Goal: Information Seeking & Learning: Learn about a topic

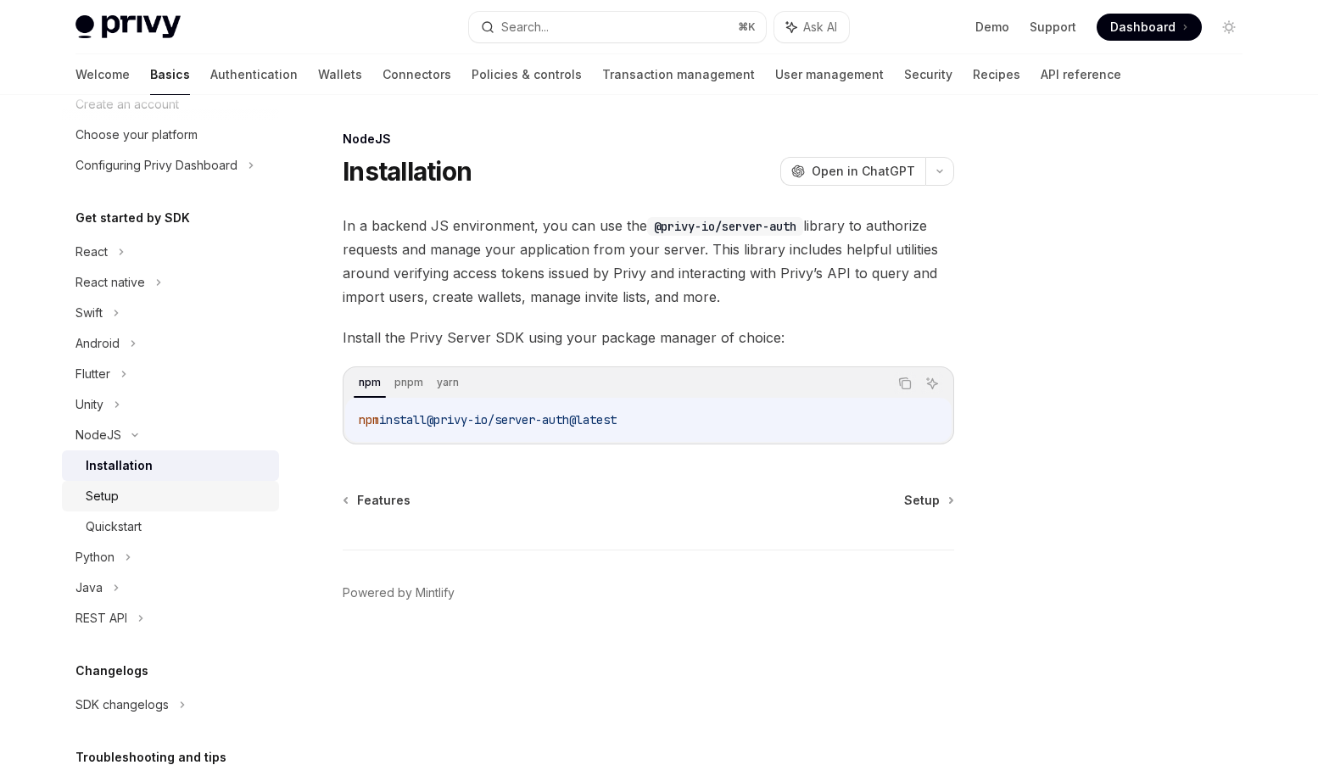
scroll to position [138, 0]
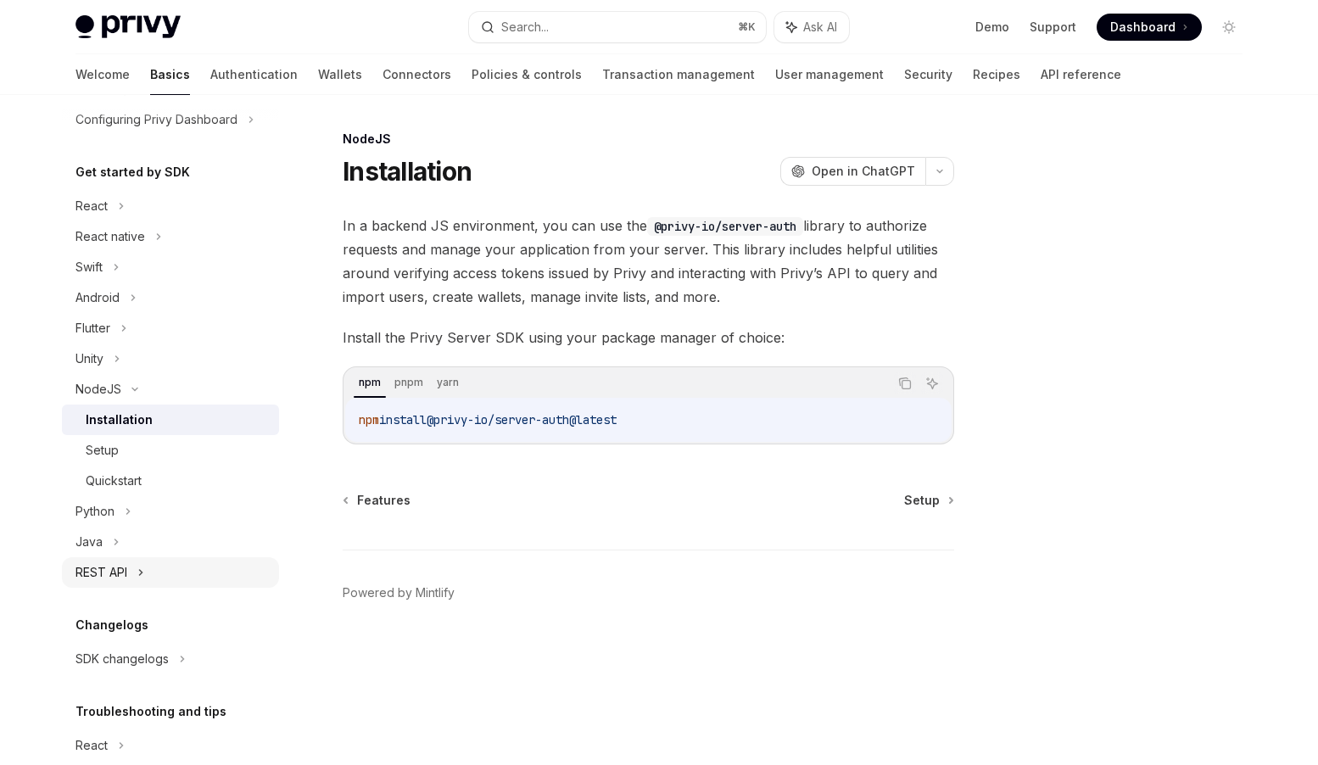
click at [120, 570] on div "REST API" at bounding box center [102, 572] width 52 height 20
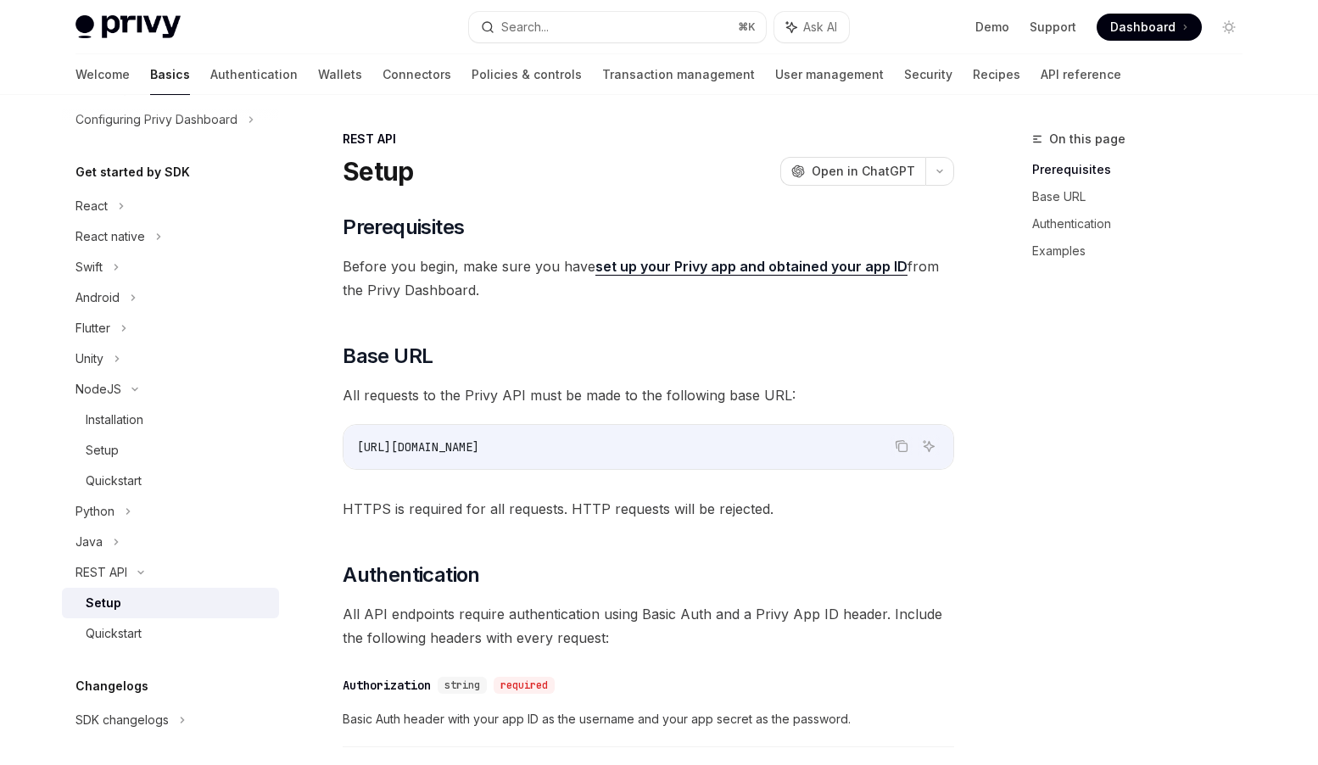
click at [139, 603] on div "Setup" at bounding box center [177, 603] width 183 height 20
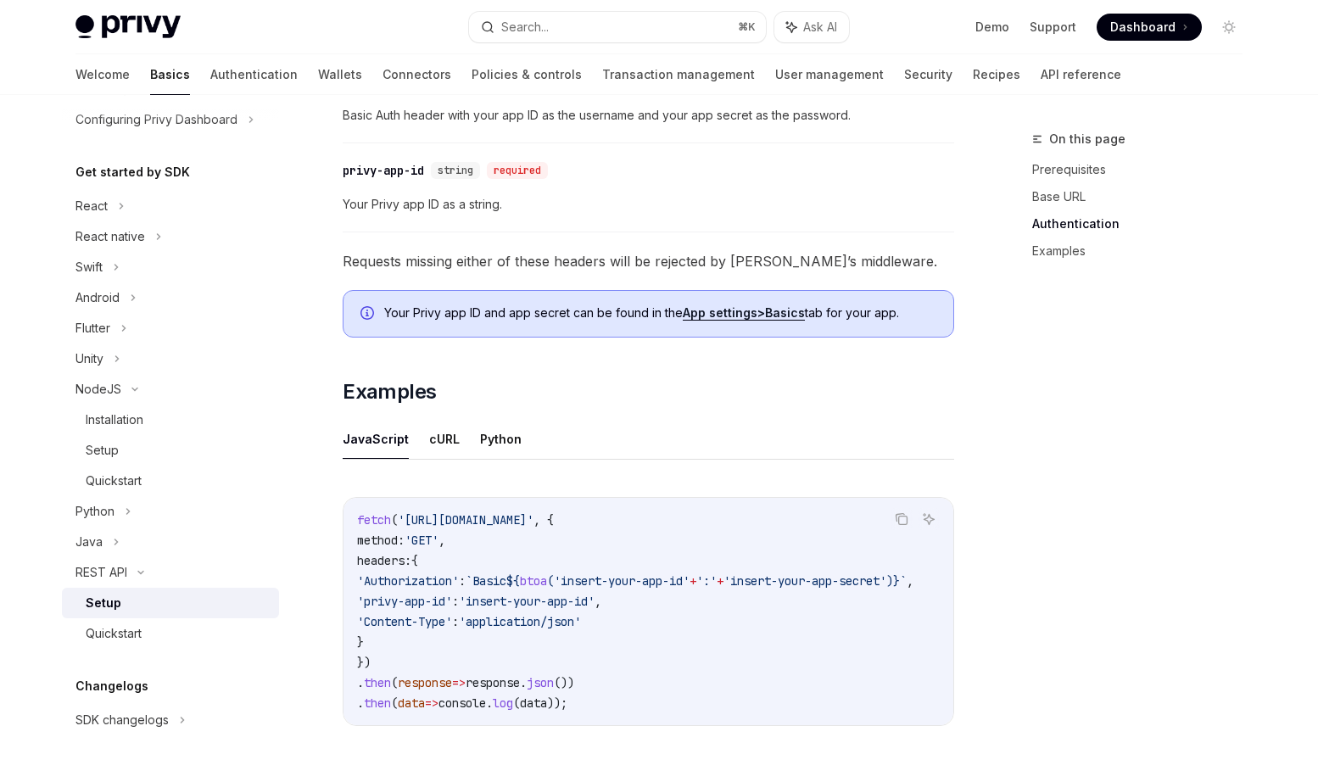
scroll to position [716, 0]
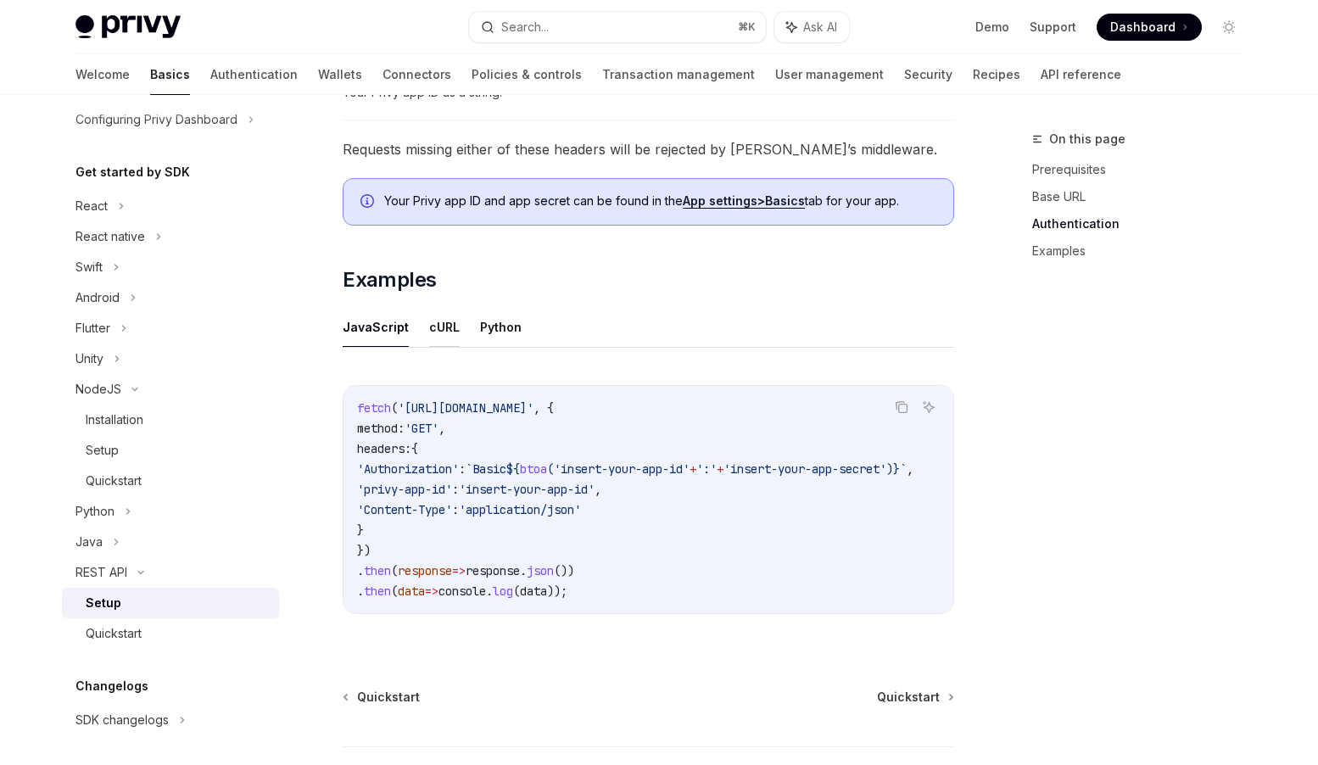
click at [450, 329] on button "cURL" at bounding box center [444, 327] width 31 height 40
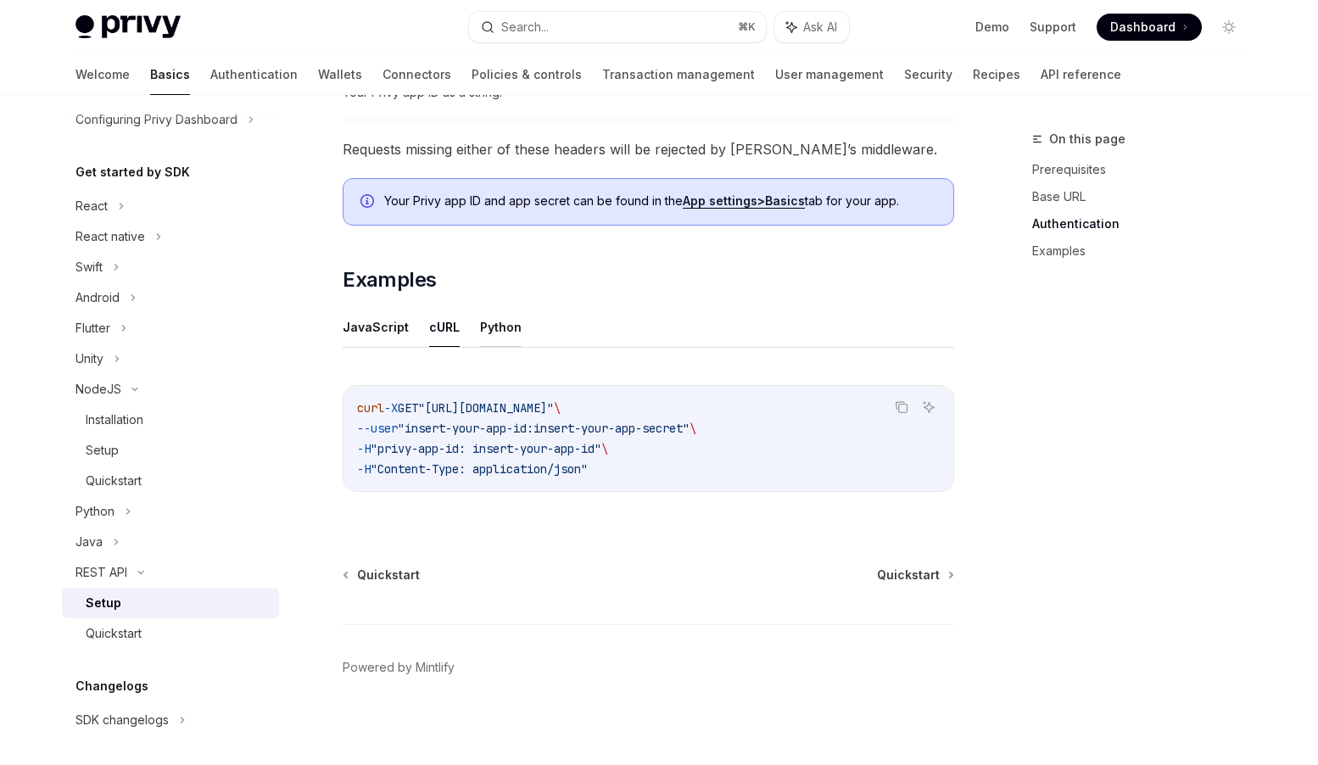
click at [488, 322] on button "Python" at bounding box center [501, 327] width 42 height 40
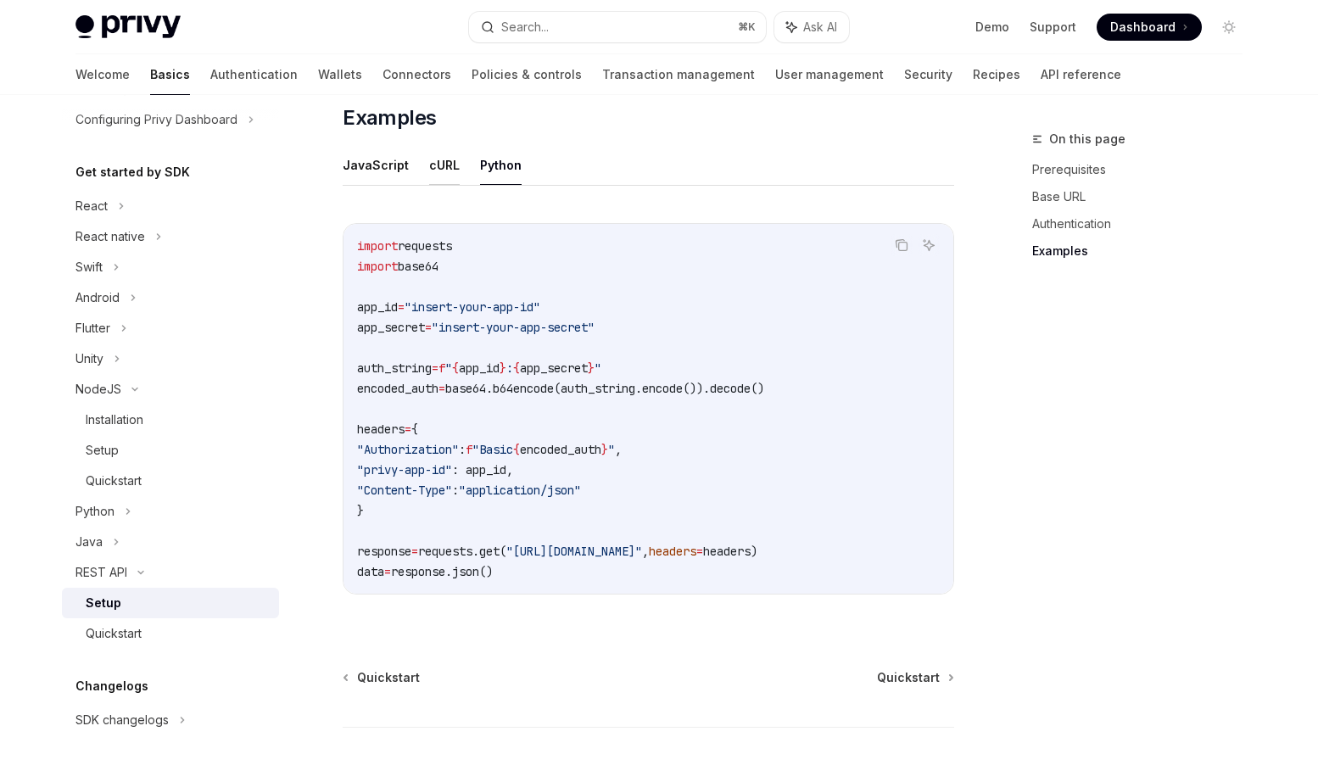
click at [439, 168] on button "cURL" at bounding box center [444, 165] width 31 height 40
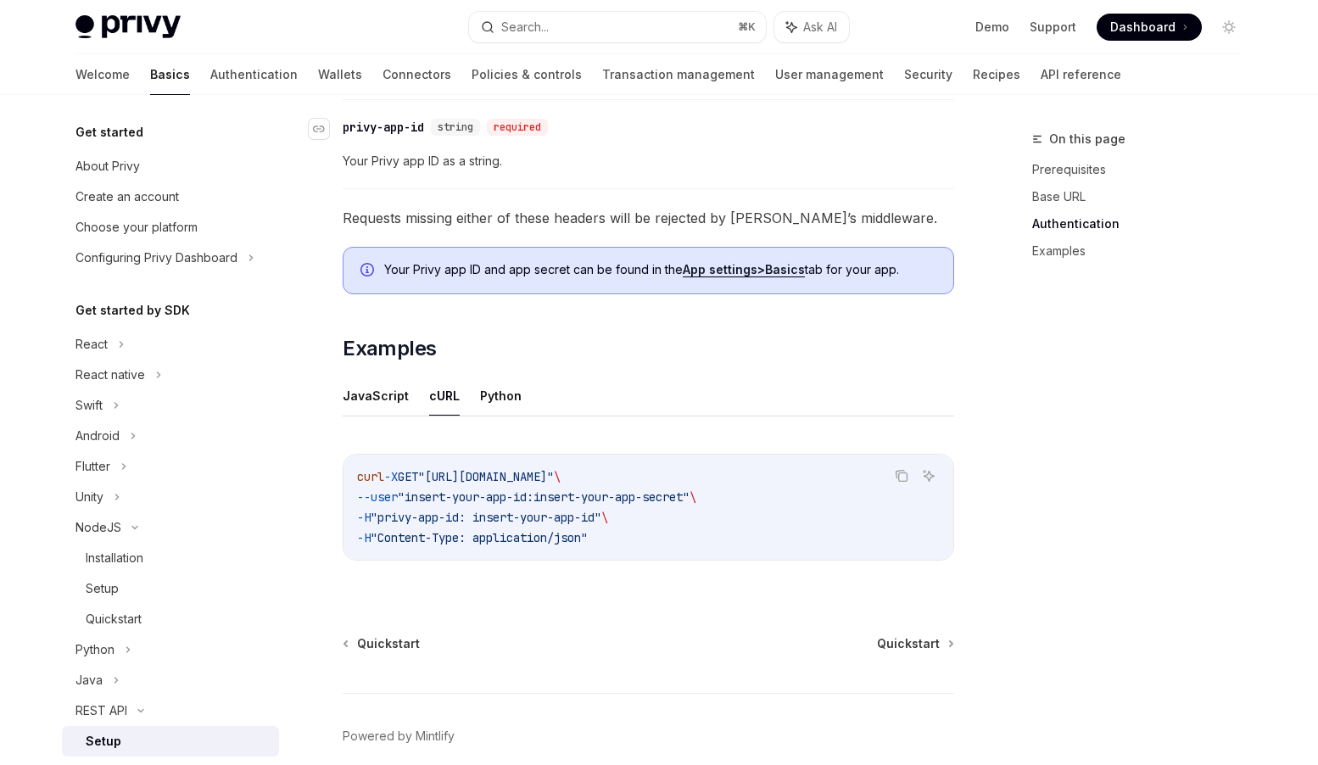
scroll to position [716, 0]
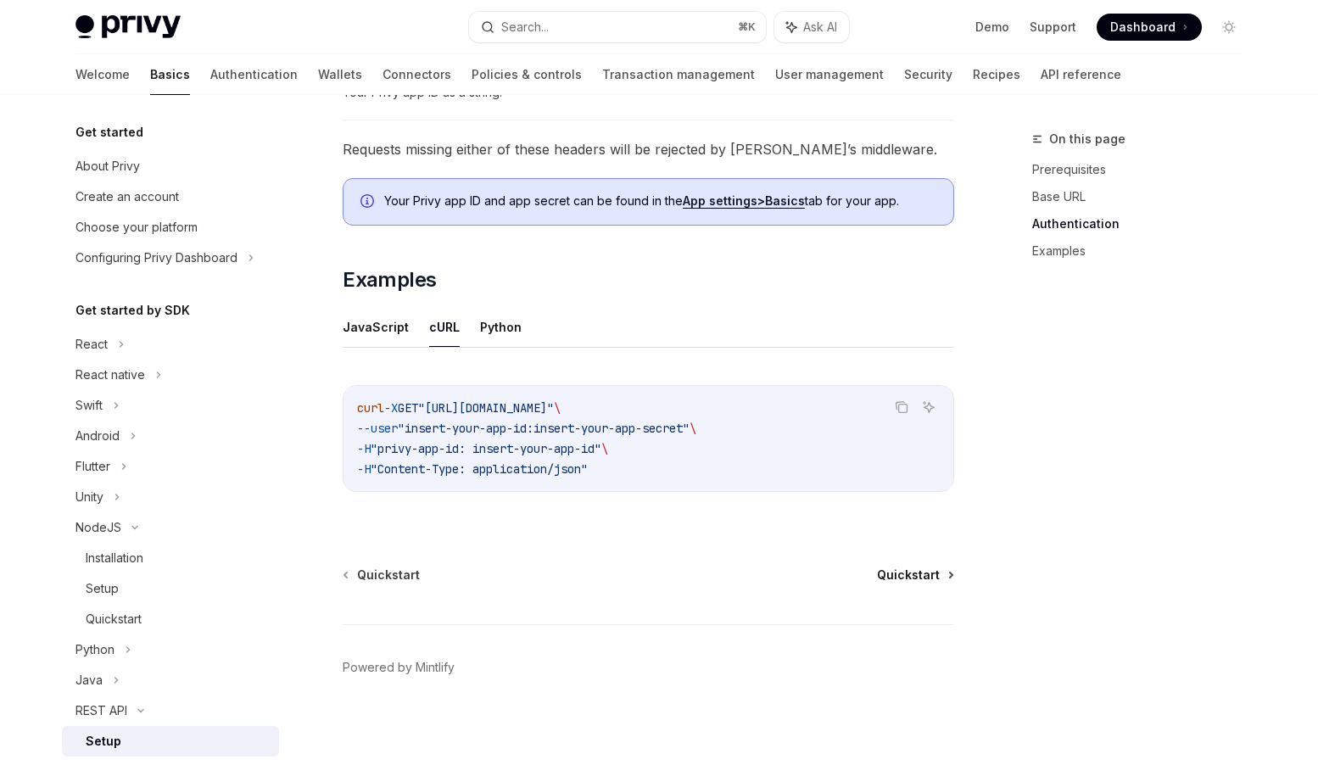
click at [930, 576] on span "Quickstart" at bounding box center [908, 575] width 63 height 17
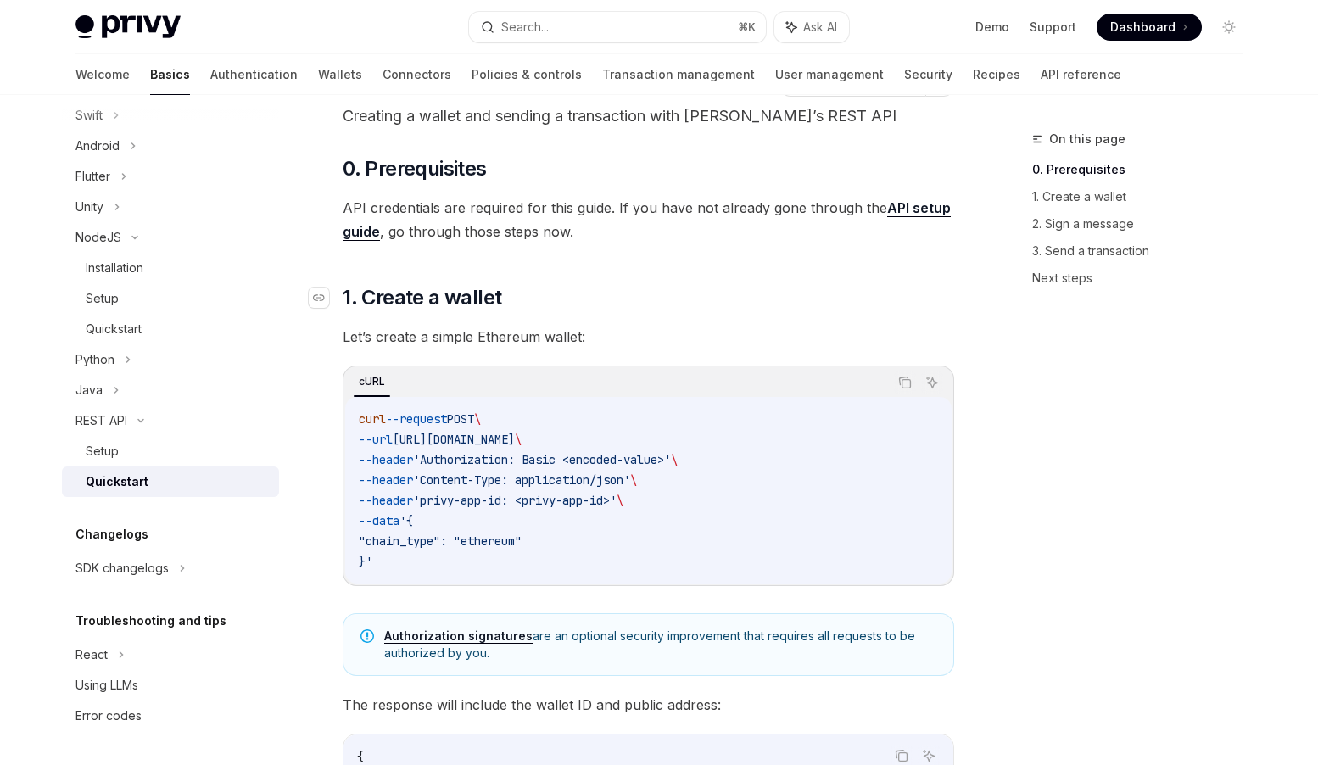
scroll to position [93, 0]
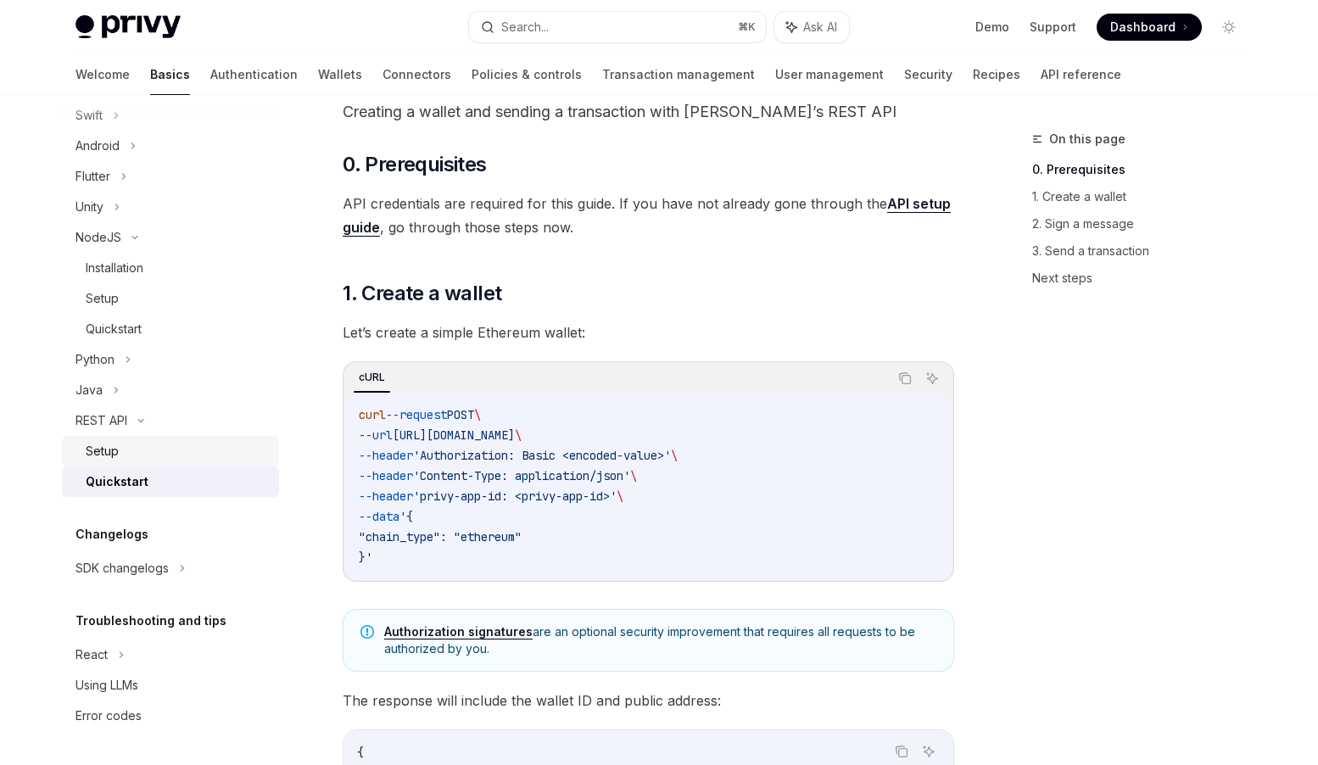
click at [110, 449] on div "Setup" at bounding box center [102, 451] width 33 height 20
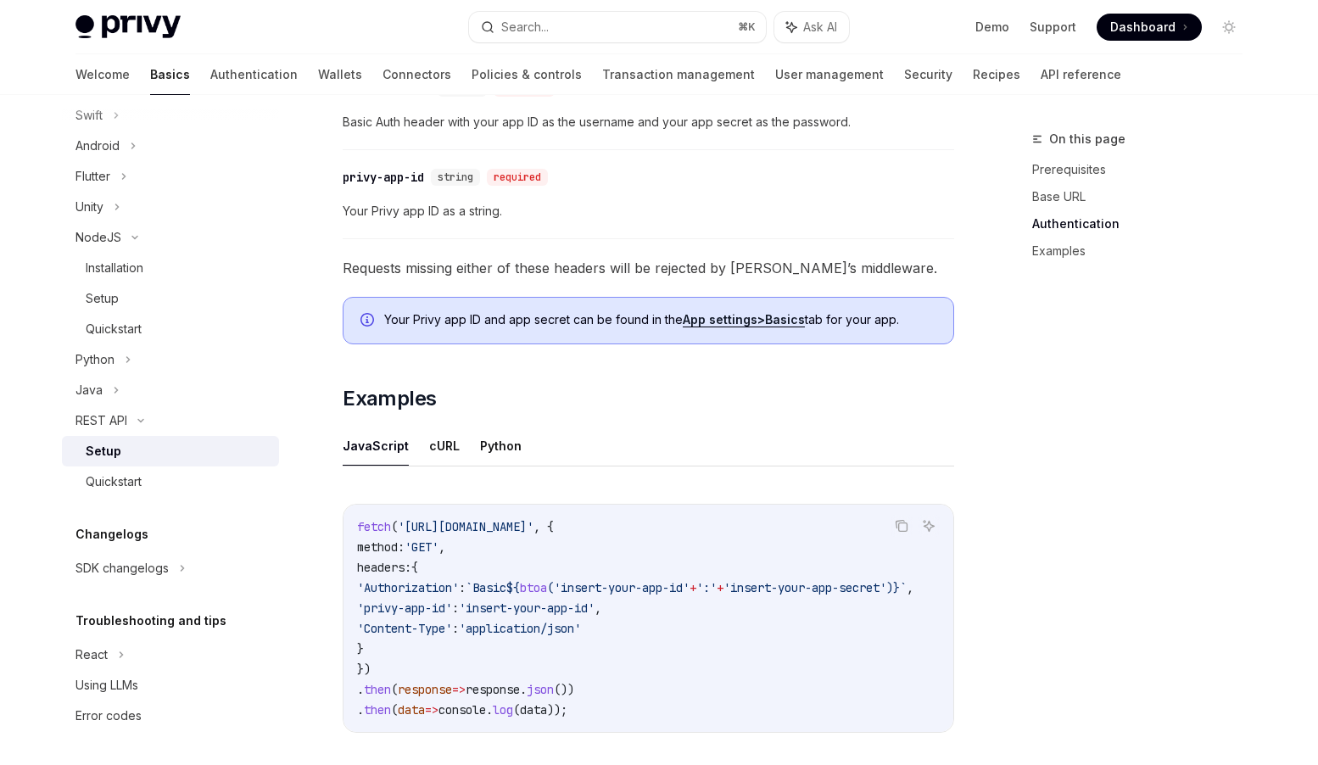
scroll to position [780, 0]
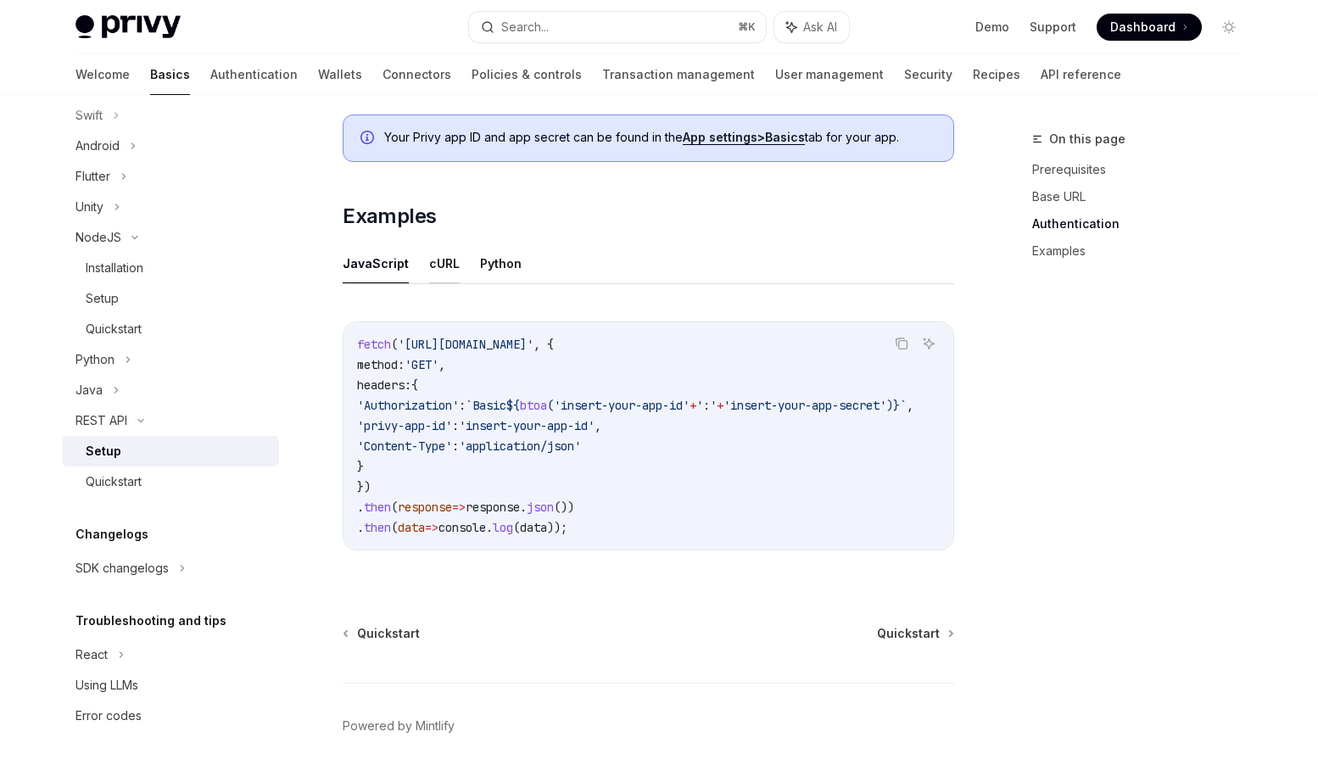
click at [437, 263] on button "cURL" at bounding box center [444, 263] width 31 height 40
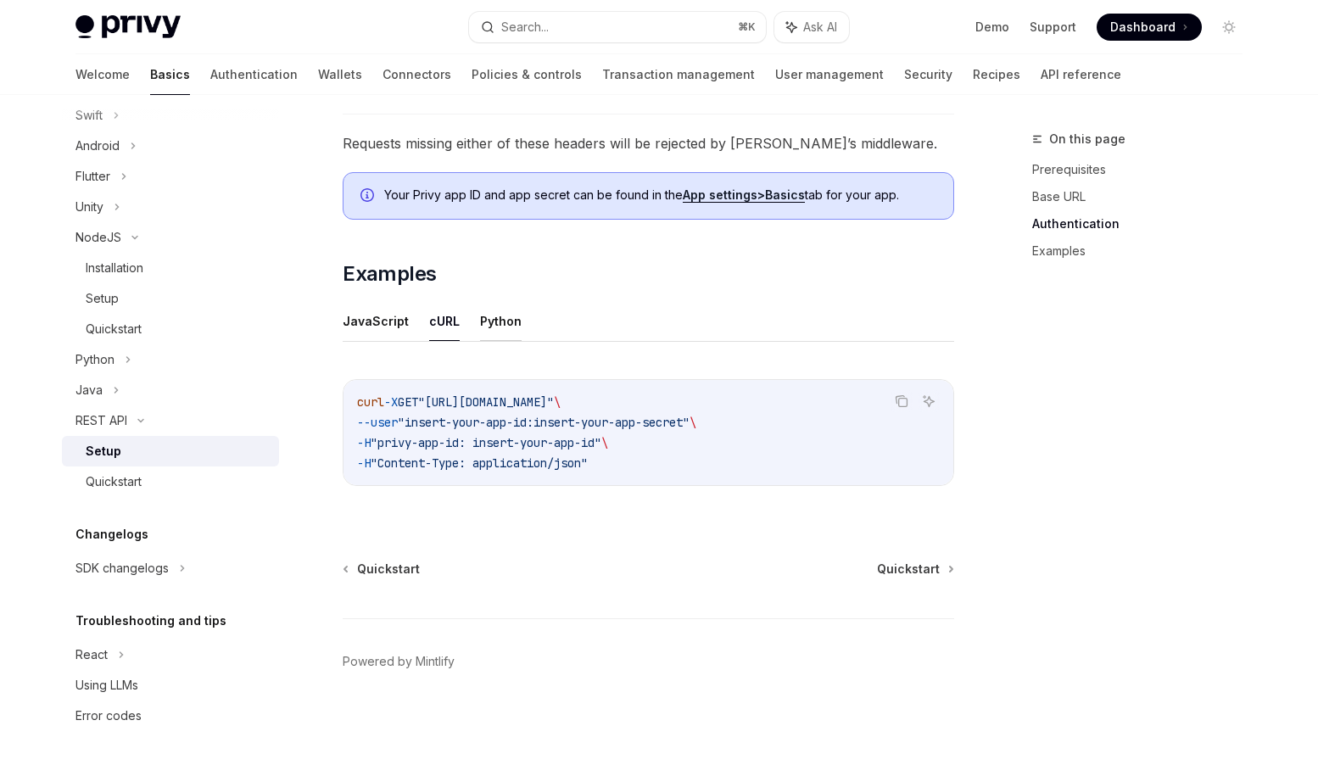
click at [489, 324] on button "Python" at bounding box center [501, 321] width 42 height 40
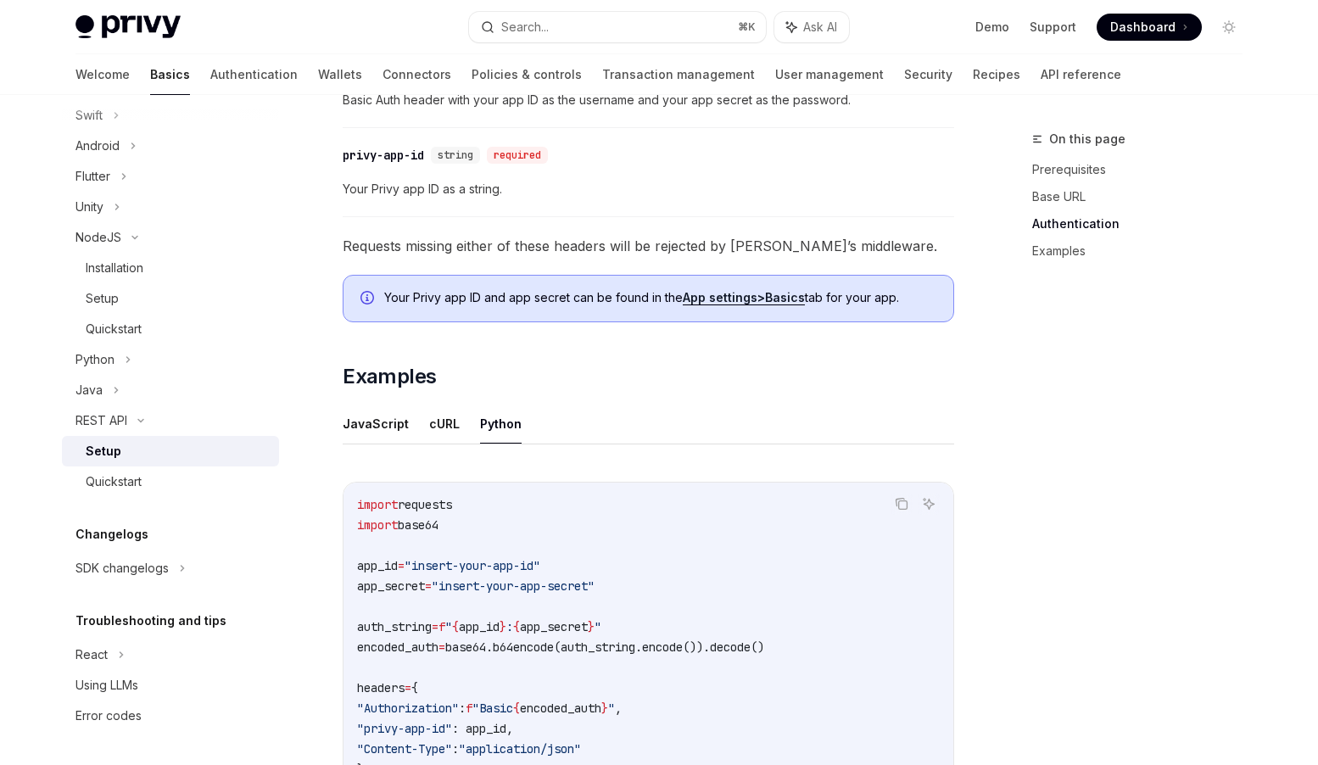
scroll to position [749, 0]
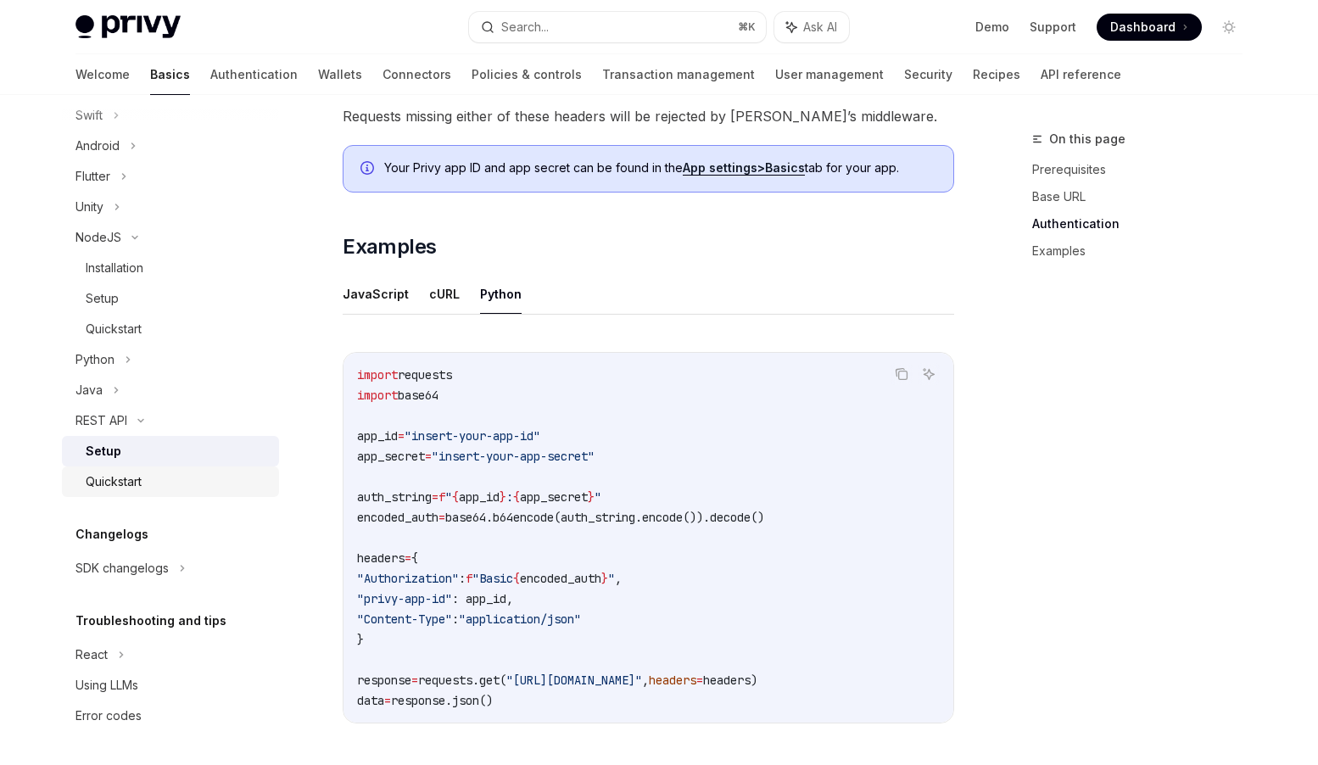
click at [161, 473] on div "Quickstart" at bounding box center [177, 482] width 183 height 20
click at [167, 473] on div "Quickstart" at bounding box center [177, 482] width 183 height 20
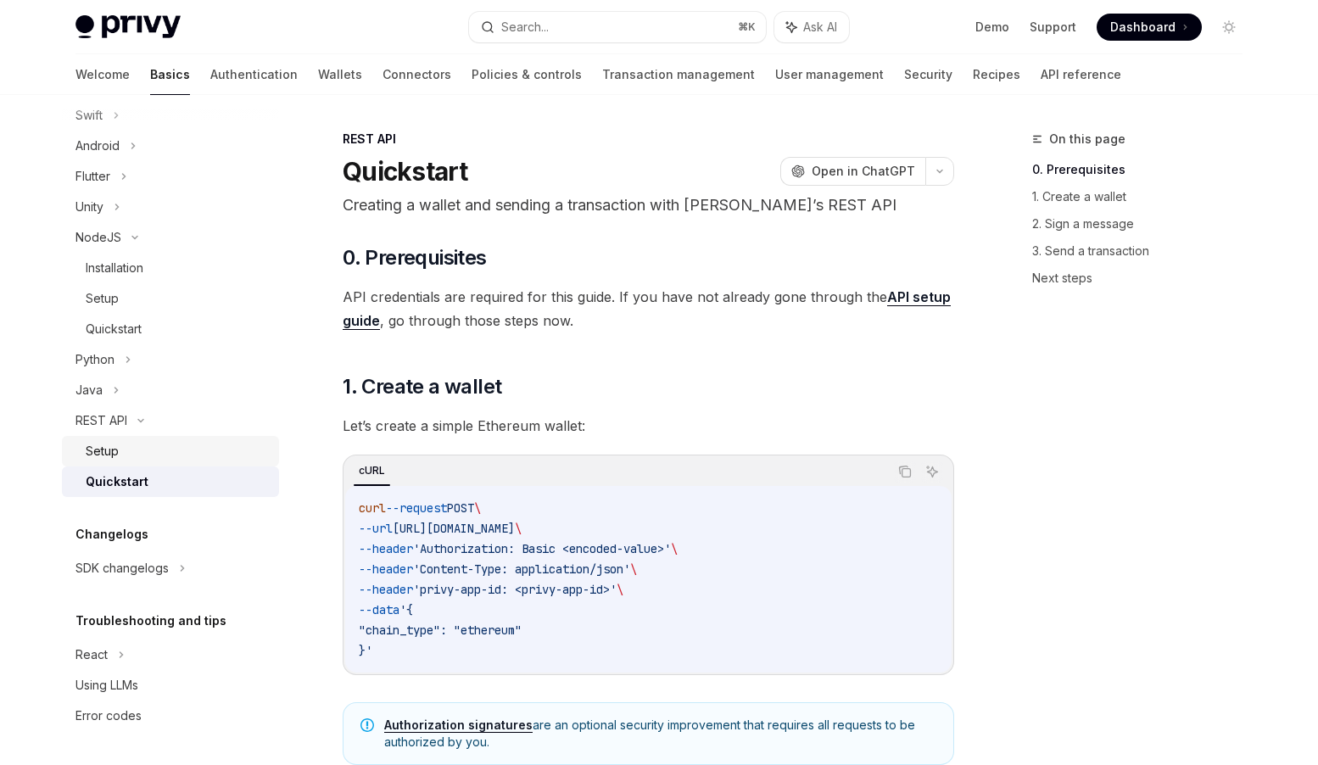
click at [109, 454] on div "Setup" at bounding box center [102, 451] width 33 height 20
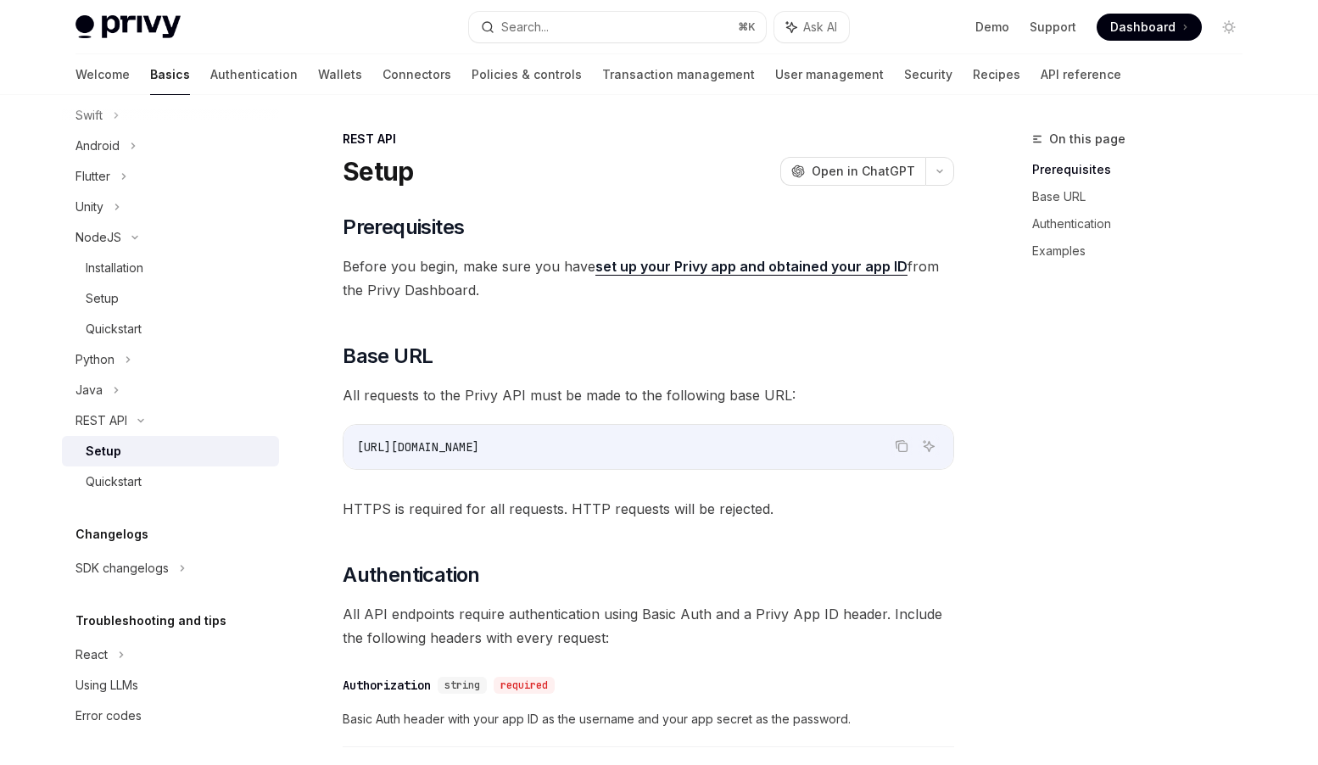
scroll to position [2, 0]
click at [757, 267] on link "set up your Privy app and obtained your app ID" at bounding box center [752, 265] width 312 height 18
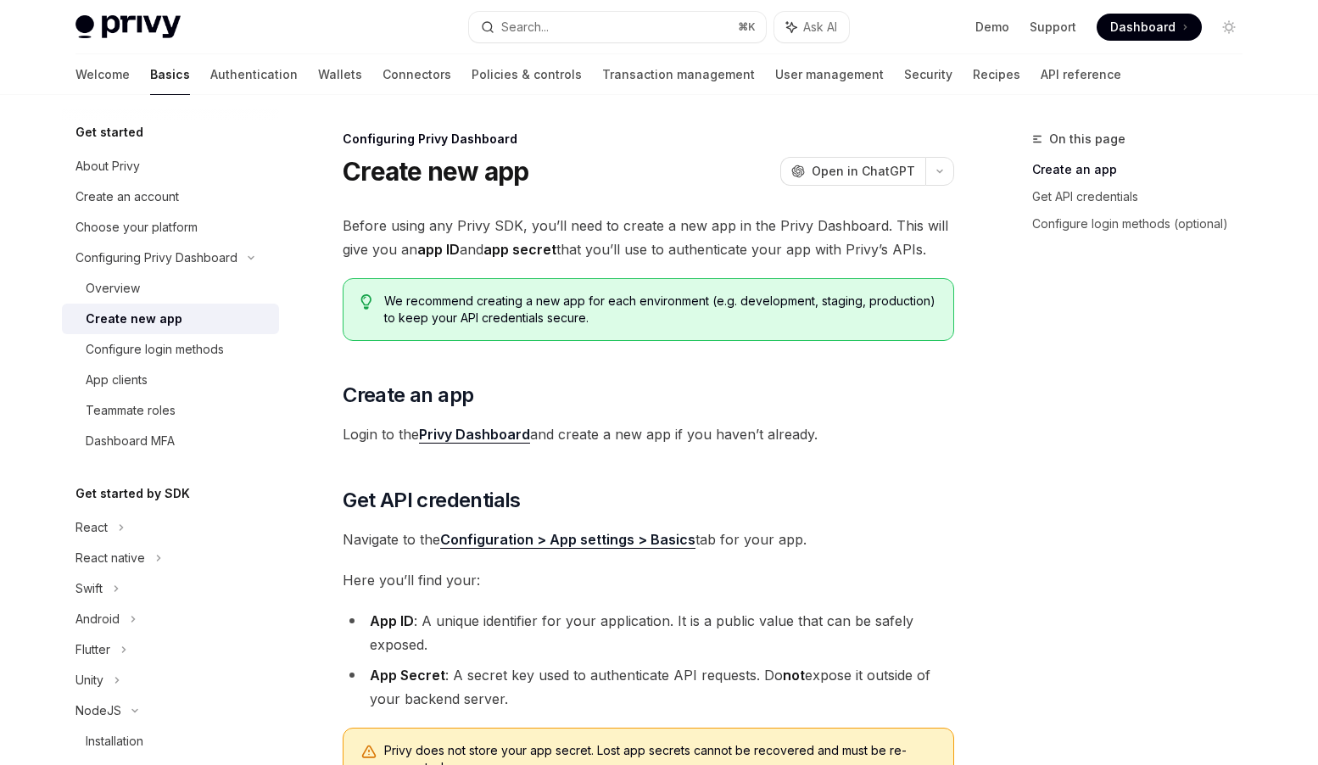
click at [506, 440] on link "Privy Dashboard" at bounding box center [474, 435] width 111 height 18
click at [135, 164] on div "About Privy" at bounding box center [108, 166] width 64 height 20
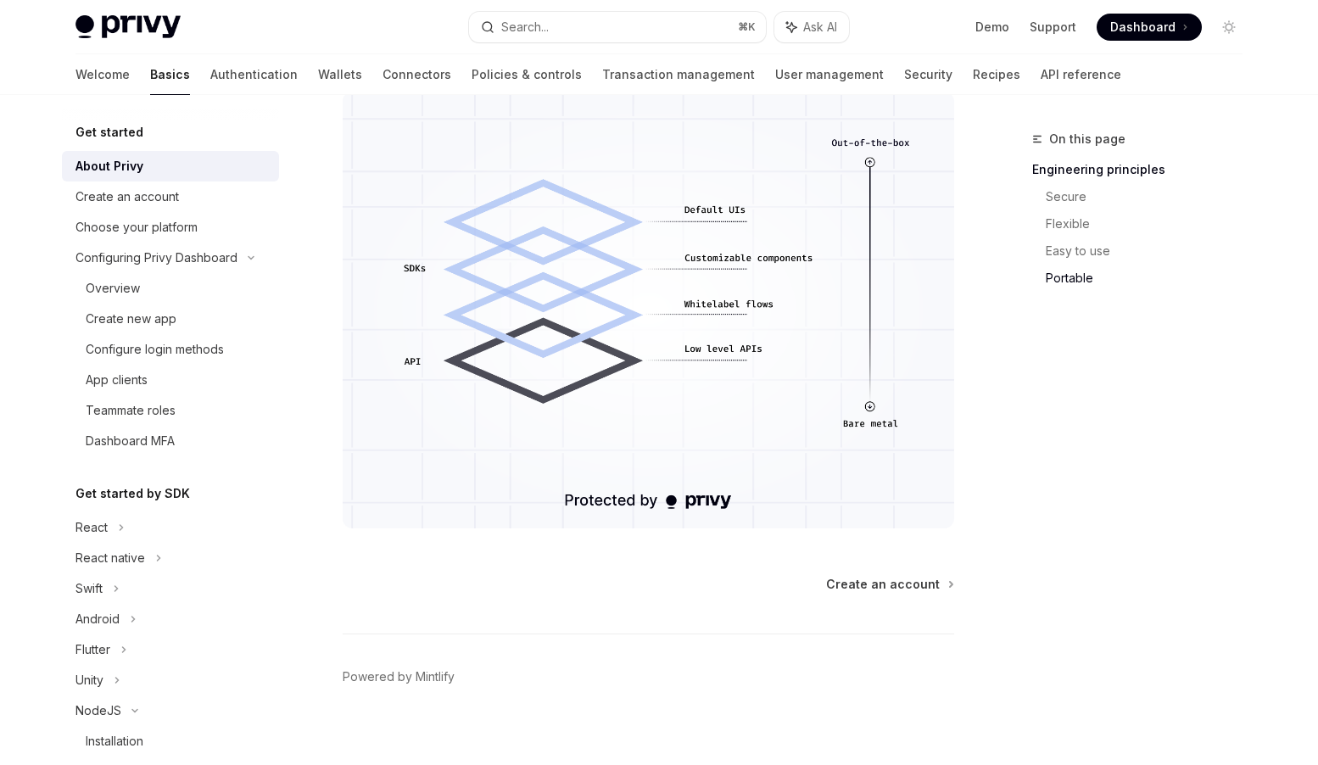
scroll to position [1454, 0]
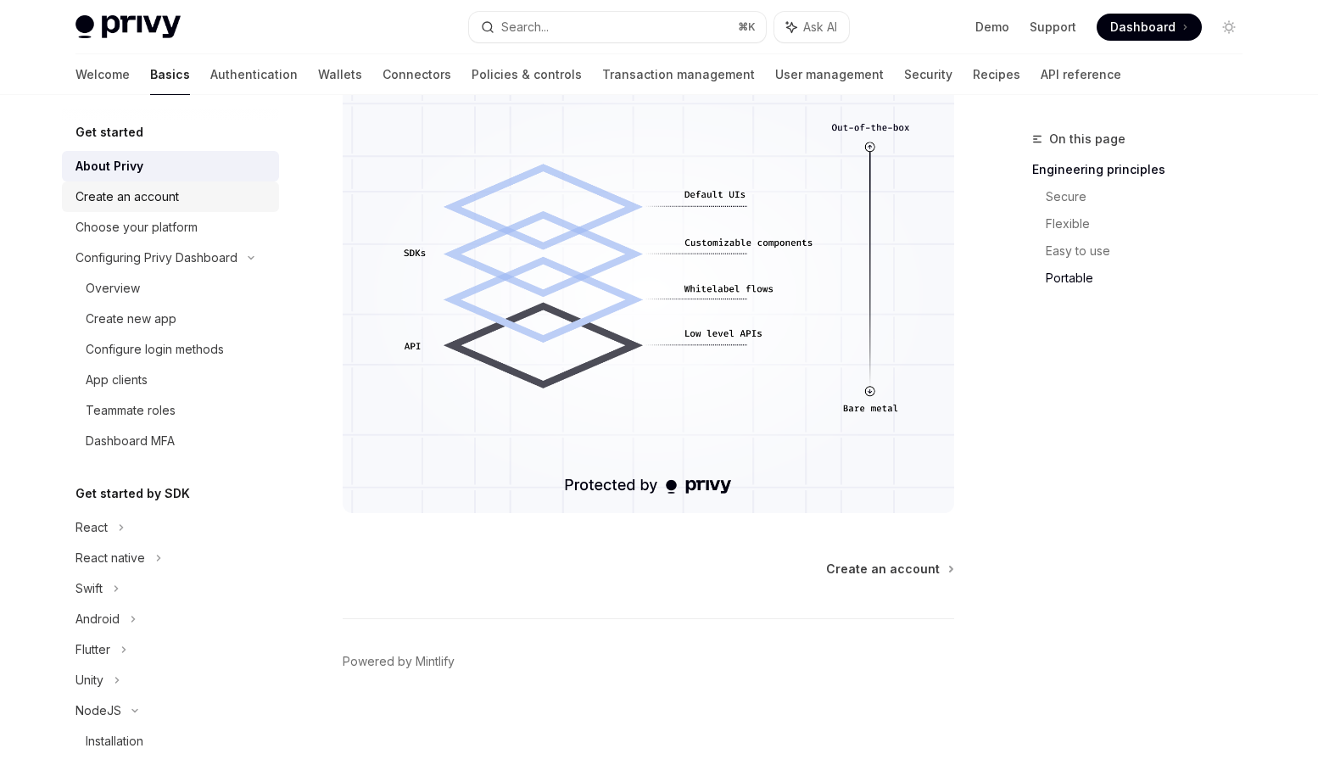
click at [193, 204] on div "Create an account" at bounding box center [172, 197] width 193 height 20
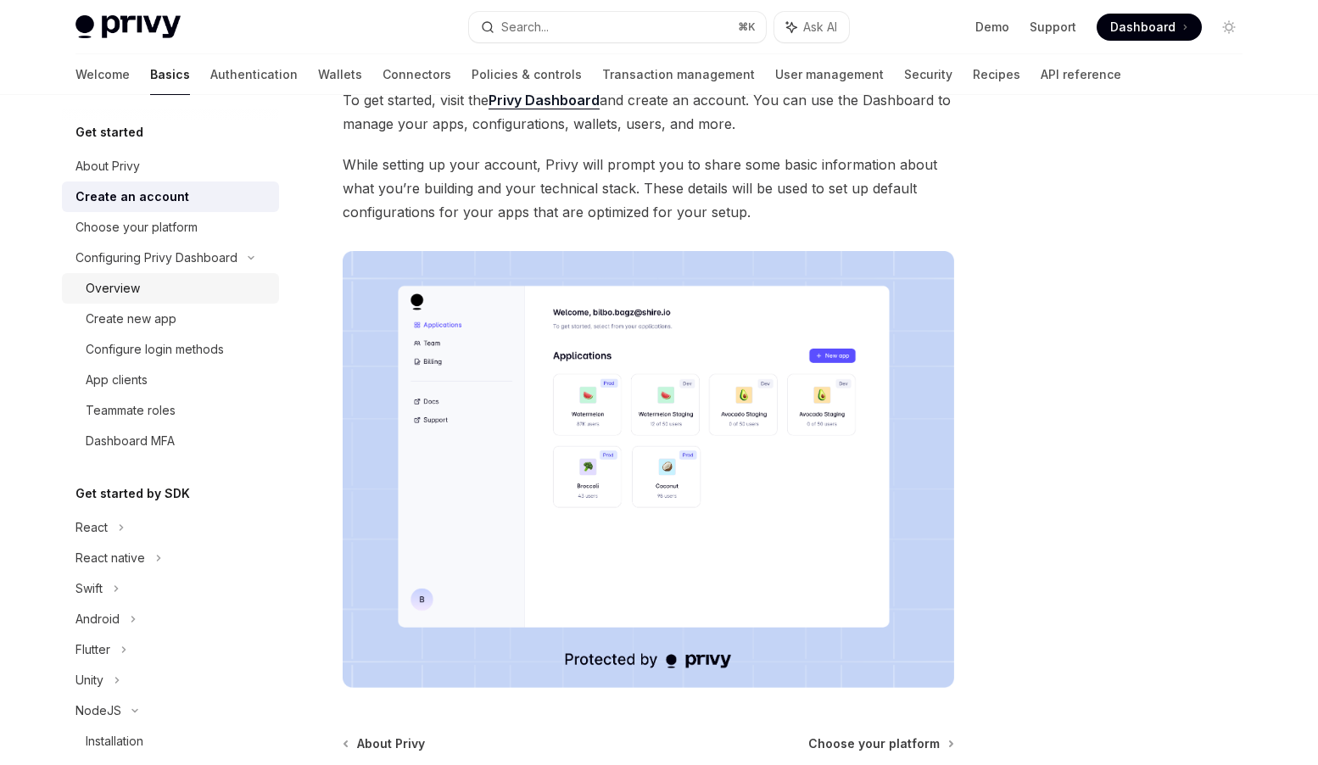
scroll to position [120, 0]
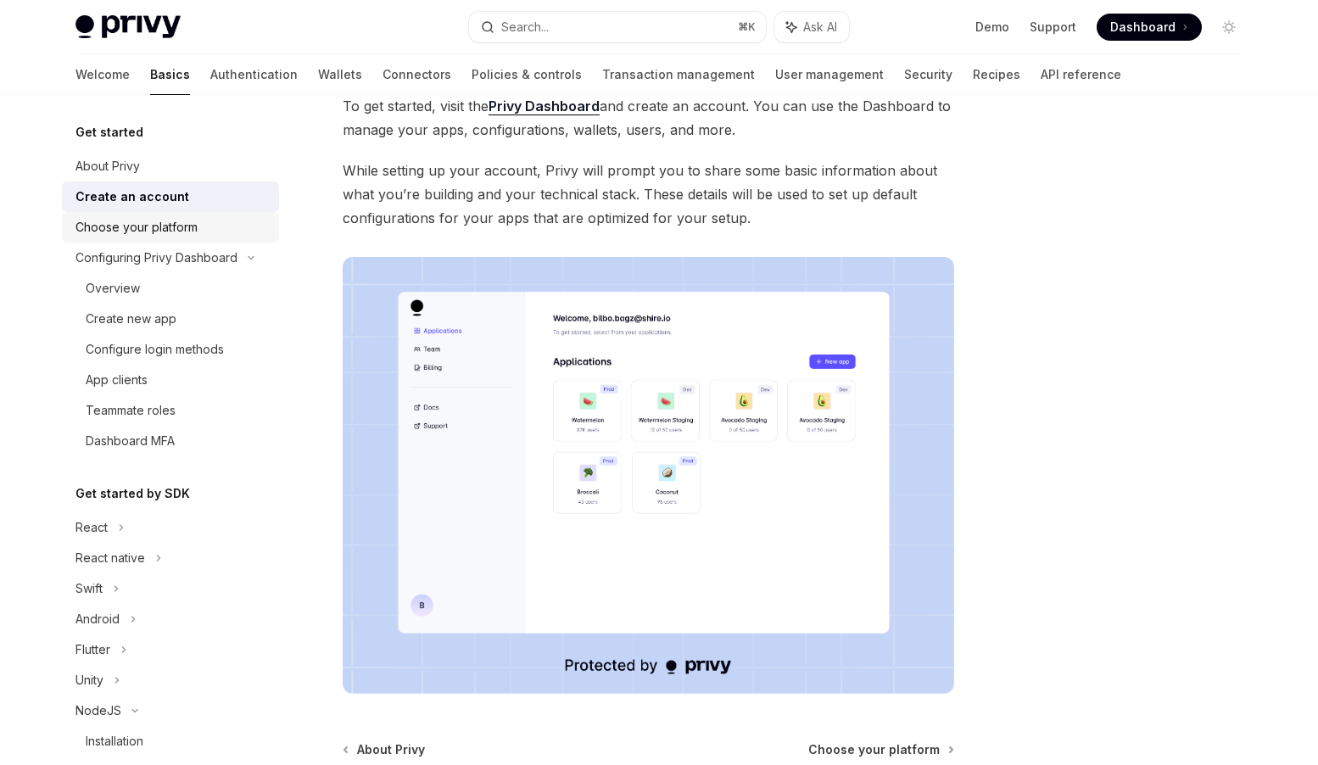
click at [187, 232] on div "Choose your platform" at bounding box center [137, 227] width 122 height 20
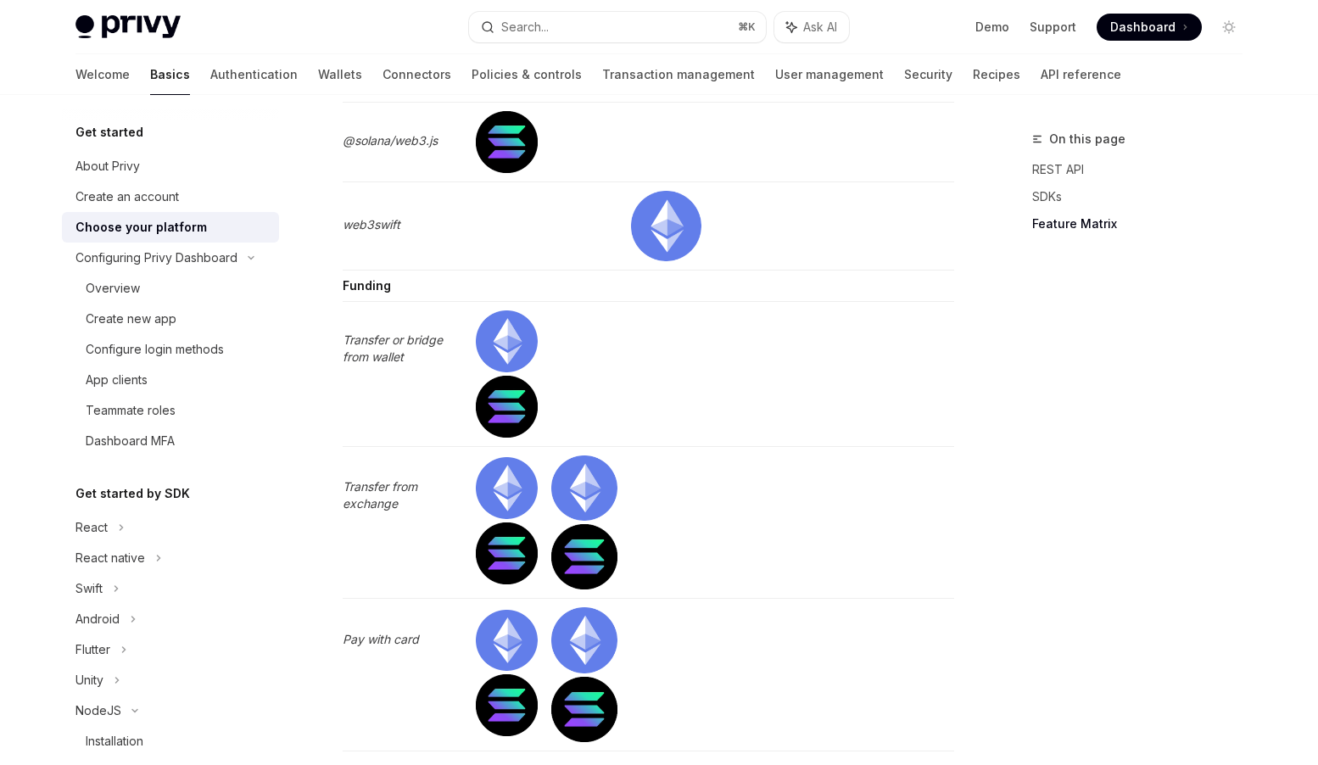
scroll to position [5335, 0]
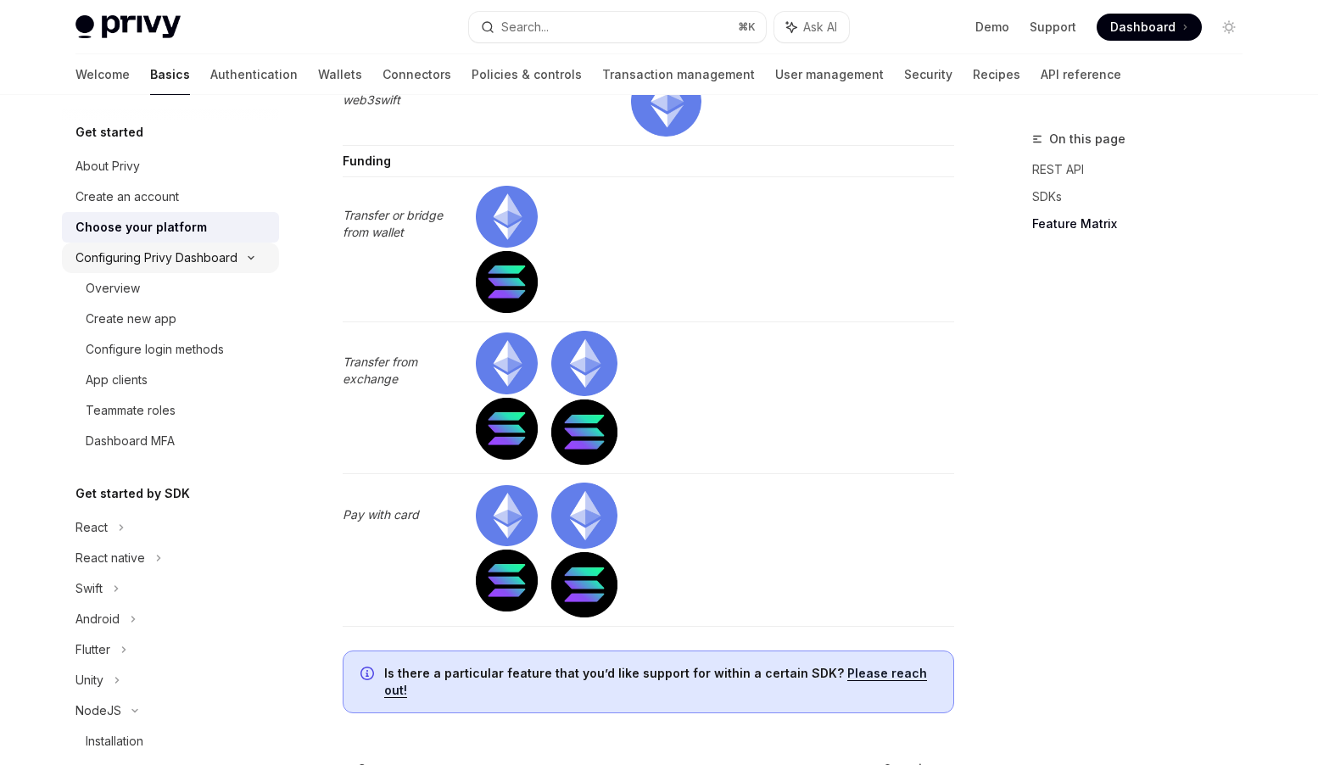
click at [213, 259] on div "Configuring Privy Dashboard" at bounding box center [157, 258] width 162 height 20
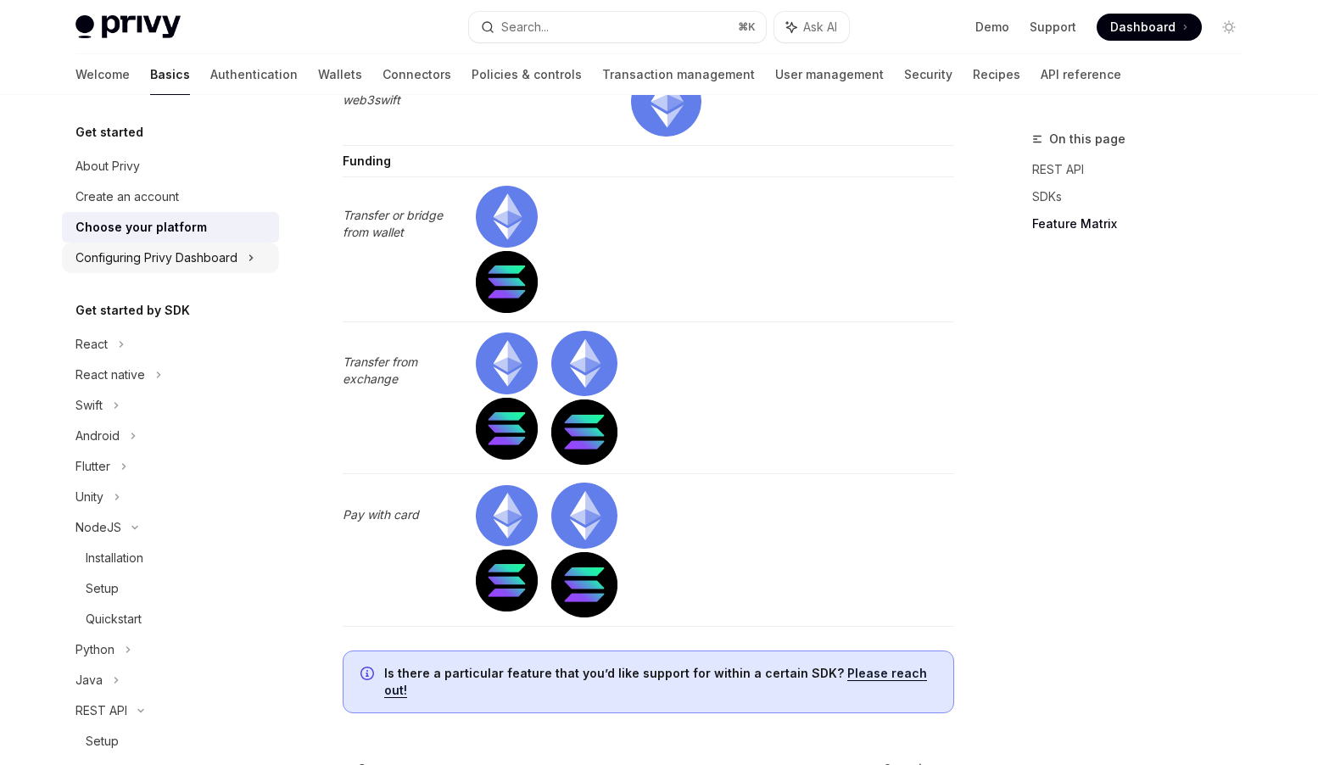
click at [238, 263] on div "Configuring Privy Dashboard" at bounding box center [170, 258] width 217 height 31
type textarea "*"
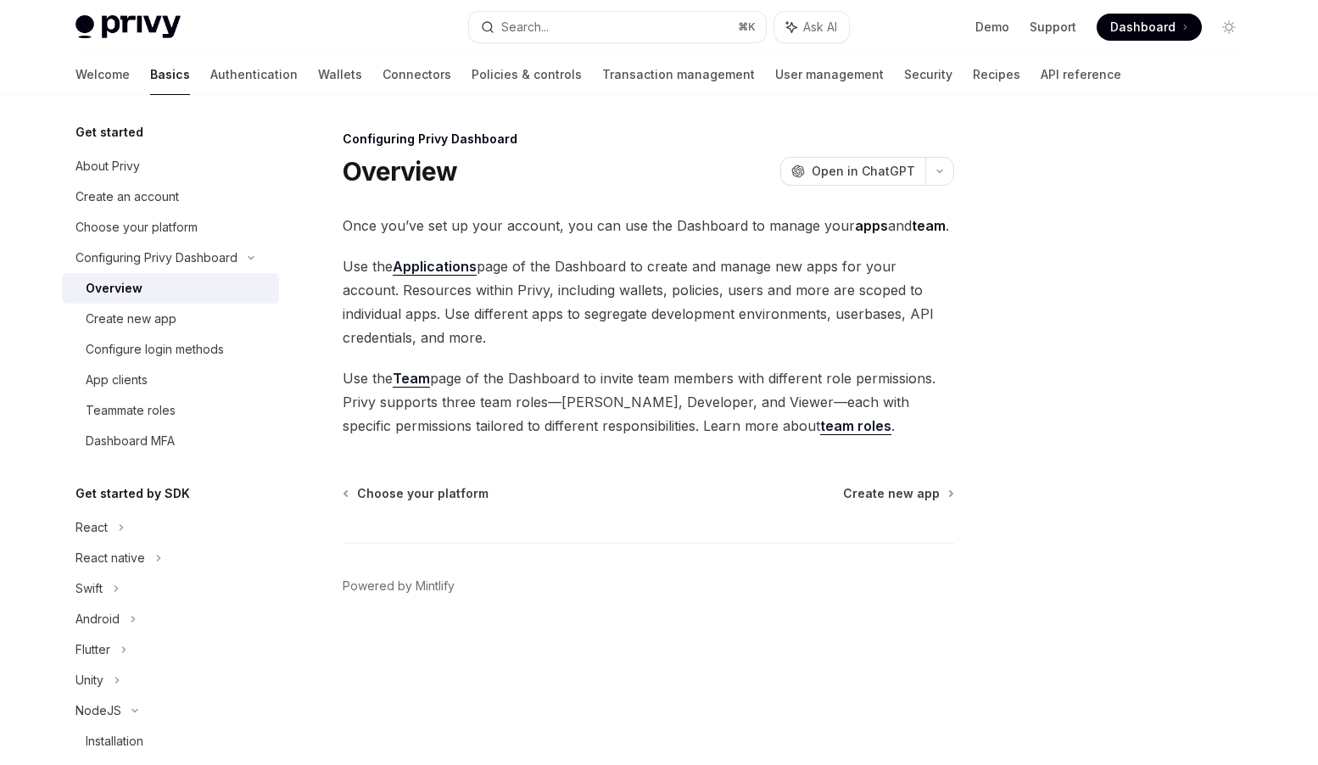
click at [456, 268] on link "Applications" at bounding box center [435, 267] width 84 height 18
click at [669, 266] on span "Use the Applications page of the Dashboard to create and manage new apps for yo…" at bounding box center [649, 301] width 612 height 95
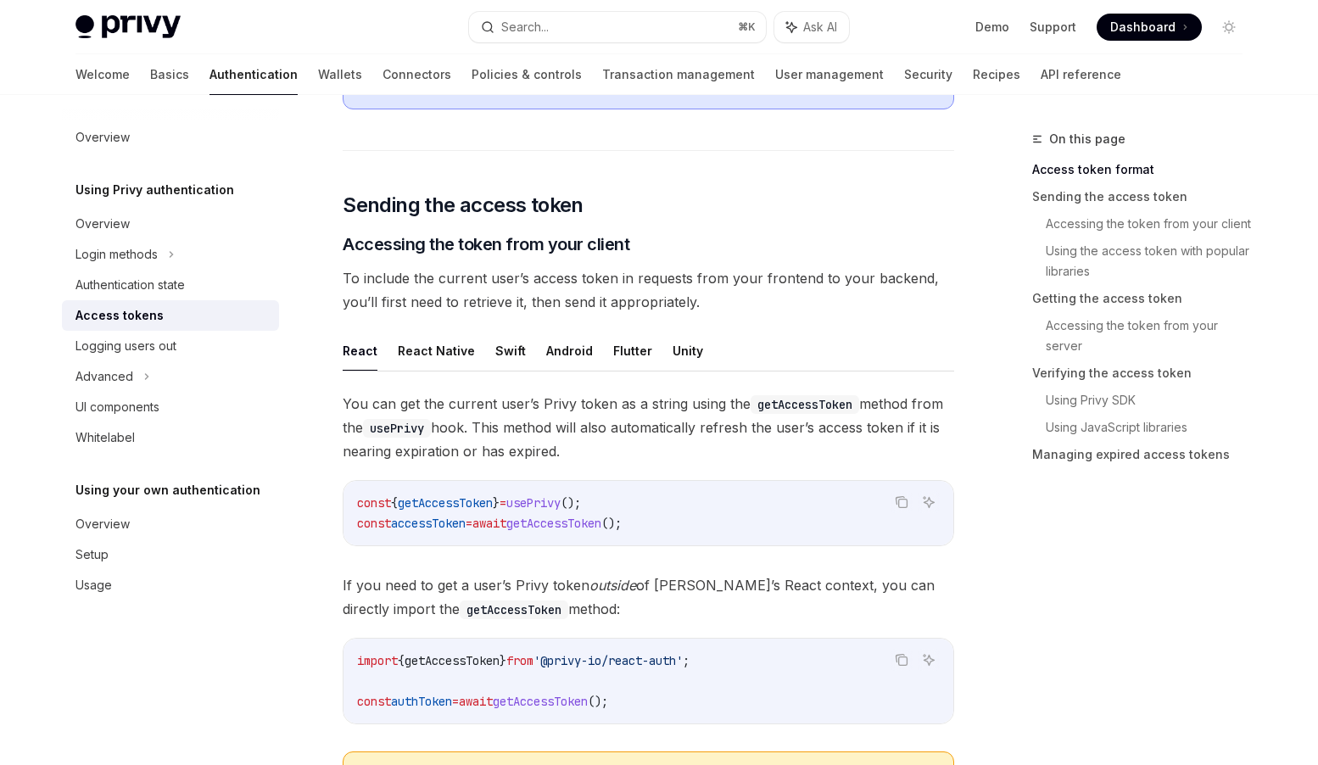
scroll to position [525, 0]
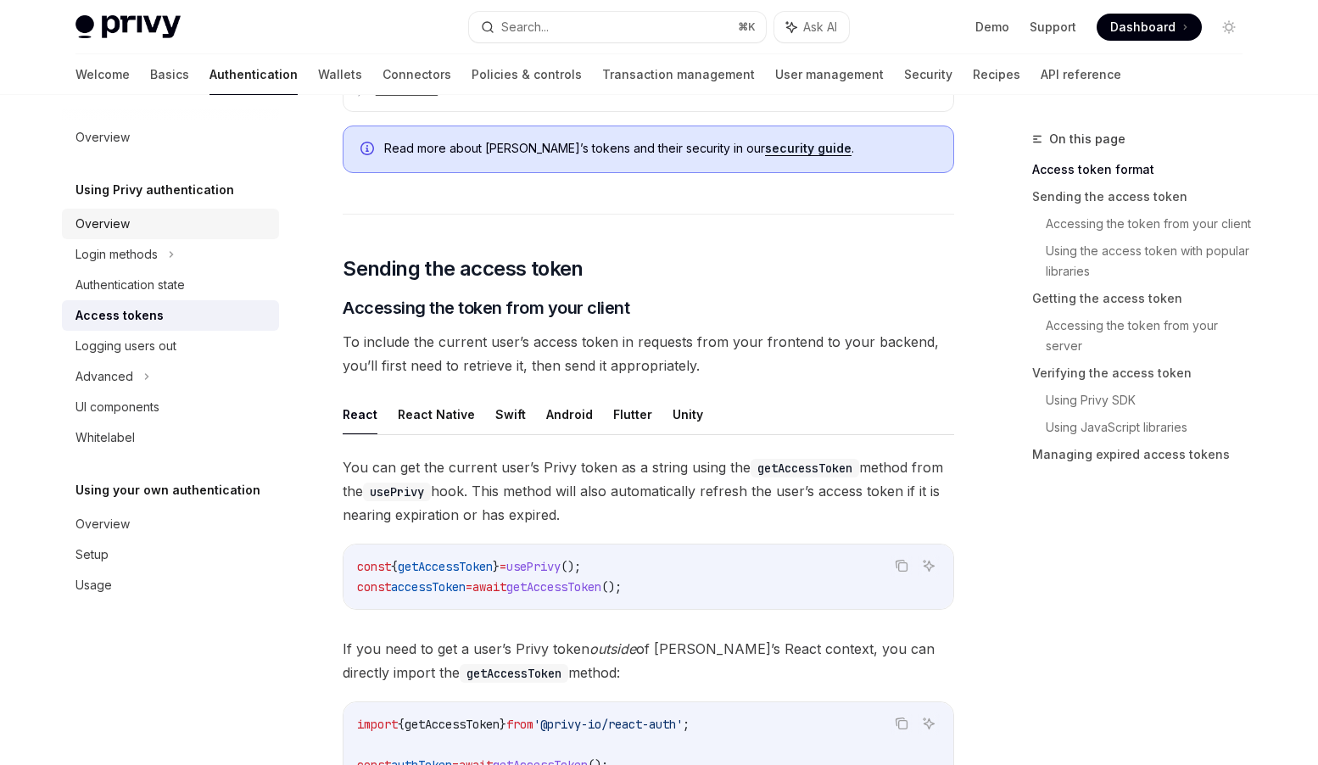
click at [116, 227] on div "Overview" at bounding box center [103, 224] width 54 height 20
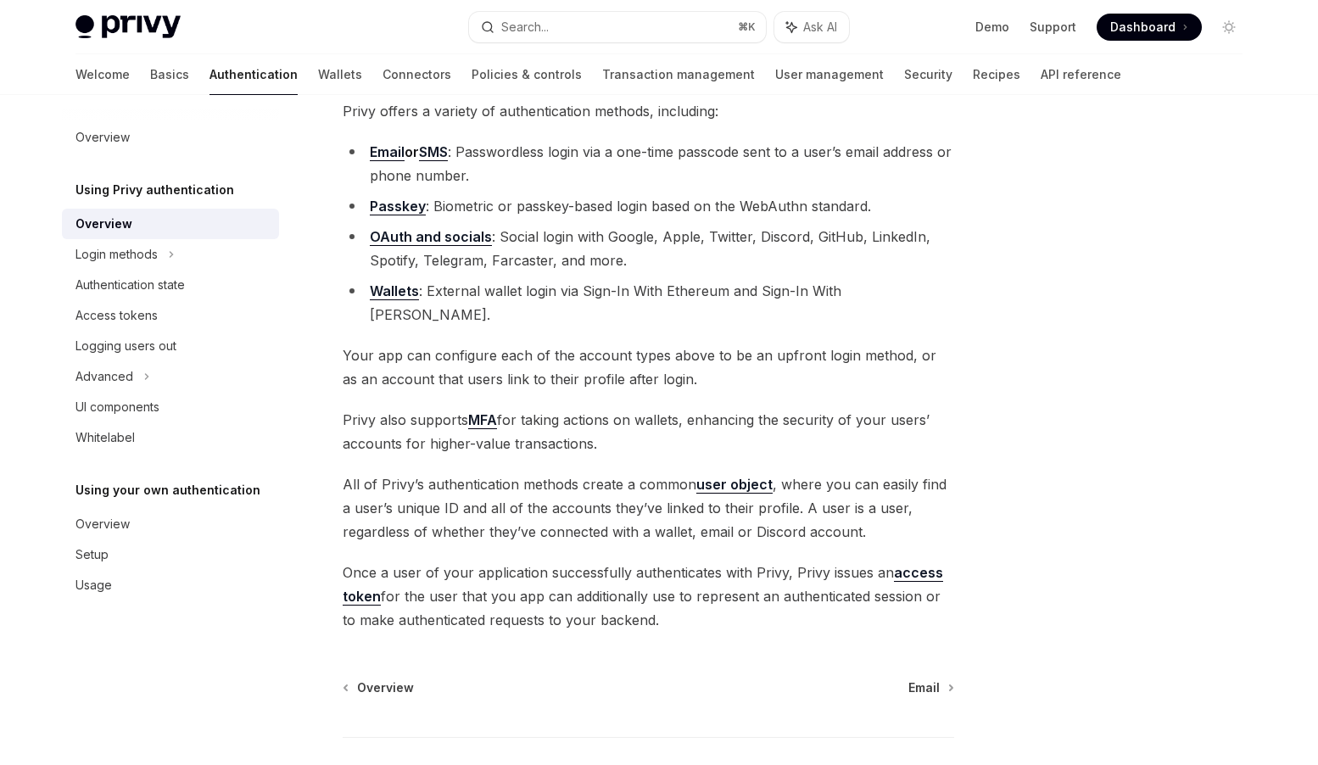
scroll to position [34, 0]
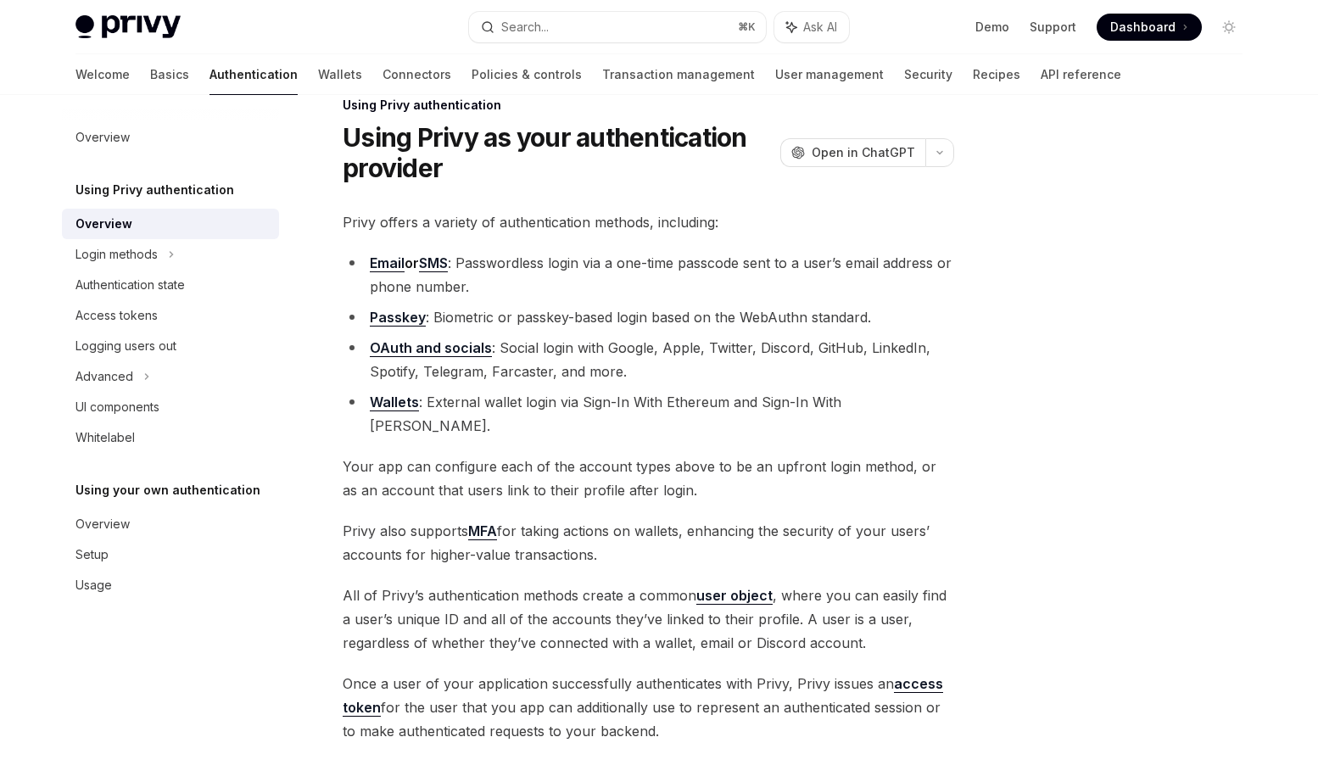
click at [386, 263] on link "Email" at bounding box center [387, 263] width 35 height 18
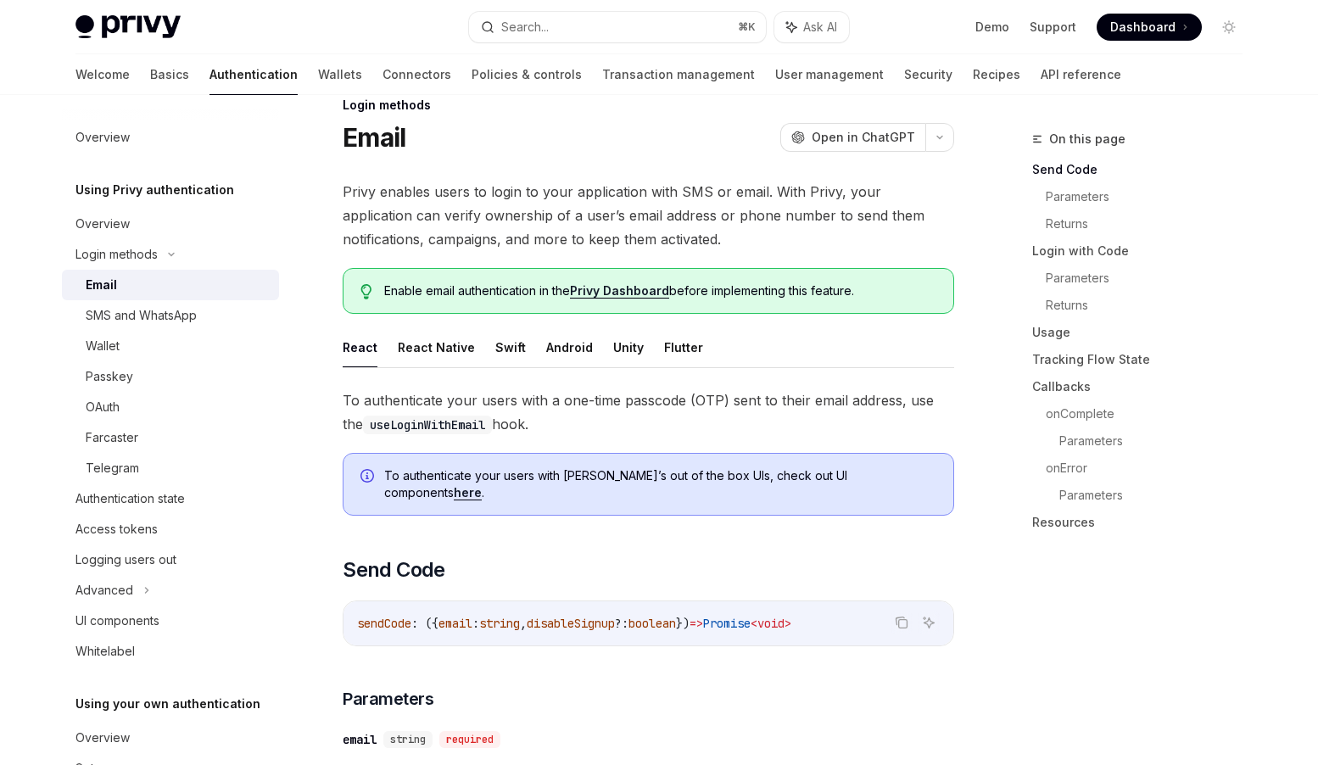
scroll to position [15, 0]
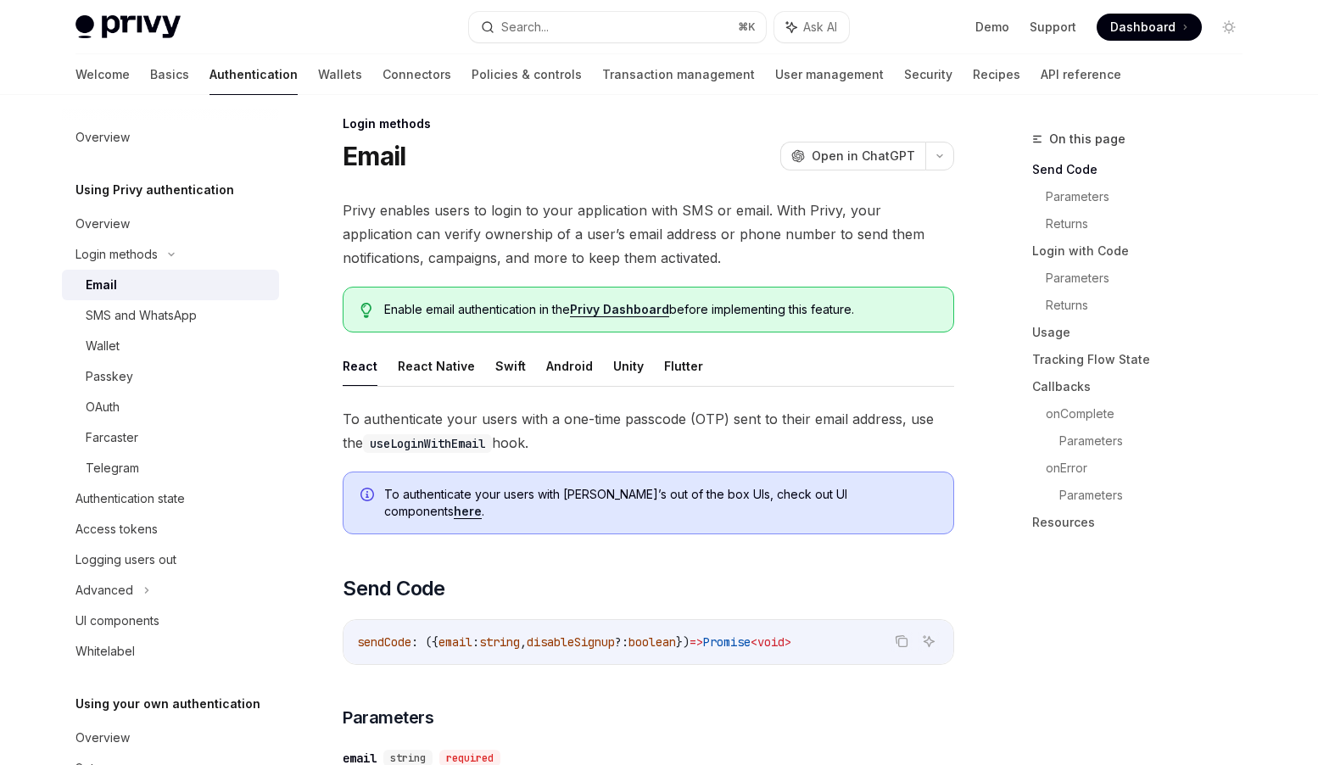
click at [444, 234] on span "Privy enables users to login to your application with SMS or email. With Privy,…" at bounding box center [649, 234] width 612 height 71
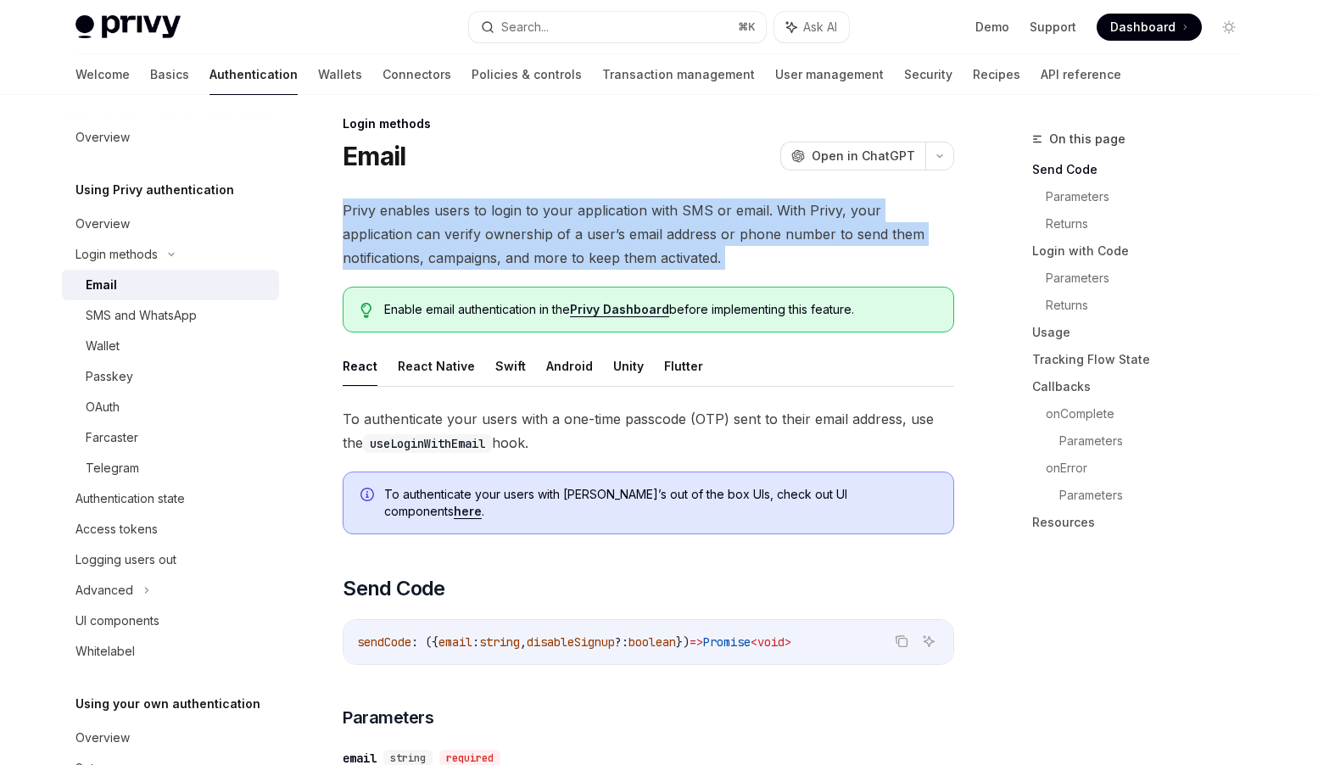
click at [444, 234] on span "Privy enables users to login to your application with SMS or email. With Privy,…" at bounding box center [649, 234] width 612 height 71
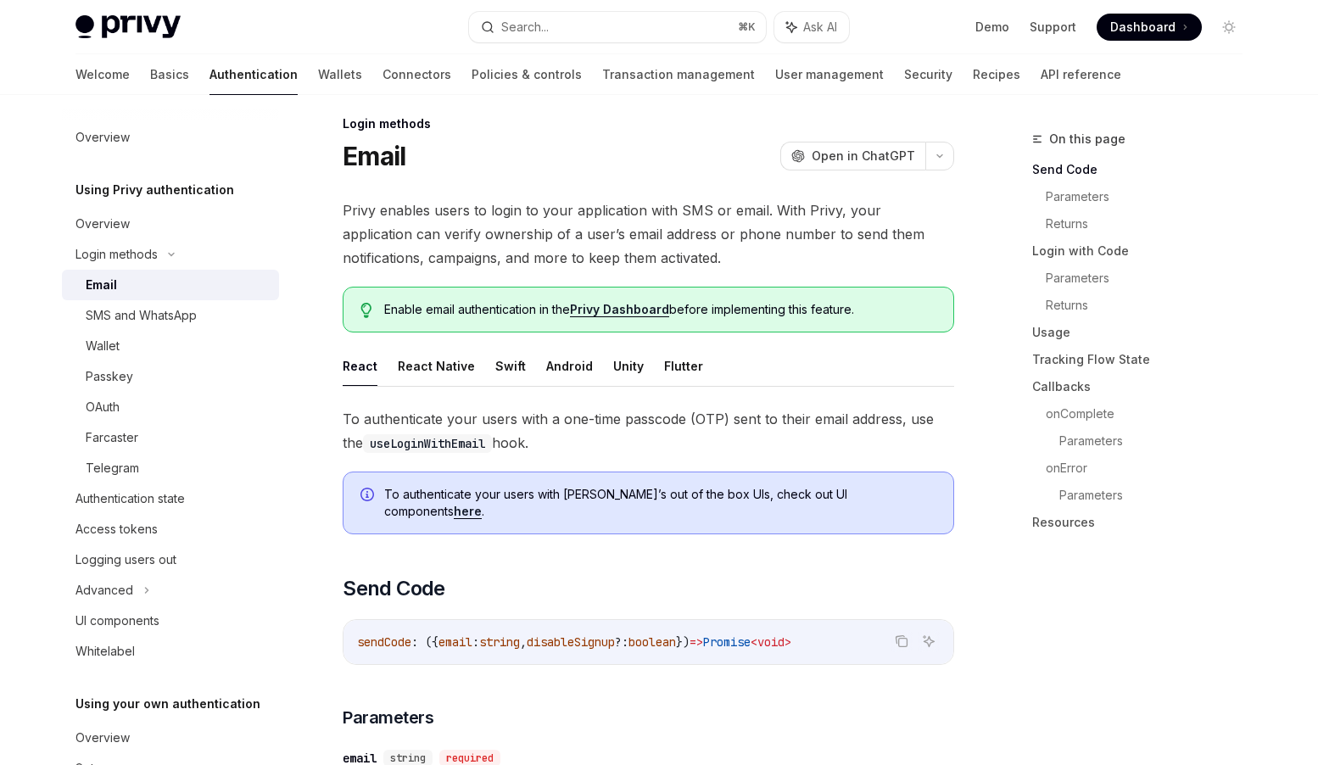
click at [527, 310] on span "Enable email authentication in the Privy Dashboard before implementing this fea…" at bounding box center [660, 309] width 552 height 17
click at [610, 312] on link "Privy Dashboard" at bounding box center [619, 309] width 99 height 15
click at [568, 366] on button "Android" at bounding box center [569, 366] width 47 height 40
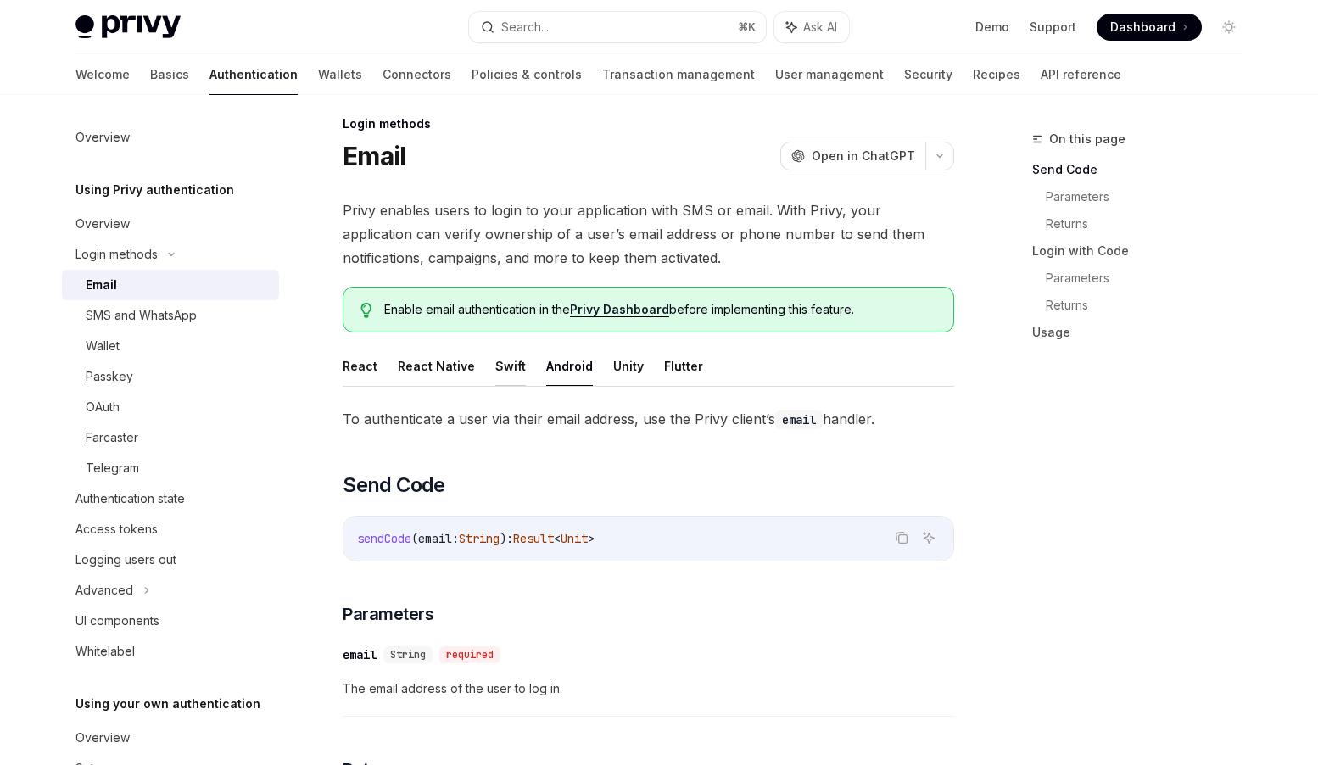
click at [513, 363] on button "Swift" at bounding box center [510, 366] width 31 height 40
click at [447, 362] on button "React Native" at bounding box center [436, 366] width 77 height 40
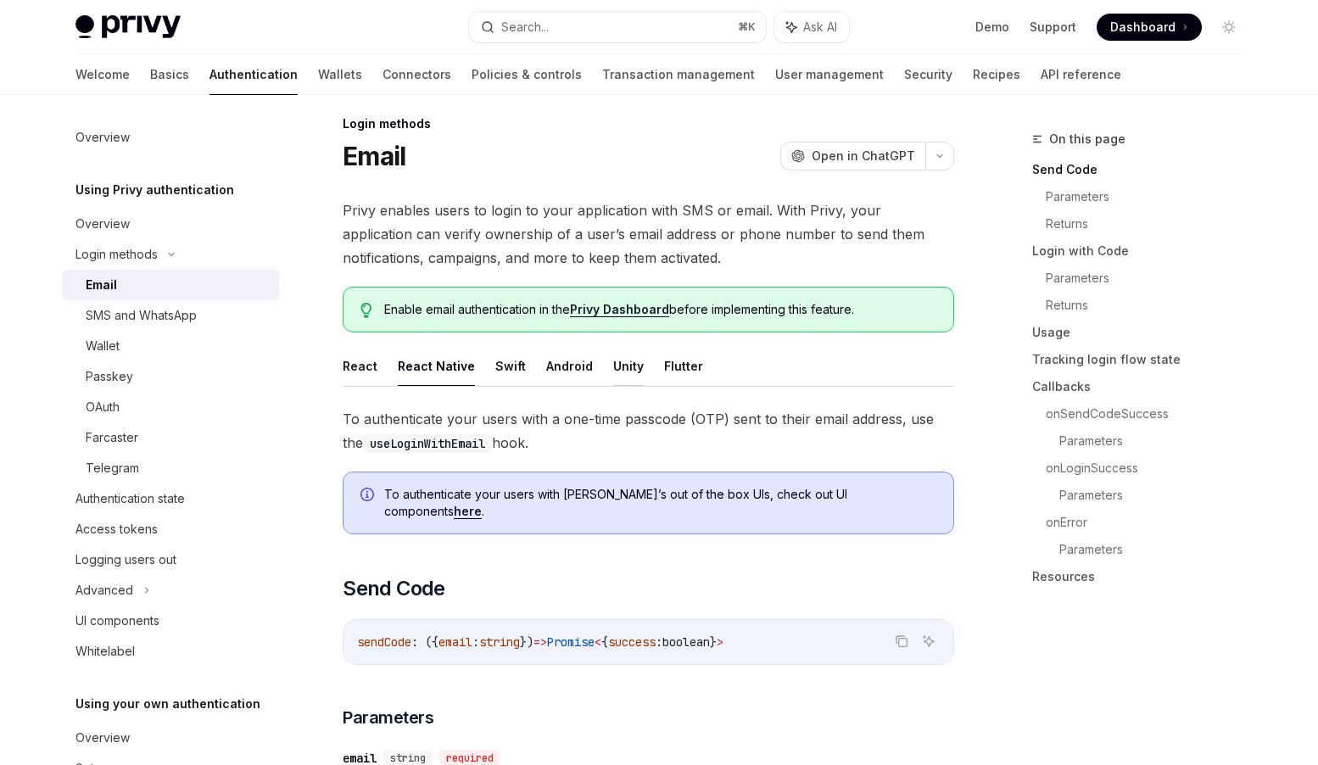
click at [623, 370] on button "Unity" at bounding box center [628, 366] width 31 height 40
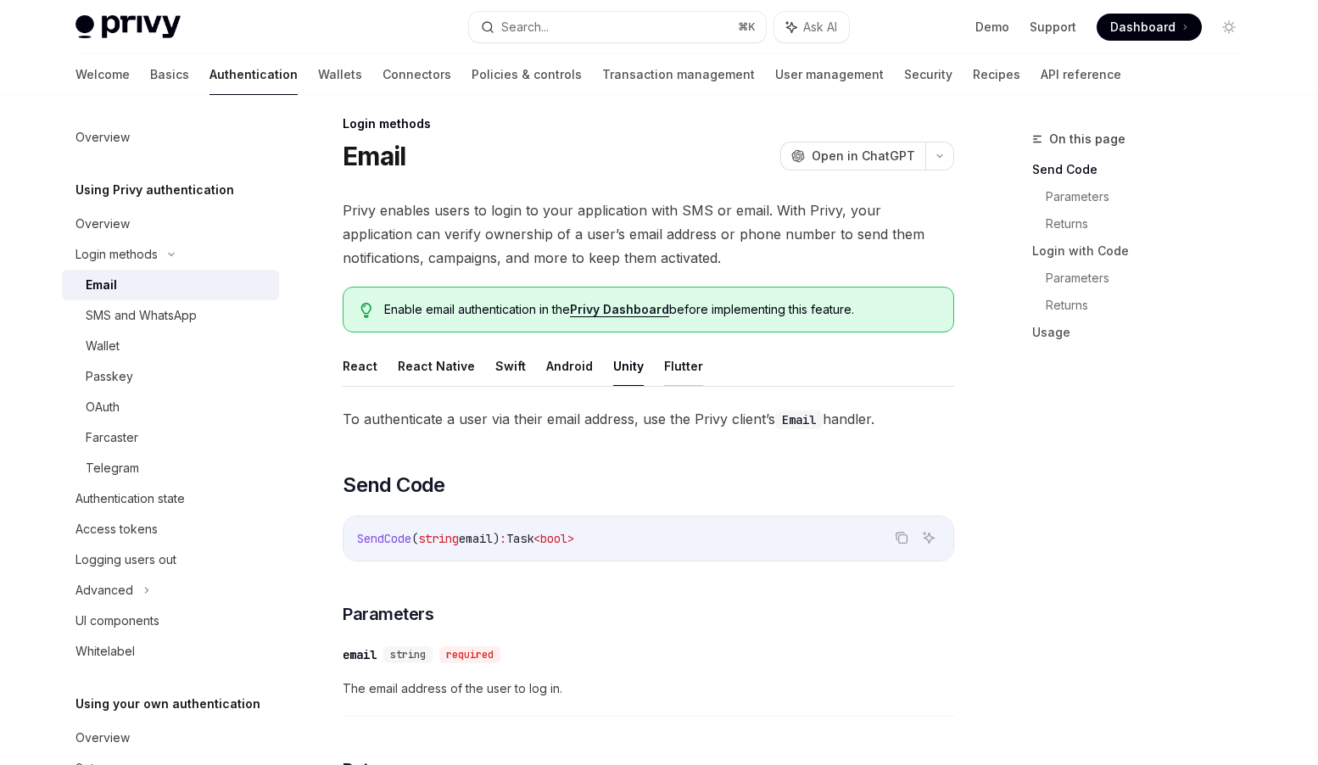
click at [681, 368] on button "Flutter" at bounding box center [683, 366] width 39 height 40
click at [508, 361] on button "Swift" at bounding box center [510, 366] width 31 height 40
click at [368, 359] on button "React" at bounding box center [360, 366] width 35 height 40
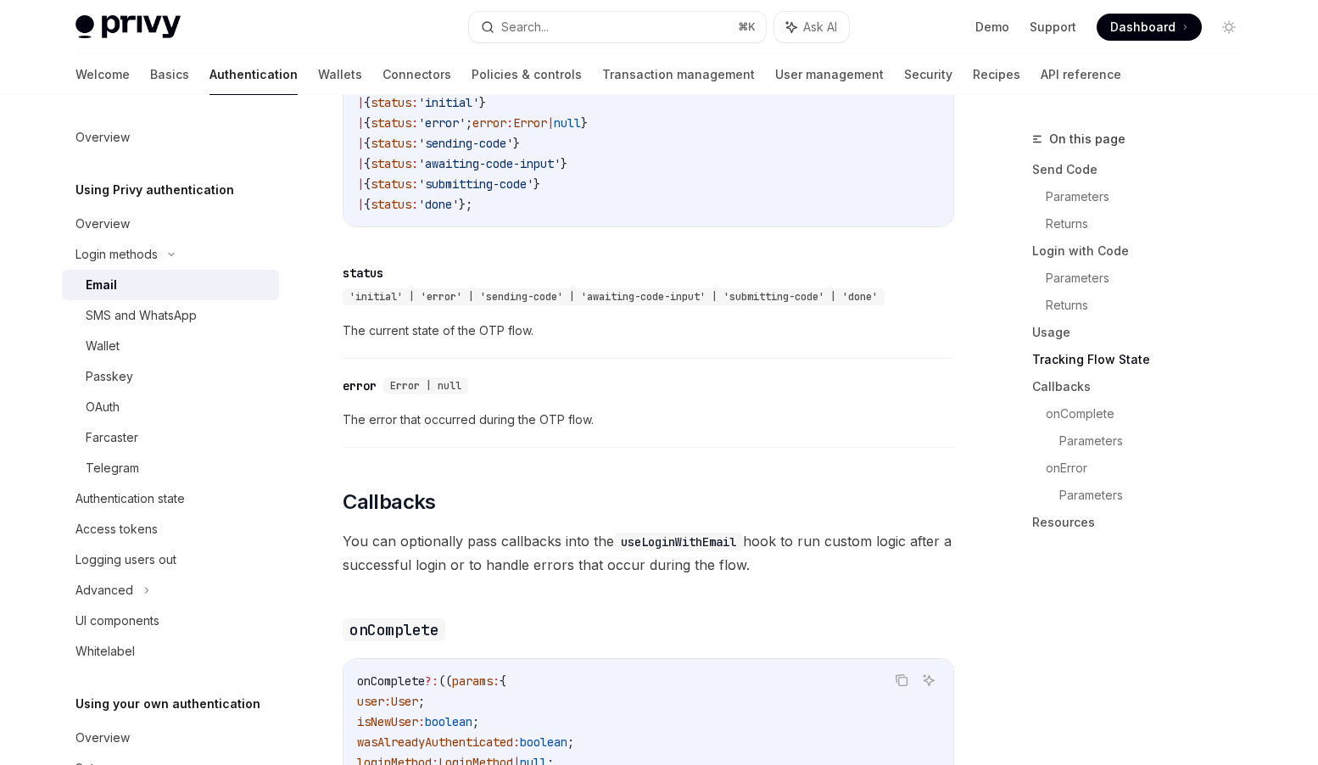
scroll to position [2219, 0]
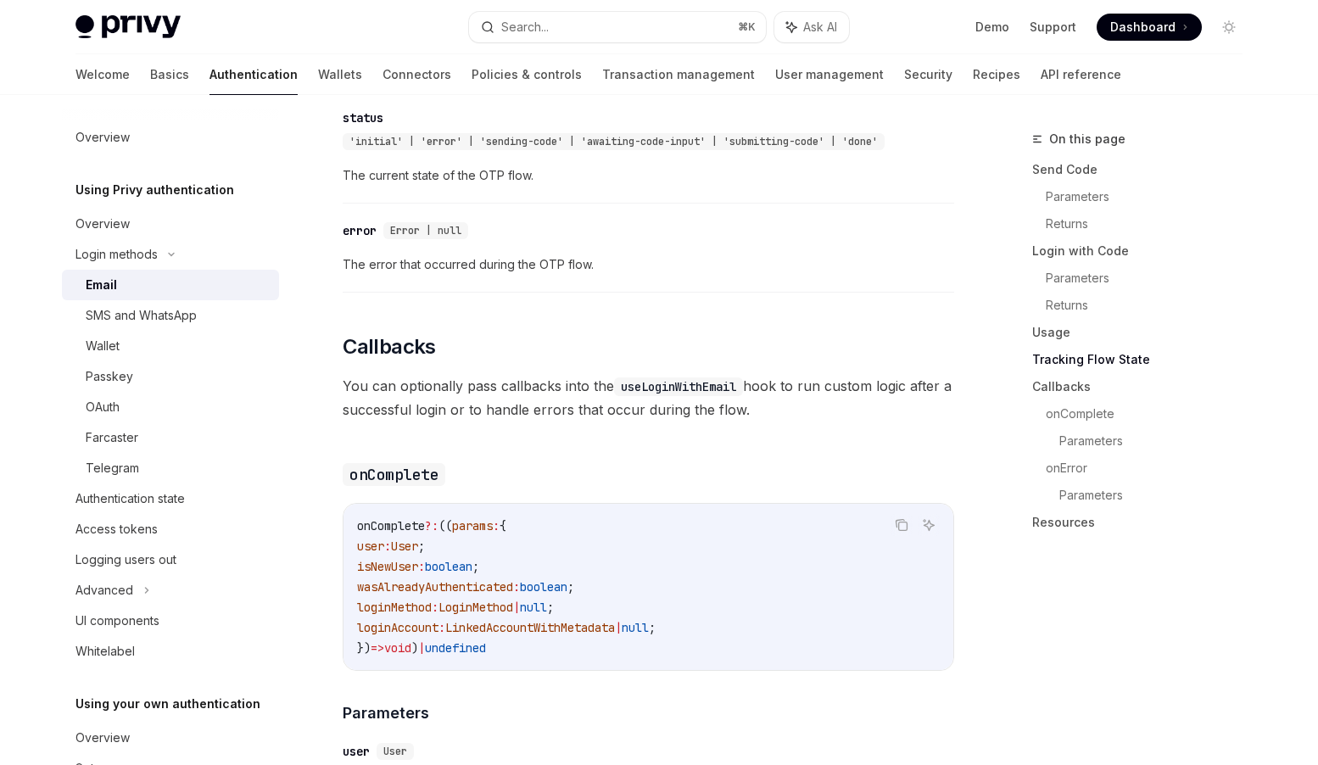
click at [685, 378] on code "useLoginWithEmail" at bounding box center [678, 387] width 129 height 19
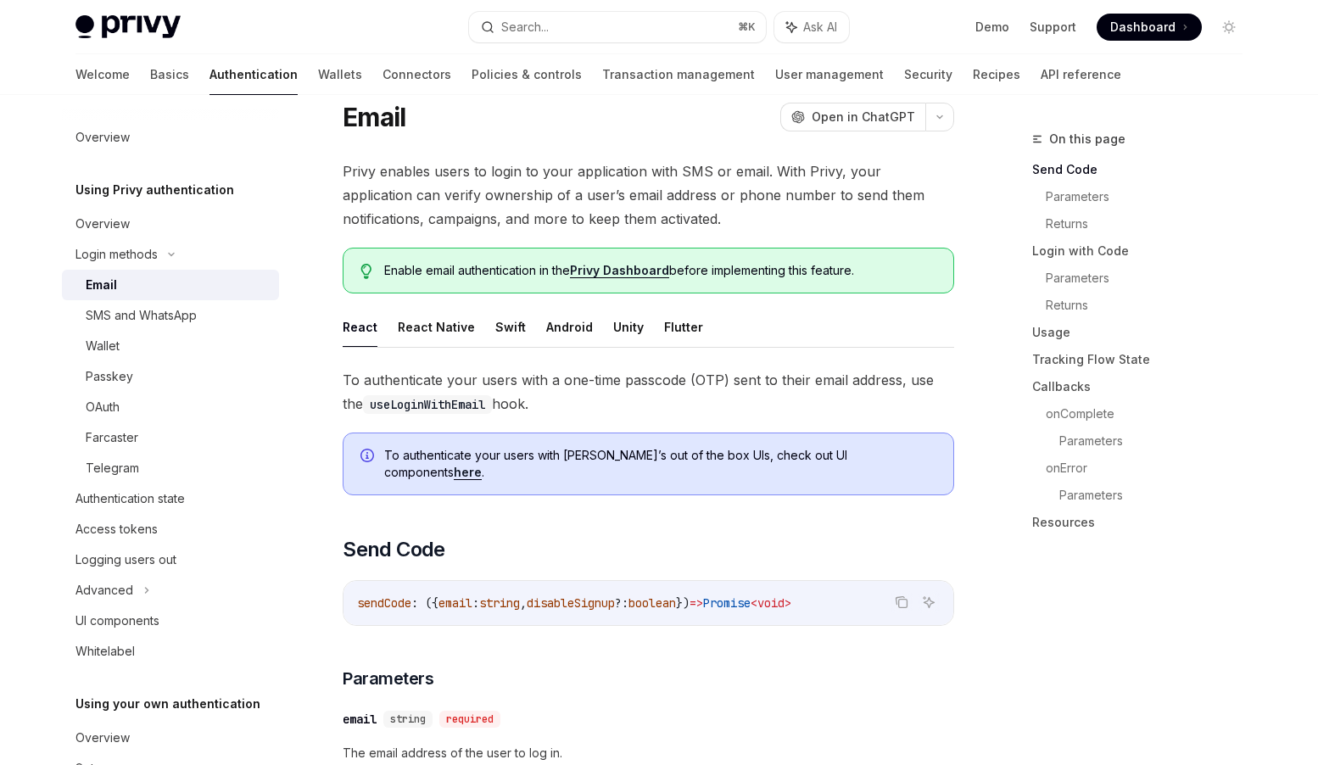
scroll to position [0, 0]
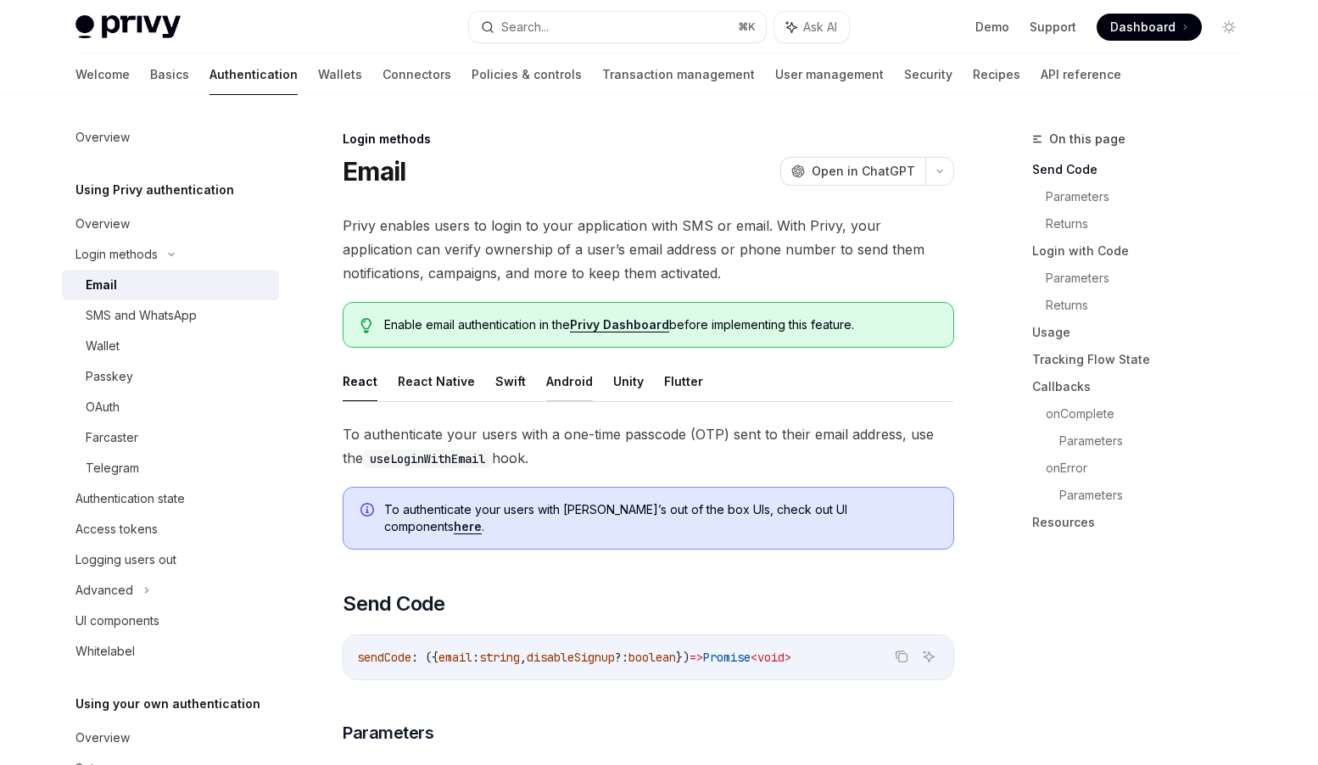
click at [555, 383] on button "Android" at bounding box center [569, 381] width 47 height 40
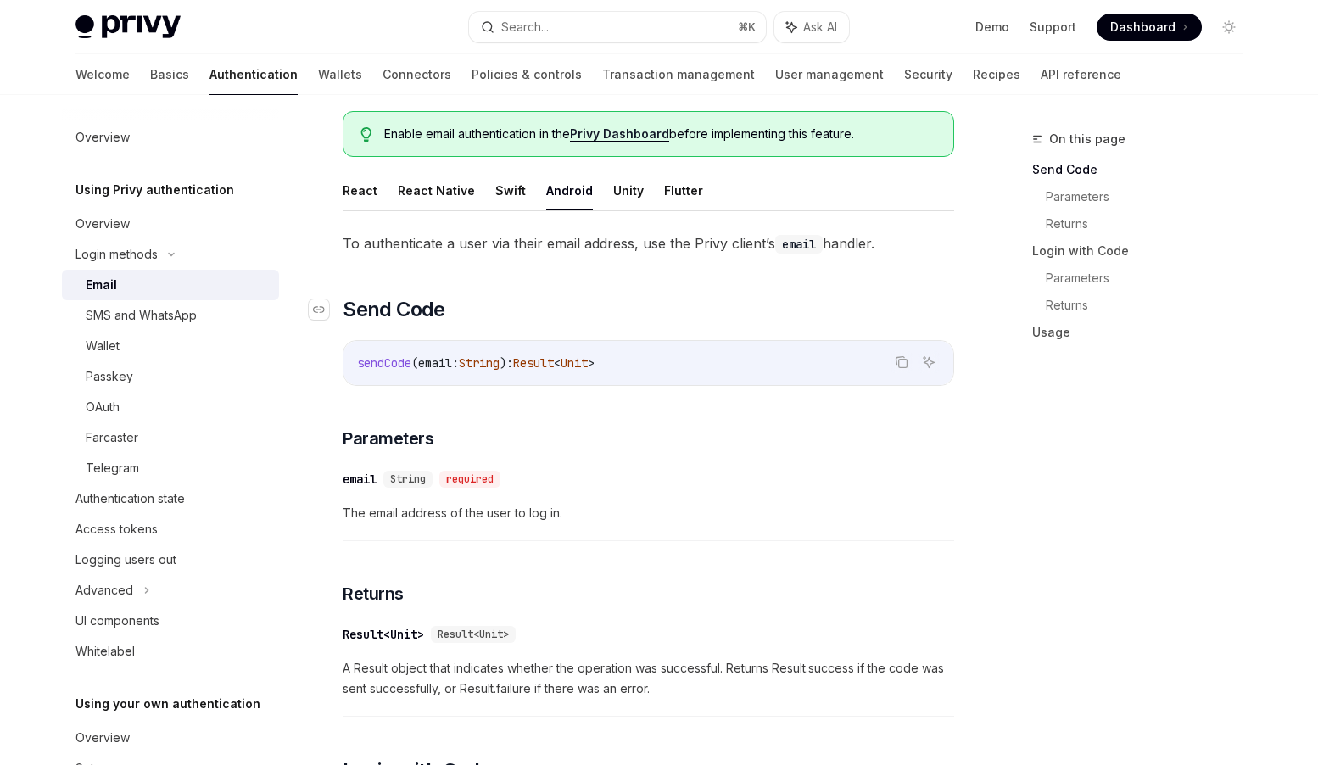
scroll to position [182, 0]
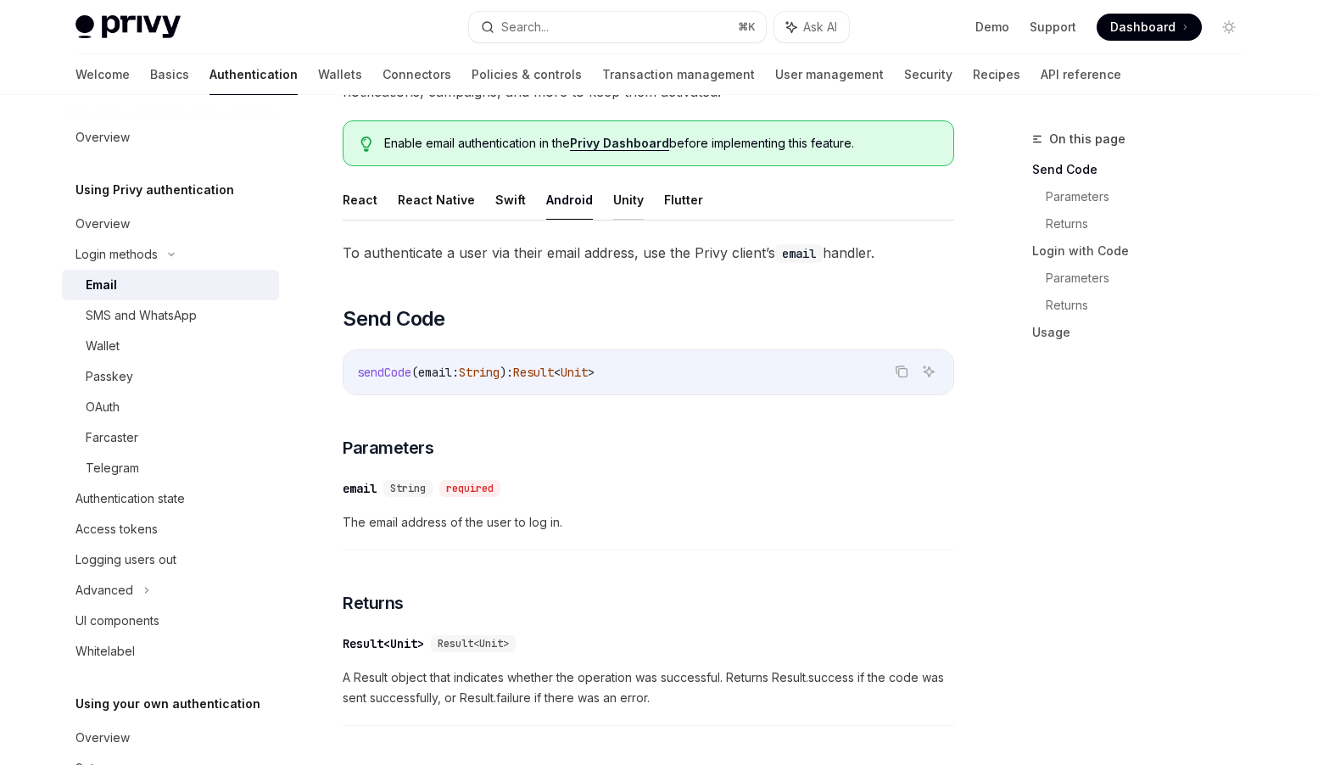
click at [613, 184] on button "Unity" at bounding box center [628, 200] width 31 height 40
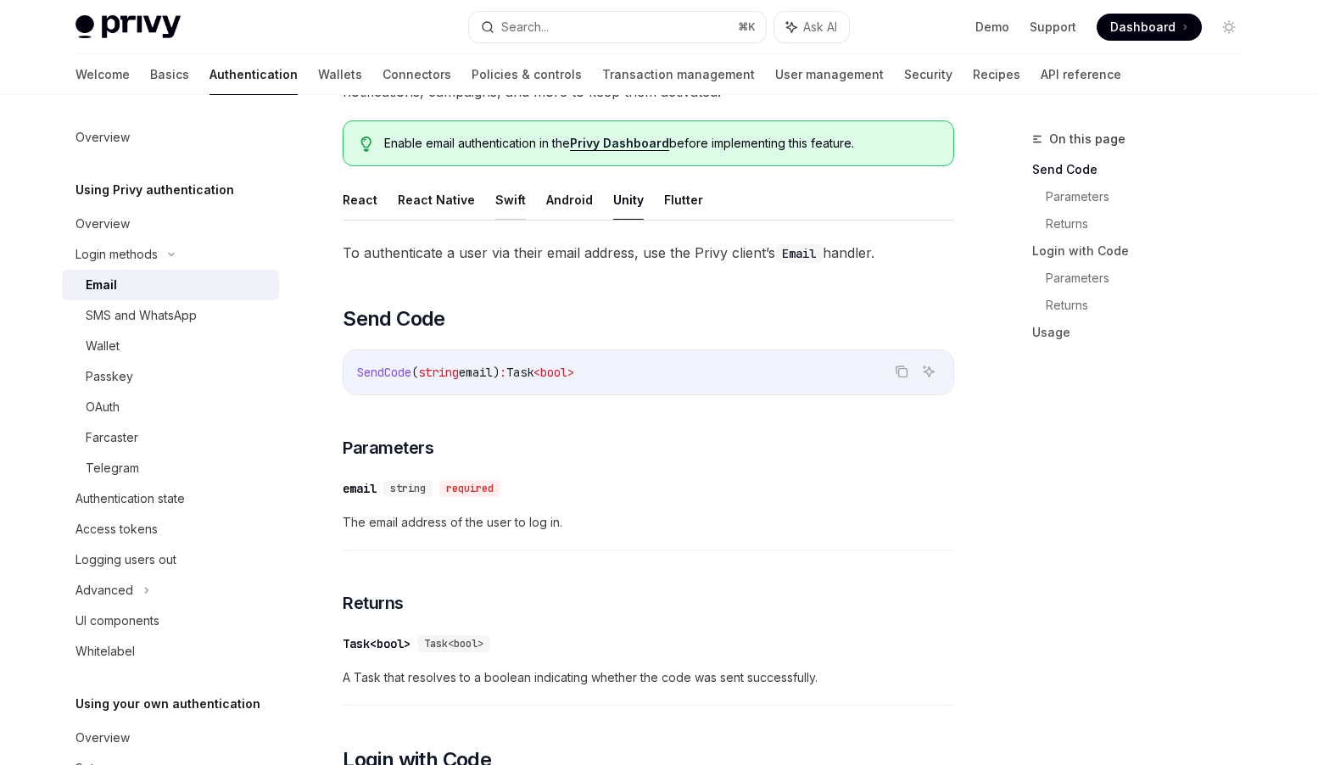
click at [505, 196] on button "Swift" at bounding box center [510, 200] width 31 height 40
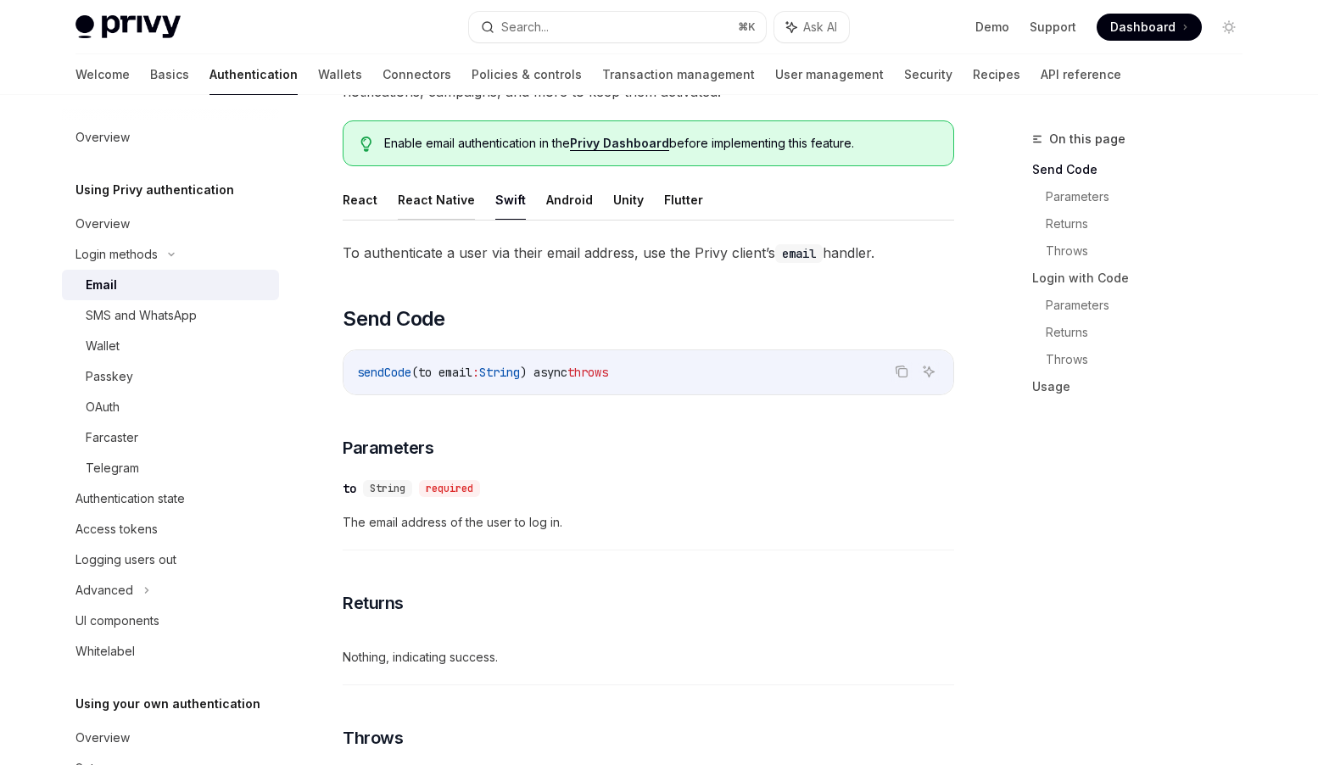
click at [438, 199] on button "React Native" at bounding box center [436, 200] width 77 height 40
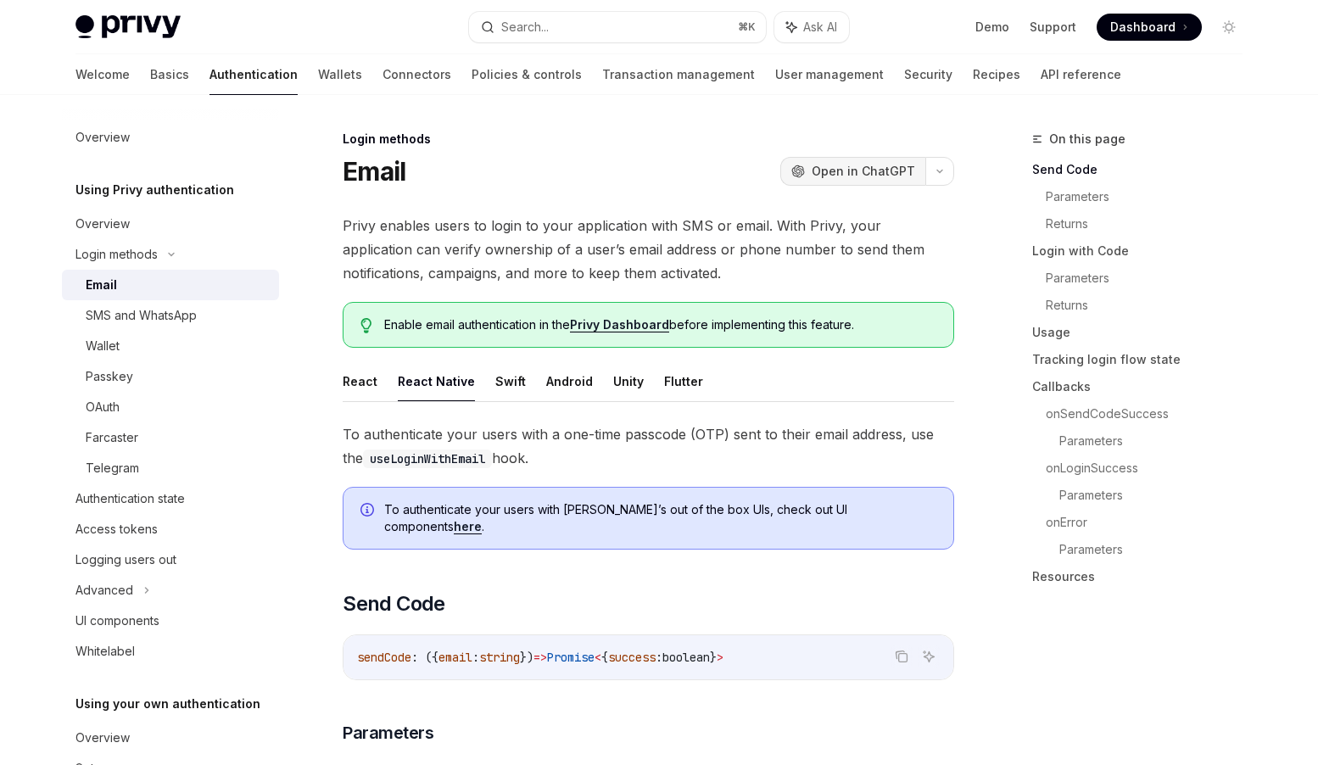
click at [875, 176] on span "Open in ChatGPT" at bounding box center [863, 171] width 103 height 17
click at [637, 506] on span "To authenticate your users with Privy’s out of the box UIs, check out UI compon…" at bounding box center [660, 518] width 552 height 34
click at [482, 519] on link "here" at bounding box center [468, 526] width 28 height 15
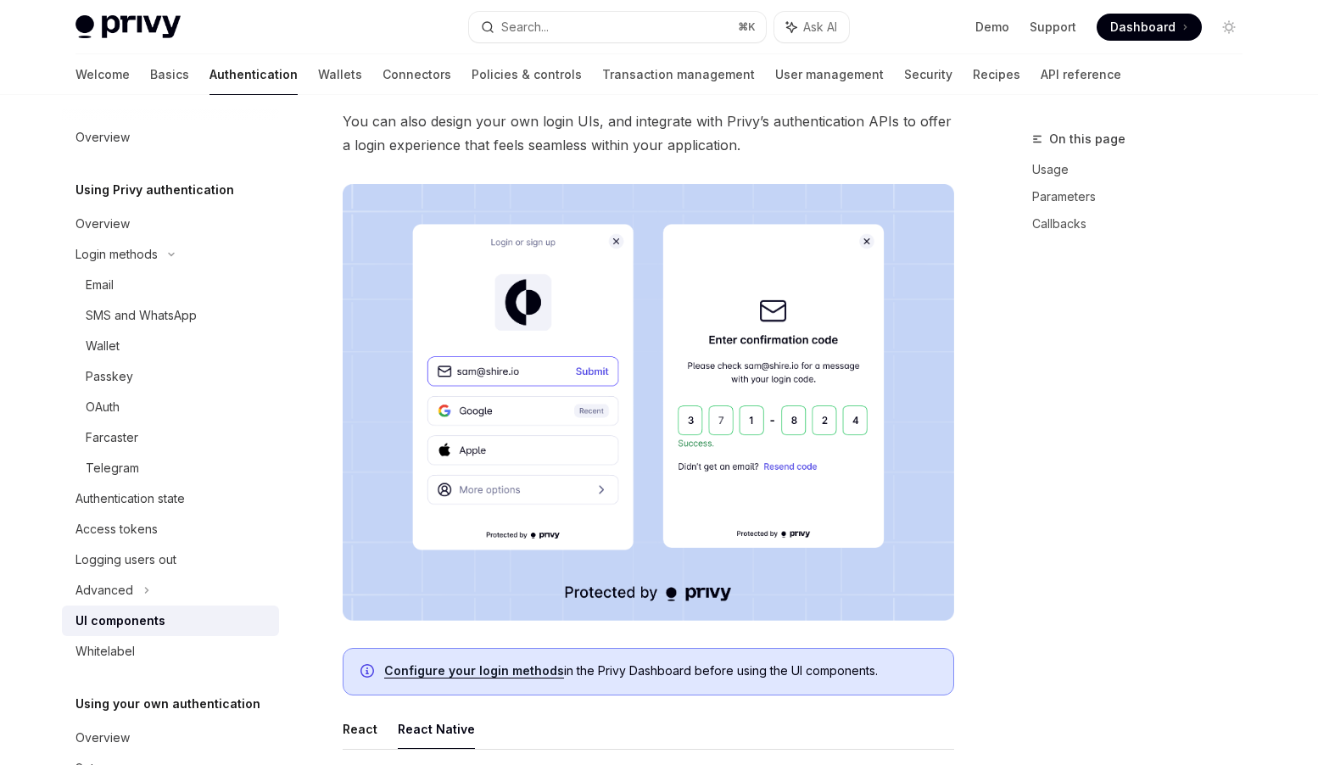
scroll to position [273, 0]
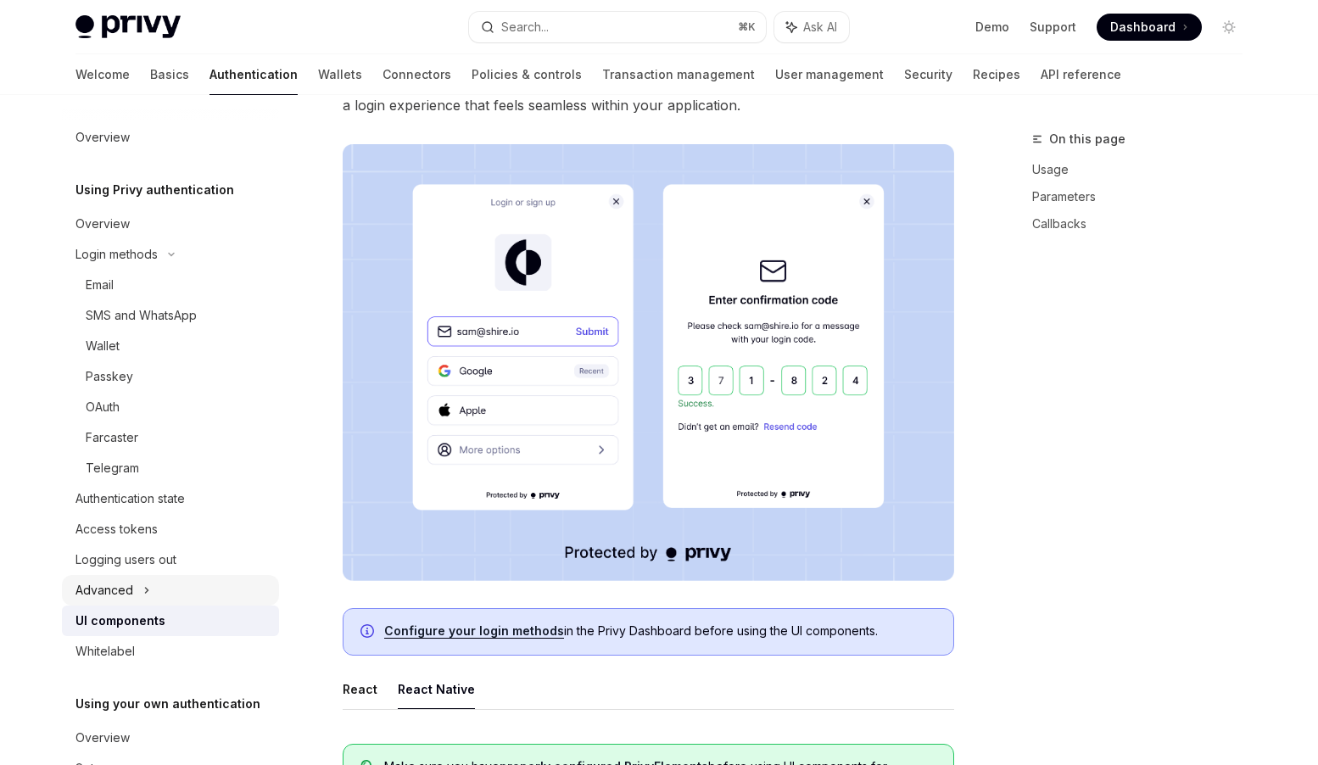
click at [124, 589] on div "Advanced" at bounding box center [105, 590] width 58 height 20
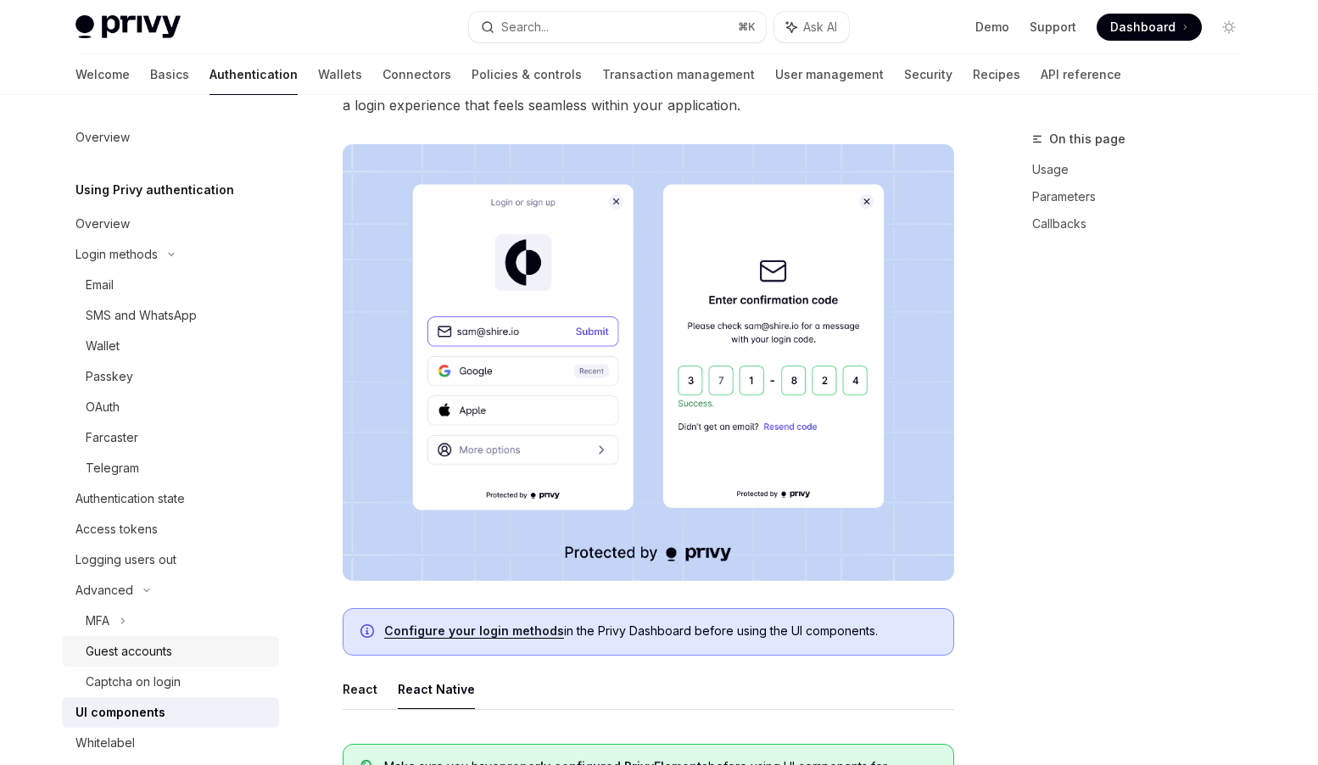
click at [125, 650] on div "Guest accounts" at bounding box center [129, 651] width 87 height 20
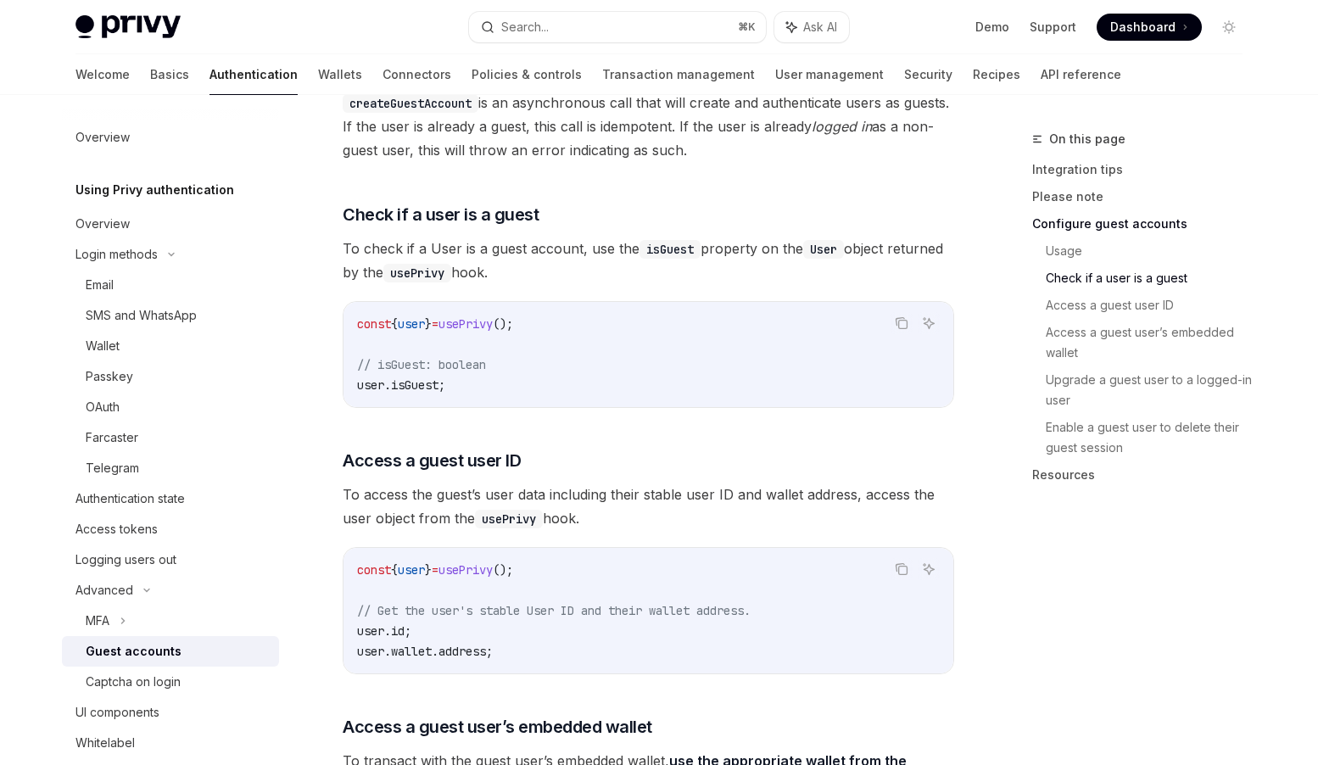
scroll to position [1921, 0]
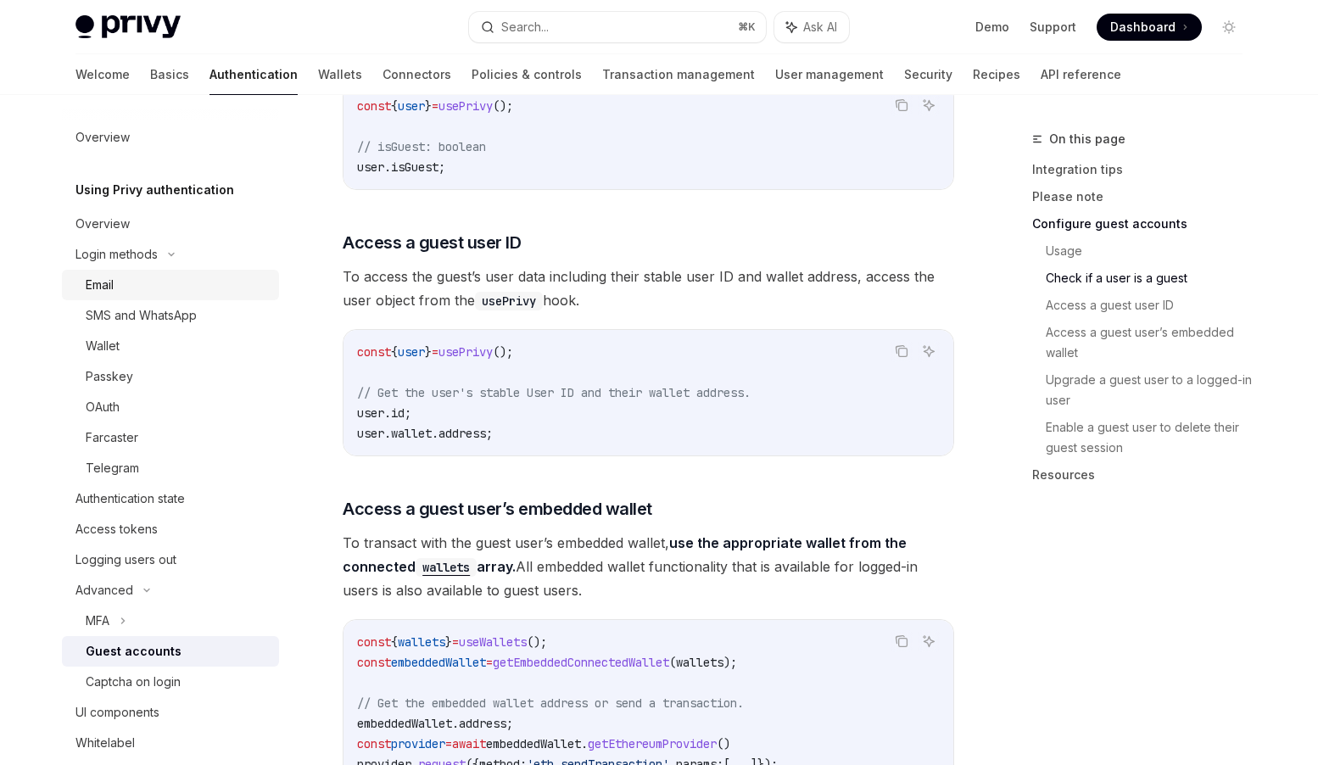
click at [114, 283] on div "Email" at bounding box center [100, 285] width 28 height 20
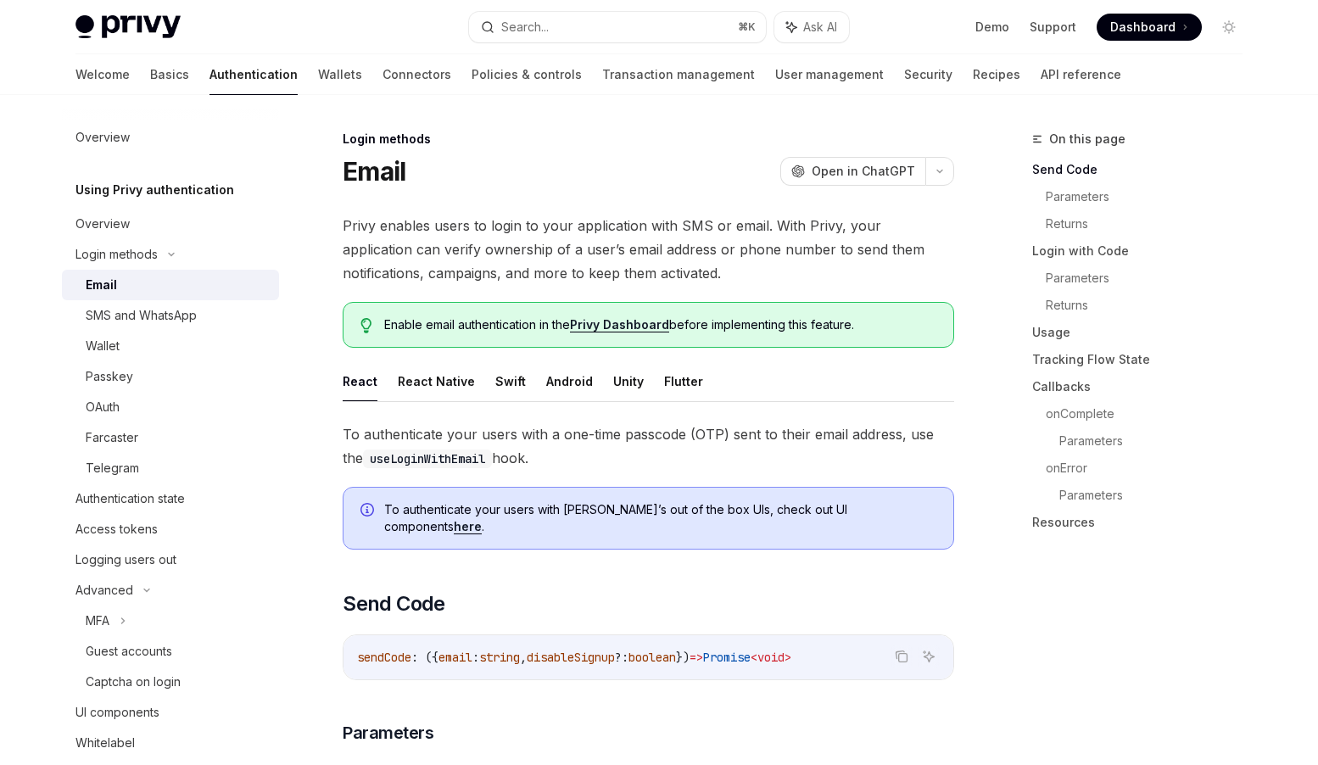
click at [690, 324] on span "Enable email authentication in the Privy Dashboard before implementing this fea…" at bounding box center [660, 324] width 552 height 17
click at [648, 273] on span "Privy enables users to login to your application with SMS or email. With Privy,…" at bounding box center [649, 249] width 612 height 71
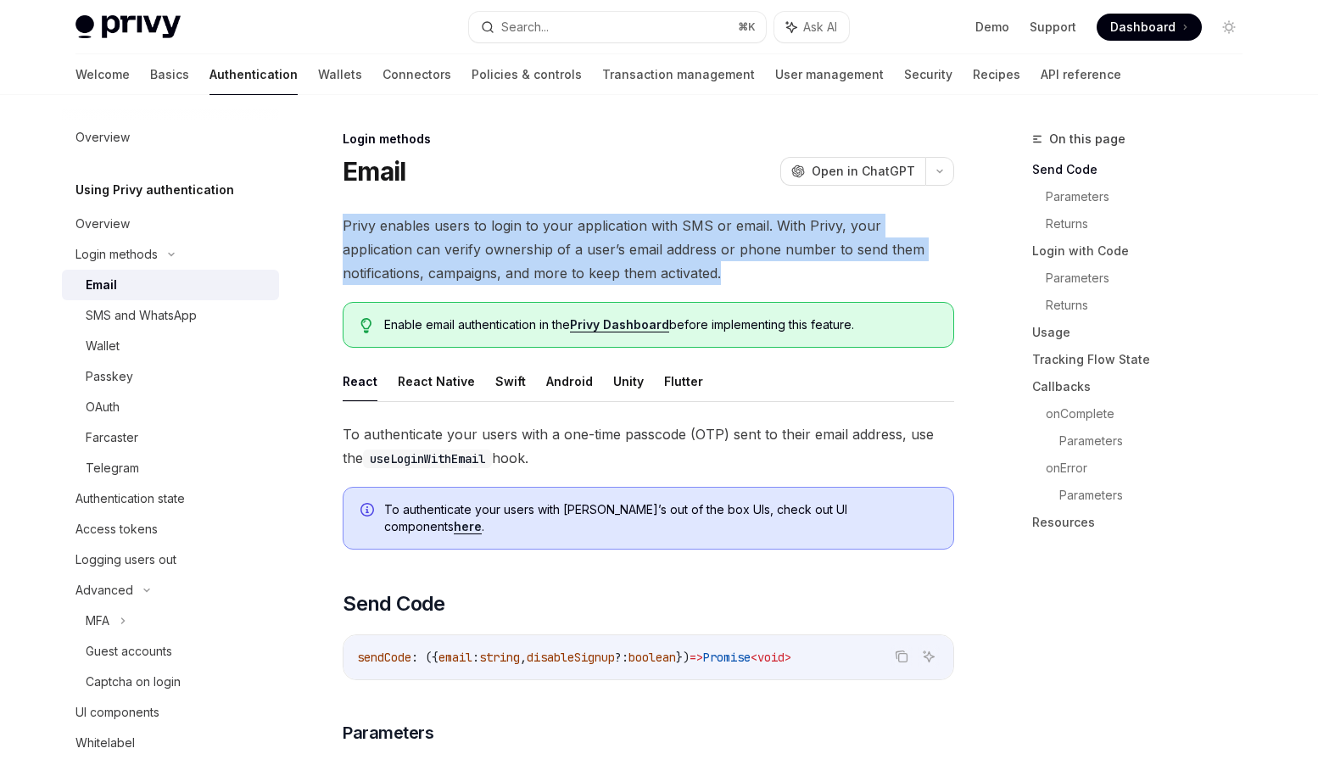
drag, startPoint x: 636, startPoint y: 274, endPoint x: 334, endPoint y: 229, distance: 305.3
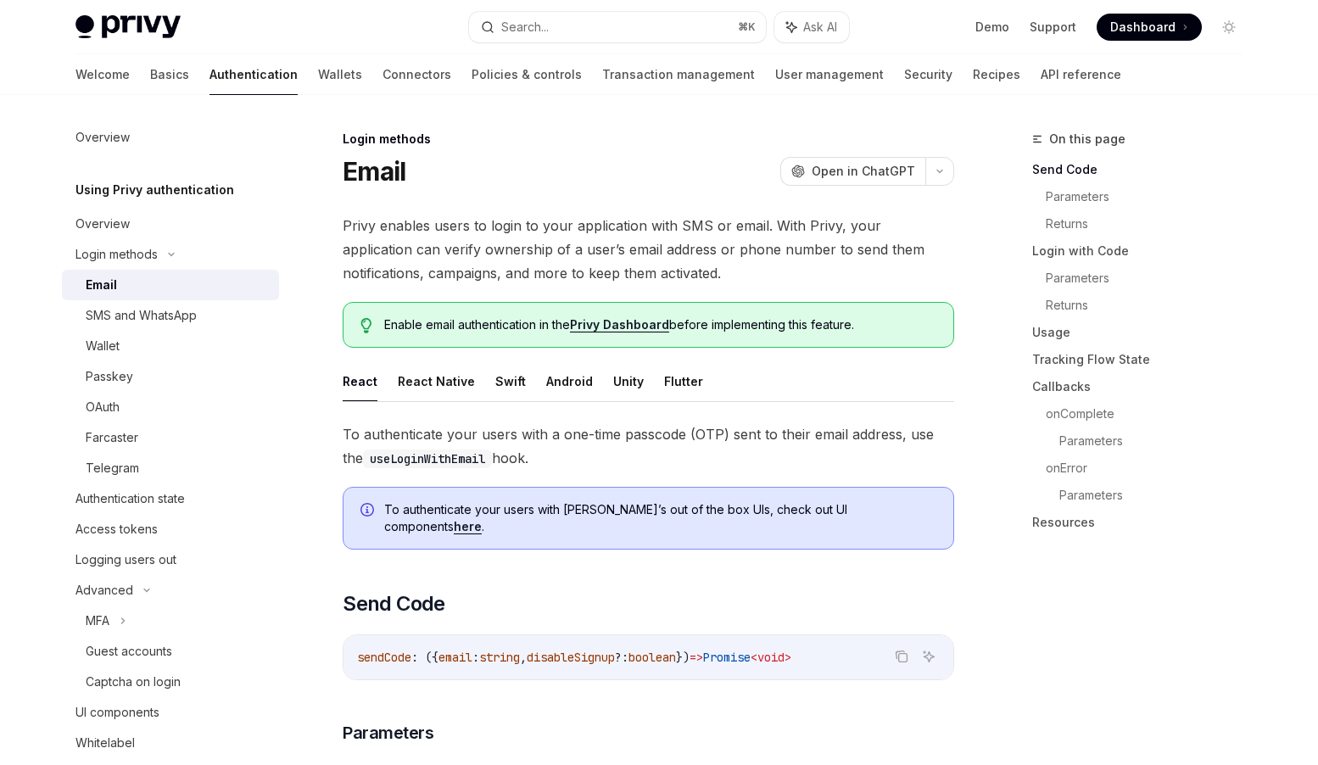
click at [423, 378] on button "React Native" at bounding box center [436, 381] width 77 height 40
click at [504, 380] on button "Swift" at bounding box center [510, 381] width 31 height 40
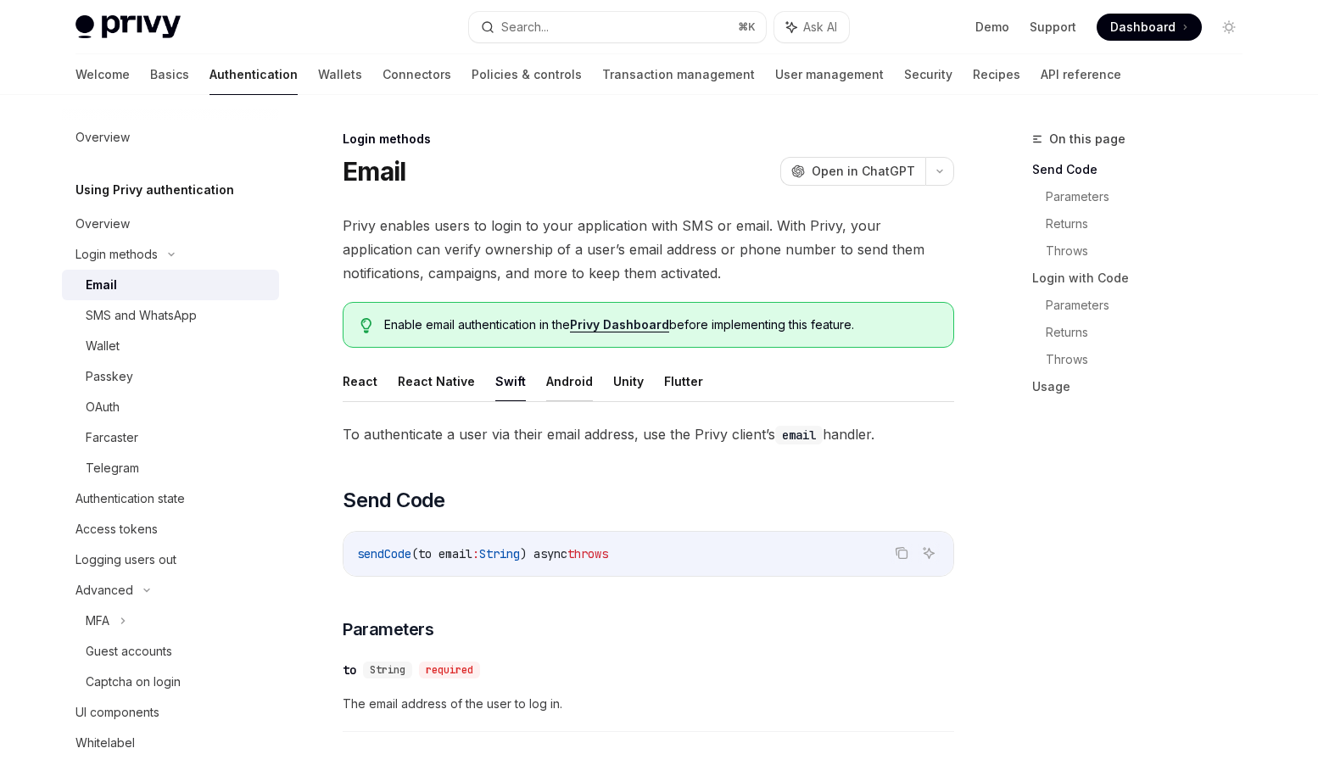
click at [582, 383] on button "Android" at bounding box center [569, 381] width 47 height 40
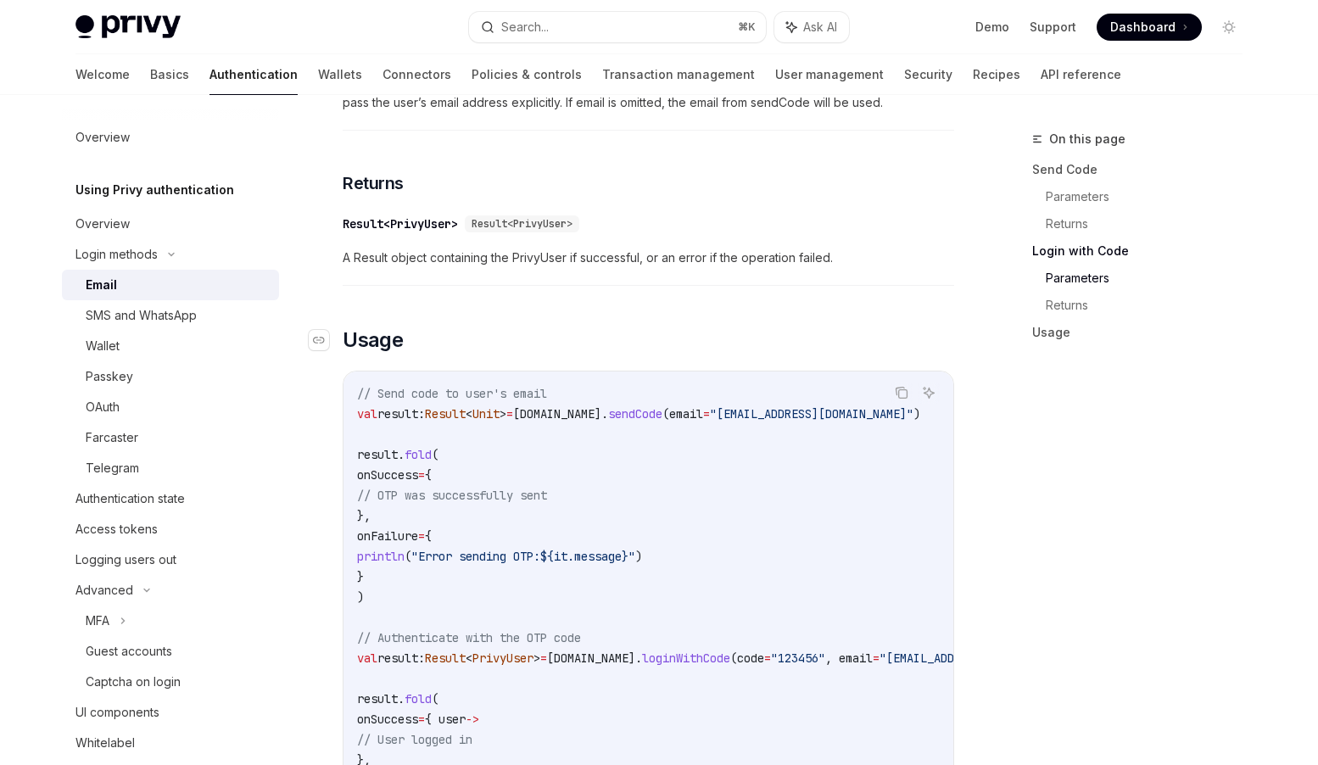
scroll to position [1171, 0]
click at [752, 320] on div "To authenticate a user via their email address, use the Privy client’s email ha…" at bounding box center [649, 72] width 612 height 1641
click at [1071, 481] on div "On this page Send Code Parameters Returns Login with Code Parameters Returns Us…" at bounding box center [1127, 447] width 258 height 636
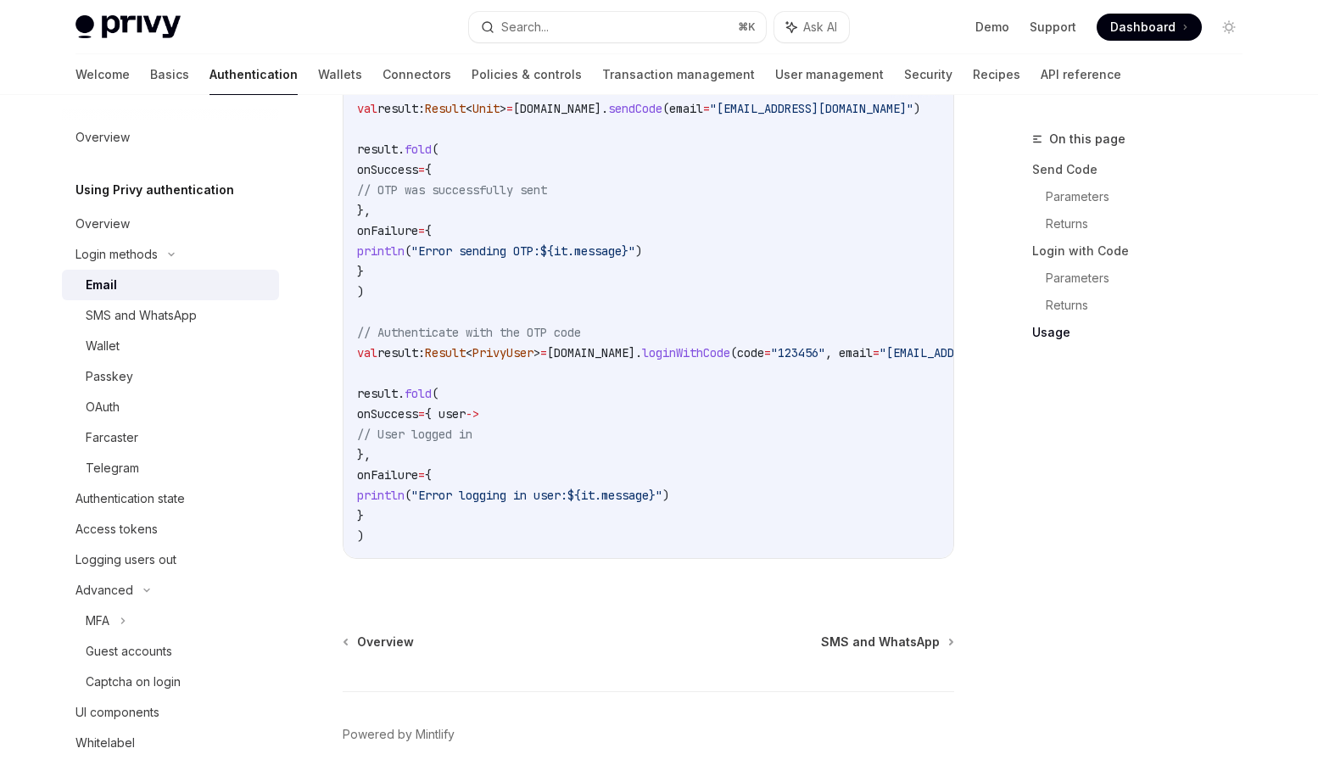
scroll to position [1558, 0]
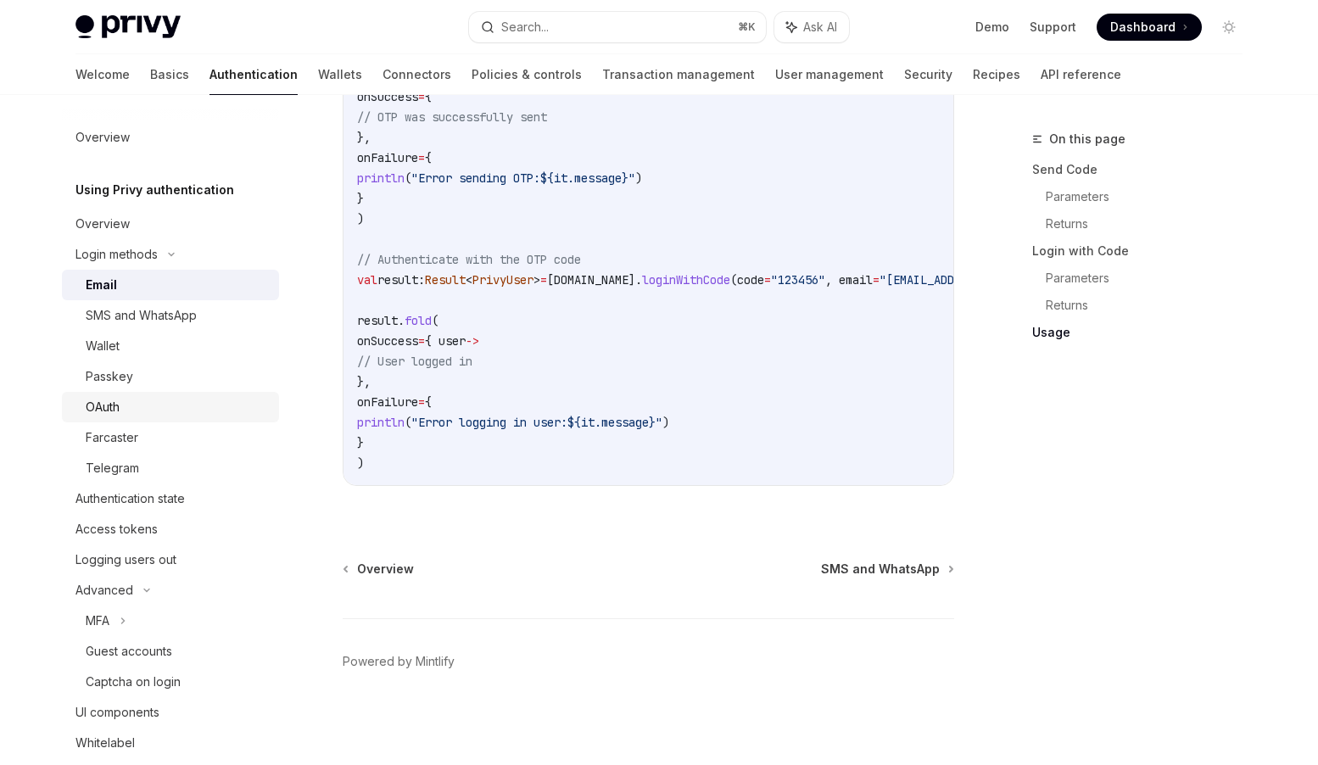
click at [126, 401] on div "OAuth" at bounding box center [177, 407] width 183 height 20
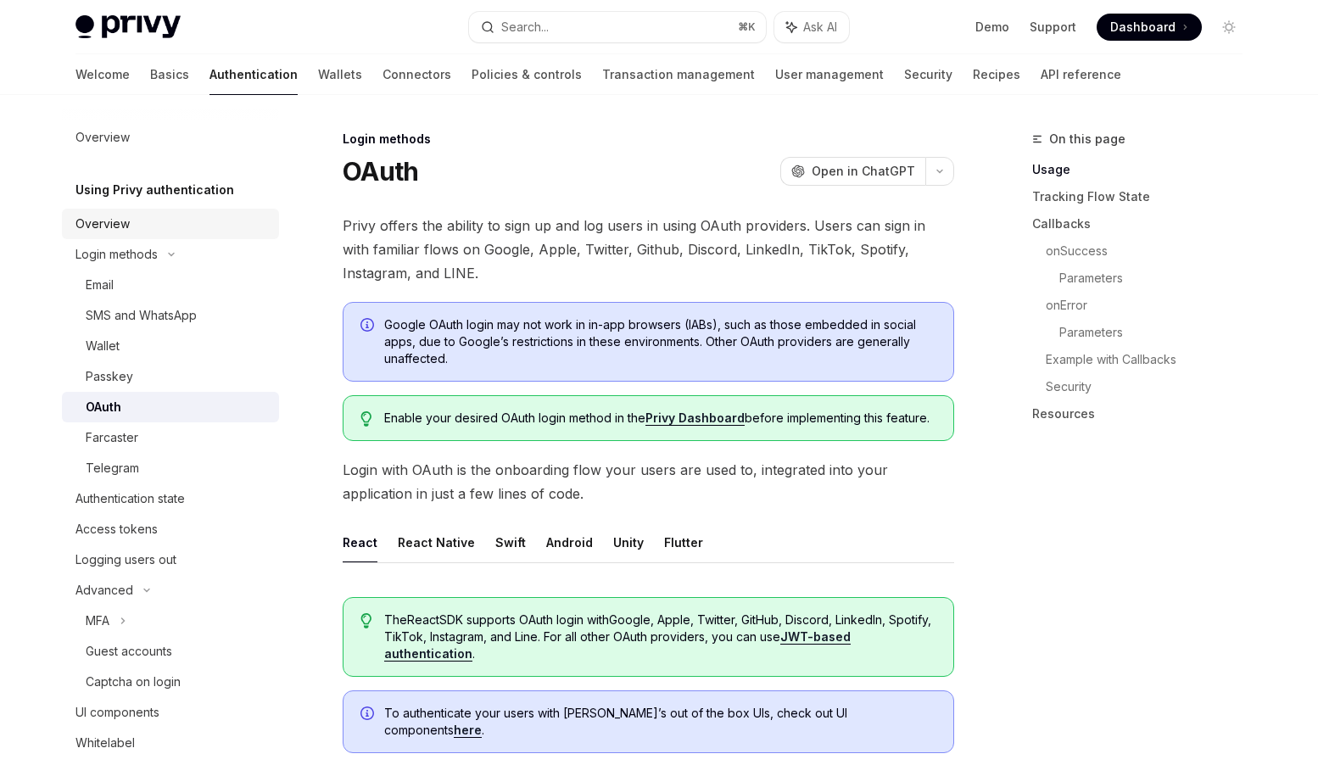
click at [109, 218] on div "Overview" at bounding box center [103, 224] width 54 height 20
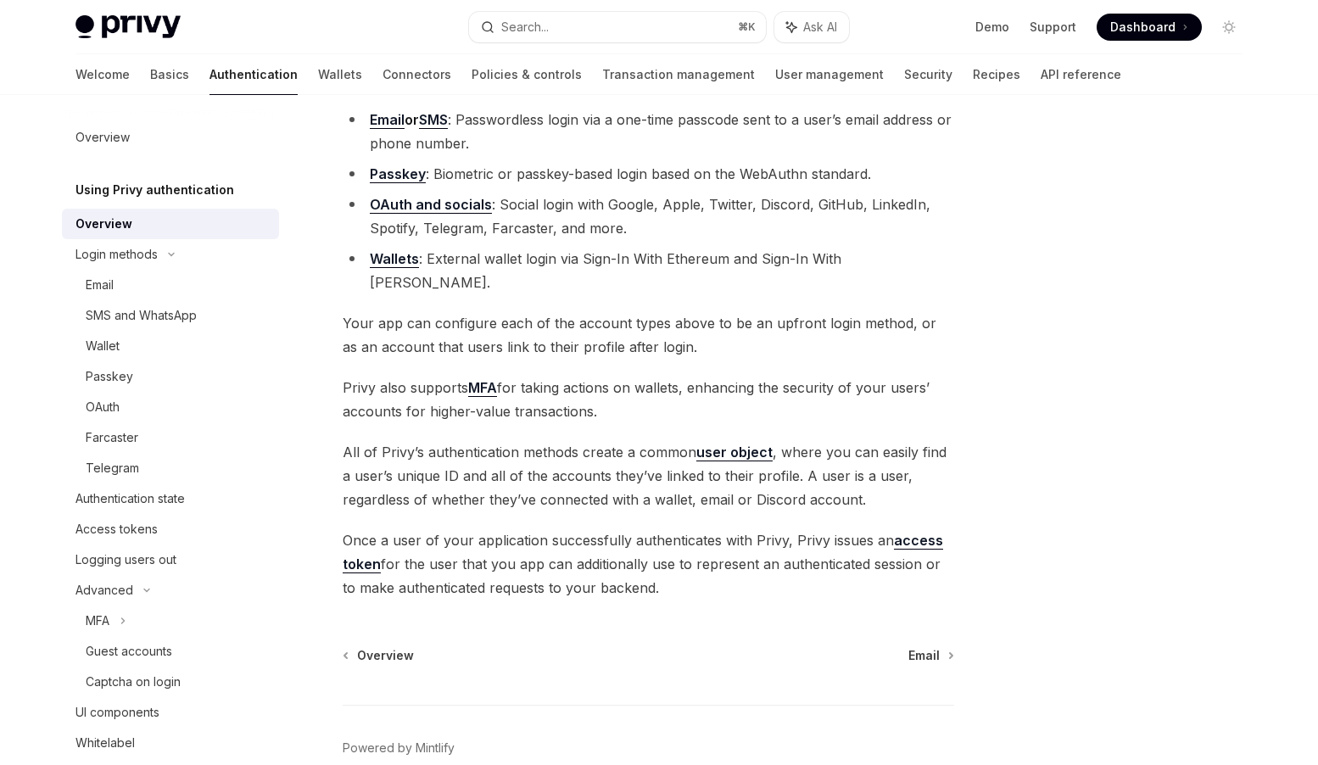
scroll to position [176, 0]
click at [643, 313] on span "Your app can configure each of the account types above to be an upfront login m…" at bounding box center [649, 337] width 612 height 48
click at [688, 313] on span "Your app can configure each of the account types above to be an upfront login m…" at bounding box center [649, 337] width 612 height 48
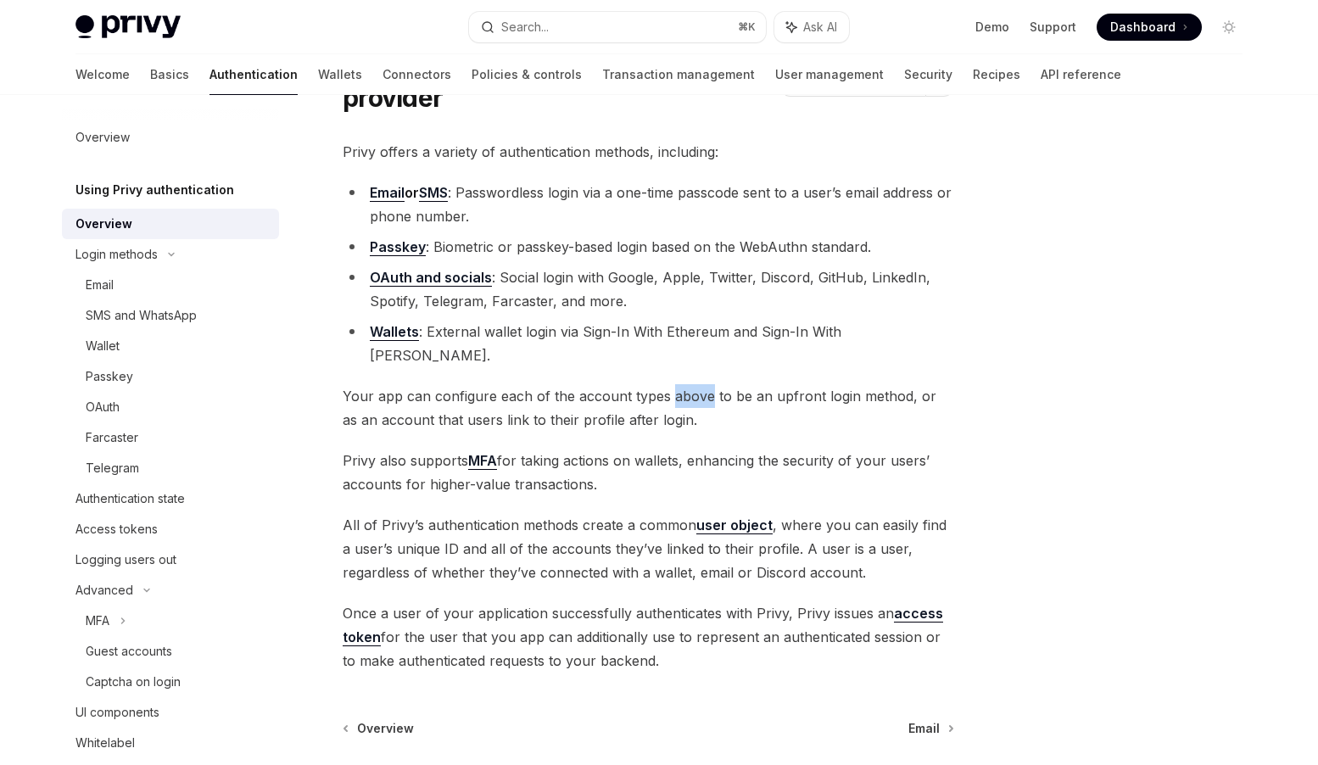
scroll to position [0, 0]
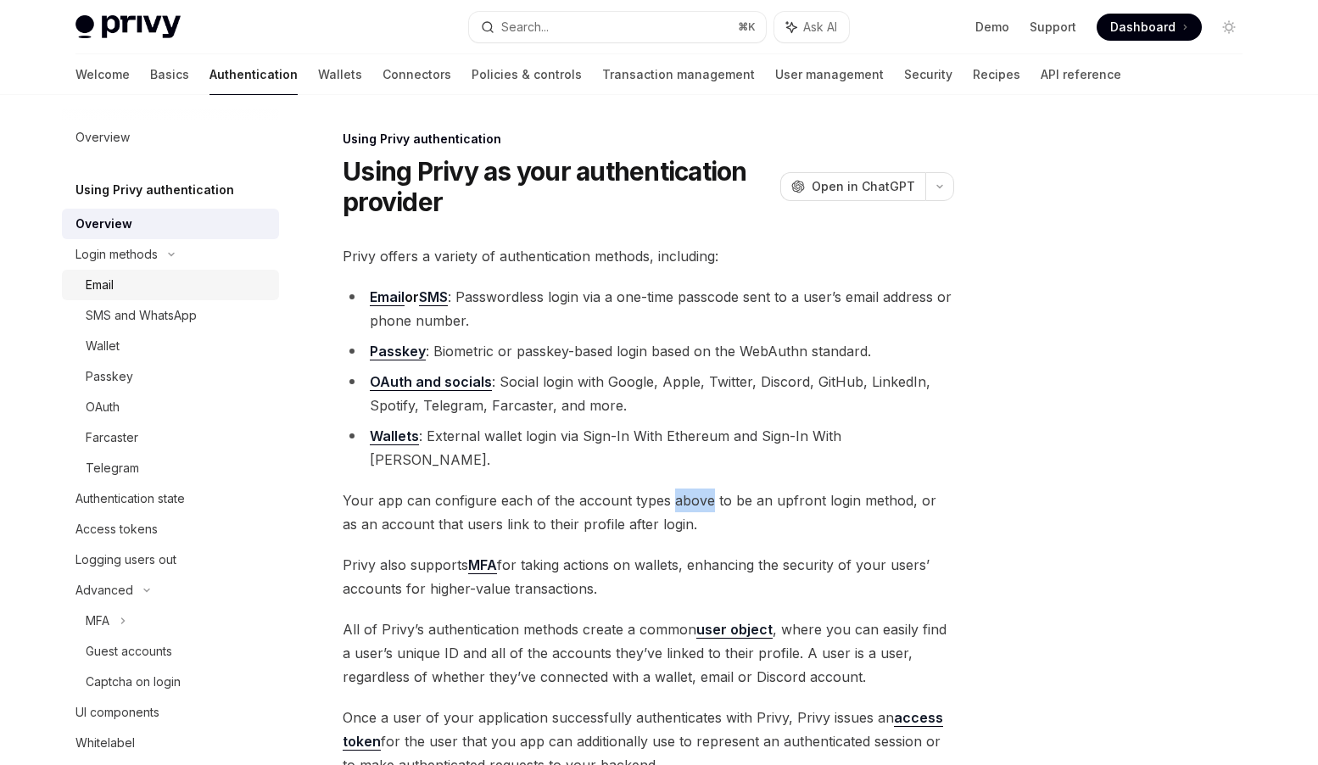
click at [132, 282] on div "Email" at bounding box center [177, 285] width 183 height 20
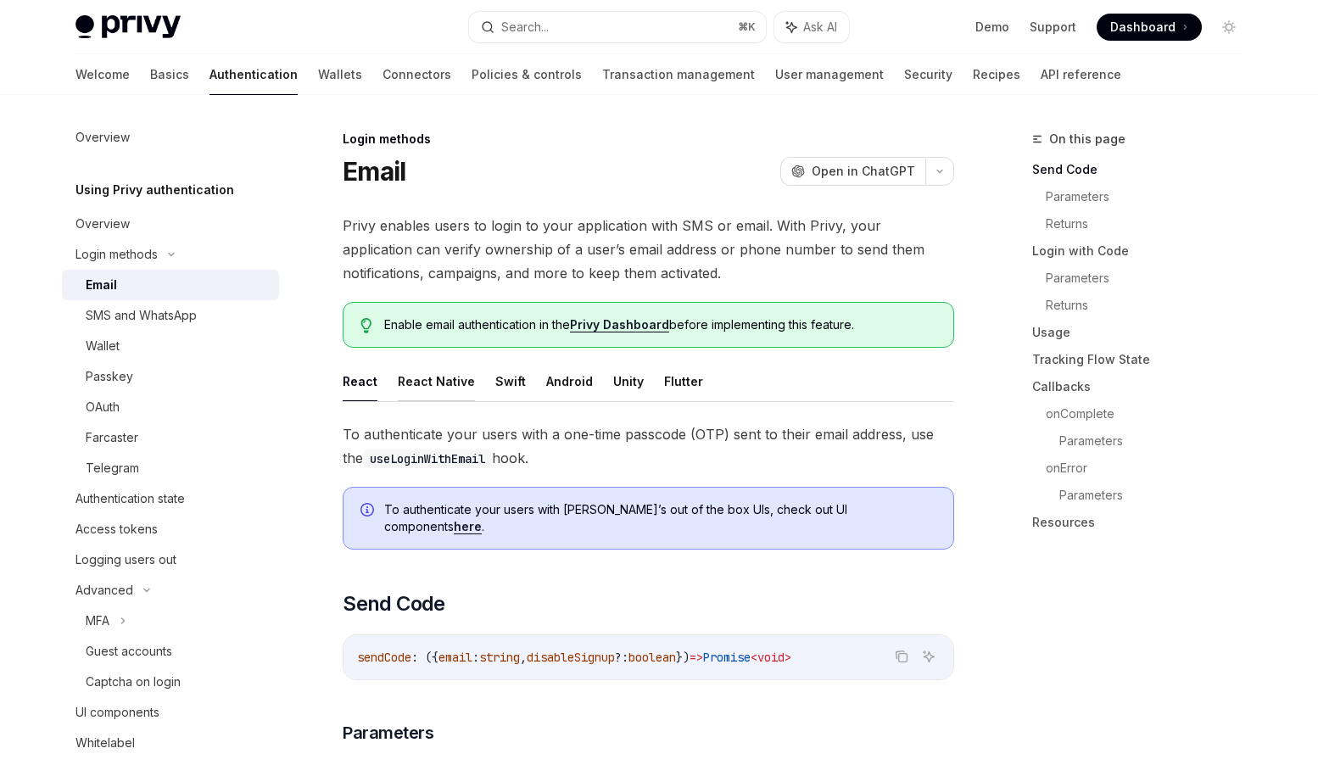
click at [449, 378] on button "React Native" at bounding box center [436, 381] width 77 height 40
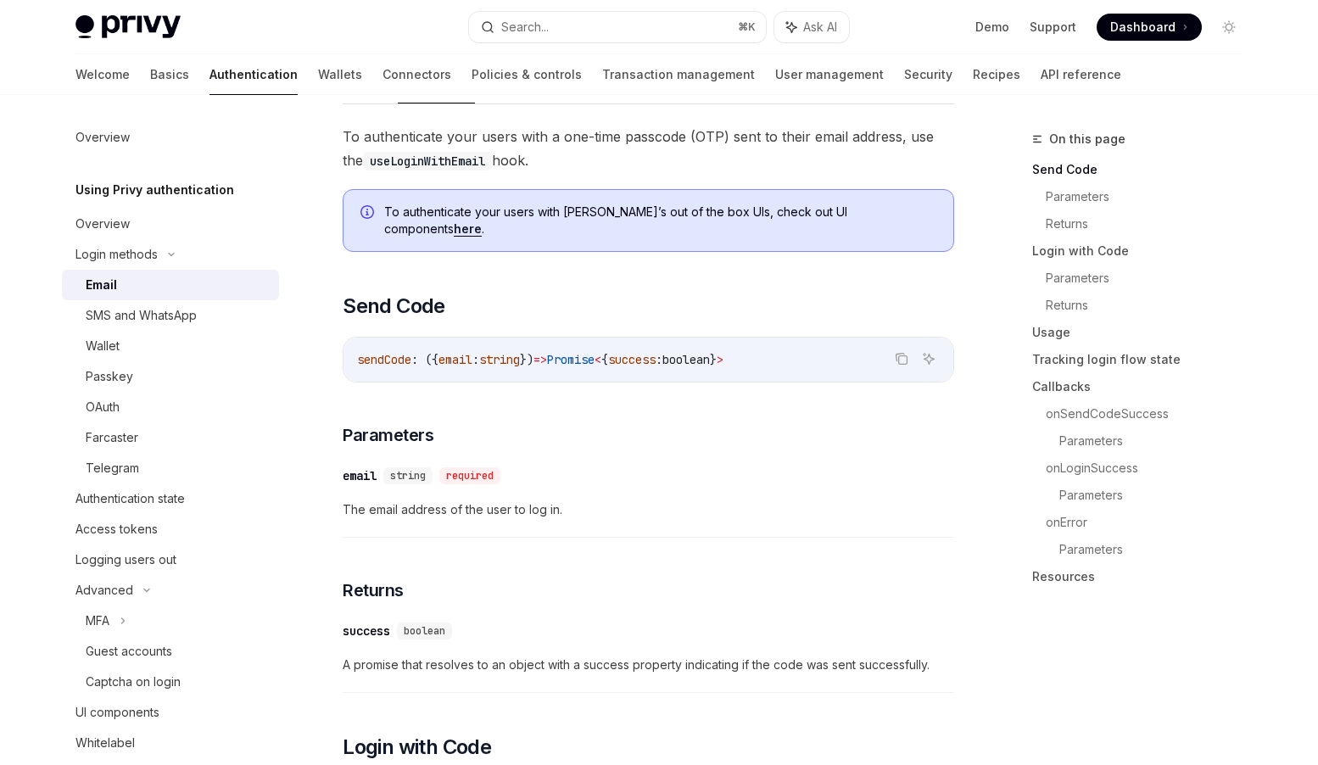
scroll to position [224, 0]
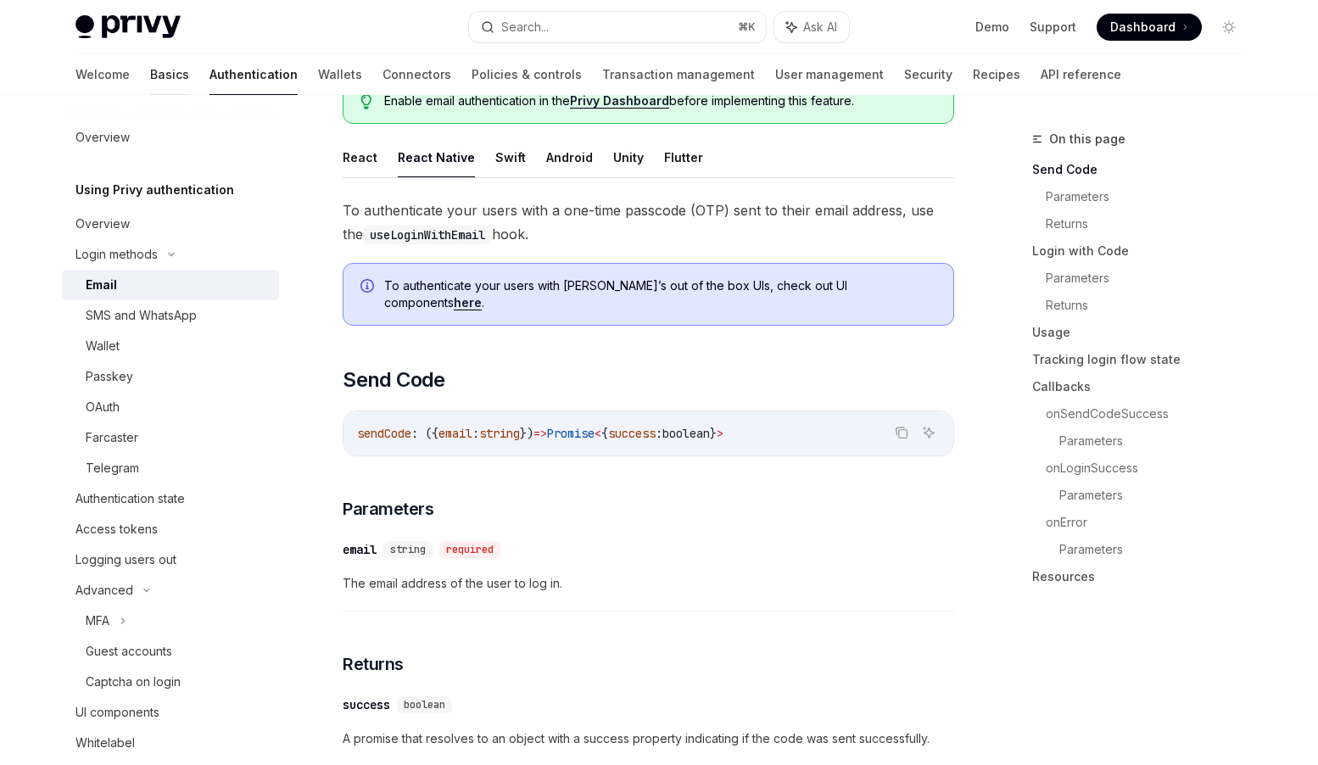
click at [150, 73] on link "Basics" at bounding box center [169, 74] width 39 height 41
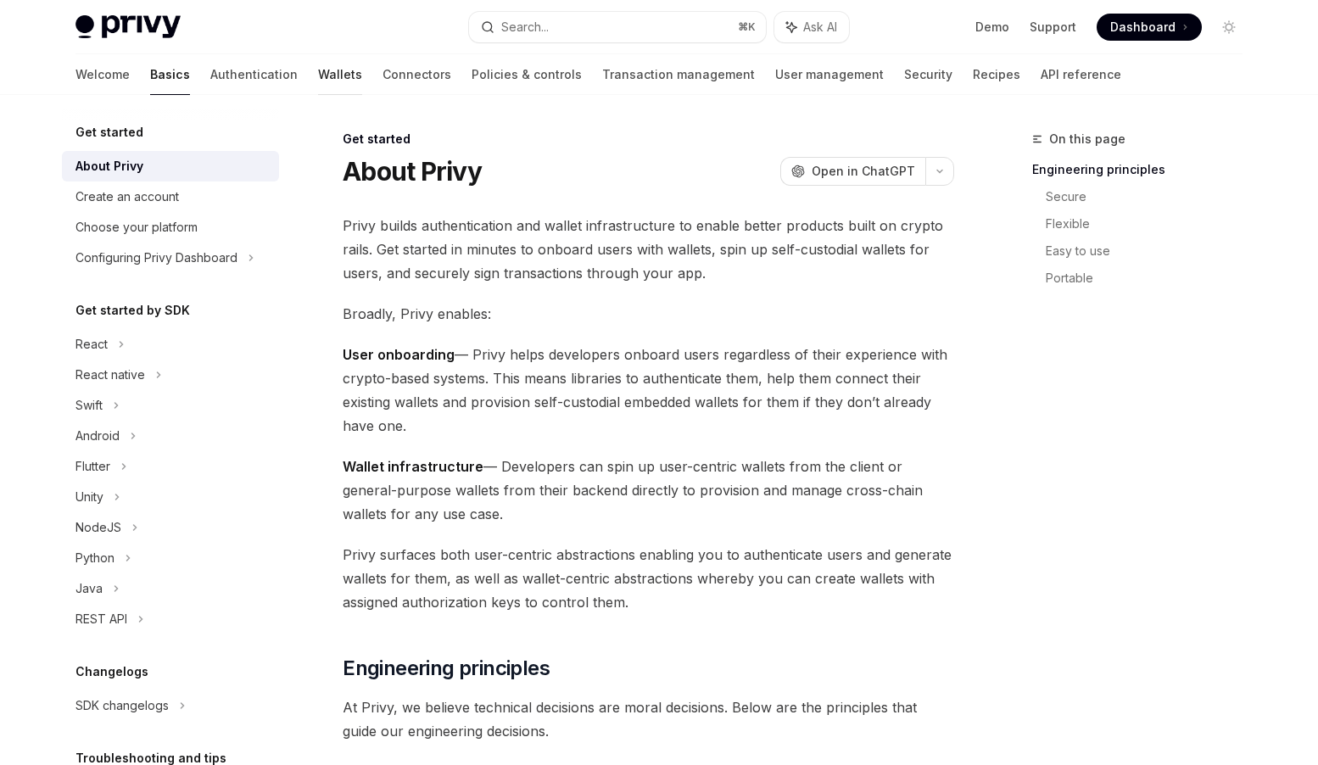
click at [318, 76] on link "Wallets" at bounding box center [340, 74] width 44 height 41
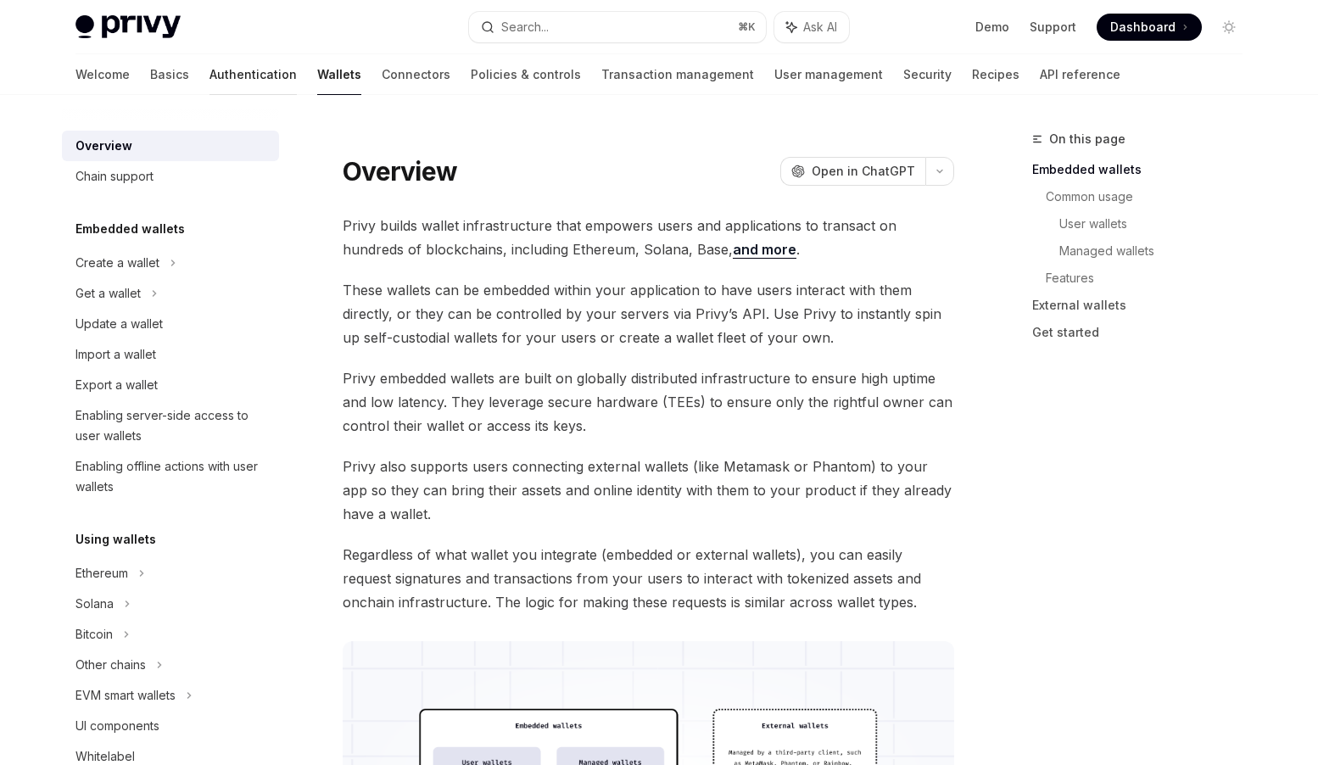
click at [210, 75] on link "Authentication" at bounding box center [253, 74] width 87 height 41
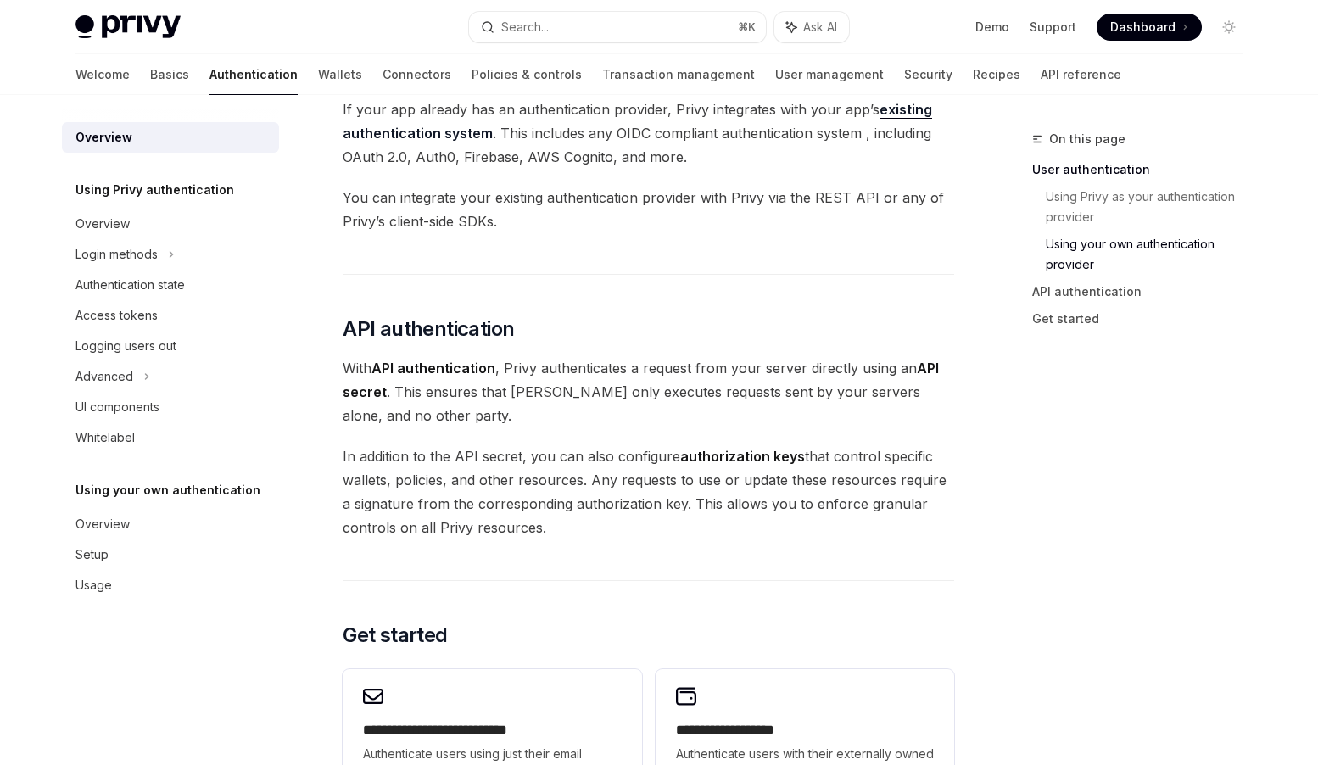
scroll to position [924, 0]
click at [157, 223] on div "Overview" at bounding box center [172, 224] width 193 height 20
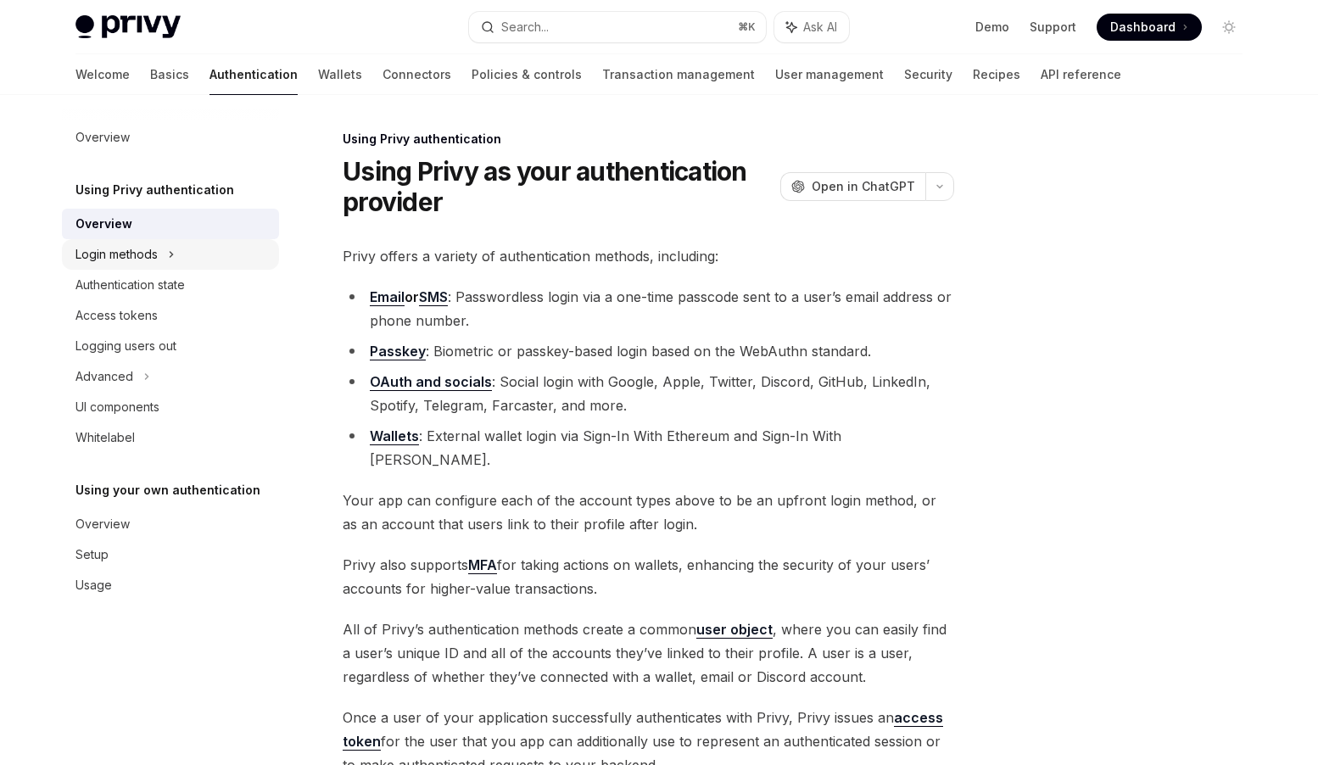
click at [154, 249] on div "Login methods" at bounding box center [117, 254] width 82 height 20
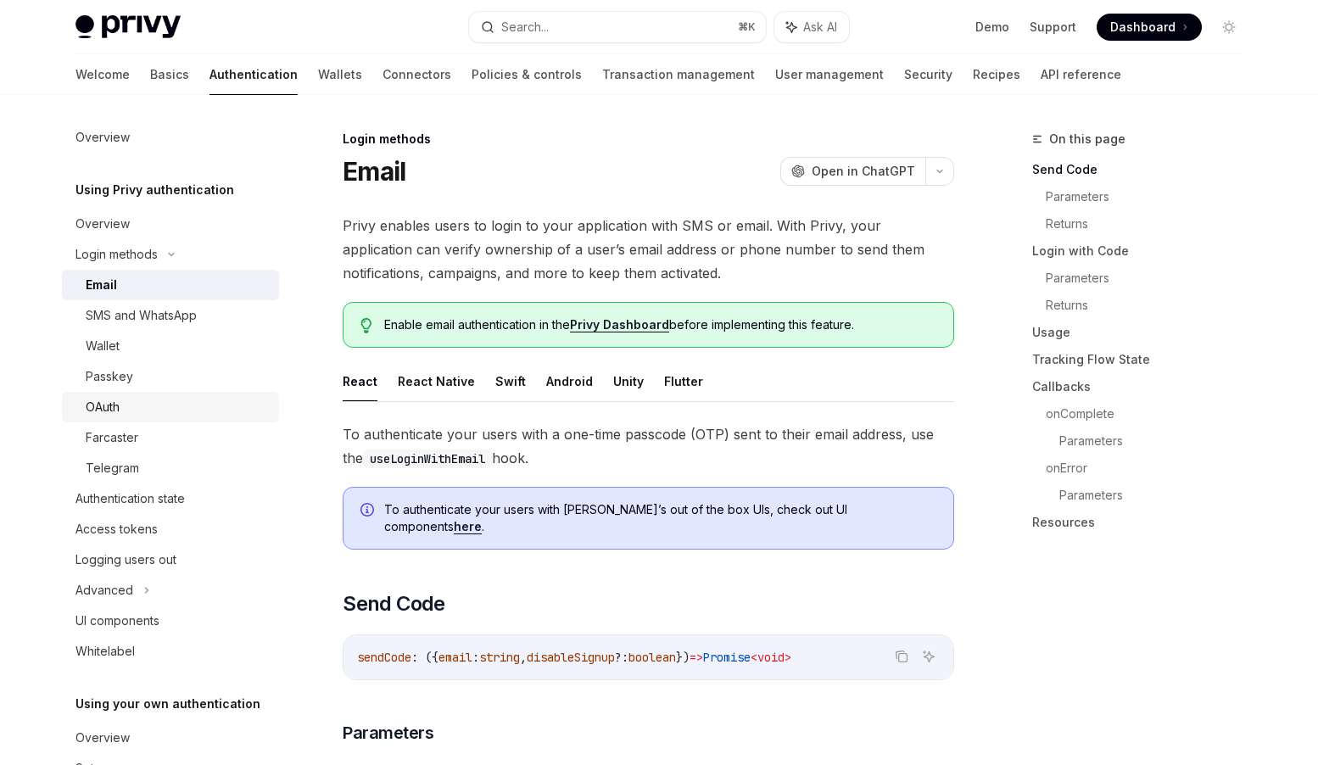
click at [105, 405] on div "OAuth" at bounding box center [103, 407] width 34 height 20
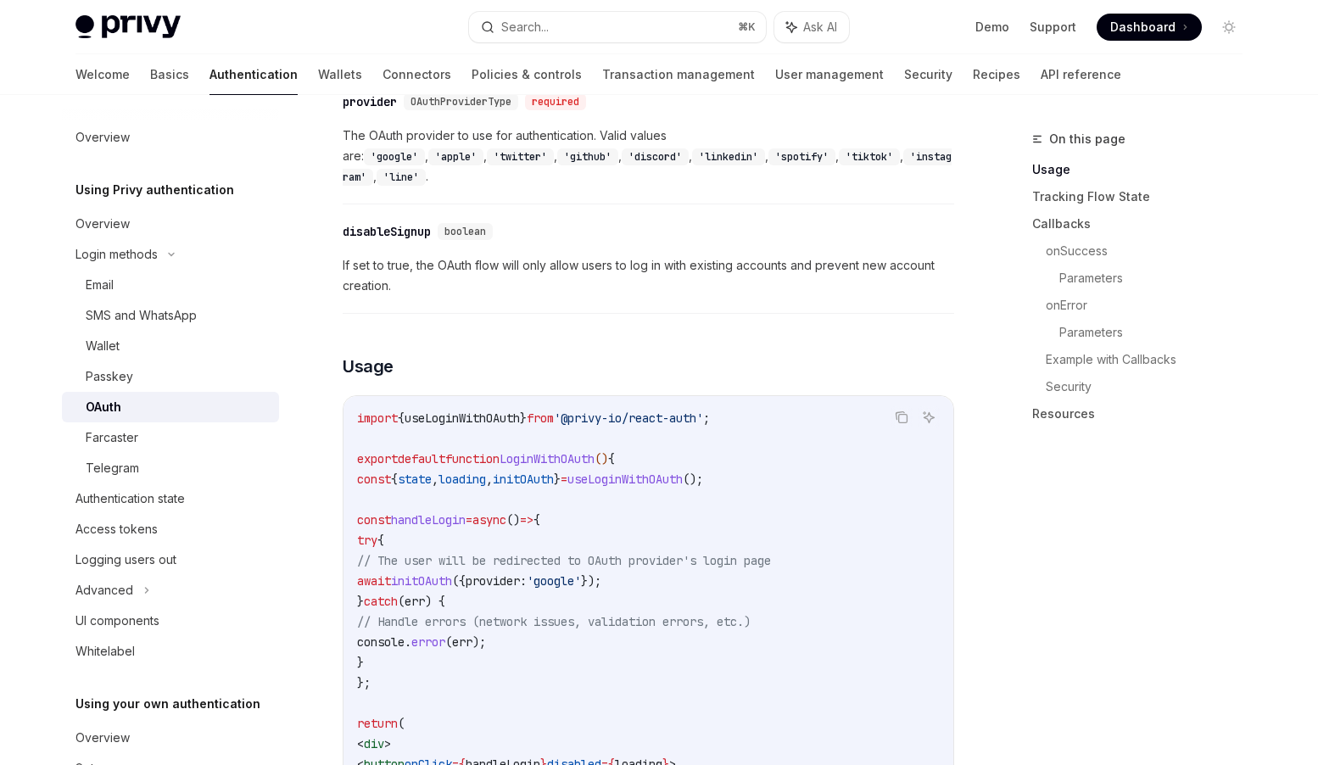
scroll to position [865, 0]
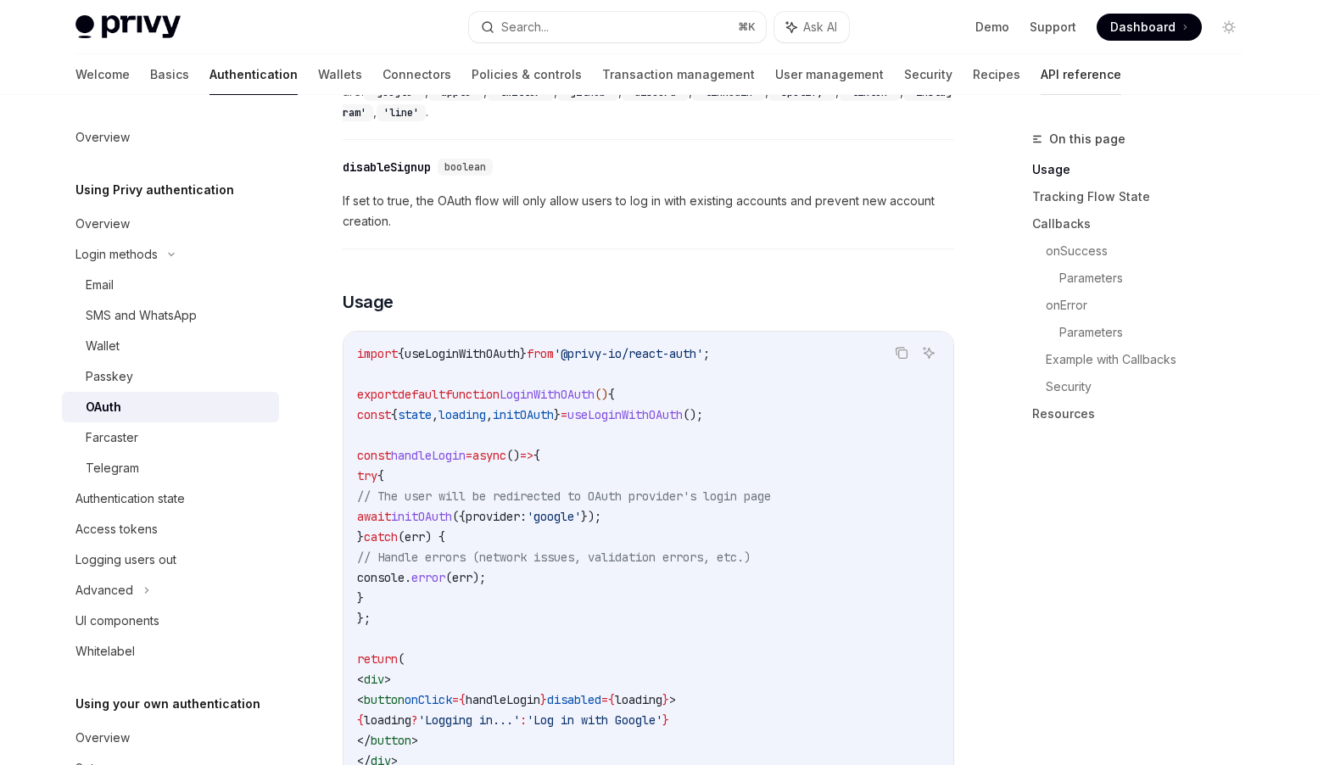
click at [1041, 75] on link "API reference" at bounding box center [1081, 74] width 81 height 41
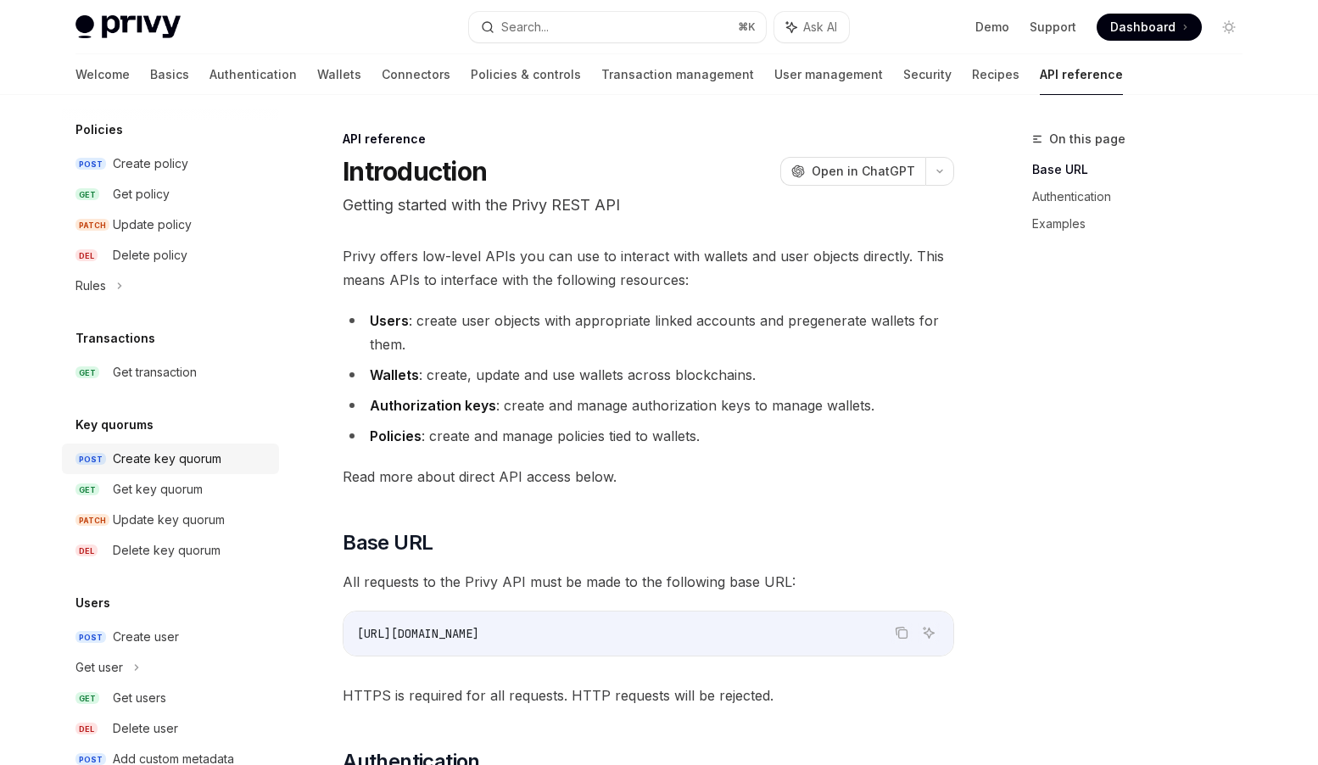
scroll to position [987, 0]
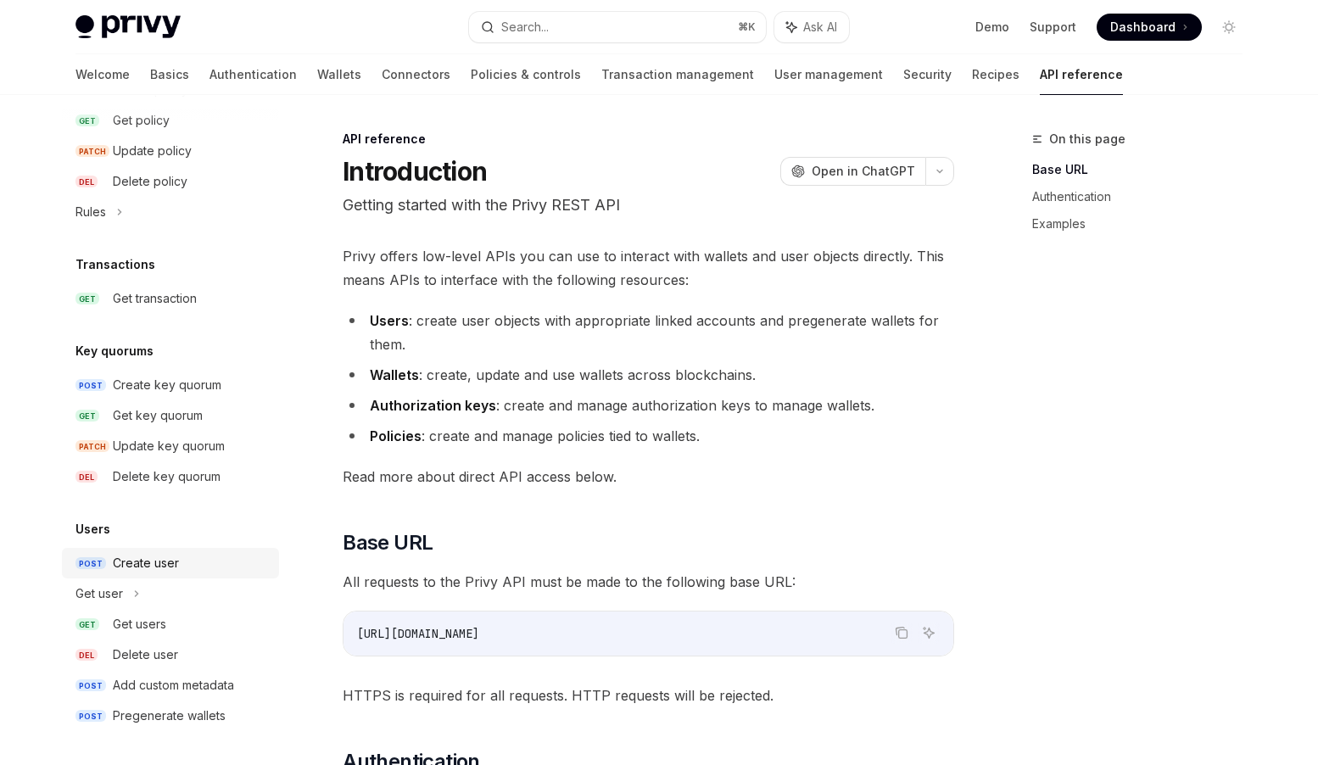
click at [150, 556] on div "Create user" at bounding box center [146, 563] width 66 height 20
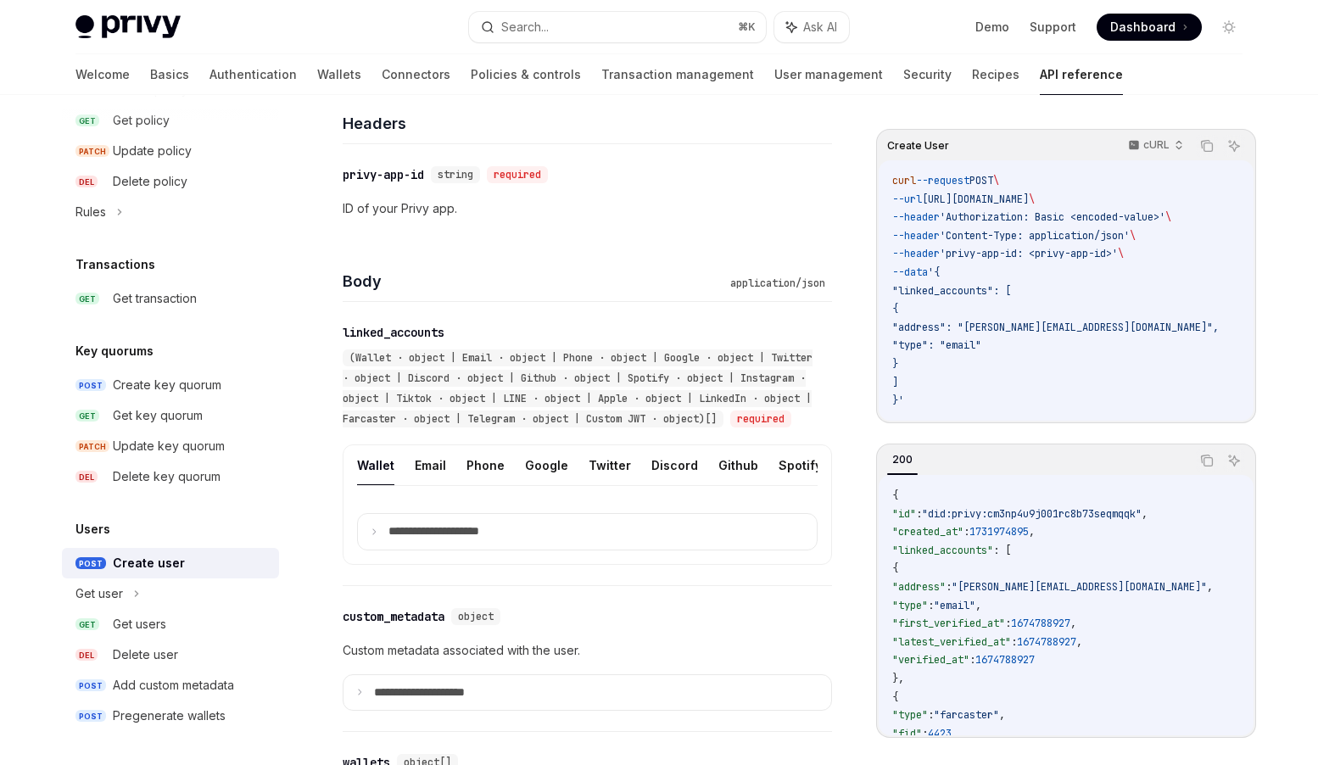
scroll to position [455, 0]
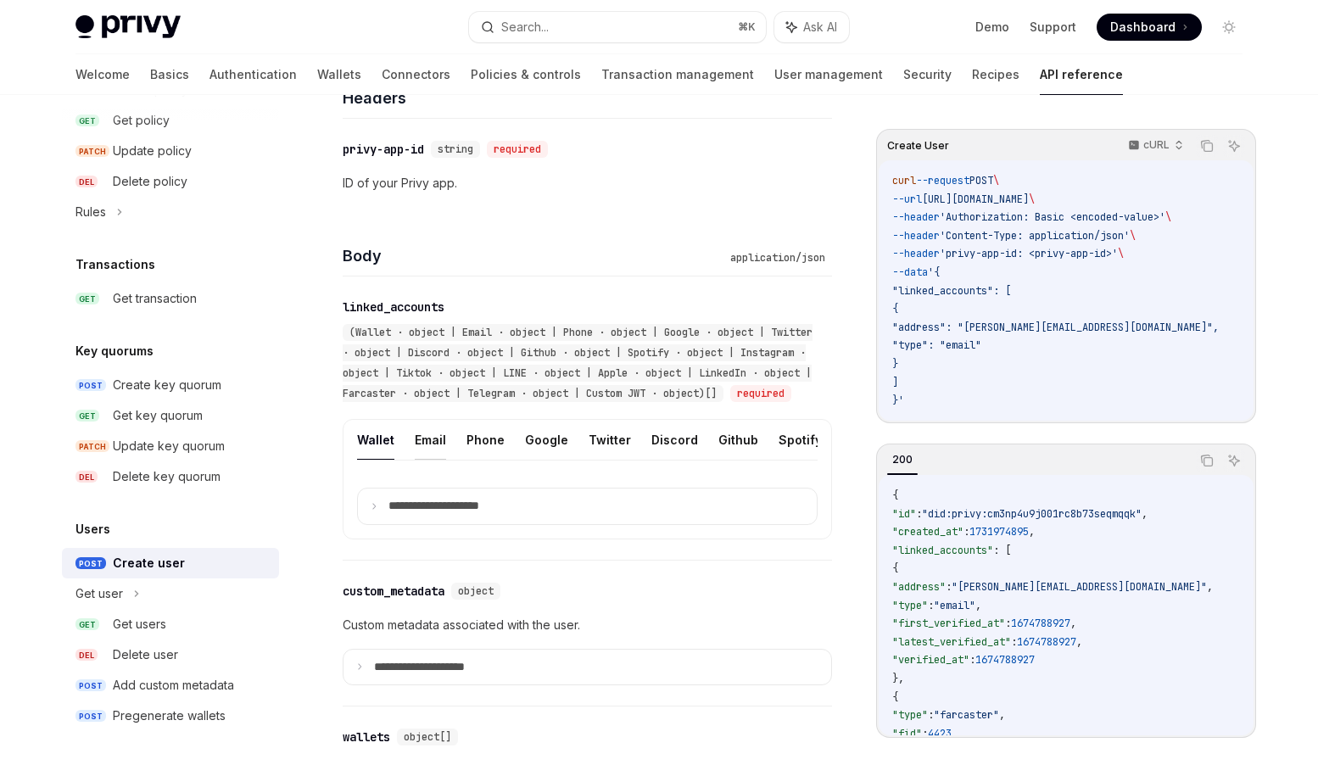
click at [423, 460] on button "Email" at bounding box center [430, 440] width 31 height 40
click at [401, 514] on p "**********" at bounding box center [448, 506] width 118 height 15
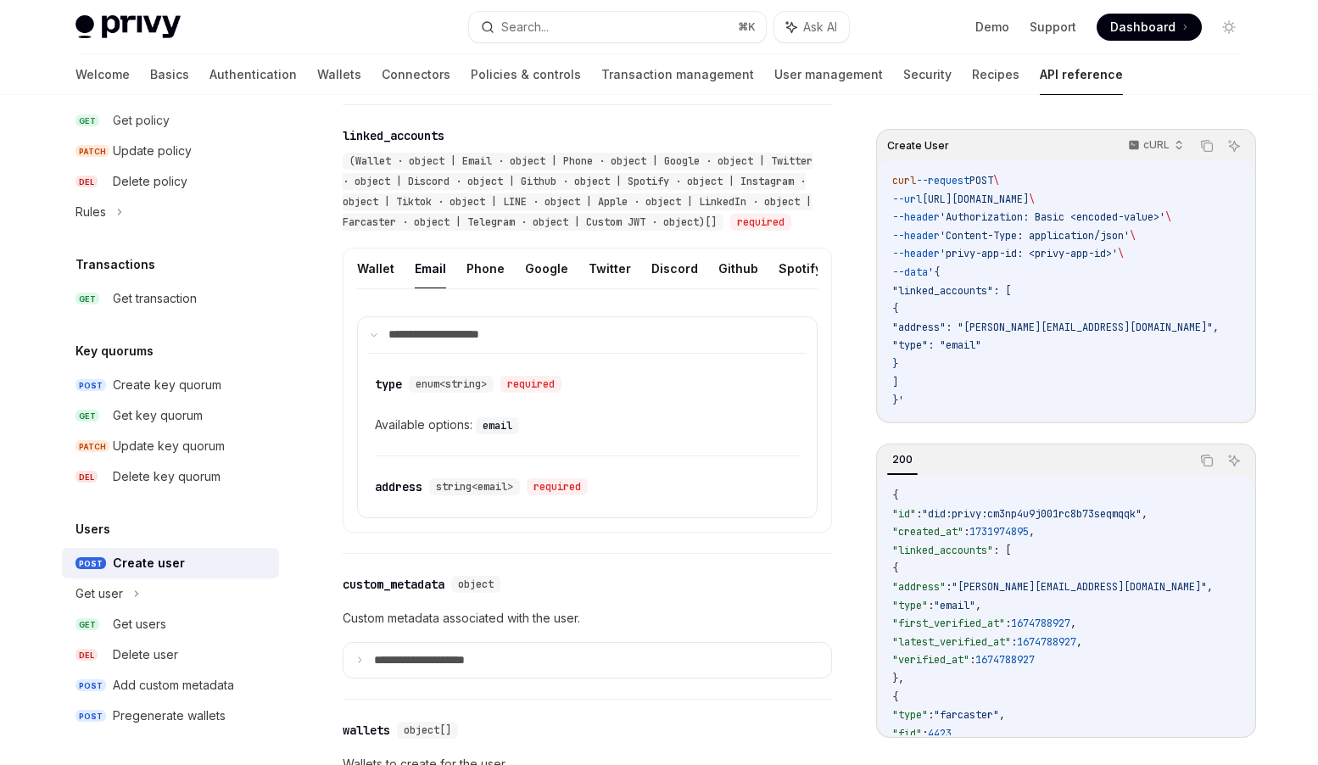
scroll to position [766, 0]
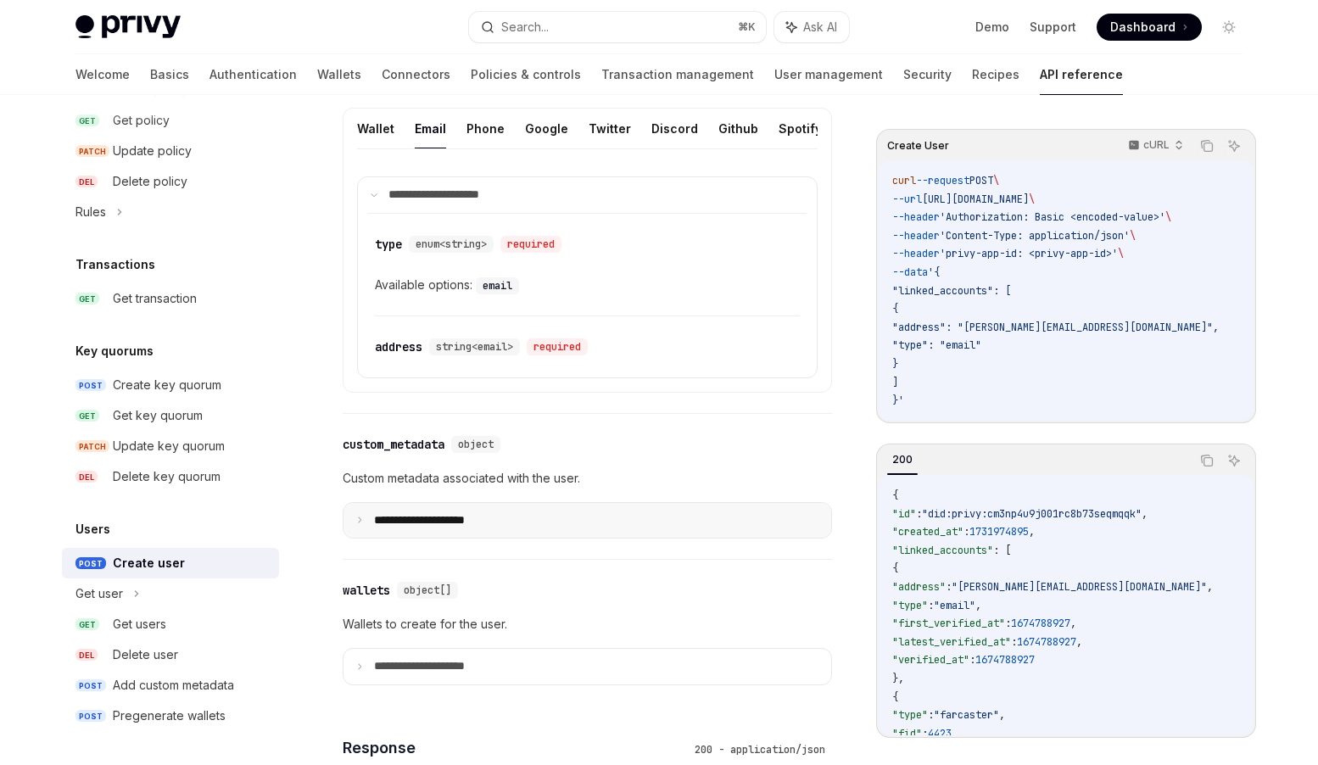
click at [452, 529] on p "**********" at bounding box center [433, 520] width 118 height 15
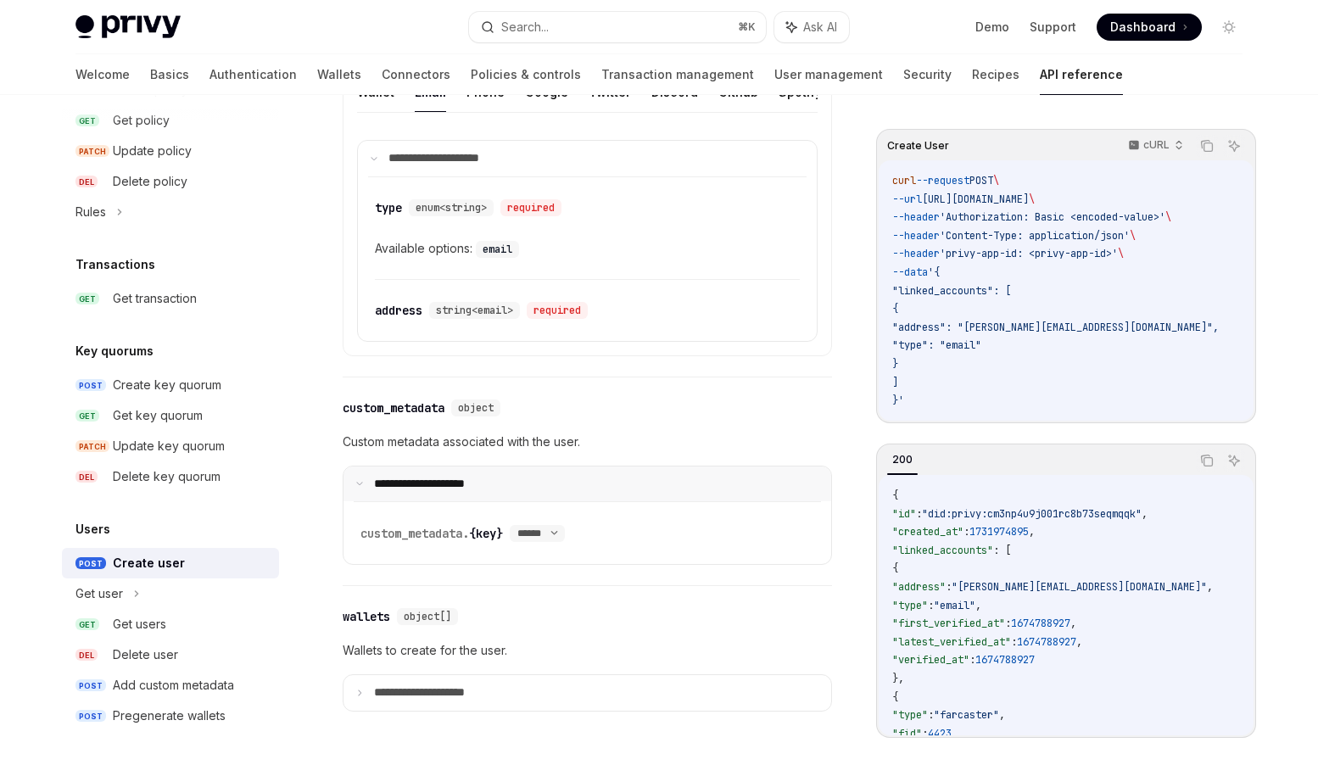
scroll to position [803, 0]
click at [545, 540] on select "****** ****** *******" at bounding box center [537, 533] width 55 height 14
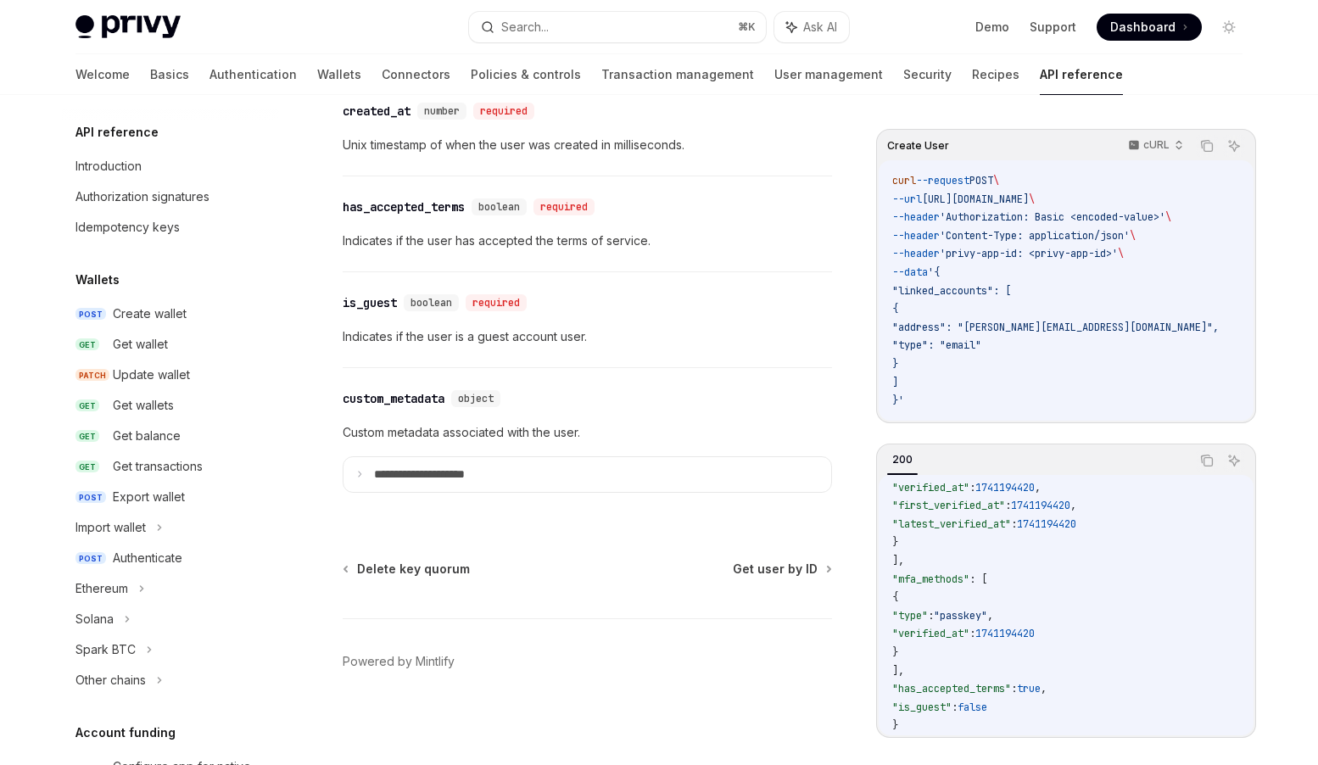
scroll to position [1969, 0]
click at [148, 318] on div "Create wallet" at bounding box center [150, 314] width 74 height 20
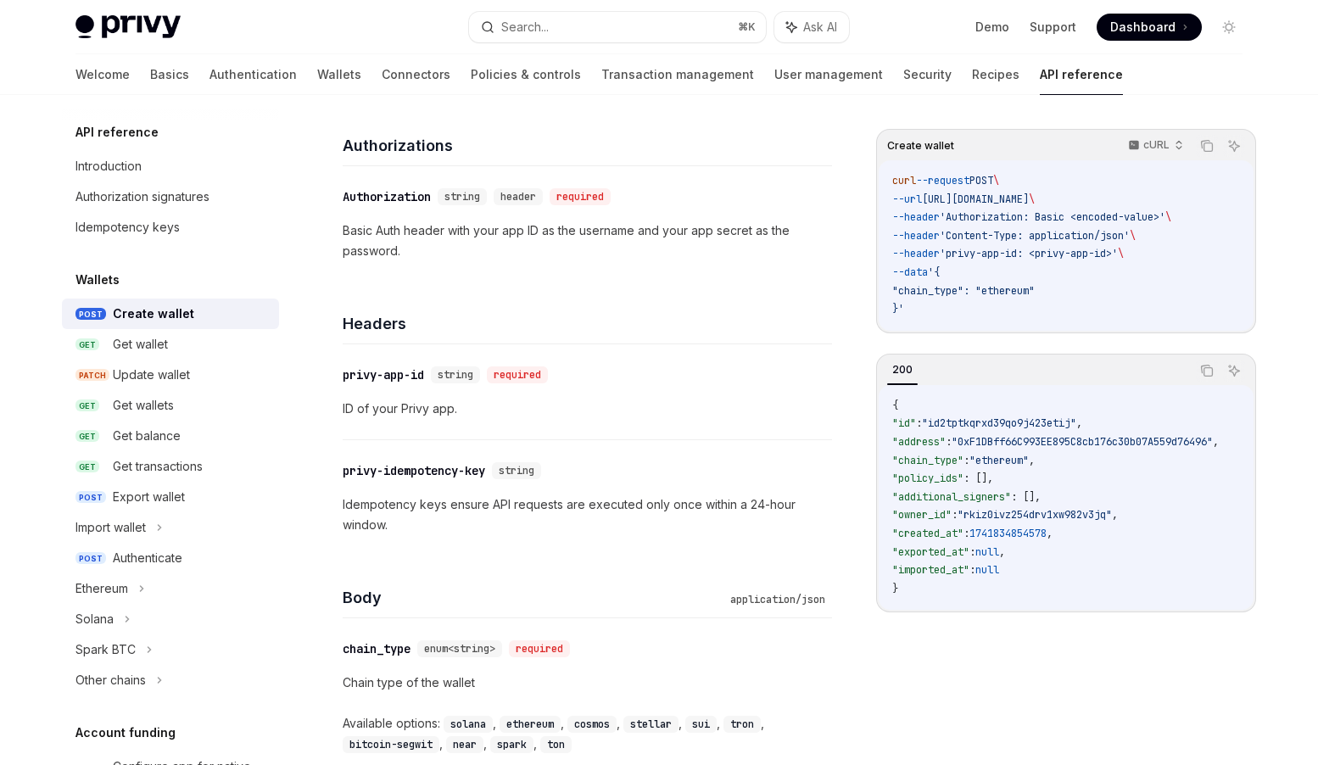
scroll to position [368, 0]
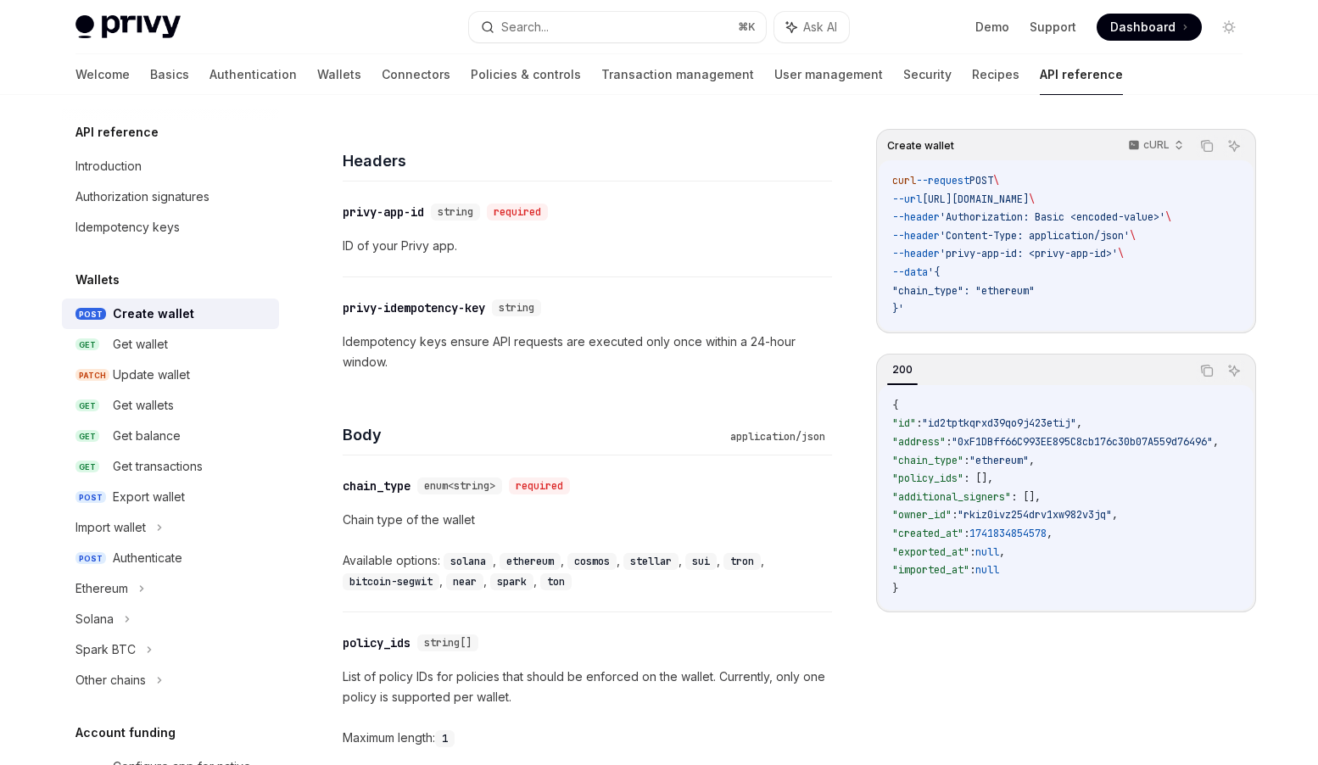
click at [593, 394] on div "Body application/json" at bounding box center [587, 424] width 489 height 63
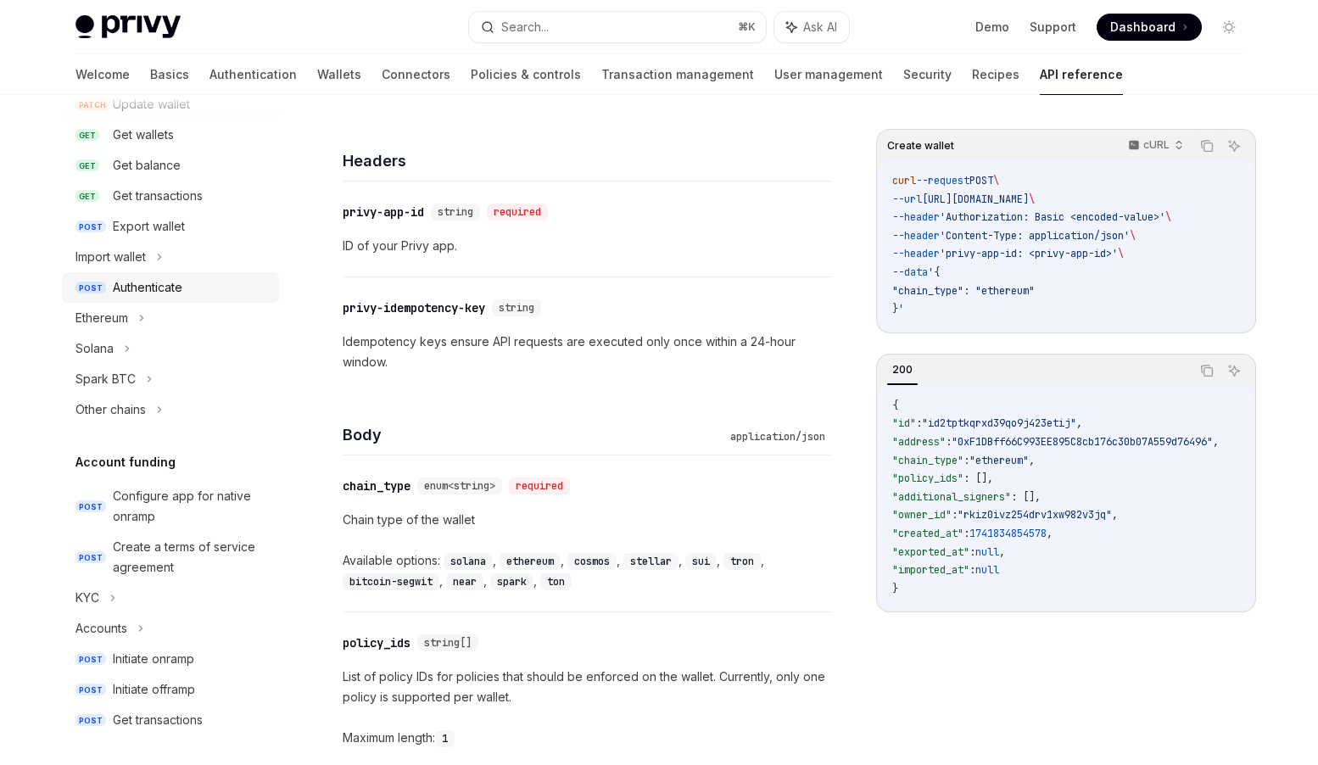
scroll to position [316, 0]
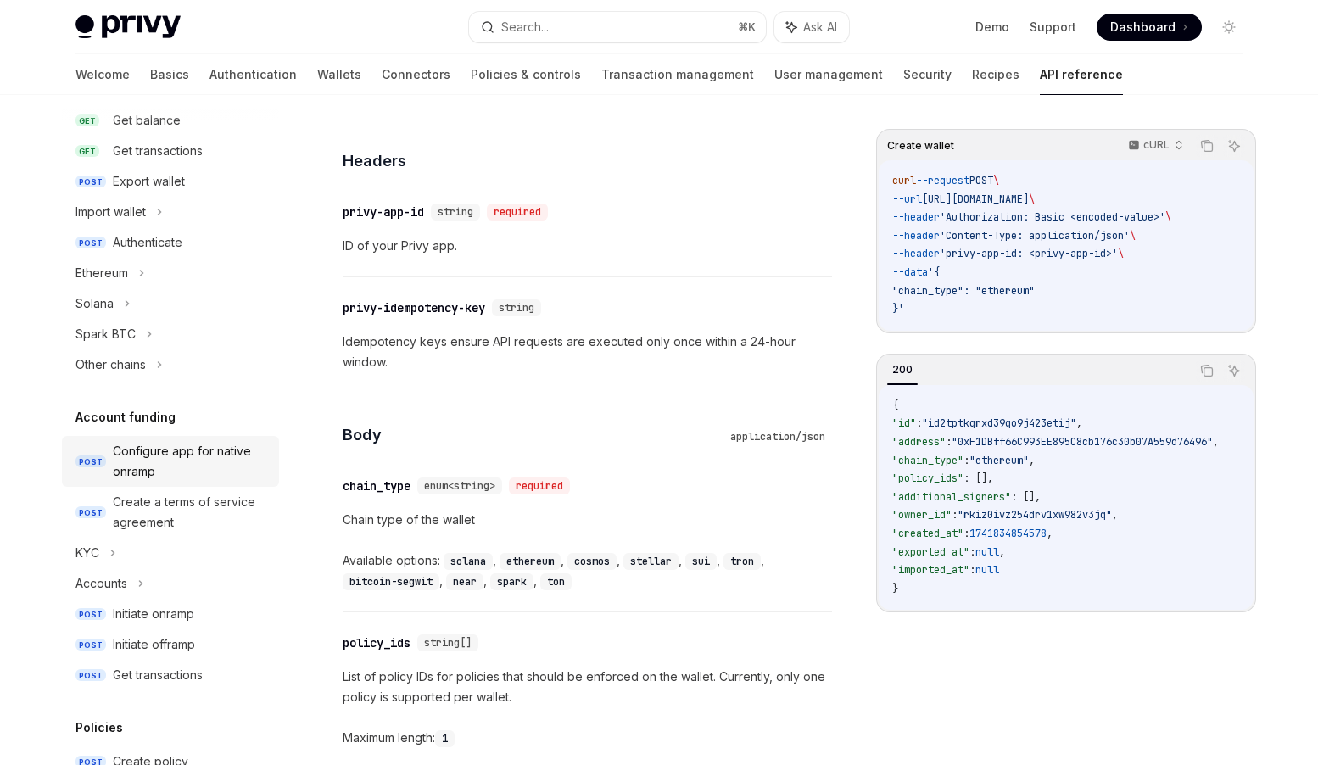
click at [180, 457] on div "Configure app for native onramp" at bounding box center [191, 461] width 156 height 41
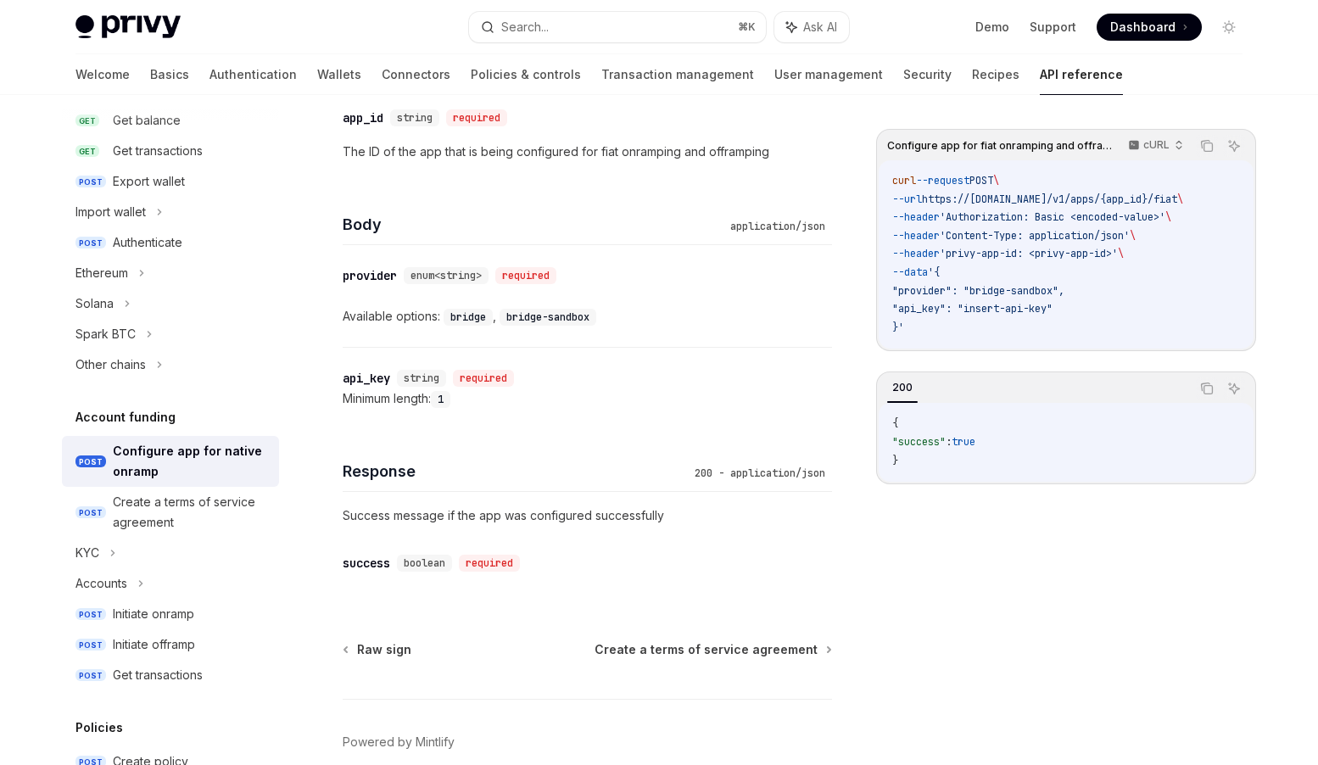
scroll to position [755, 0]
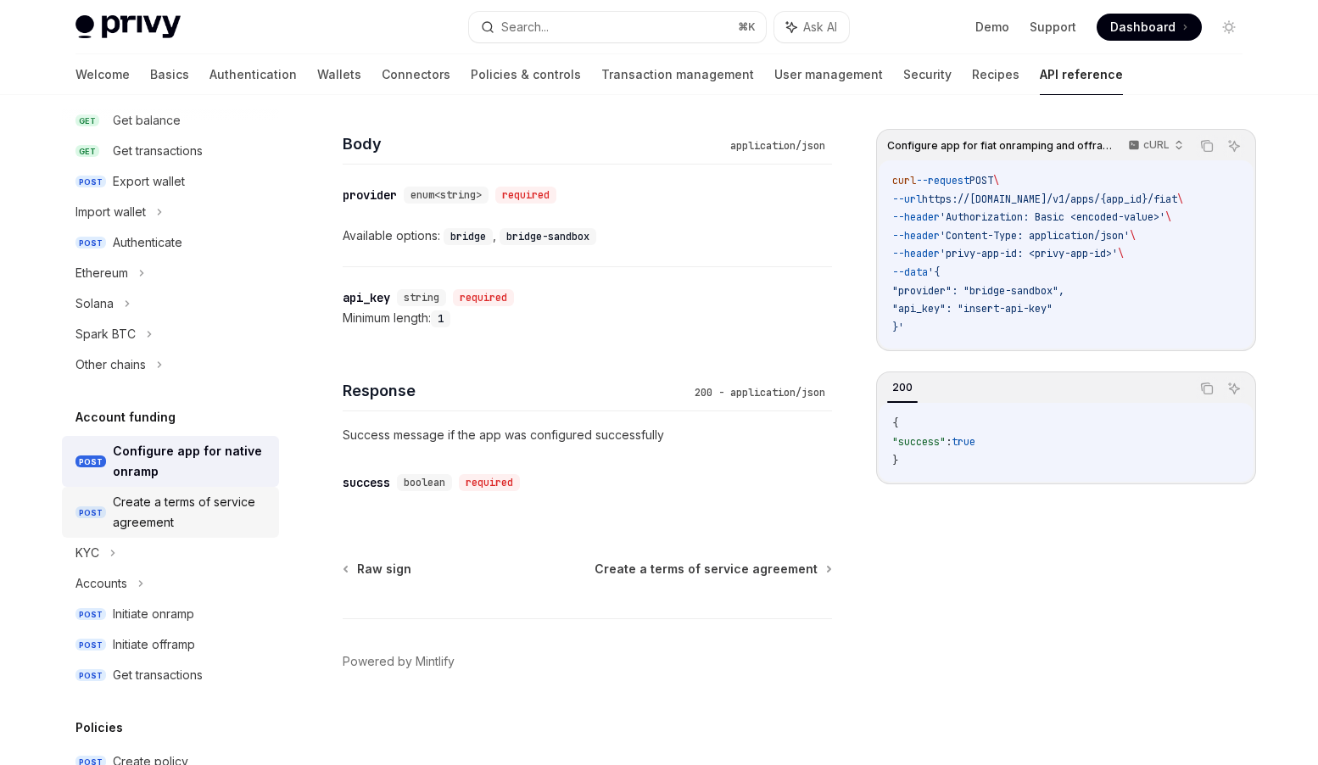
click at [176, 502] on div "Create a terms of service agreement" at bounding box center [191, 512] width 156 height 41
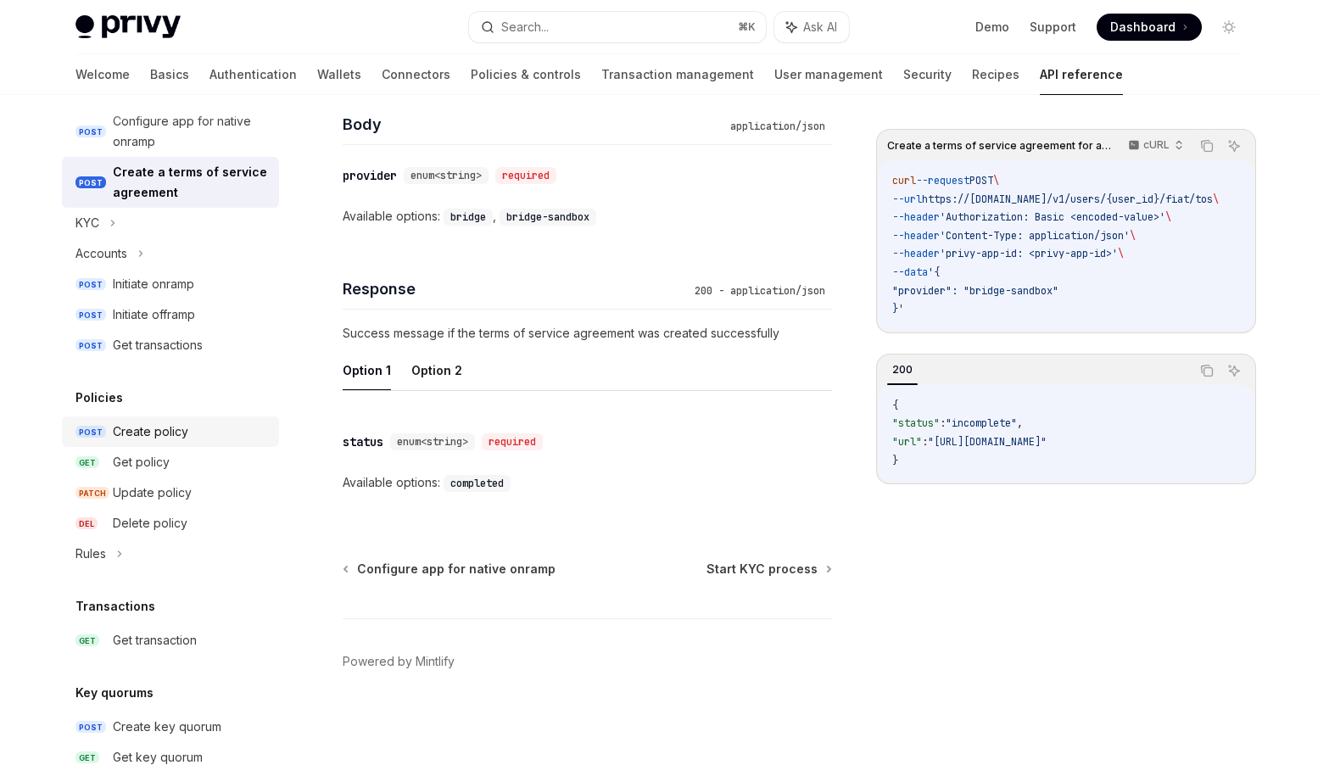
scroll to position [987, 0]
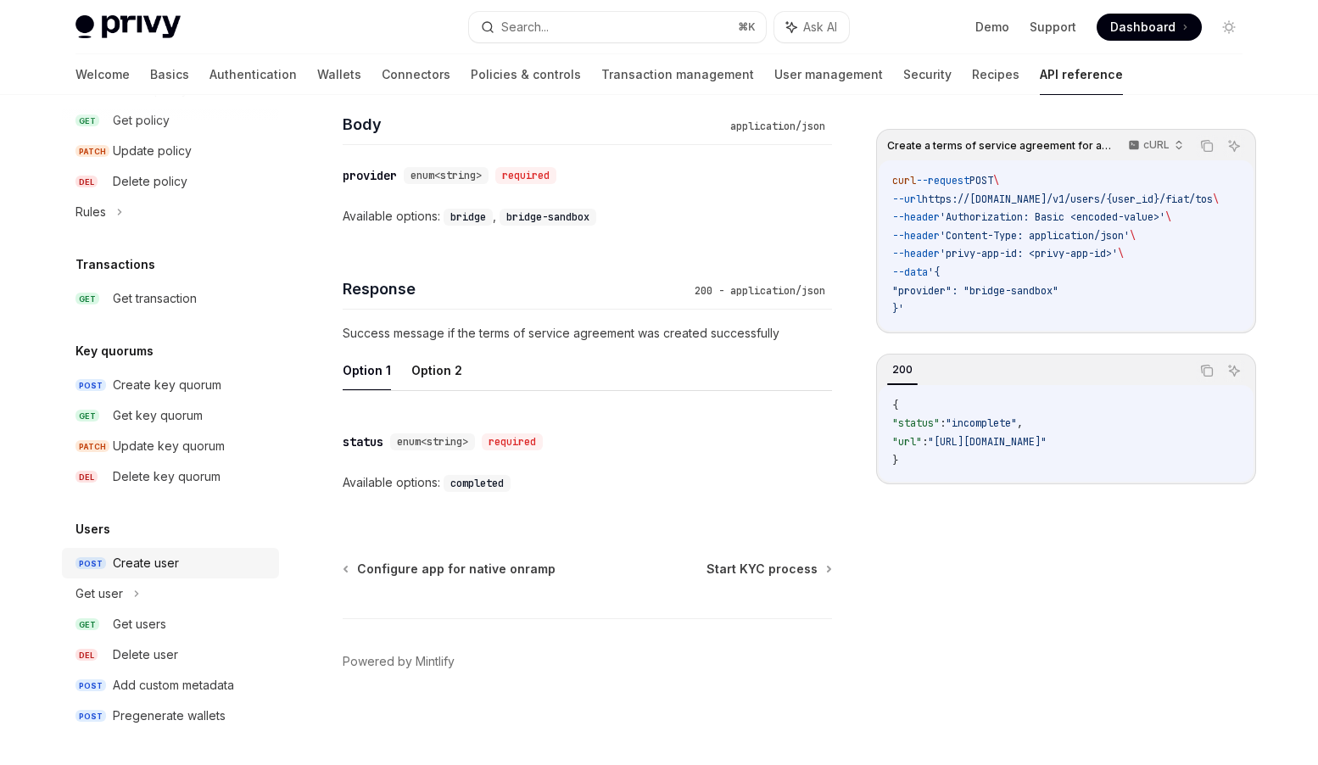
click at [154, 554] on div "Create user" at bounding box center [146, 563] width 66 height 20
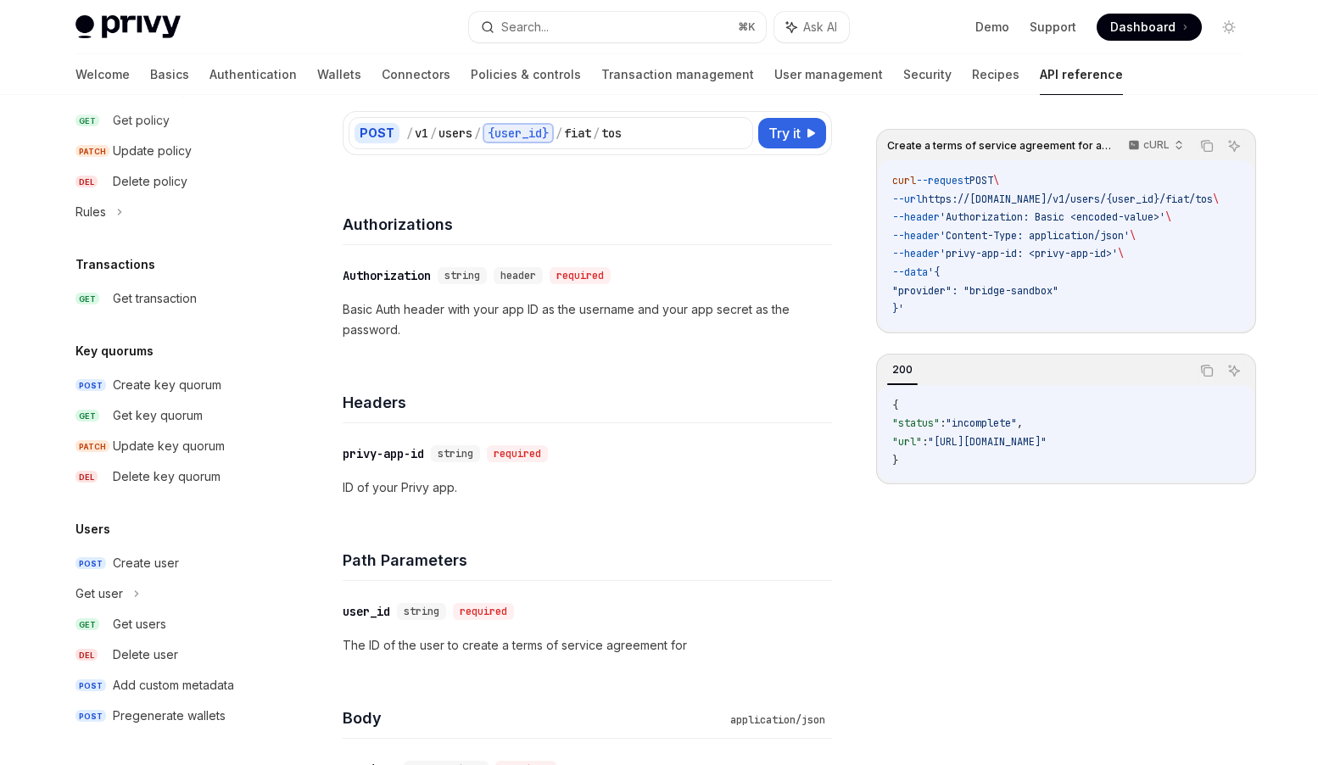
scroll to position [105, 0]
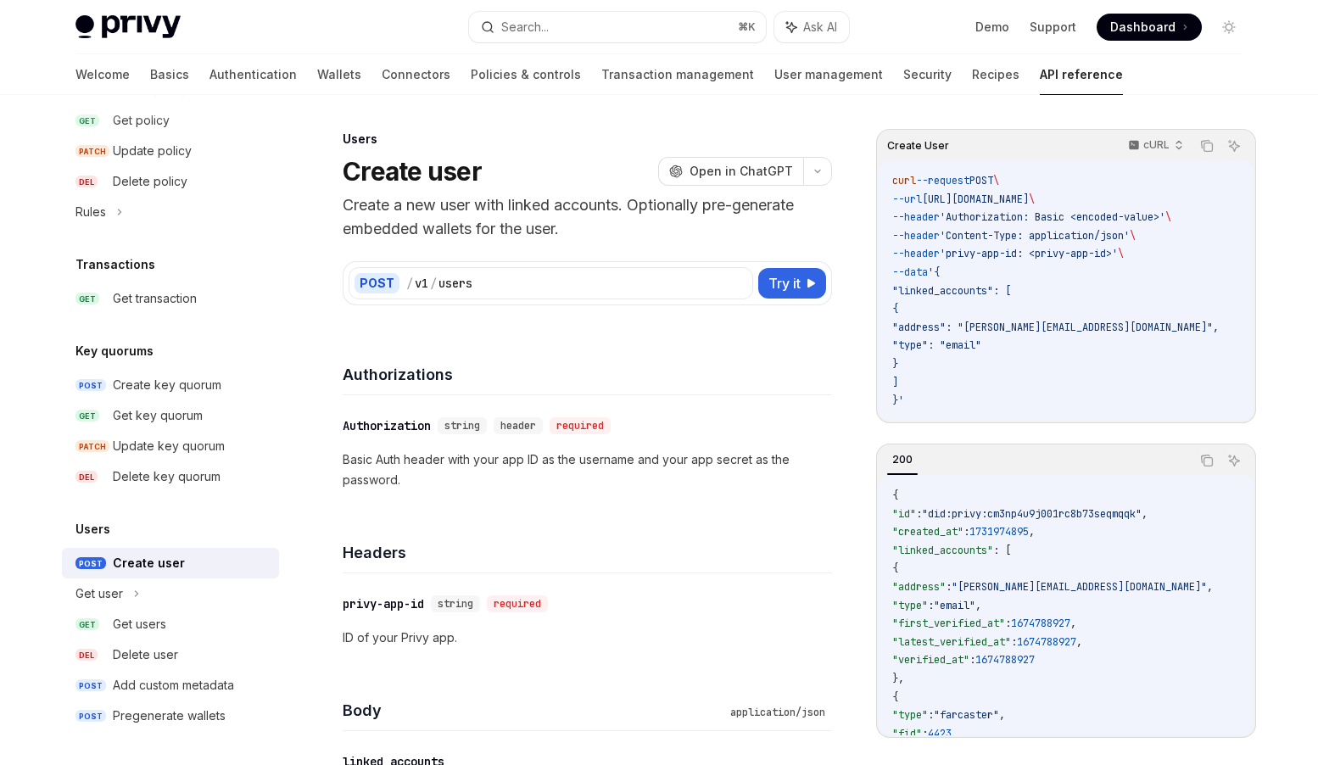
type textarea "*"
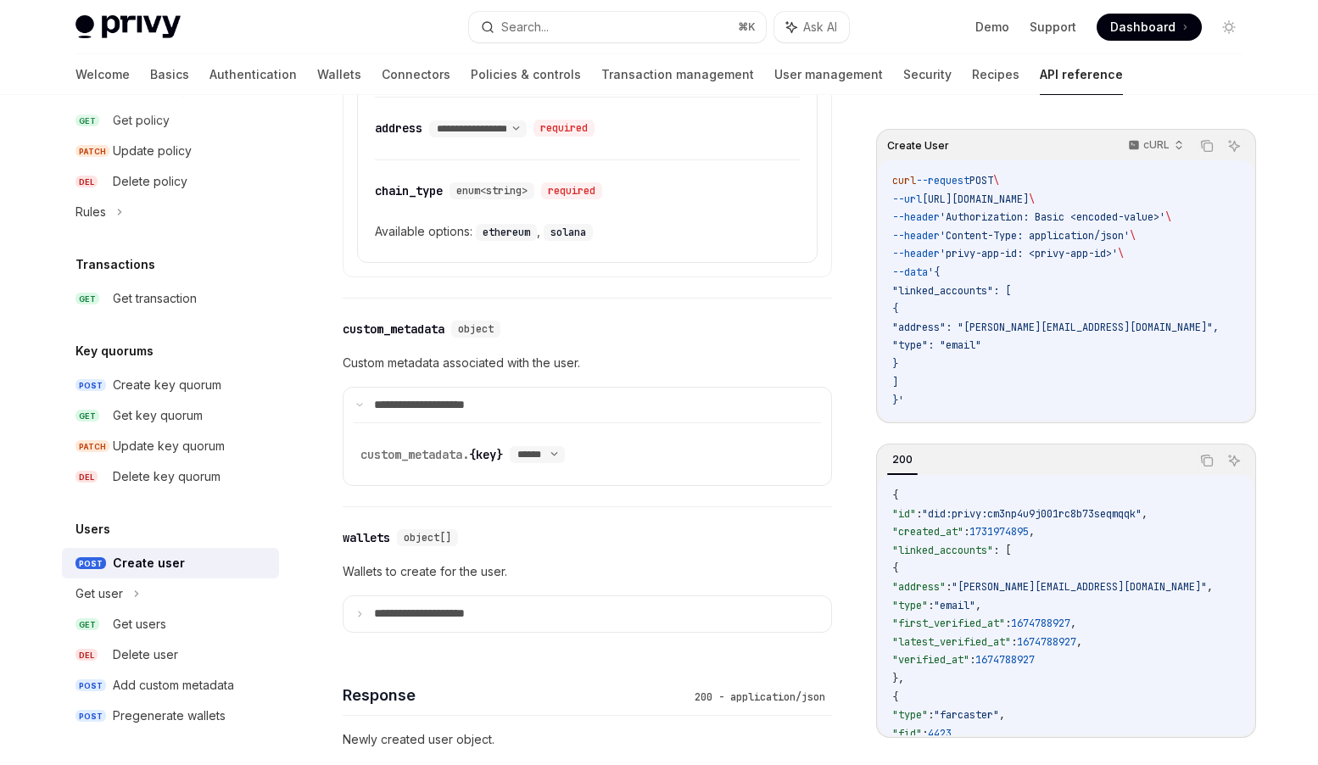
scroll to position [965, 0]
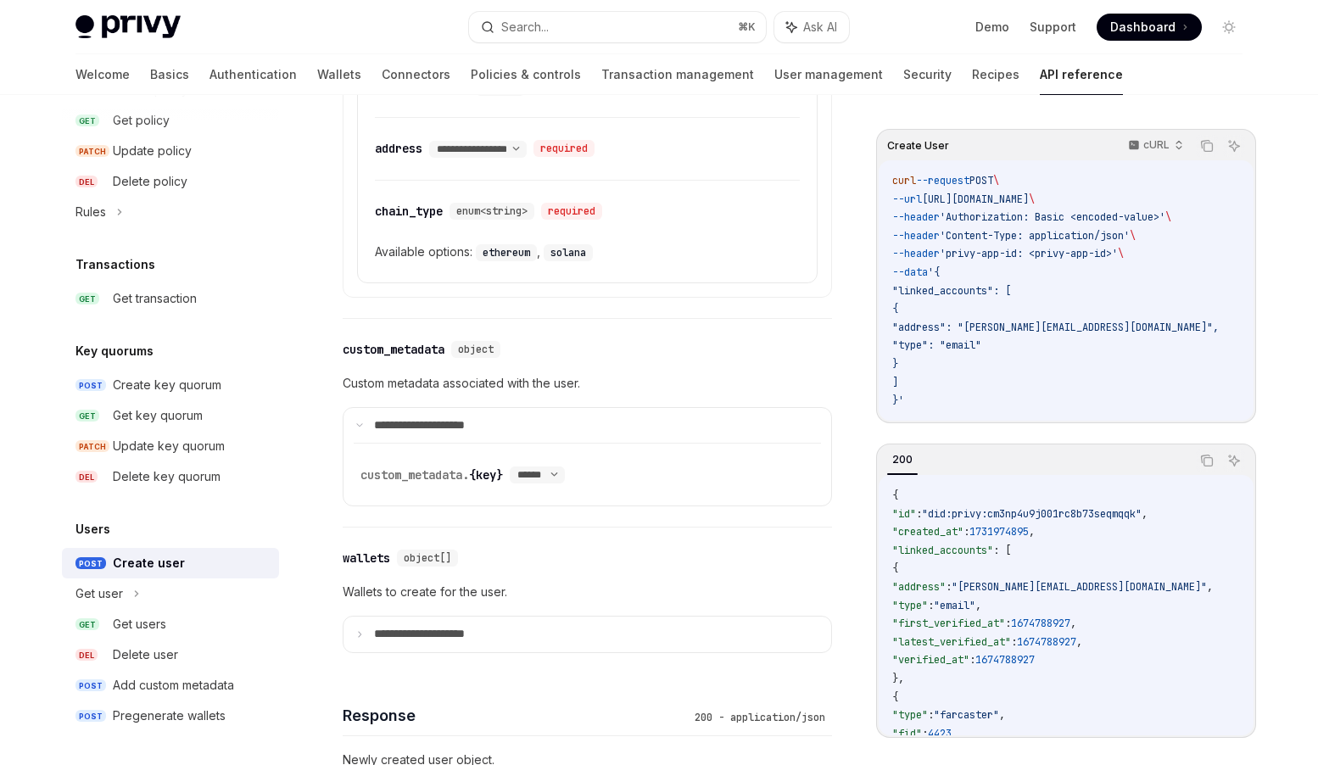
click at [1073, 218] on span "'Authorization: Basic <encoded-value>'" at bounding box center [1053, 217] width 226 height 14
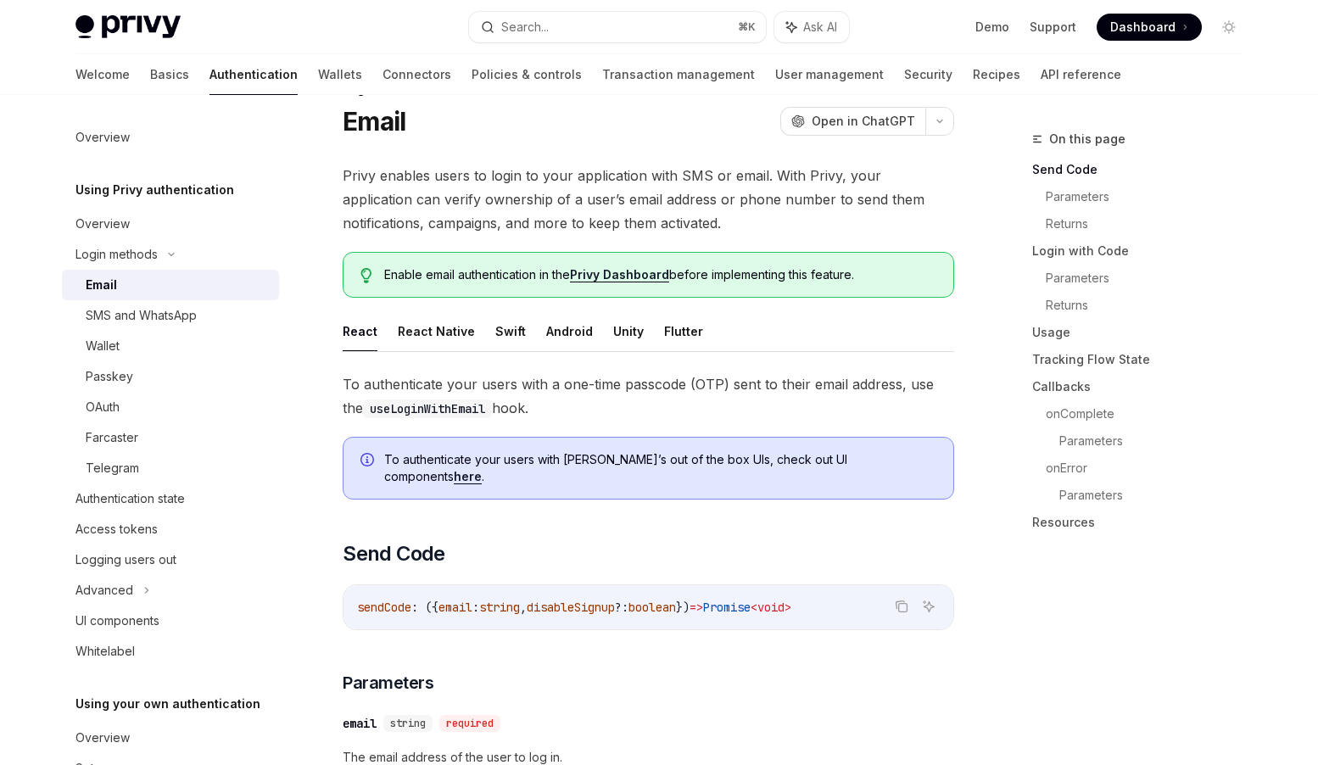
scroll to position [78, 0]
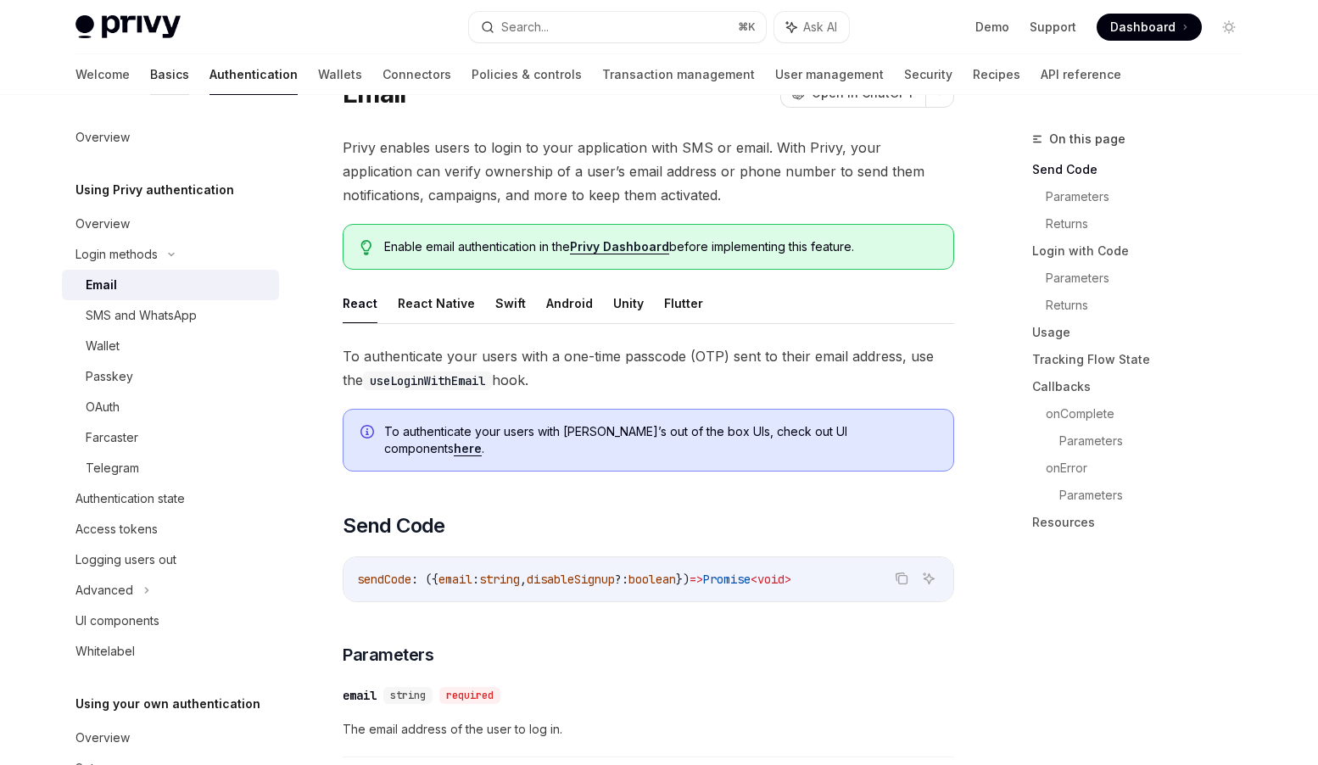
click at [150, 80] on link "Basics" at bounding box center [169, 74] width 39 height 41
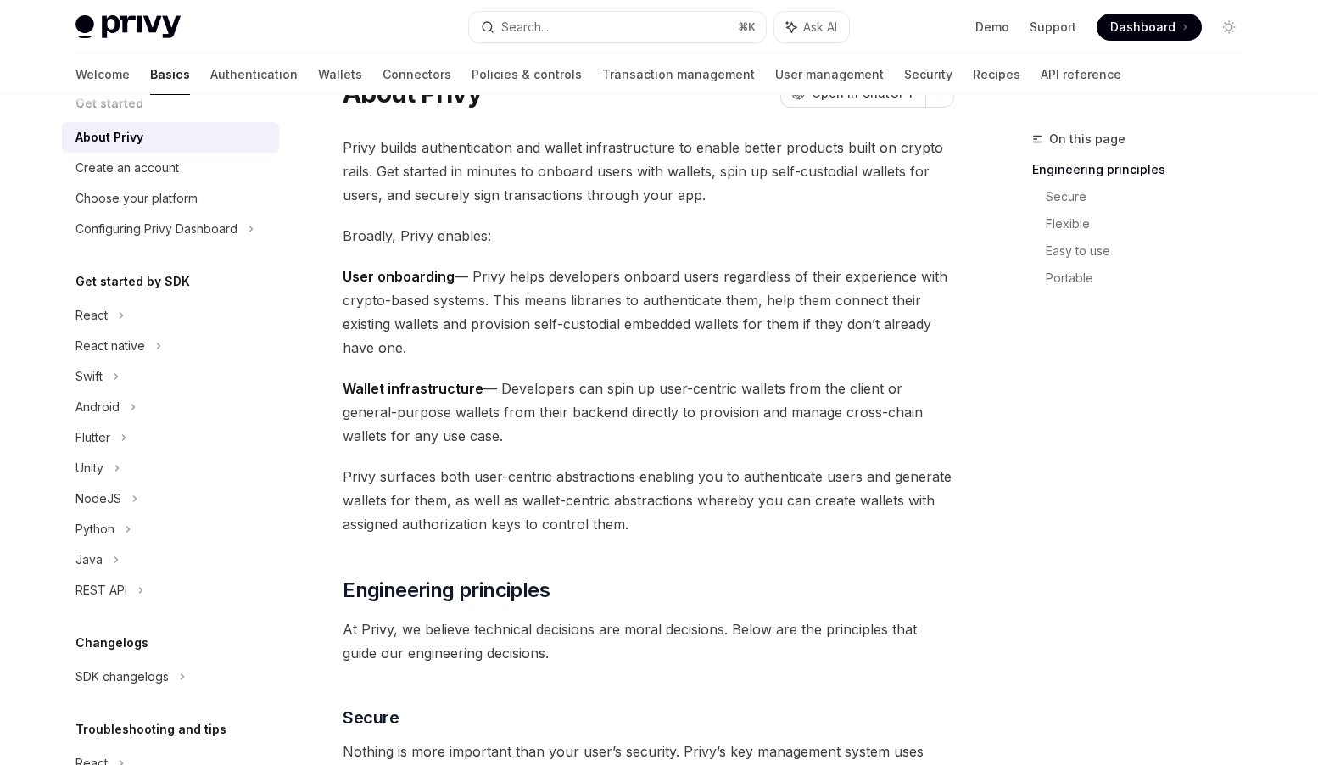
scroll to position [31, 0]
click at [103, 491] on div "NodeJS" at bounding box center [99, 496] width 46 height 20
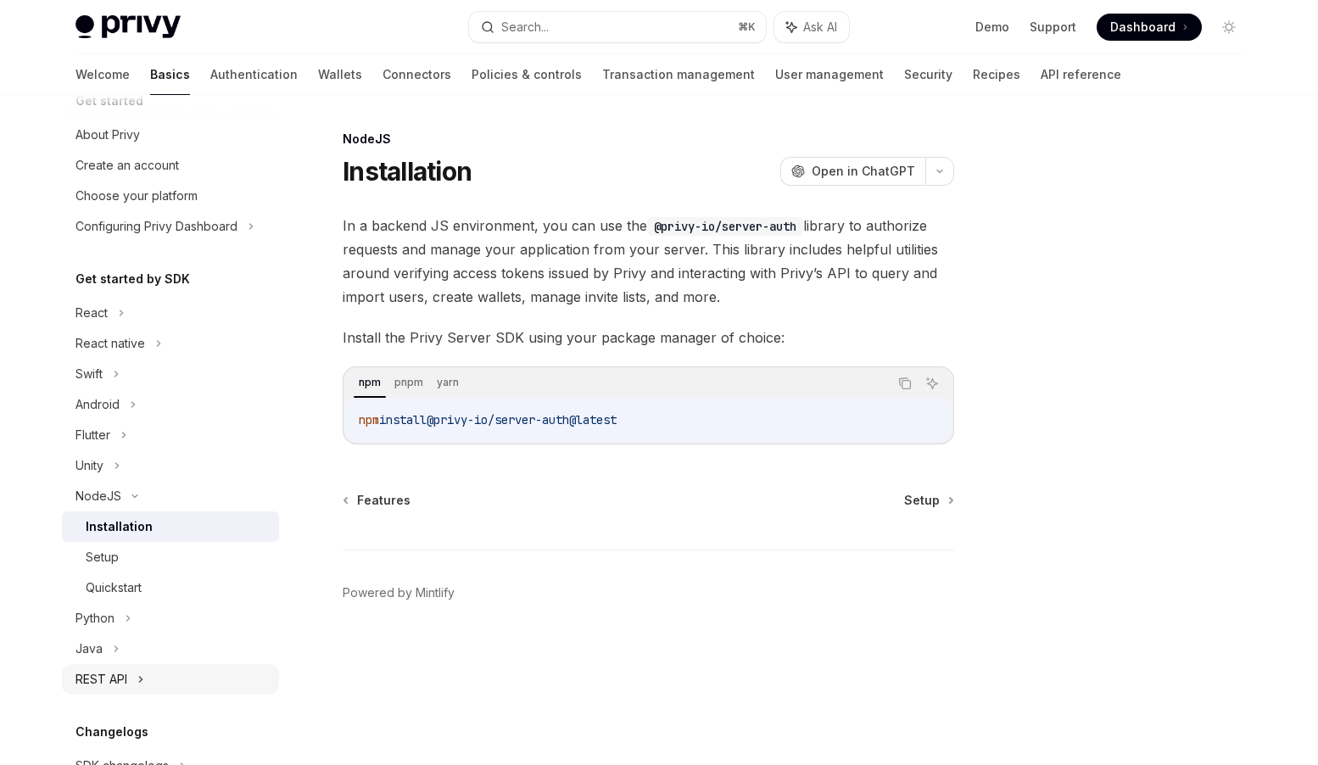
click at [119, 680] on div "REST API" at bounding box center [102, 679] width 52 height 20
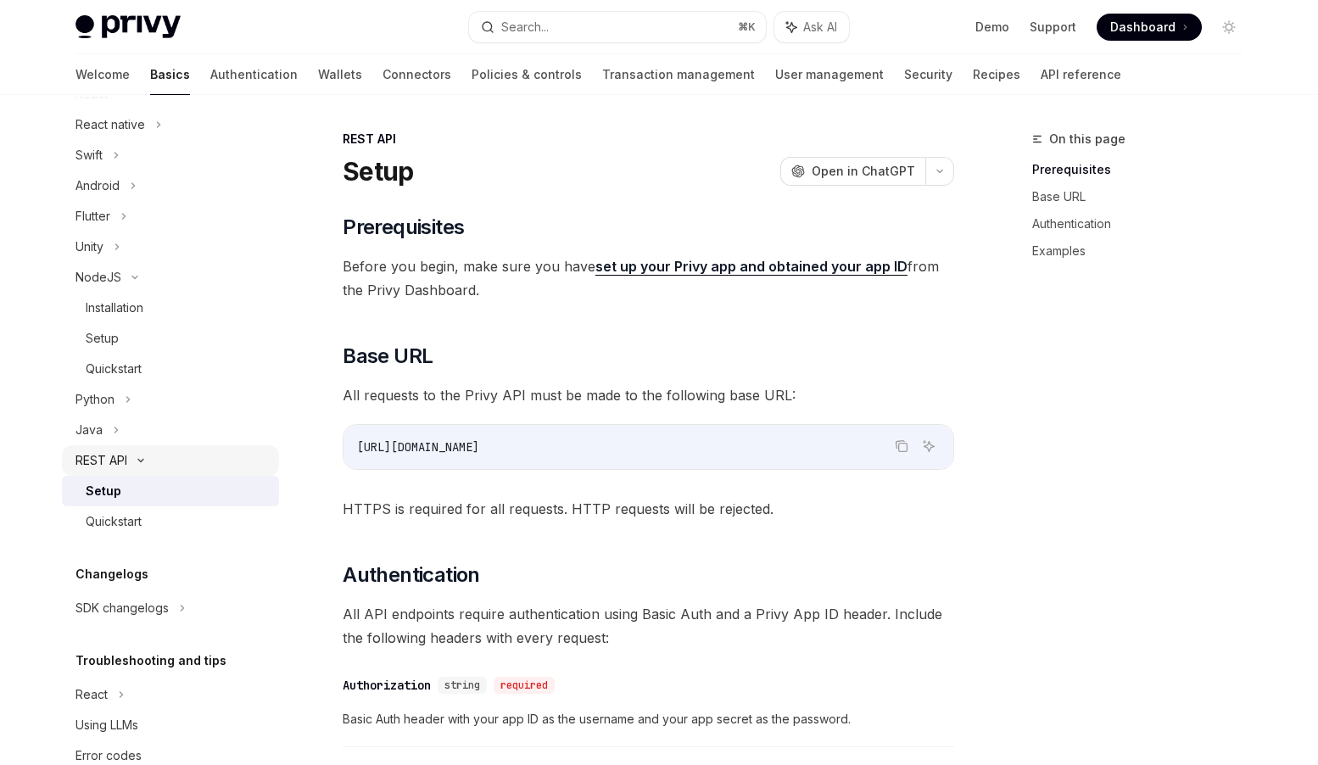
scroll to position [290, 0]
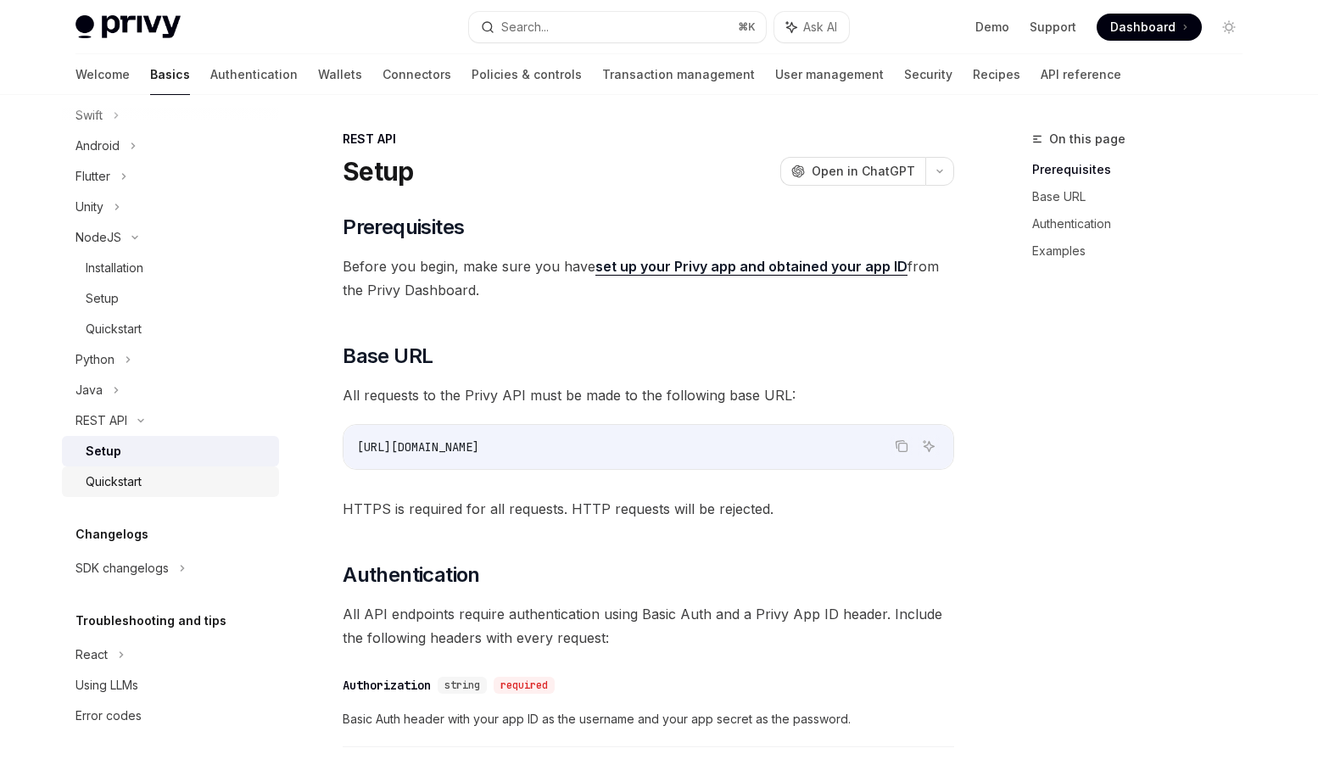
click at [115, 484] on div "Quickstart" at bounding box center [114, 482] width 56 height 20
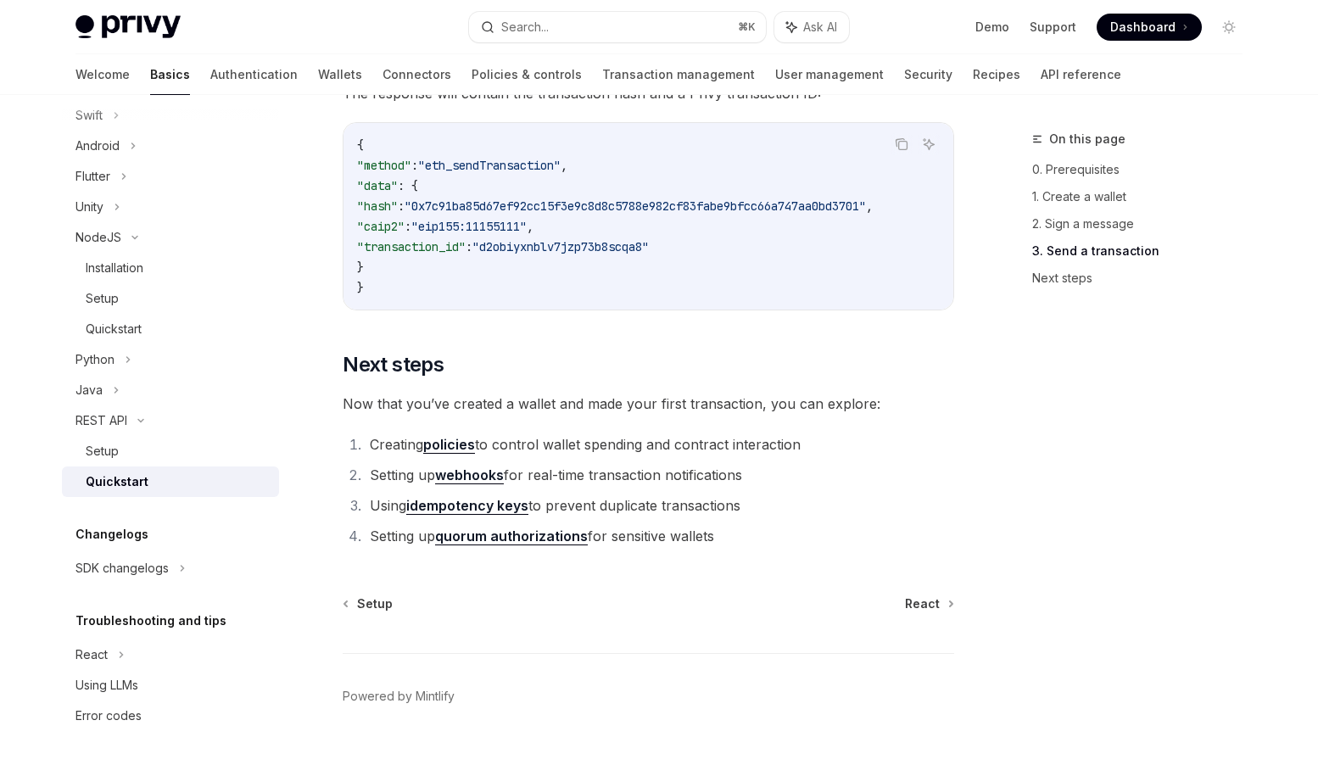
scroll to position [2230, 0]
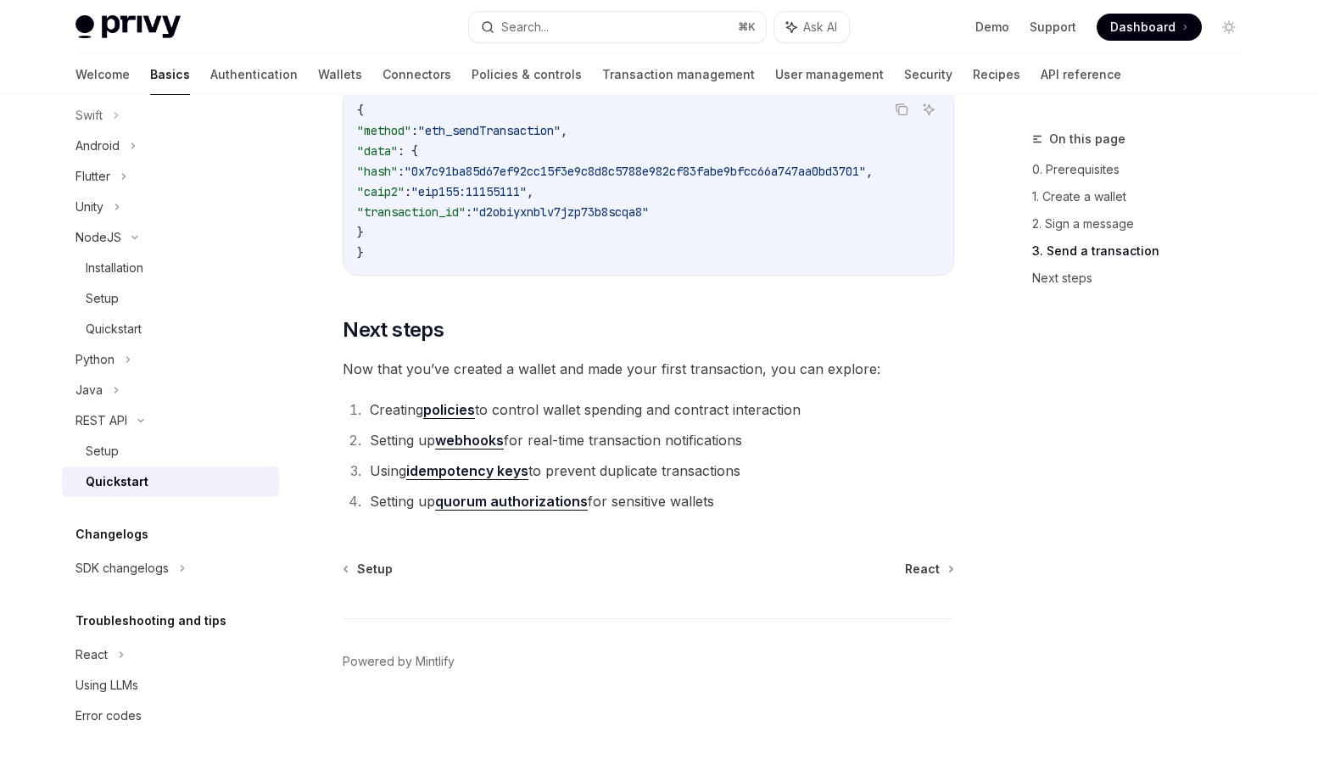
click at [357, 368] on span "Now that you’ve created a wallet and made your first transaction, you can explo…" at bounding box center [649, 369] width 612 height 24
click at [210, 74] on link "Authentication" at bounding box center [253, 74] width 87 height 41
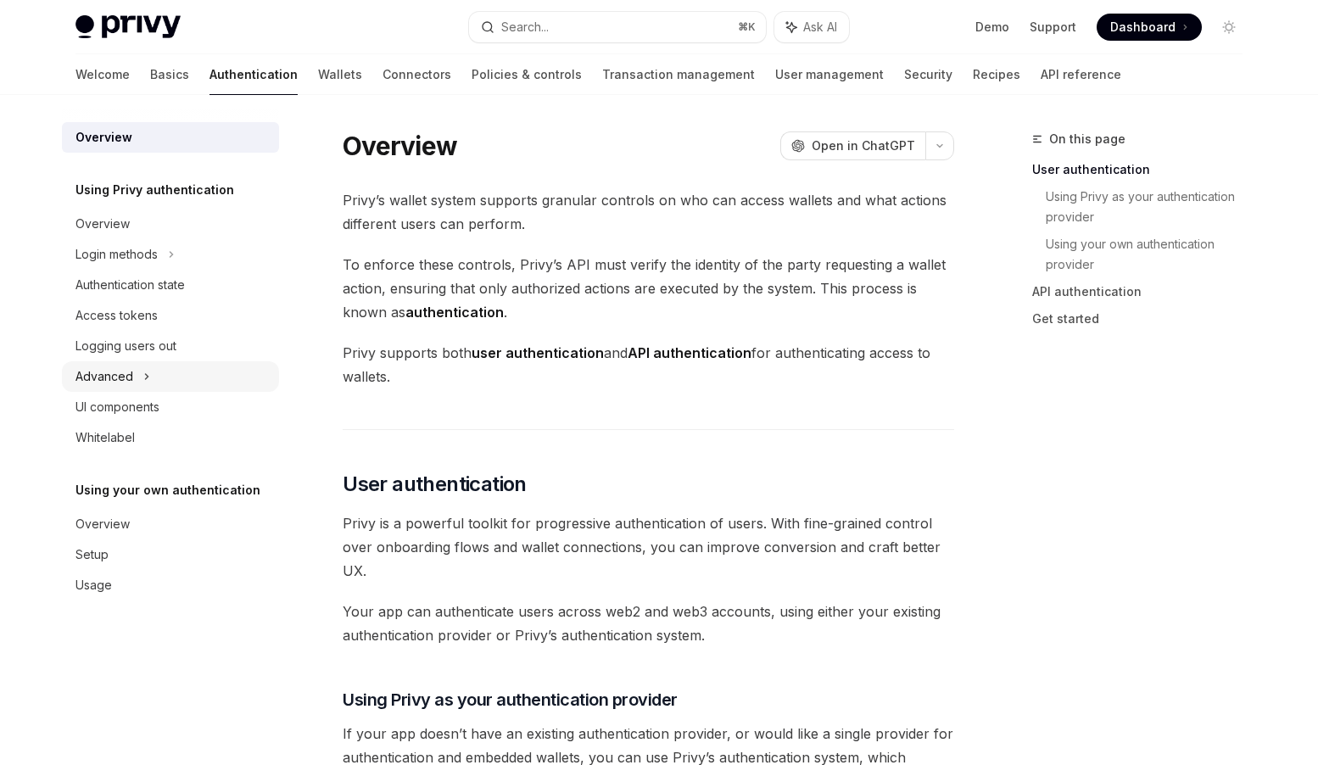
click at [131, 374] on div "Advanced" at bounding box center [105, 376] width 58 height 20
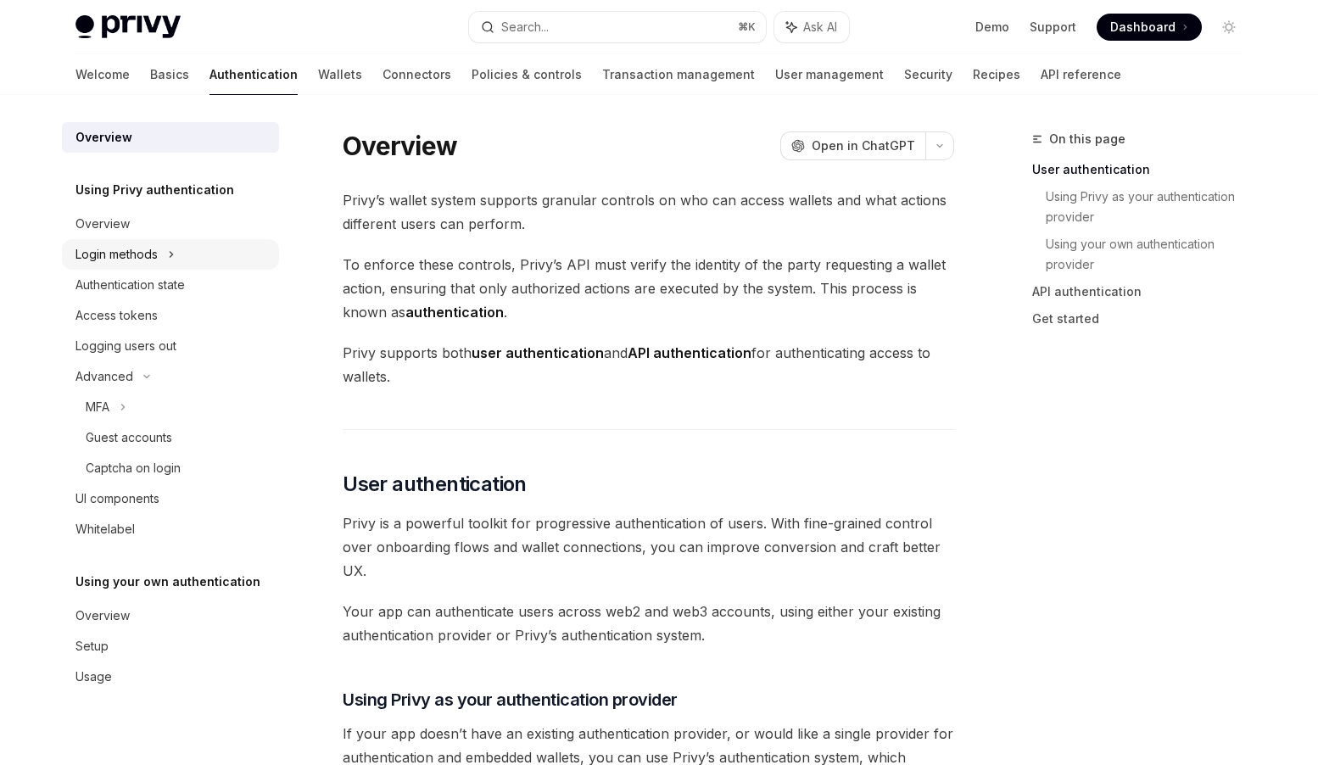
click at [135, 250] on div "Login methods" at bounding box center [117, 254] width 82 height 20
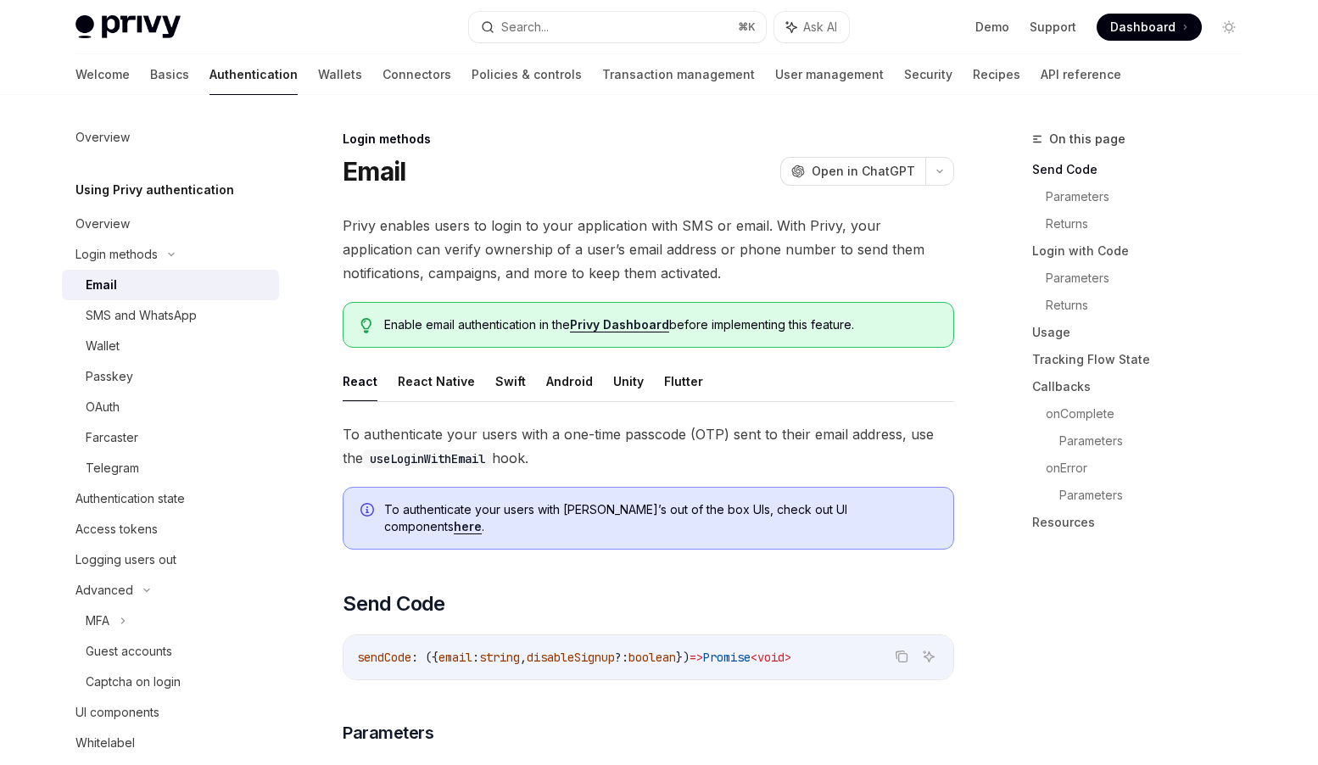
click at [111, 284] on div "Email" at bounding box center [101, 285] width 31 height 20
click at [128, 225] on div "Overview" at bounding box center [172, 224] width 193 height 20
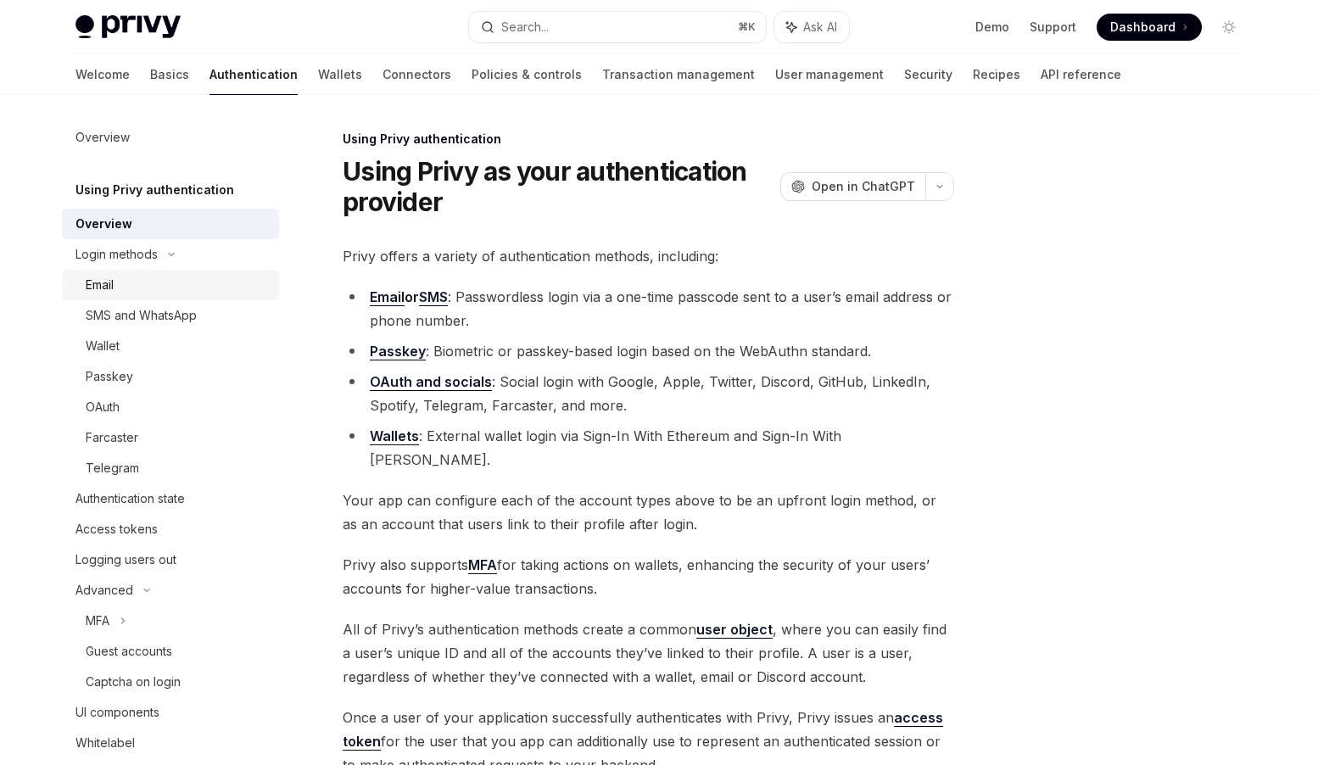
click at [148, 278] on div "Email" at bounding box center [177, 285] width 183 height 20
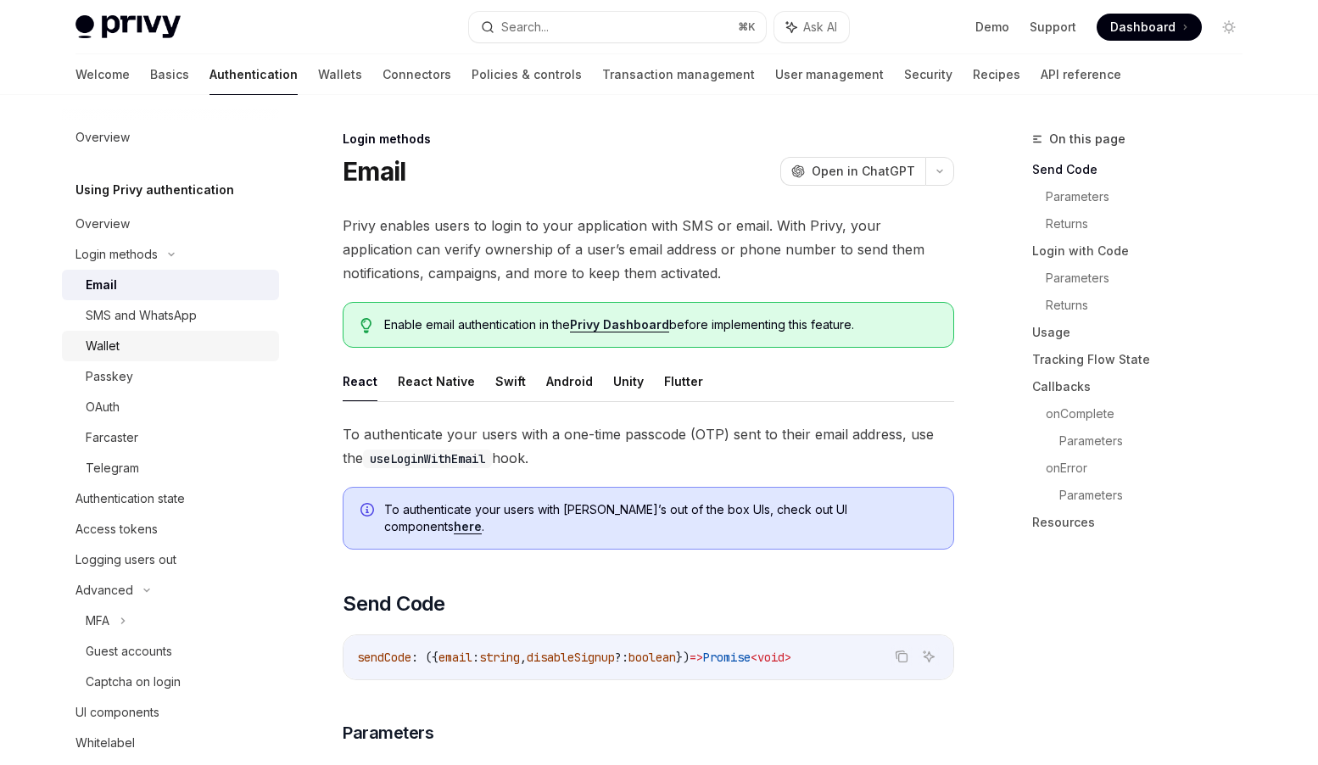
click at [138, 348] on div "Wallet" at bounding box center [177, 346] width 183 height 20
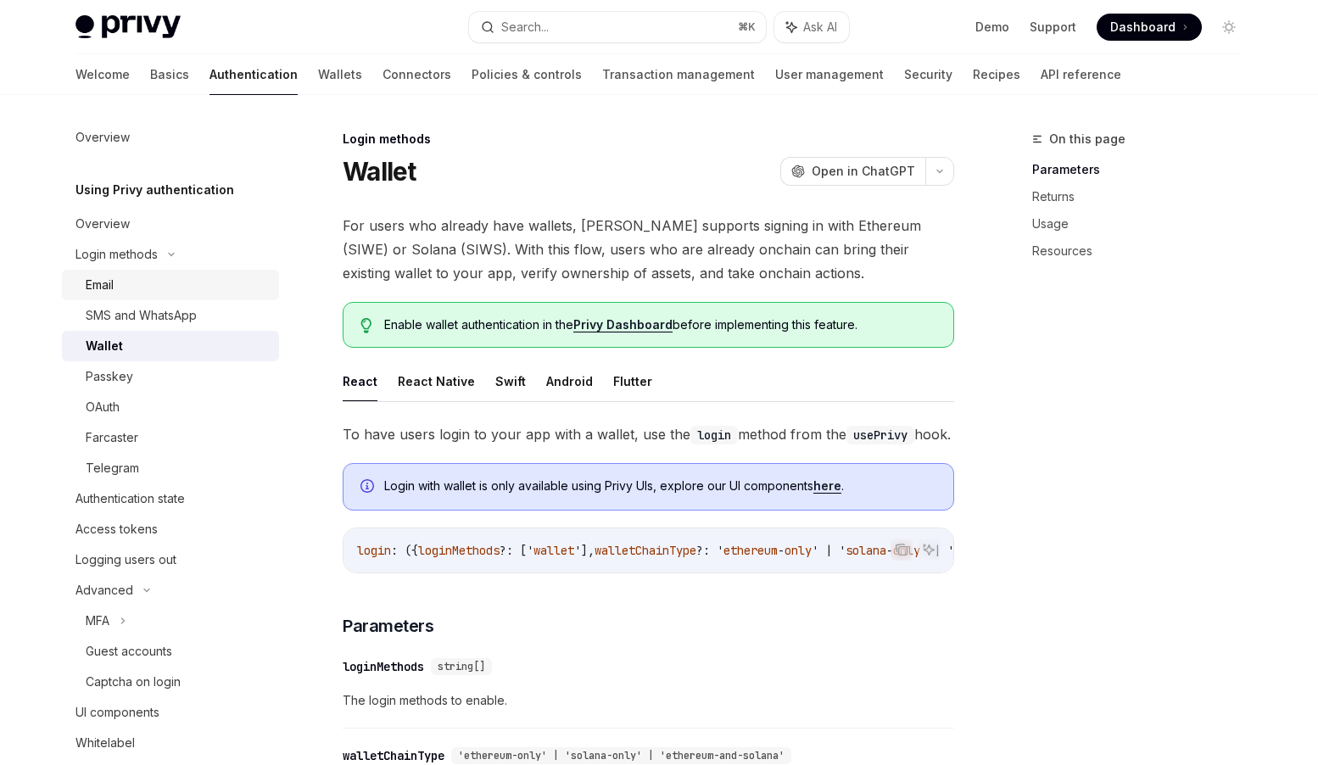
click at [148, 289] on div "Email" at bounding box center [177, 285] width 183 height 20
click at [97, 281] on div "Email" at bounding box center [100, 285] width 28 height 20
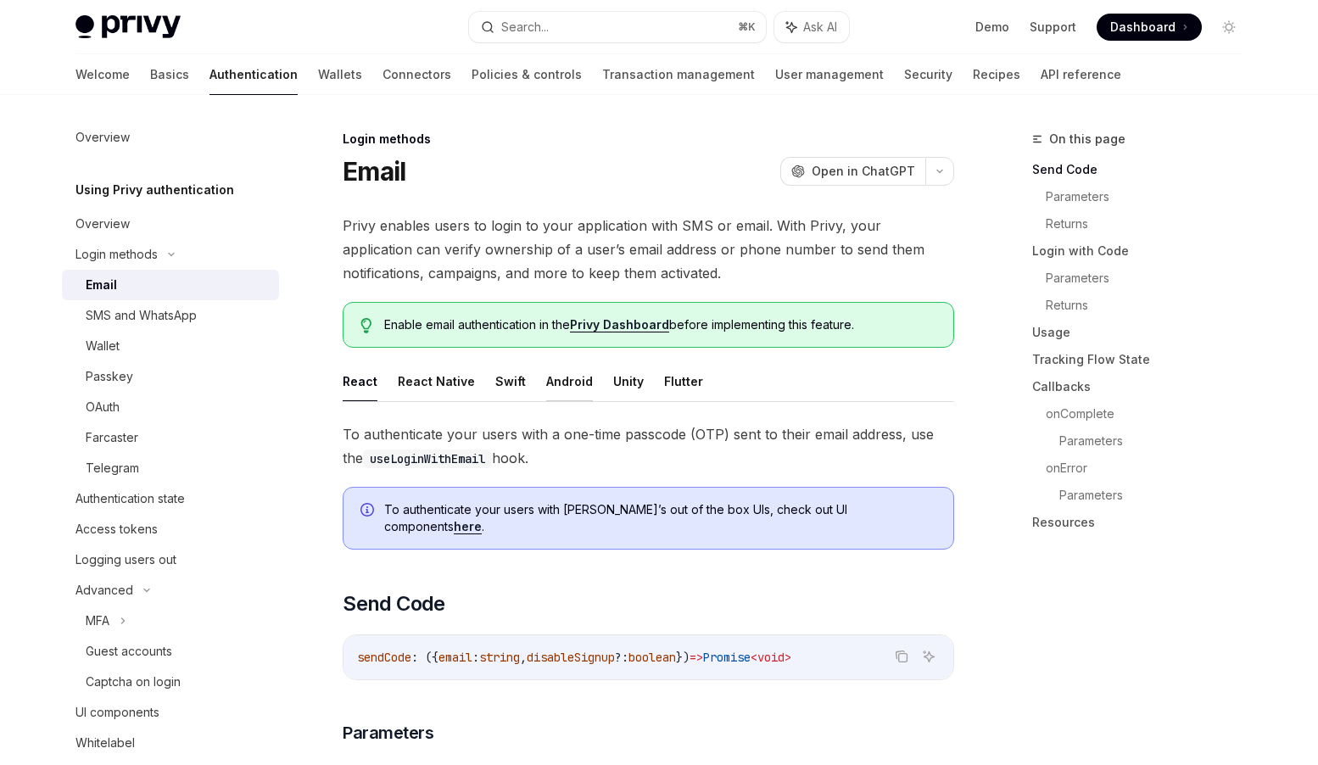
click at [570, 381] on button "Android" at bounding box center [569, 381] width 47 height 40
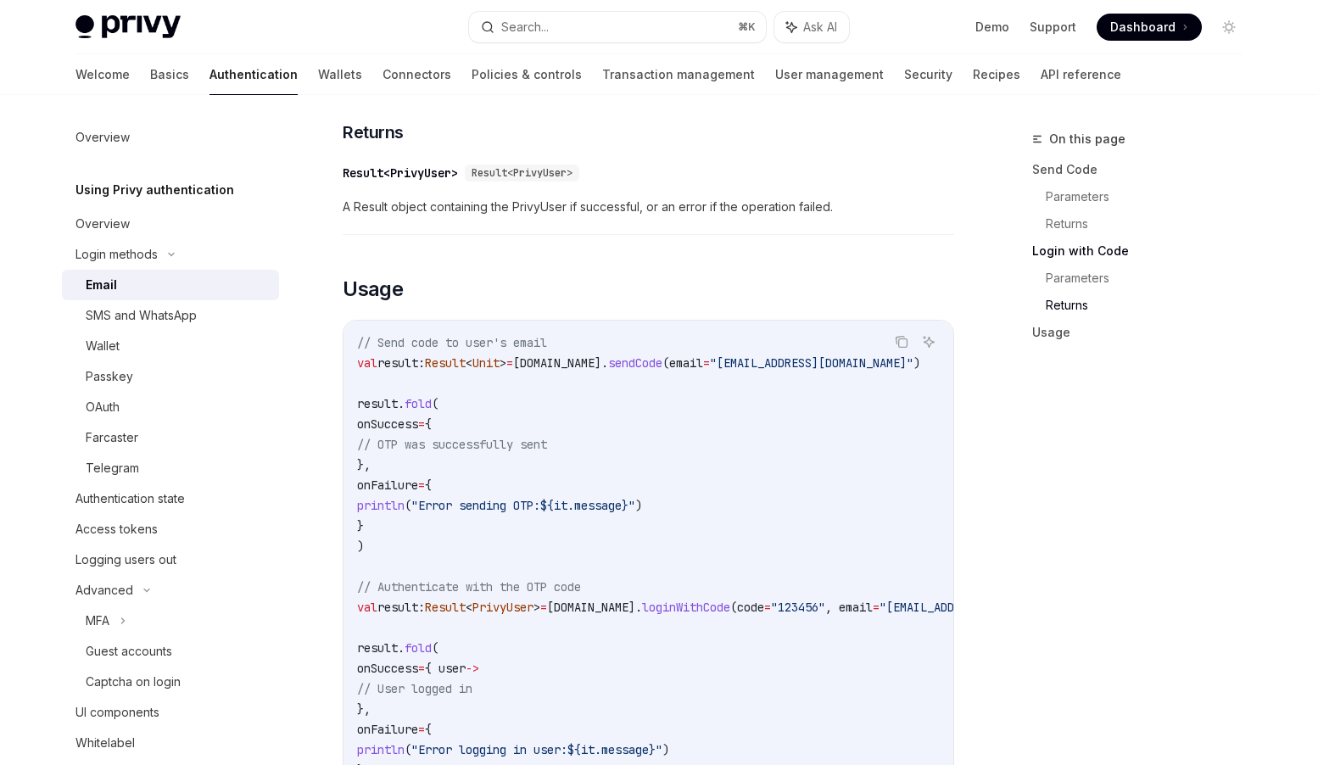
scroll to position [1222, 0]
click at [150, 79] on link "Basics" at bounding box center [169, 74] width 39 height 41
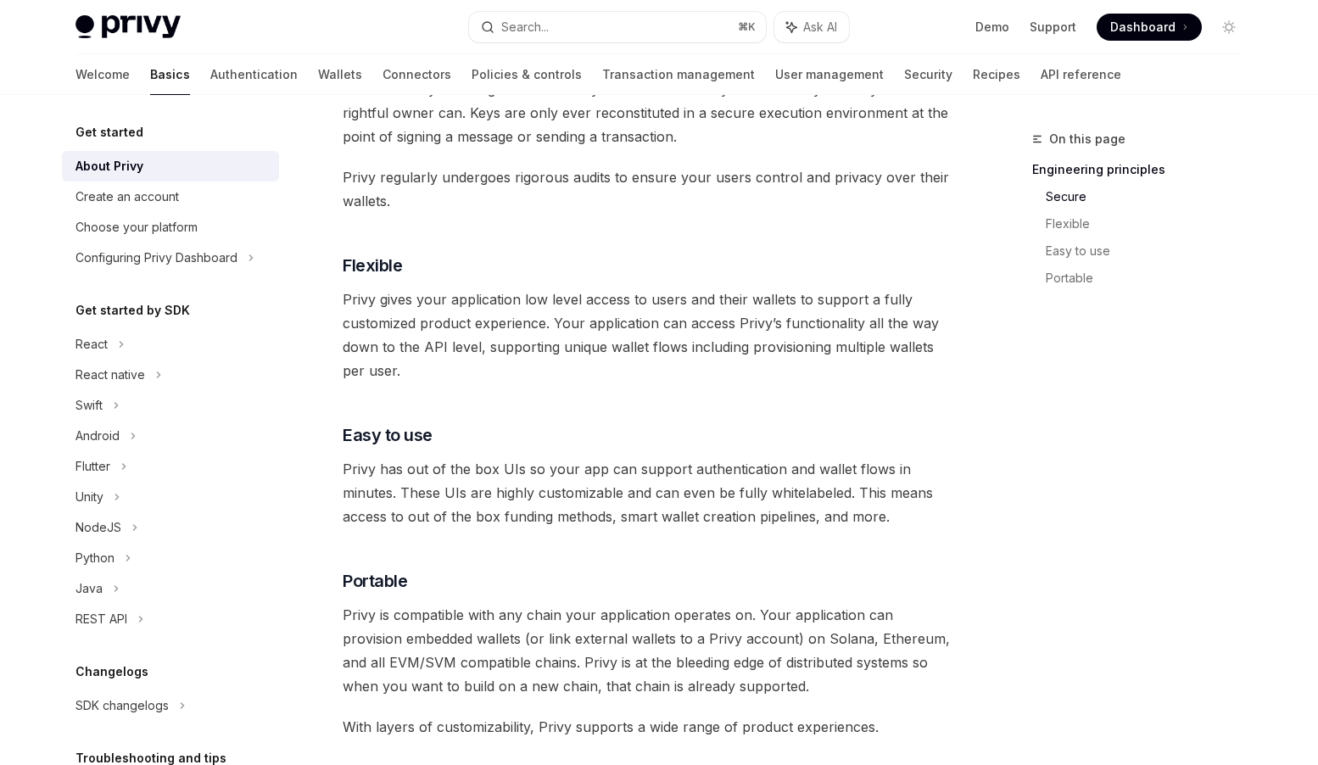
scroll to position [792, 0]
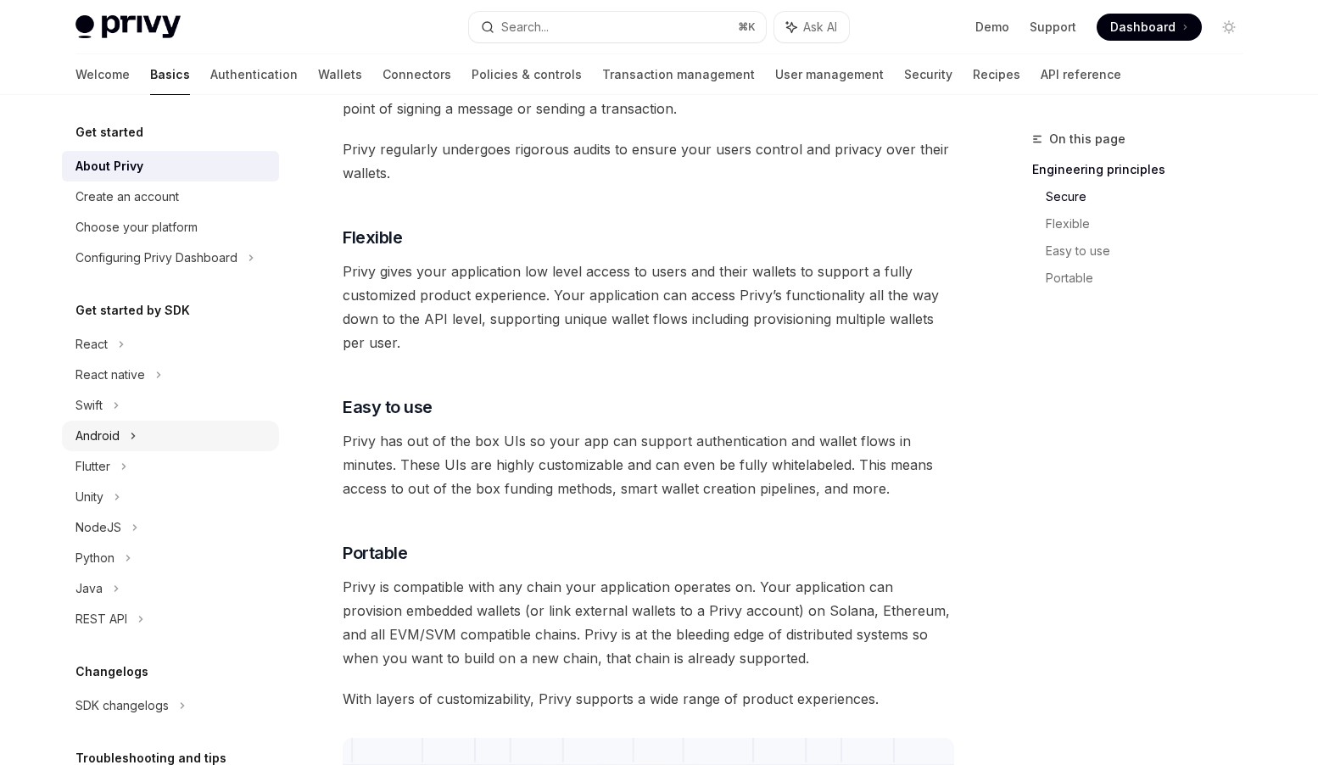
click at [109, 436] on div "Android" at bounding box center [98, 436] width 44 height 20
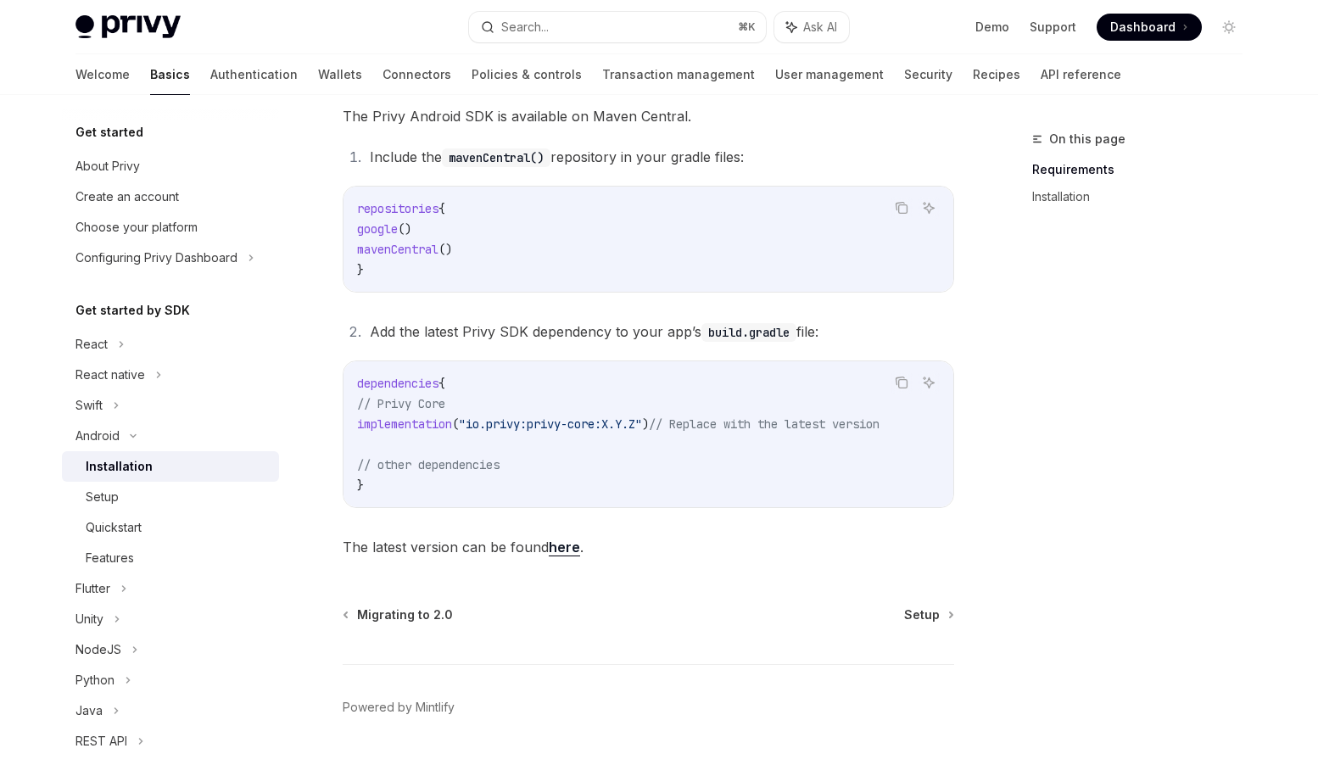
scroll to position [311, 0]
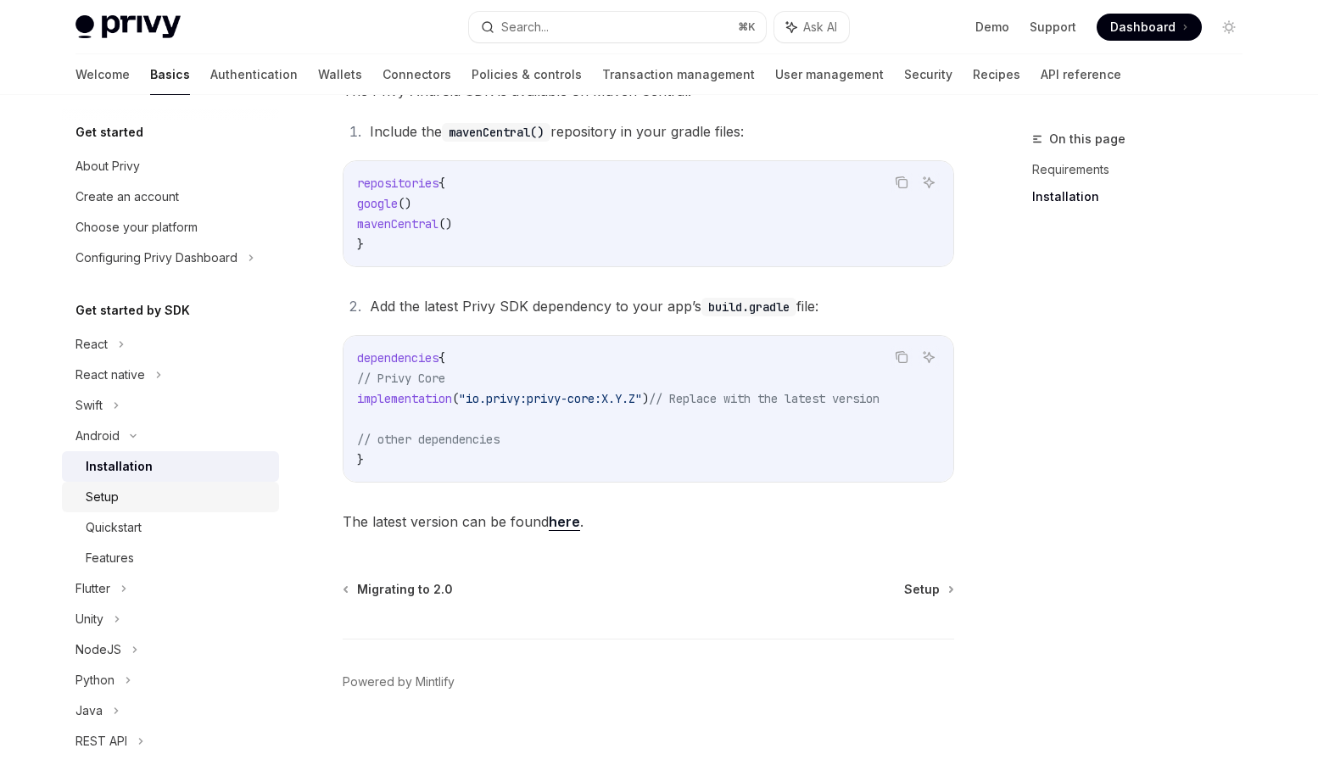
click at [153, 495] on div "Setup" at bounding box center [177, 497] width 183 height 20
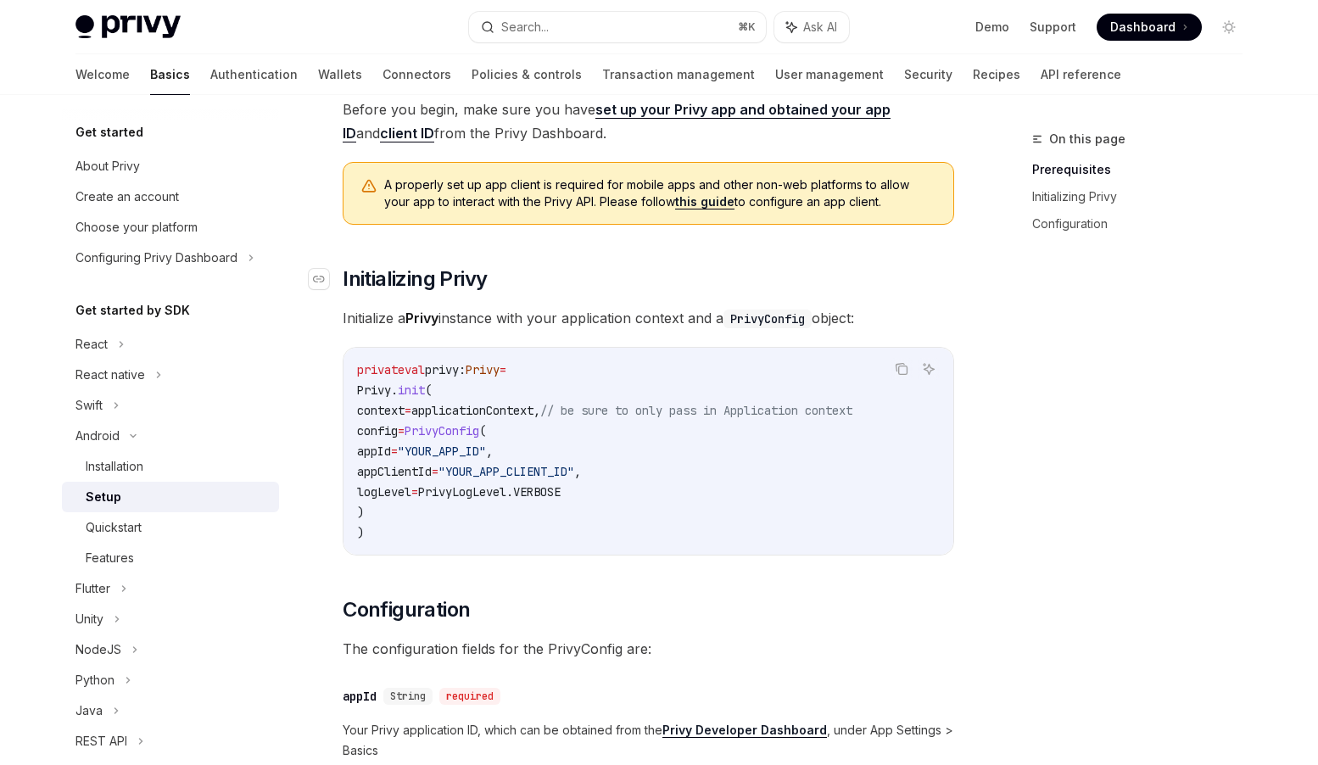
scroll to position [159, 0]
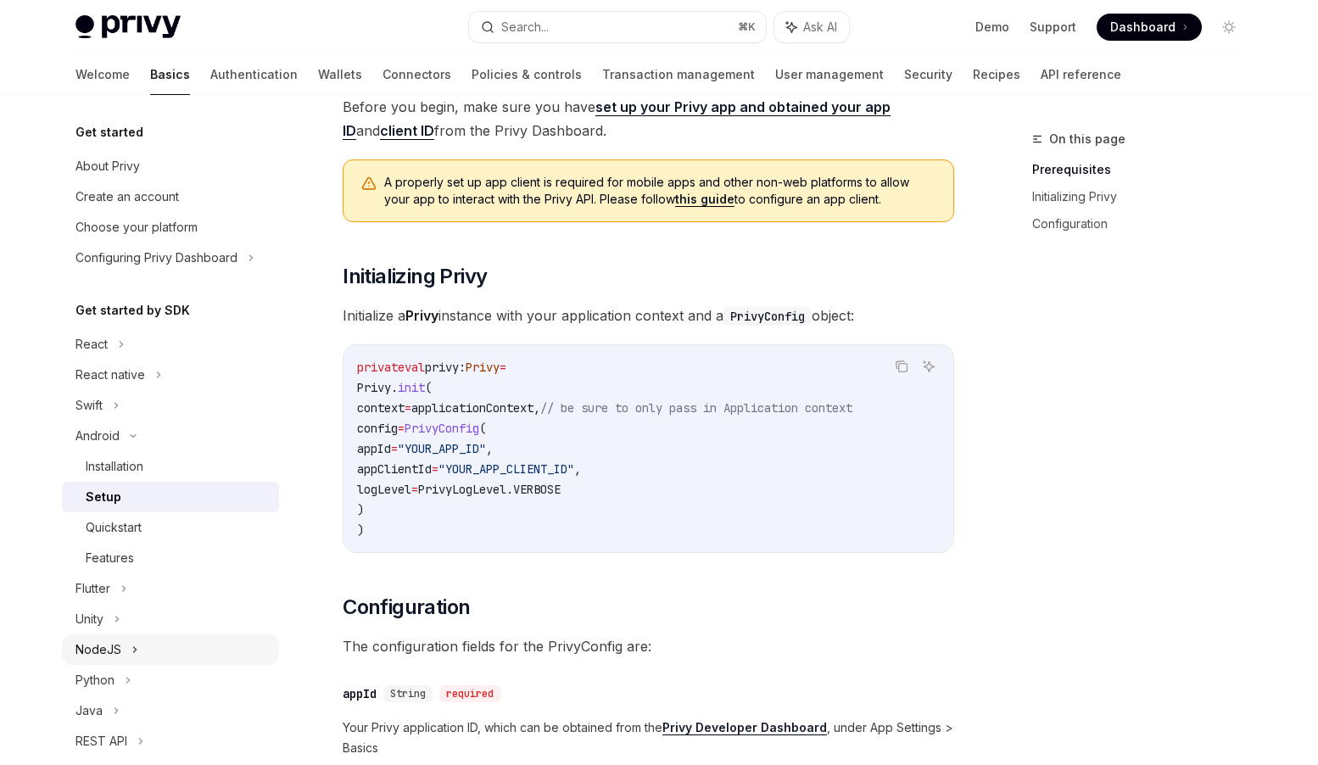
click at [111, 653] on div "NodeJS" at bounding box center [99, 650] width 46 height 20
click at [130, 685] on div "Installation" at bounding box center [115, 680] width 58 height 20
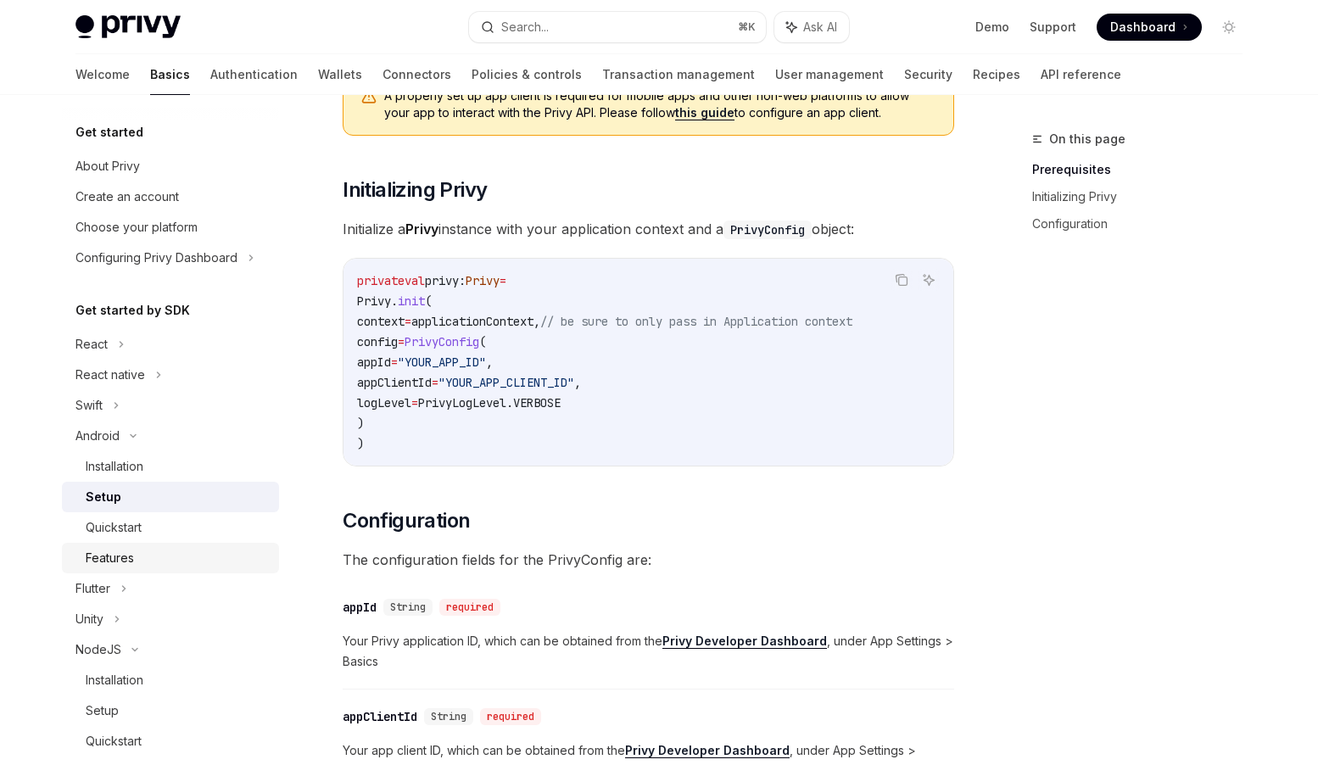
scroll to position [250, 0]
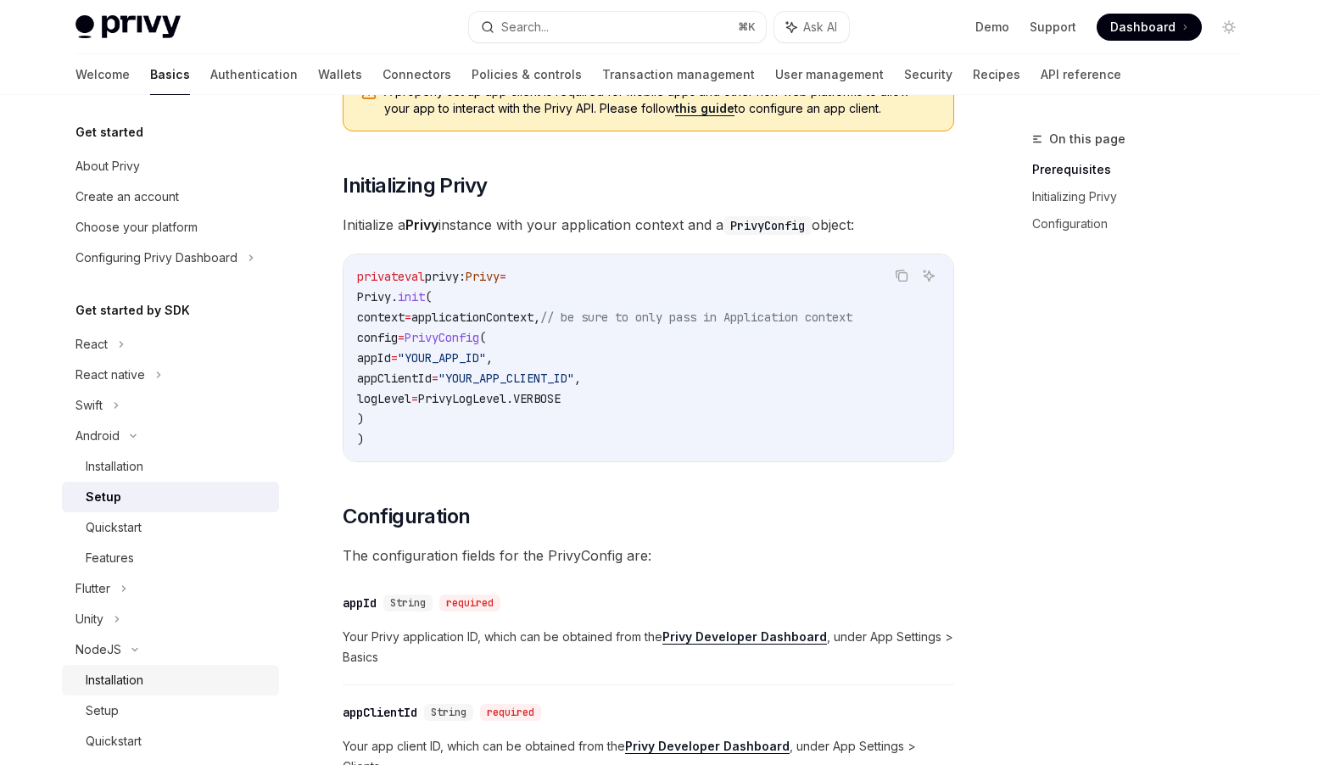
click at [130, 668] on link "Installation" at bounding box center [170, 680] width 217 height 31
click at [131, 678] on div "Installation" at bounding box center [115, 680] width 58 height 20
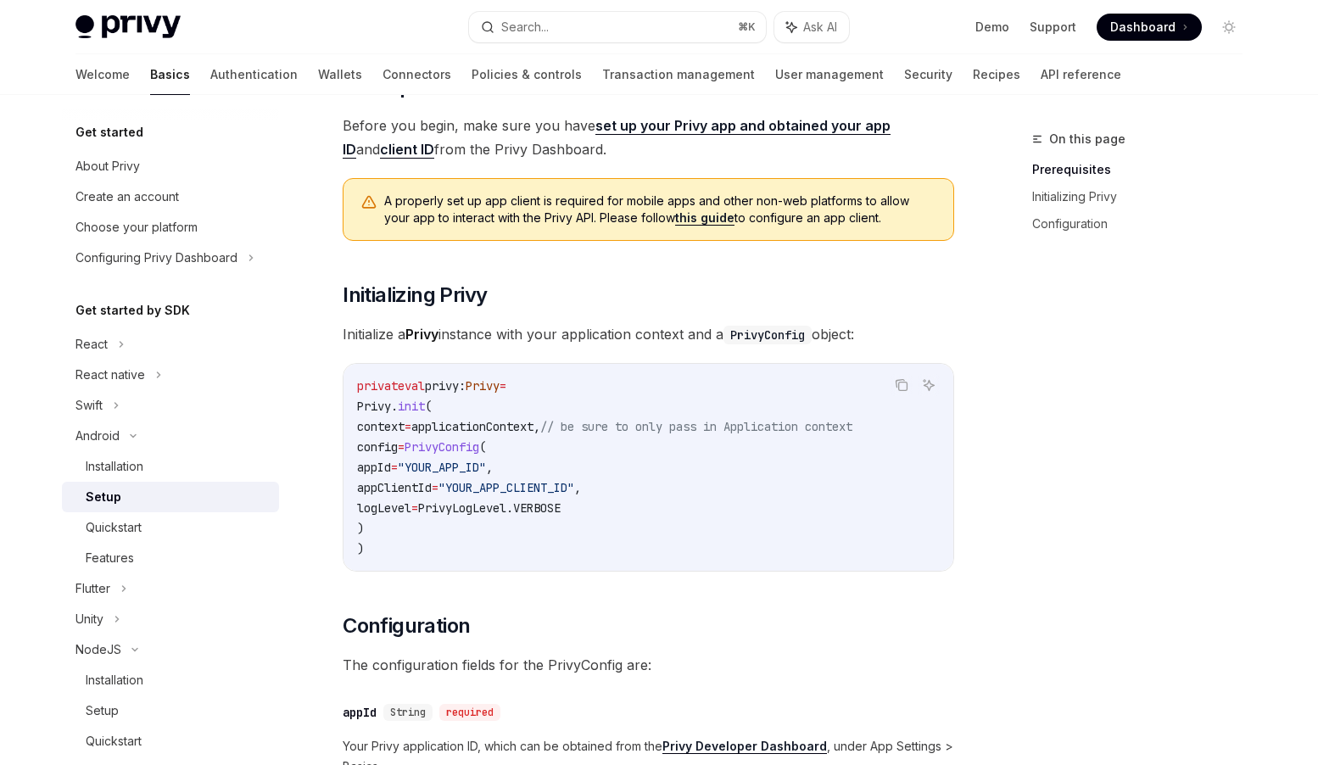
scroll to position [0, 0]
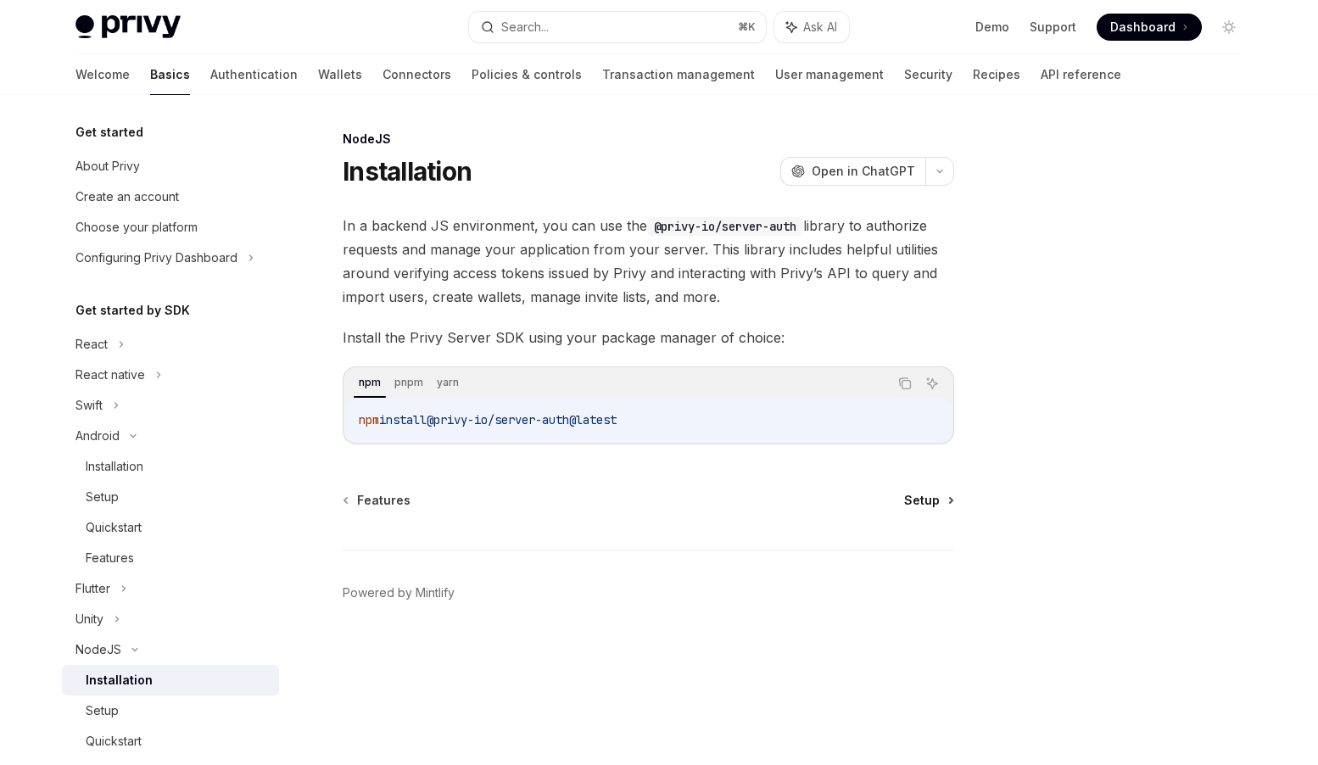
click at [938, 501] on span "Setup" at bounding box center [922, 500] width 36 height 17
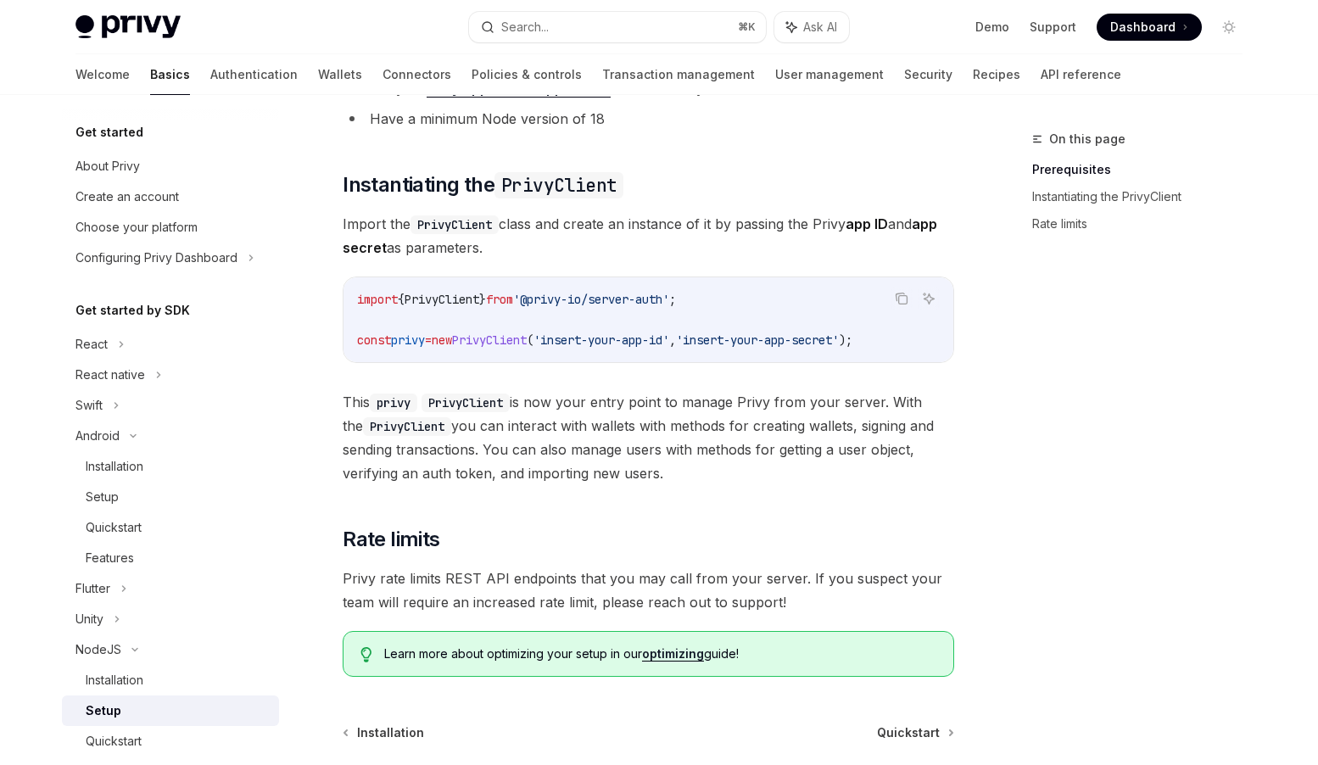
scroll to position [383, 0]
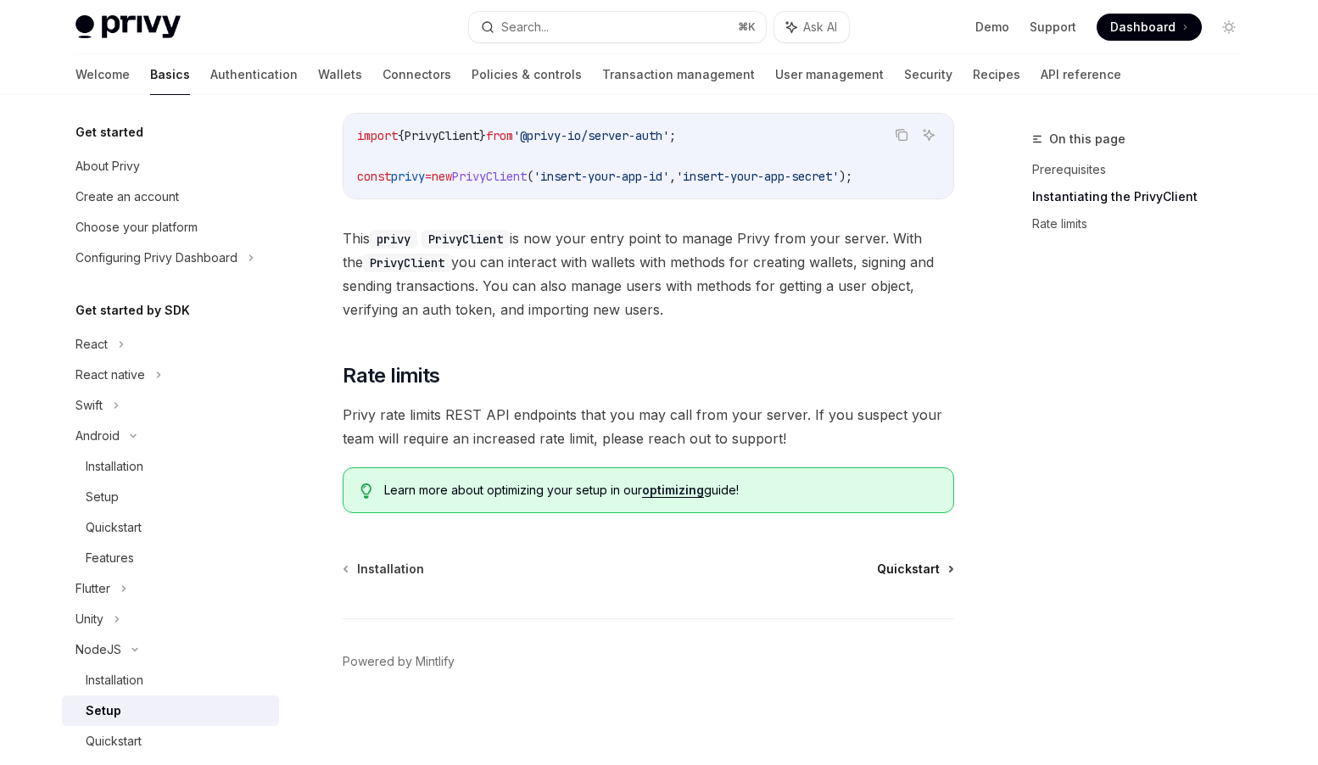
click at [915, 568] on span "Quickstart" at bounding box center [908, 569] width 63 height 17
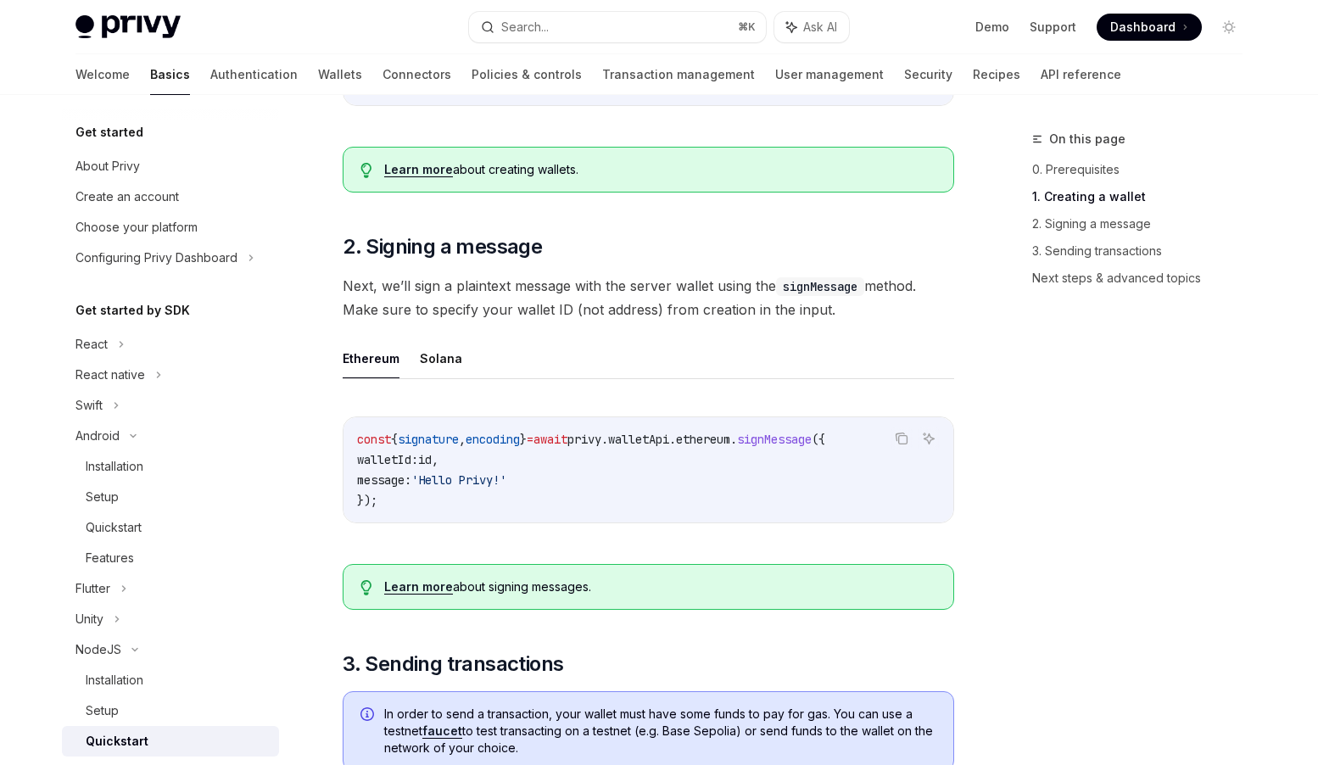
scroll to position [550, 0]
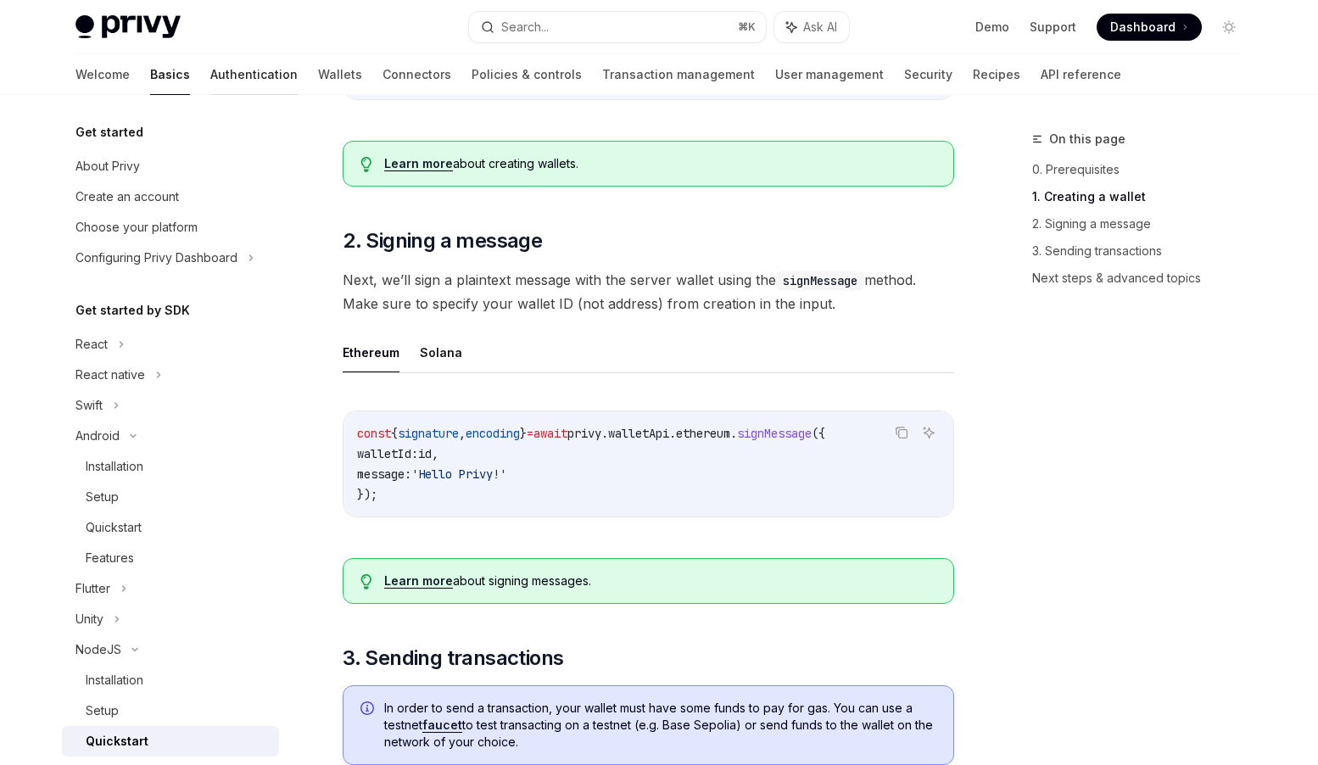
click at [210, 71] on link "Authentication" at bounding box center [253, 74] width 87 height 41
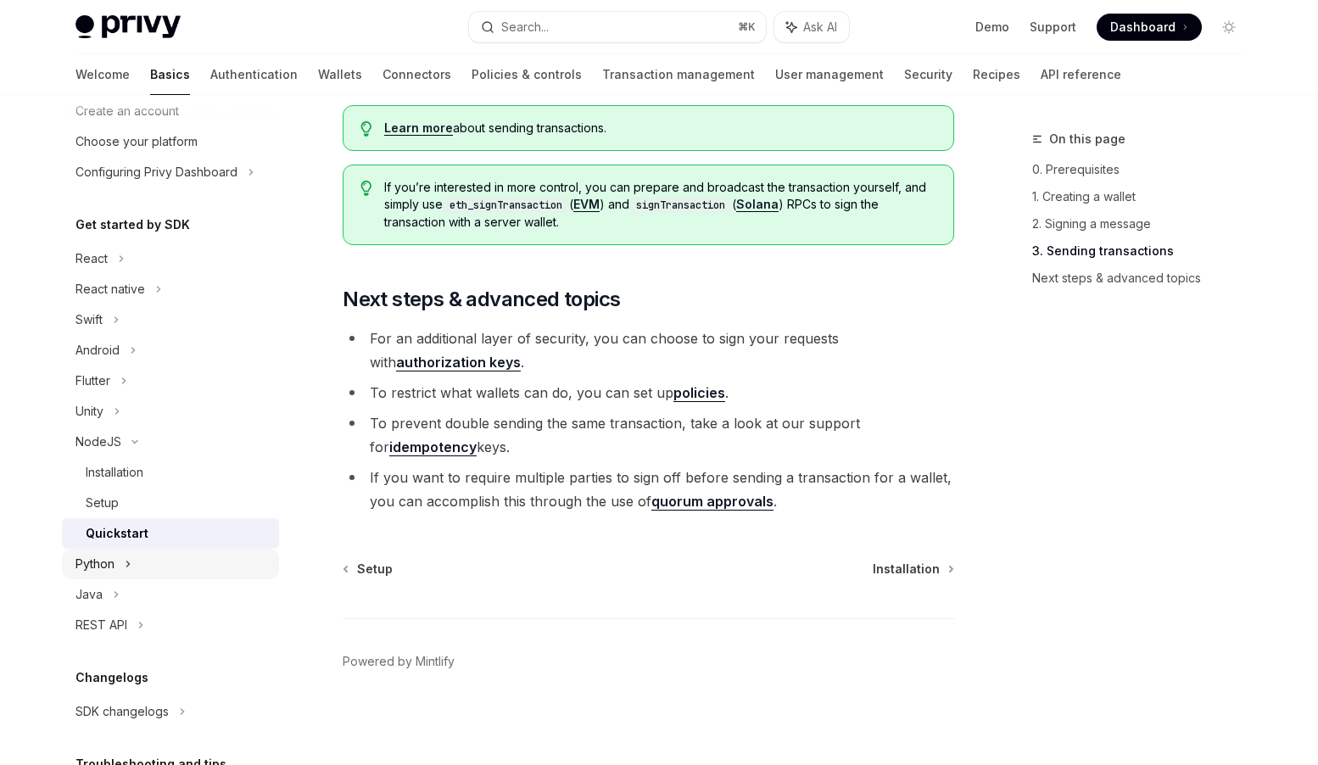
scroll to position [119, 0]
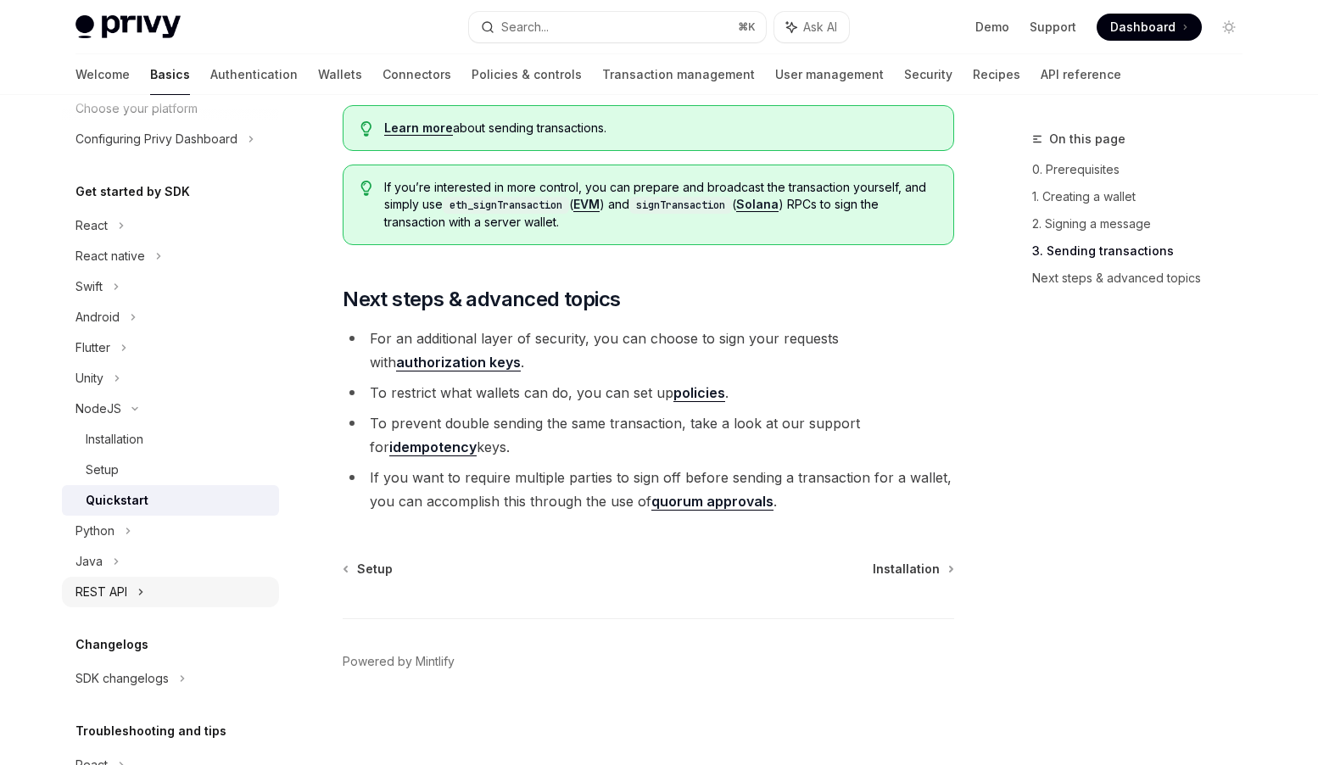
click at [120, 590] on div "REST API" at bounding box center [102, 592] width 52 height 20
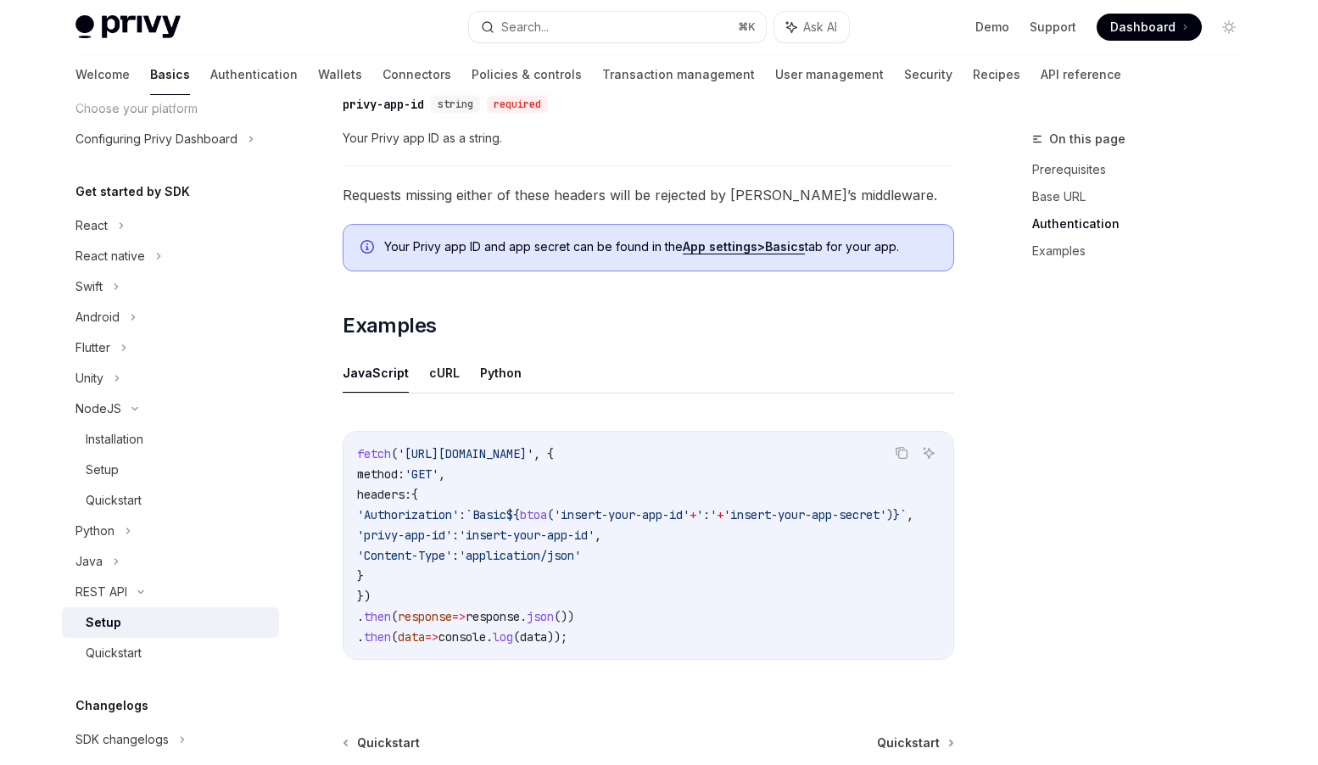
scroll to position [749, 0]
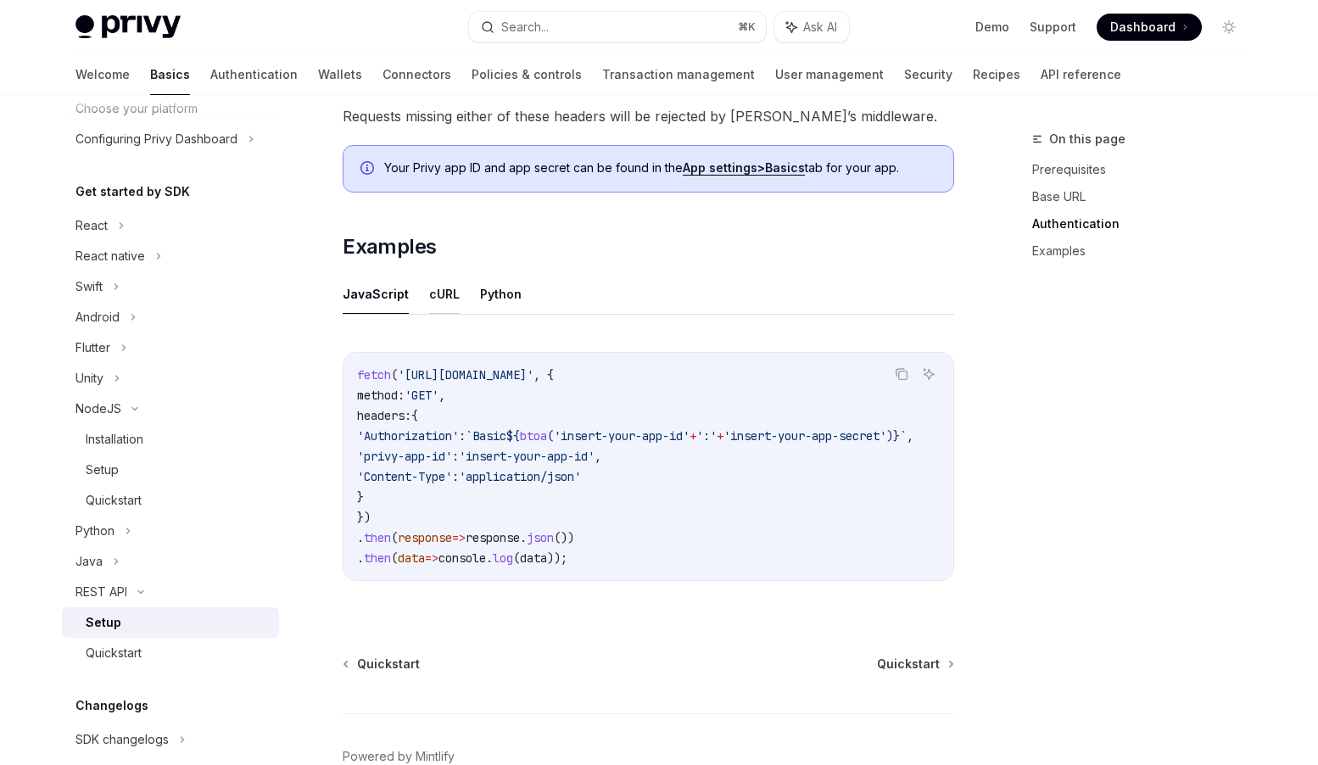
click at [433, 296] on button "cURL" at bounding box center [444, 294] width 31 height 40
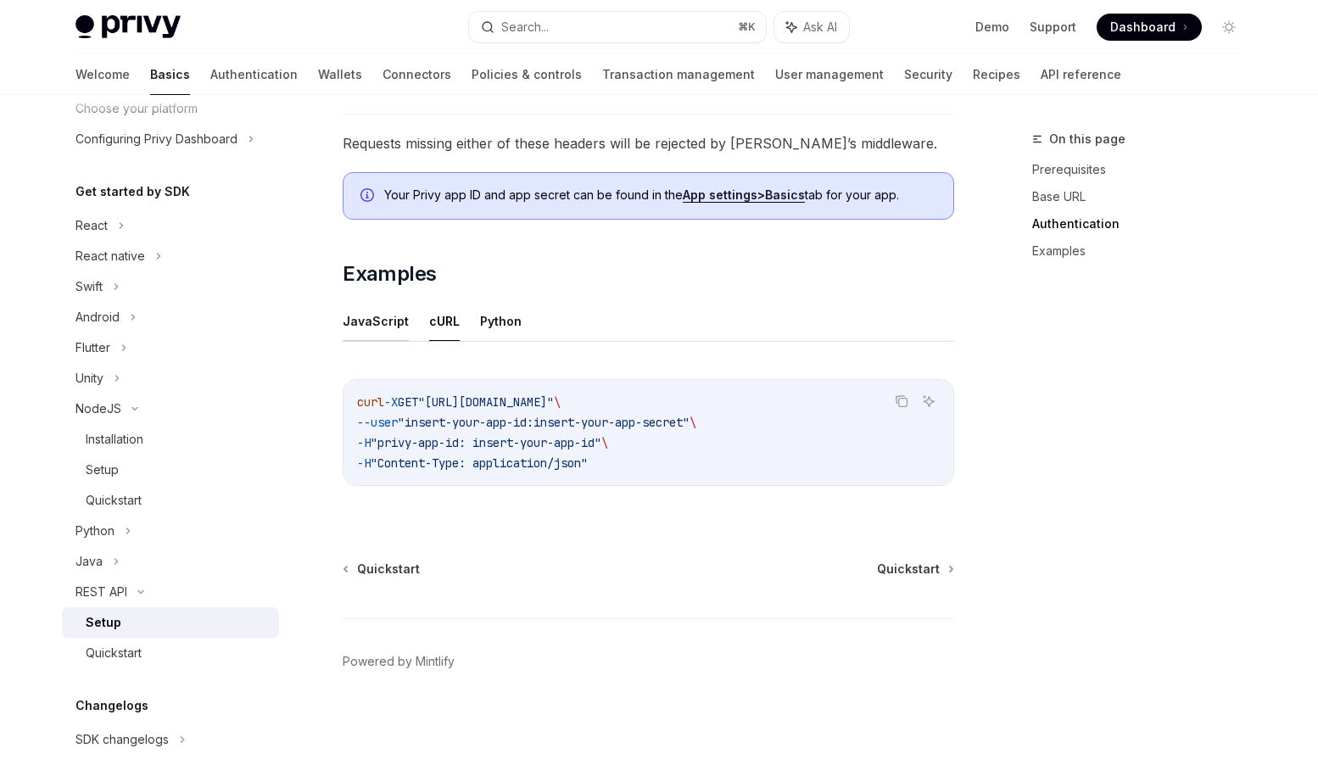
click at [380, 327] on button "JavaScript" at bounding box center [376, 321] width 66 height 40
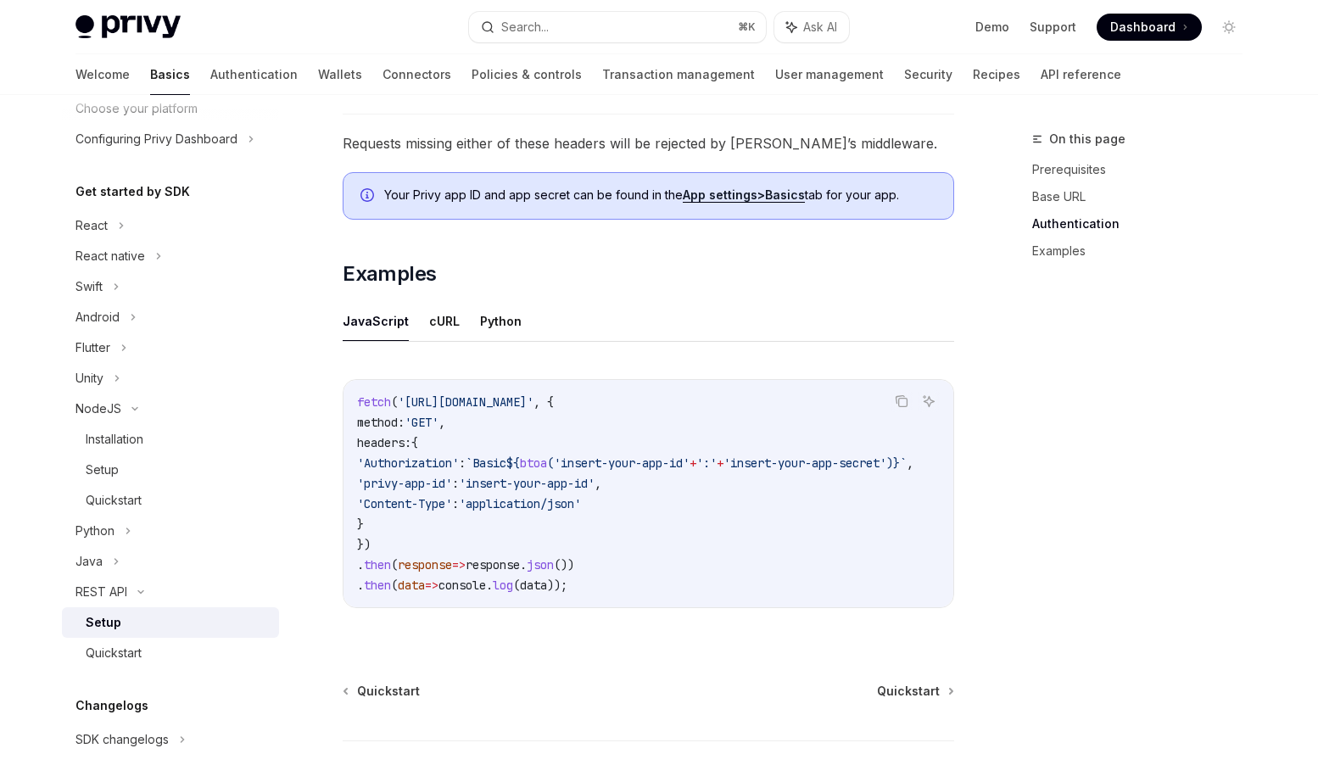
click at [415, 328] on ul "JavaScript cURL Python" at bounding box center [649, 321] width 612 height 41
click at [159, 654] on div "Quickstart" at bounding box center [177, 653] width 183 height 20
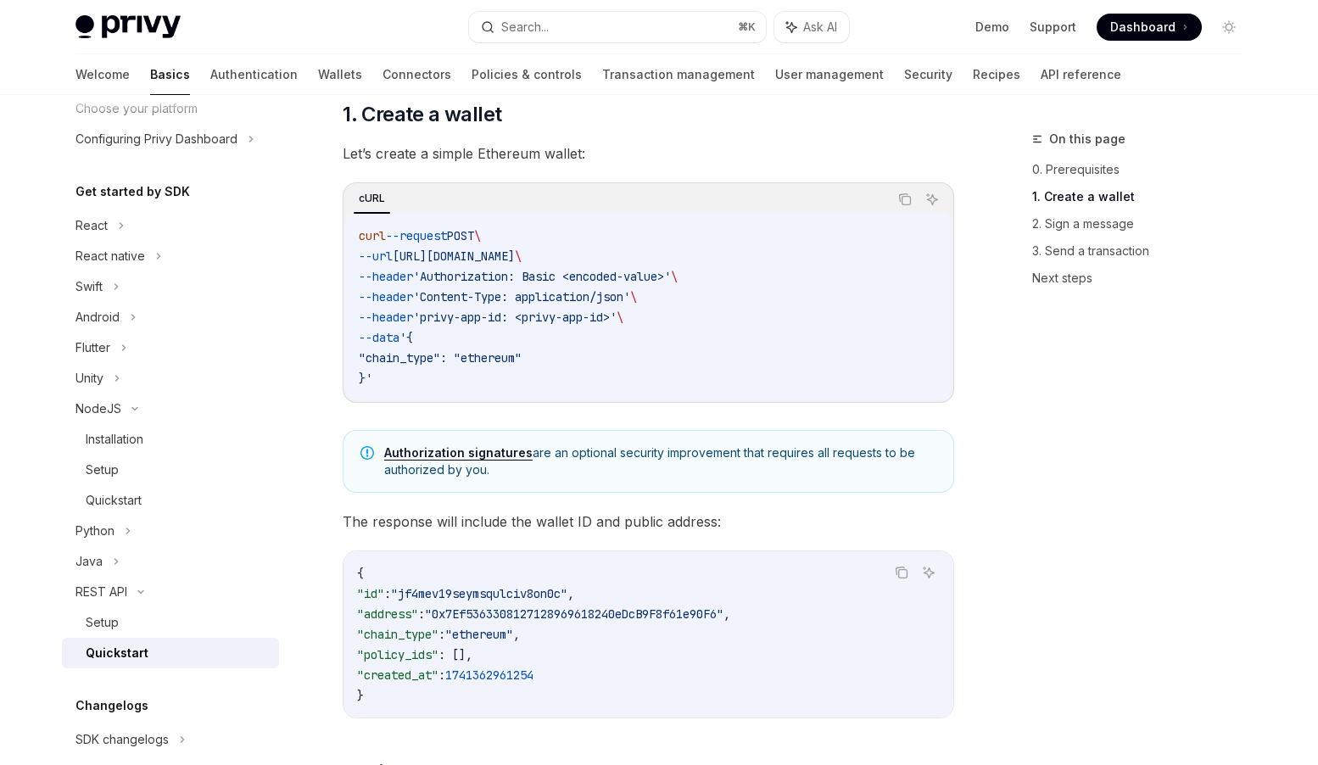
scroll to position [271, 0]
click at [124, 523] on div "Python" at bounding box center [170, 531] width 217 height 31
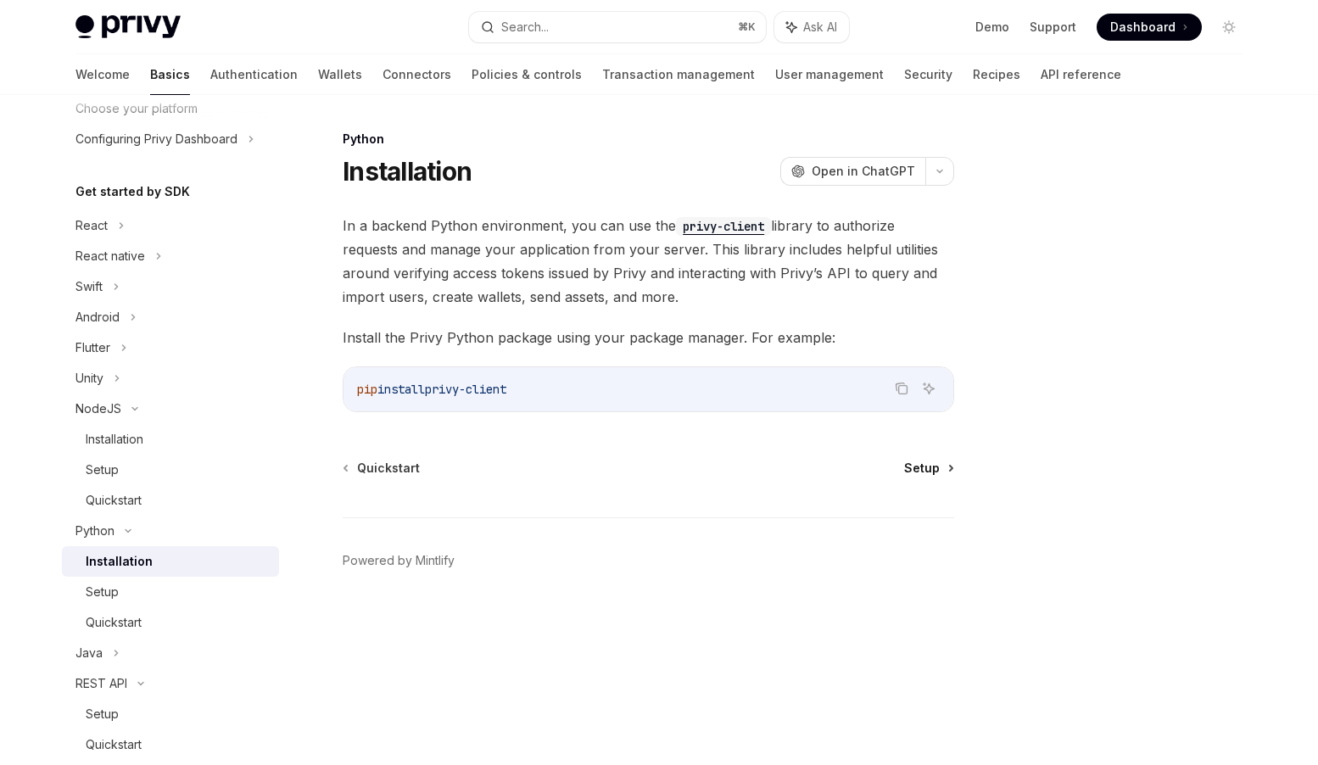
click at [931, 474] on span "Setup" at bounding box center [922, 468] width 36 height 17
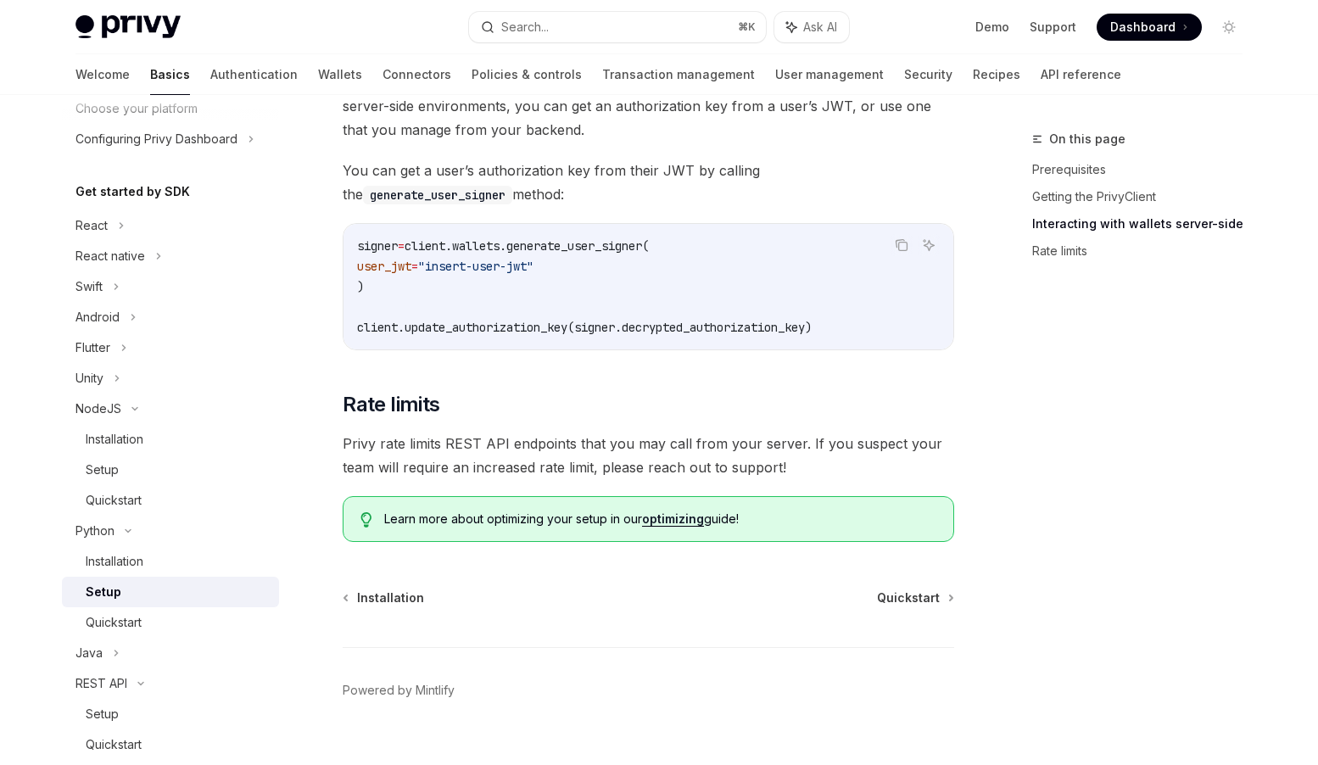
scroll to position [758, 0]
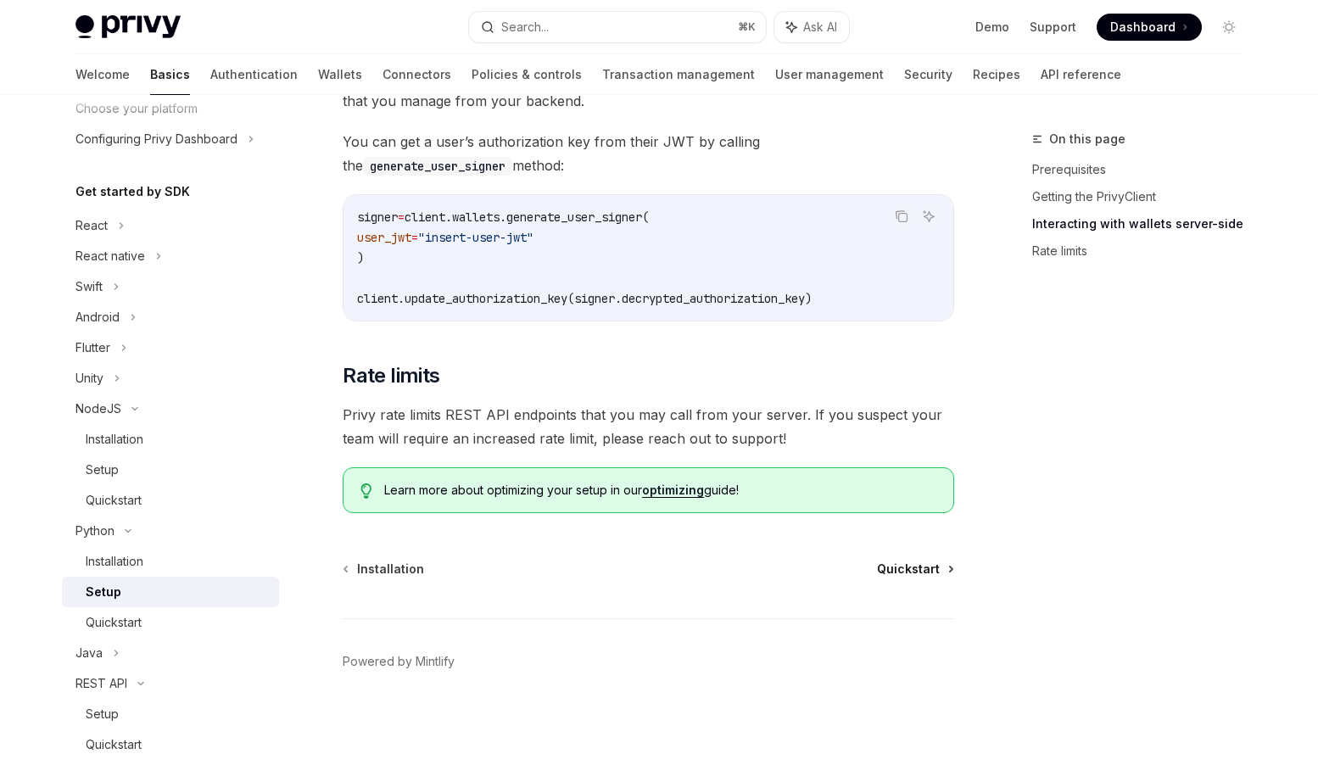
click at [931, 569] on span "Quickstart" at bounding box center [908, 569] width 63 height 17
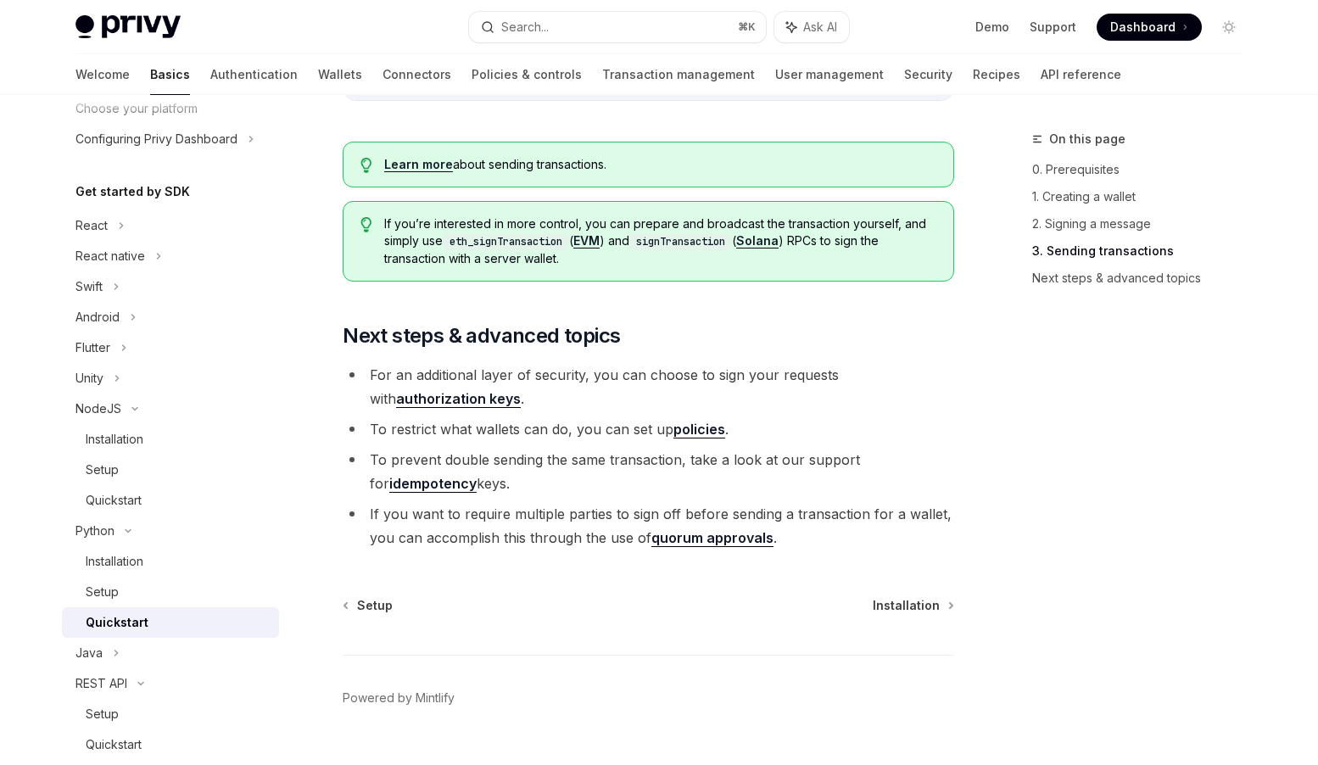
scroll to position [1779, 0]
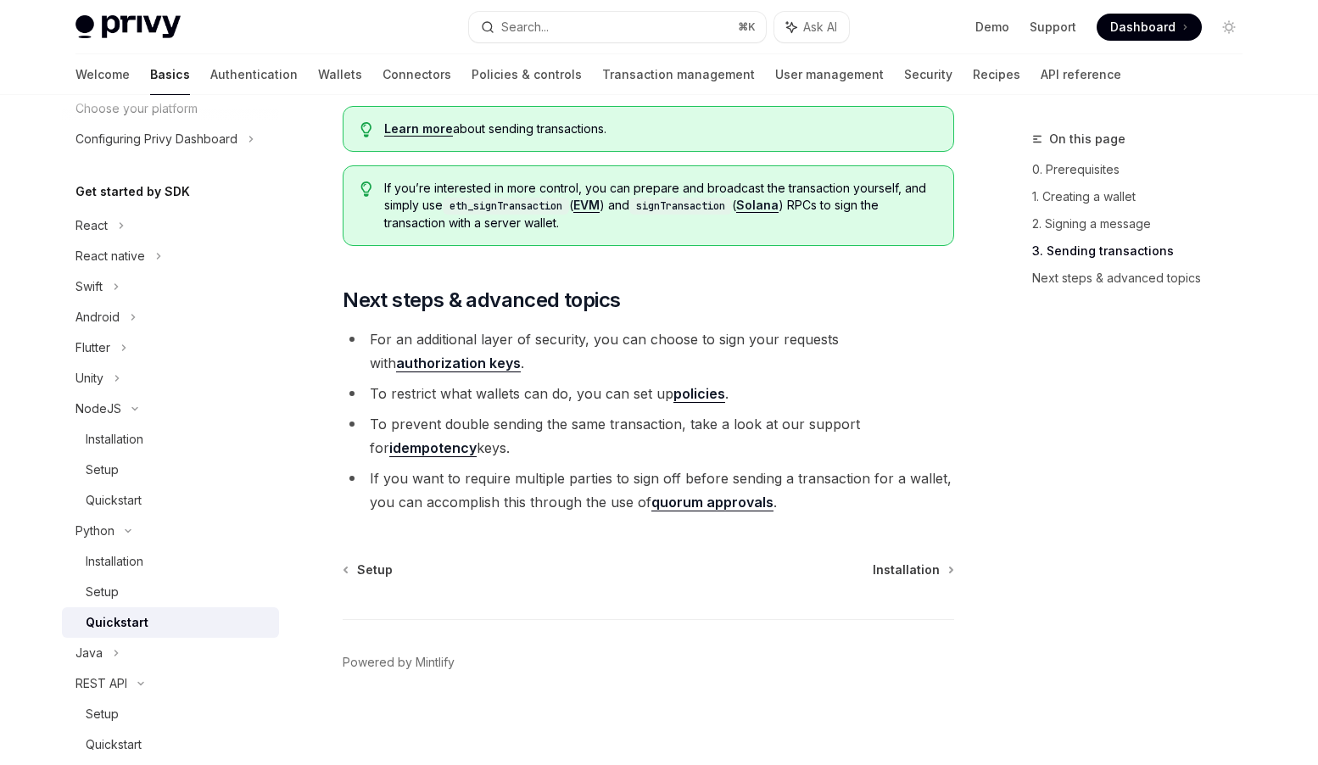
click at [643, 478] on li "If you want to require multiple parties to sign off before sending a transactio…" at bounding box center [649, 491] width 612 height 48
click at [699, 477] on li "If you want to require multiple parties to sign off before sending a transactio…" at bounding box center [649, 491] width 612 height 48
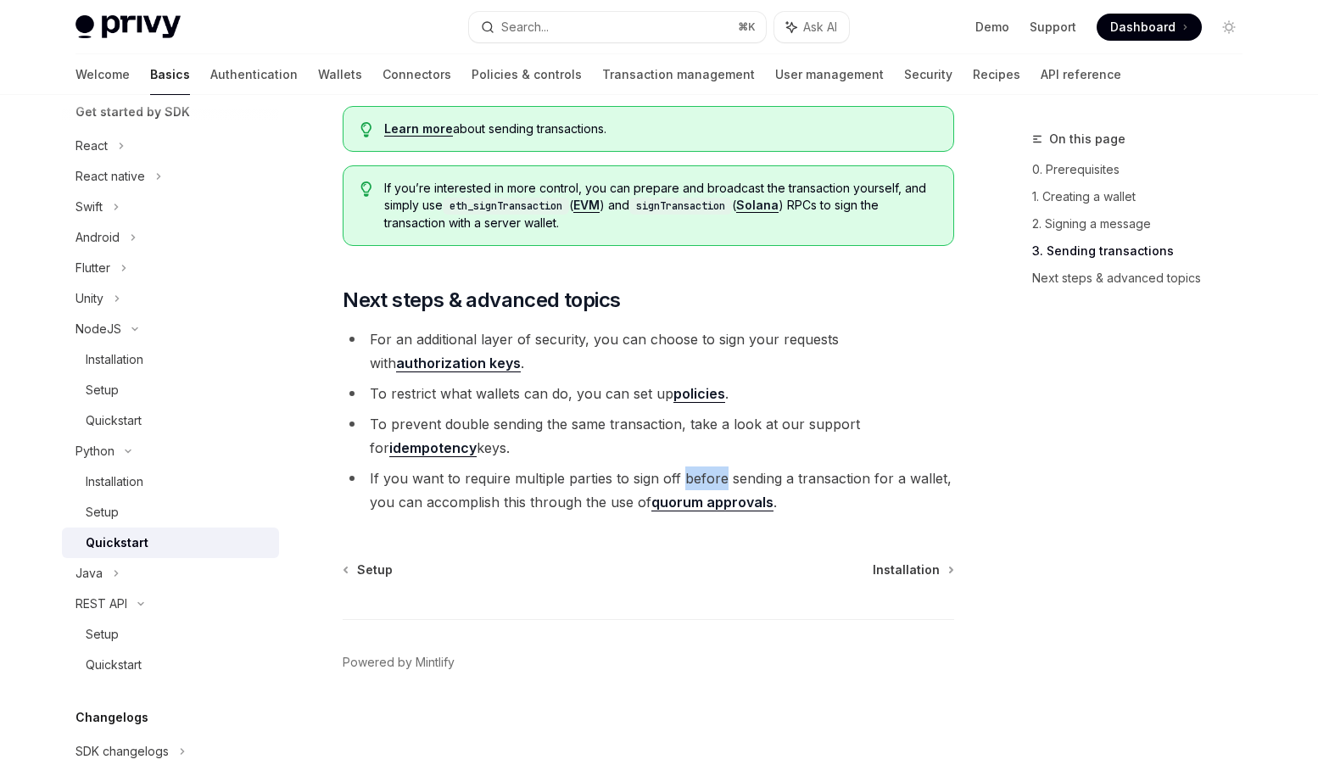
scroll to position [202, 0]
click at [137, 660] on div "Quickstart" at bounding box center [114, 662] width 56 height 20
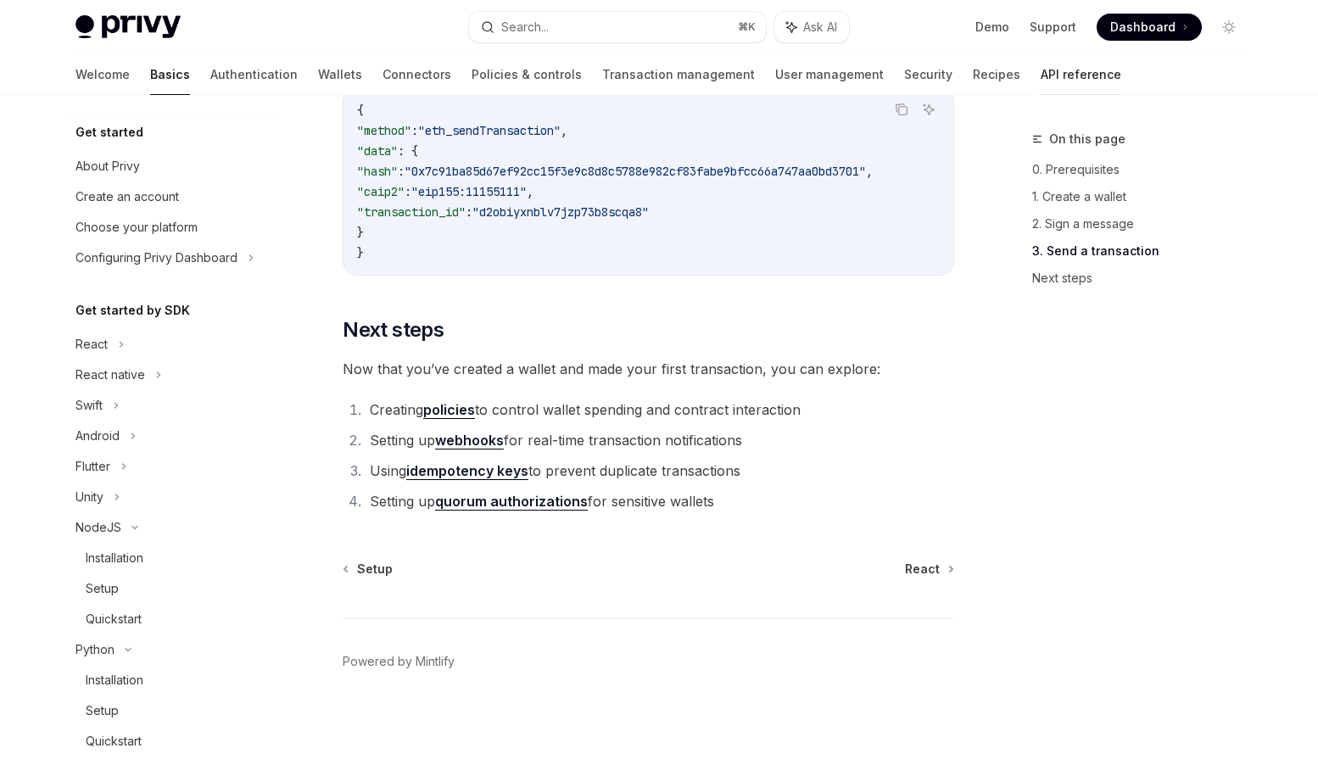
click at [1041, 70] on link "API reference" at bounding box center [1081, 74] width 81 height 41
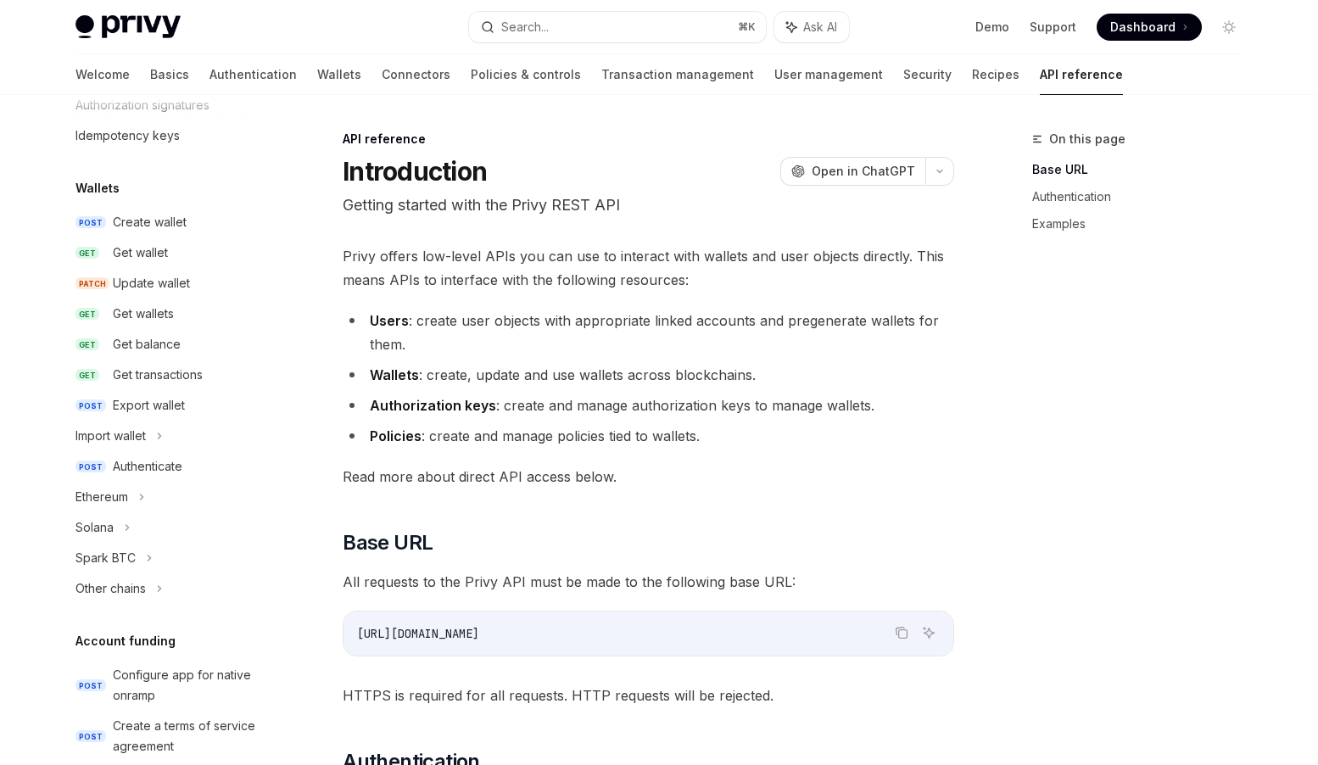
scroll to position [91, 0]
click at [166, 407] on div "Export wallet" at bounding box center [149, 406] width 72 height 20
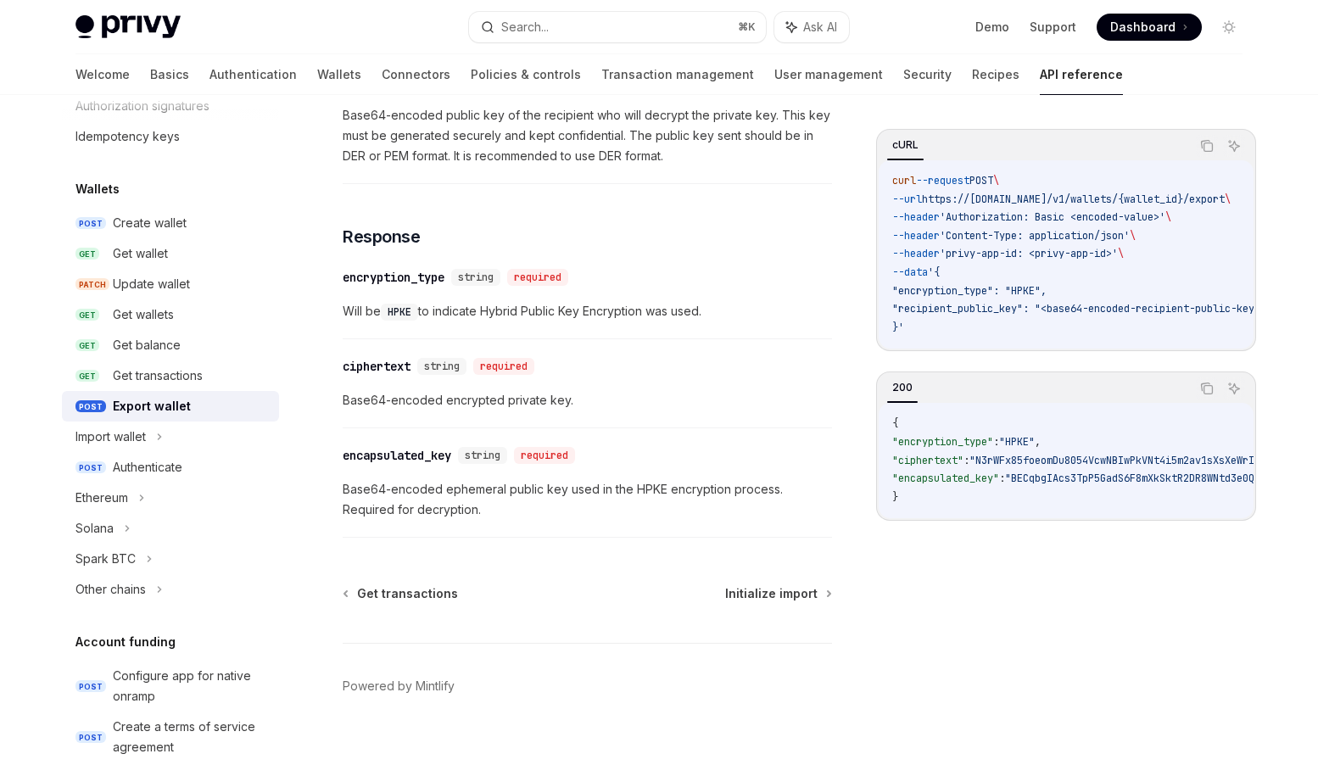
scroll to position [1058, 0]
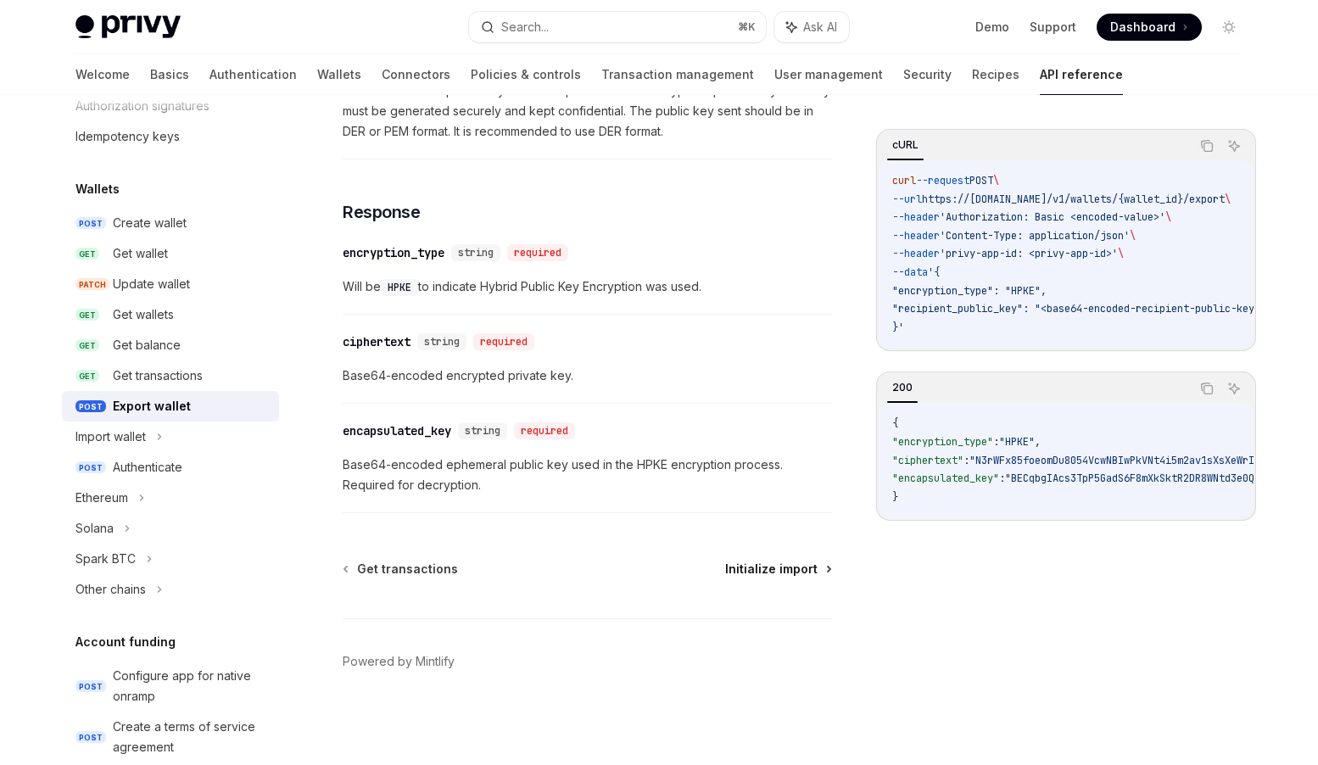
click at [769, 569] on span "Initialize import" at bounding box center [771, 569] width 92 height 17
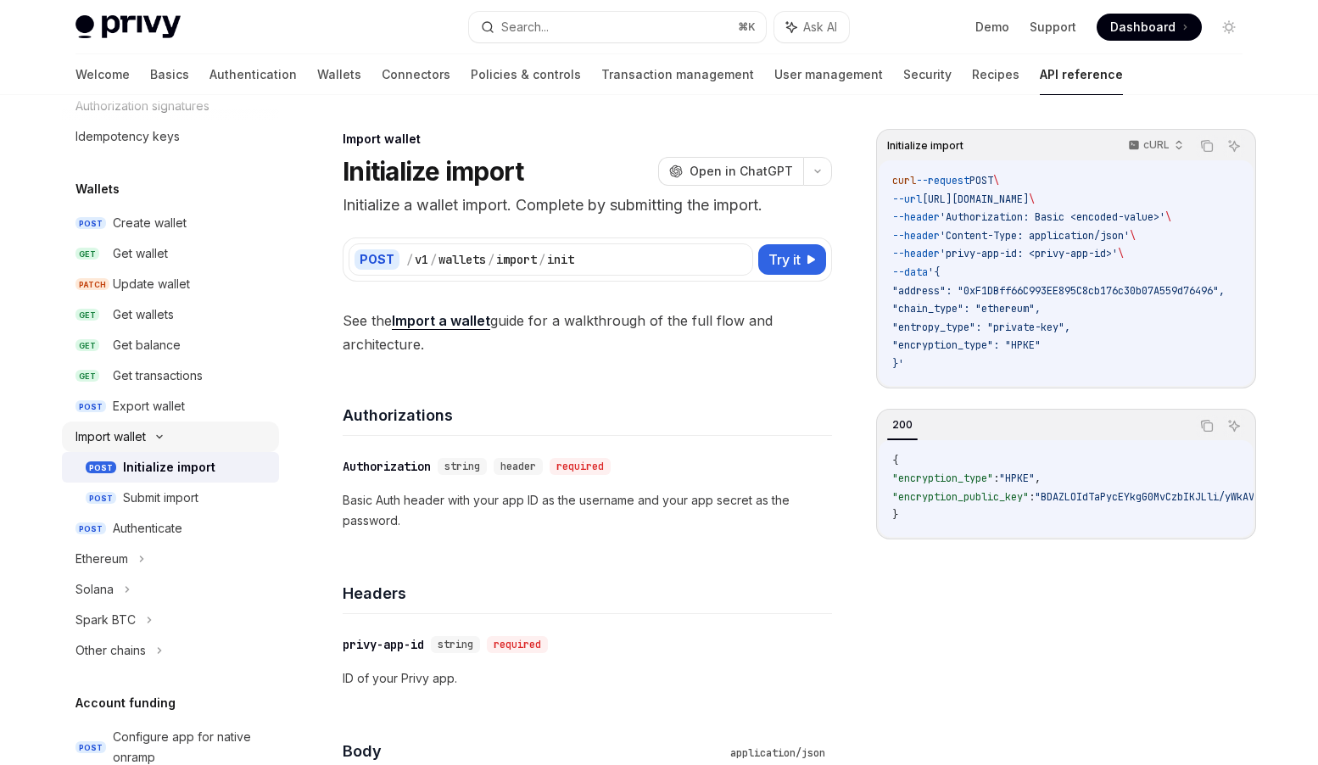
click at [134, 441] on div "Import wallet" at bounding box center [111, 437] width 70 height 20
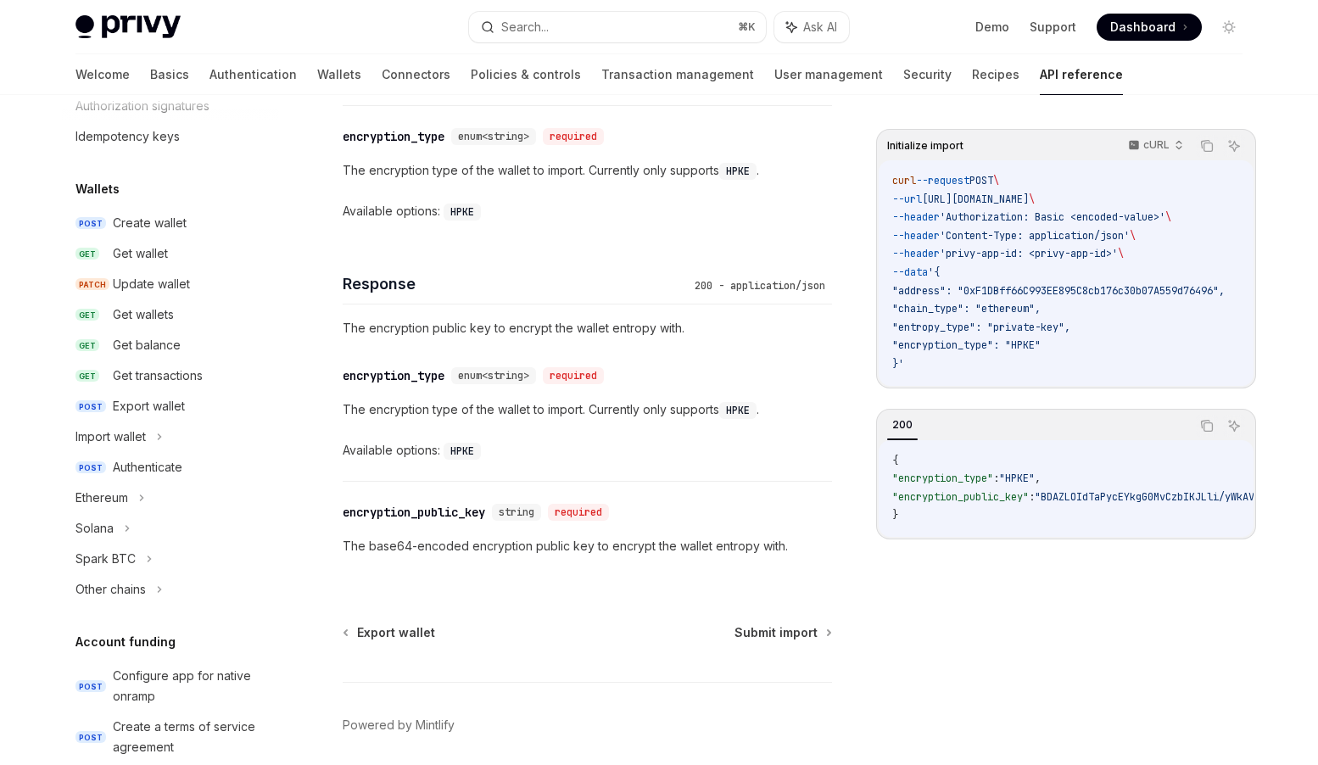
scroll to position [1099, 0]
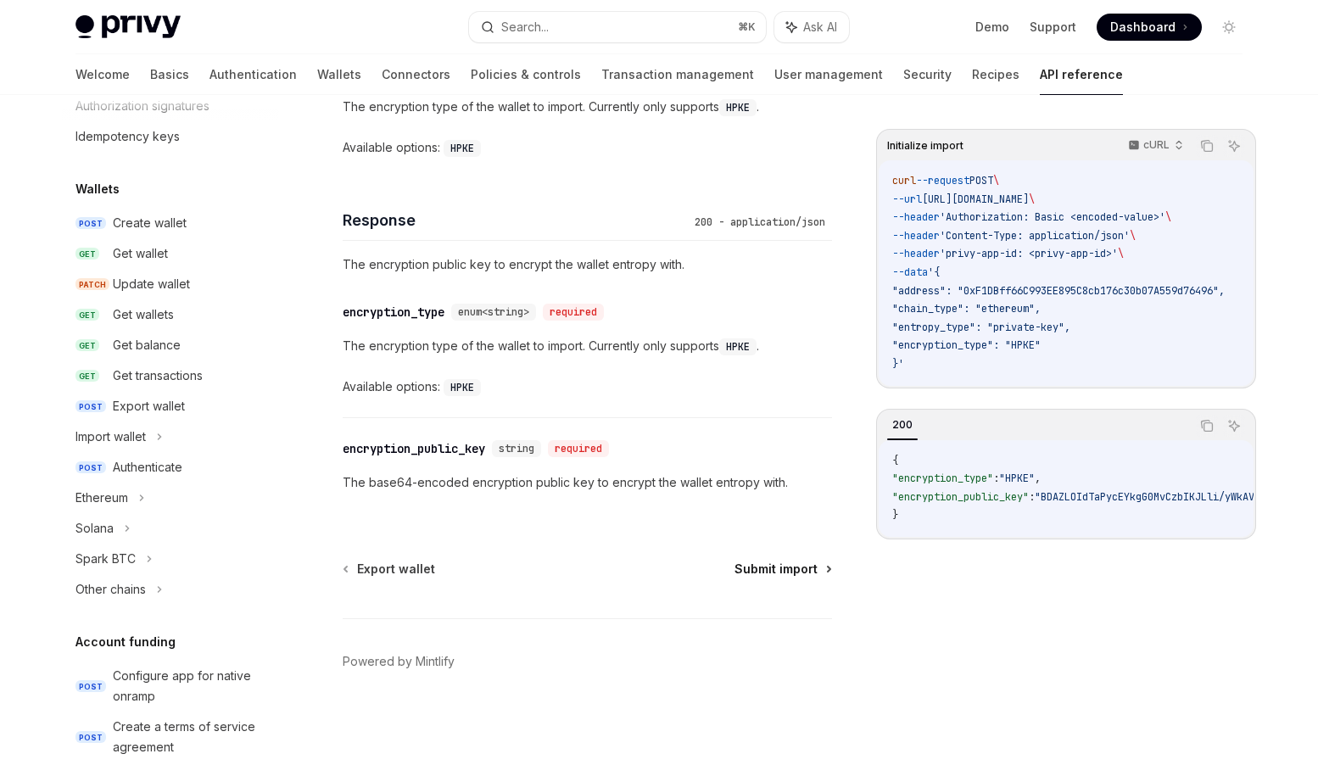
click at [795, 568] on span "Submit import" at bounding box center [776, 569] width 83 height 17
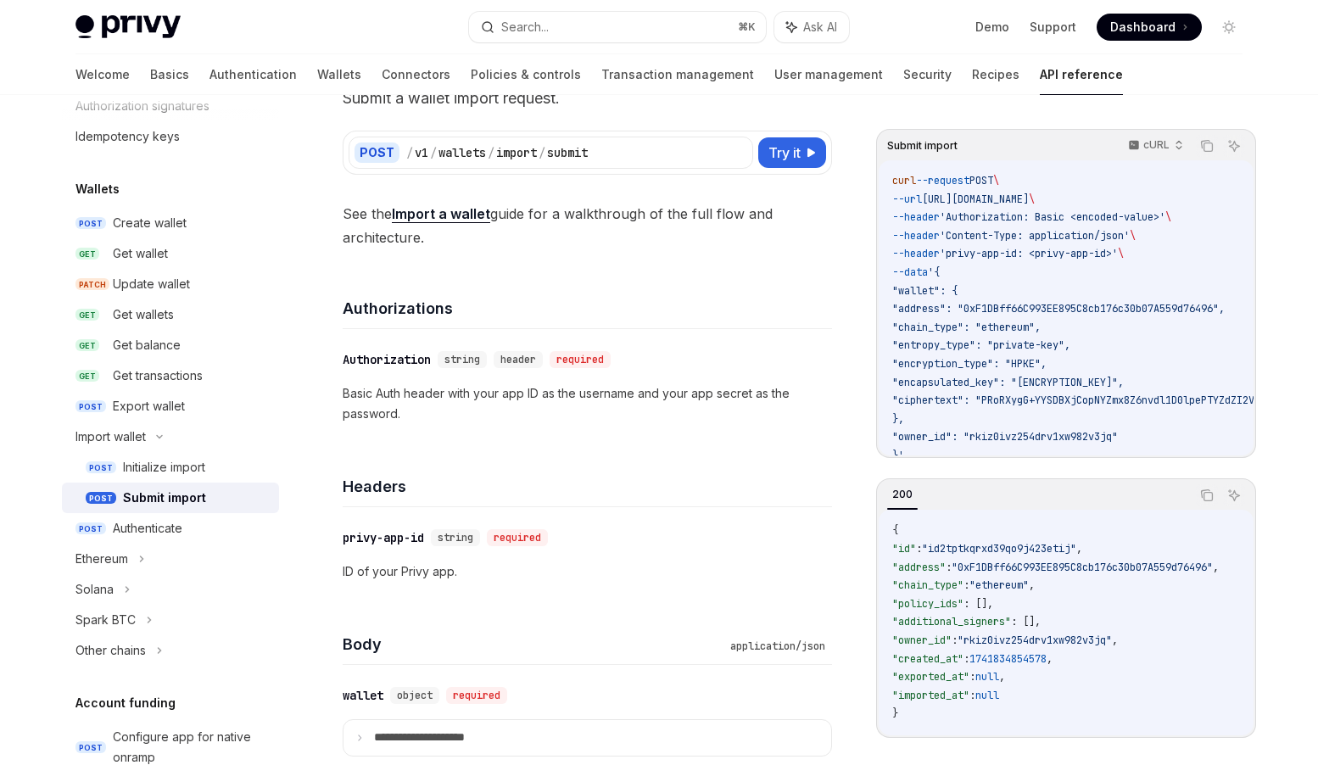
scroll to position [205, 0]
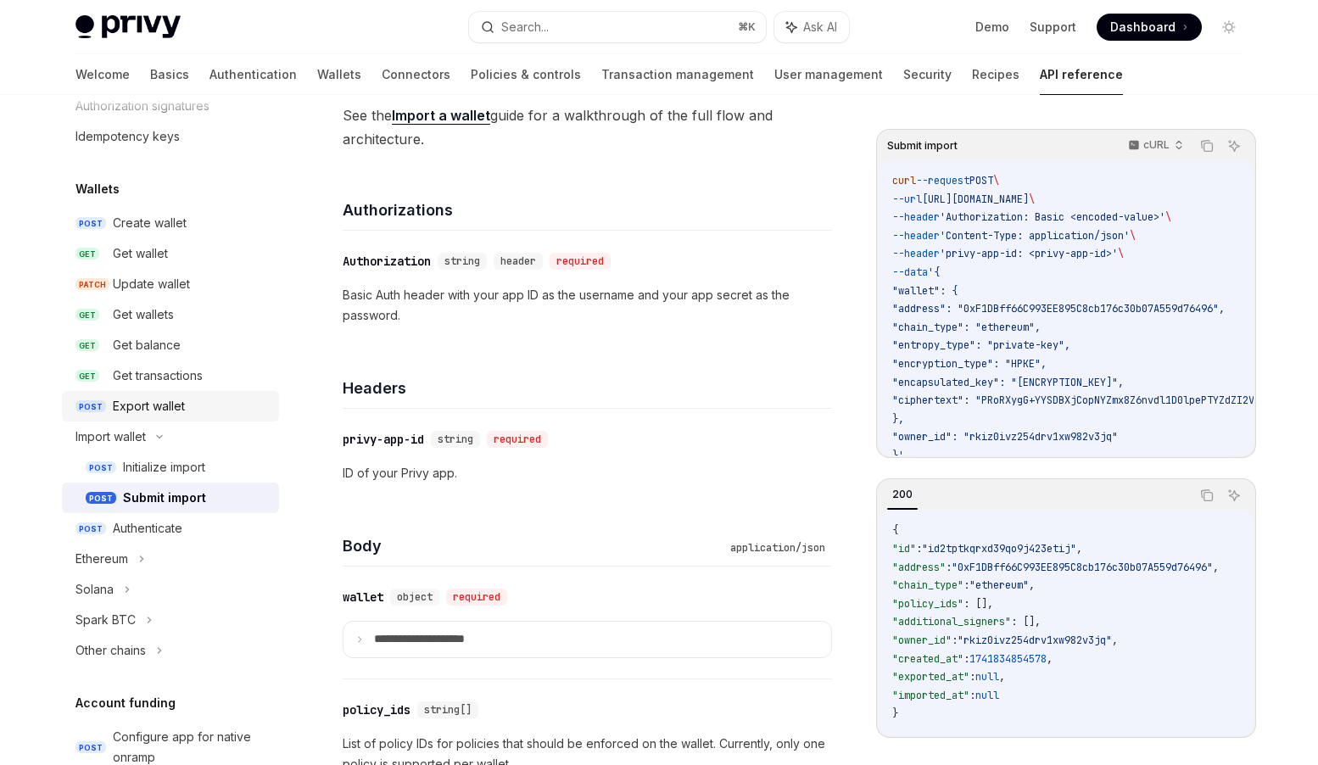
click at [168, 403] on div "Export wallet" at bounding box center [149, 406] width 72 height 20
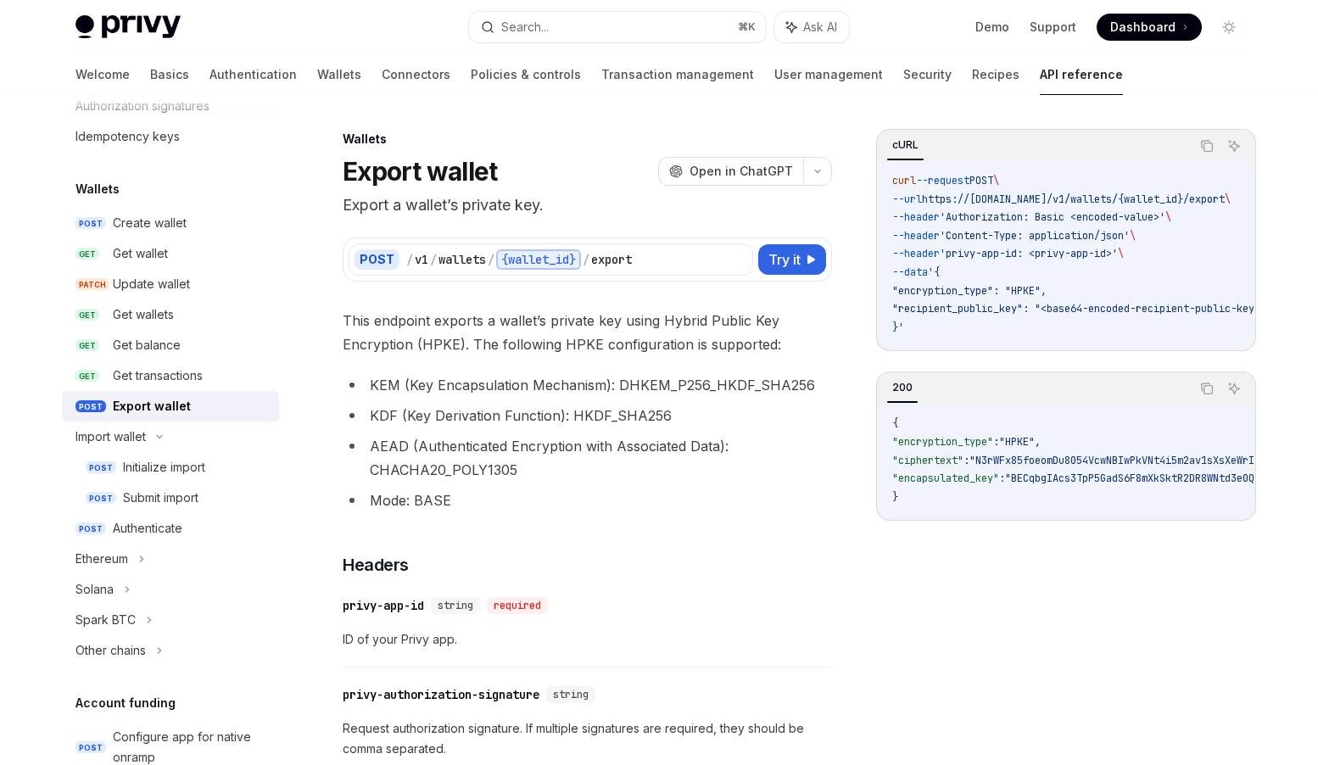
click at [432, 498] on li "Mode: BASE" at bounding box center [587, 501] width 489 height 24
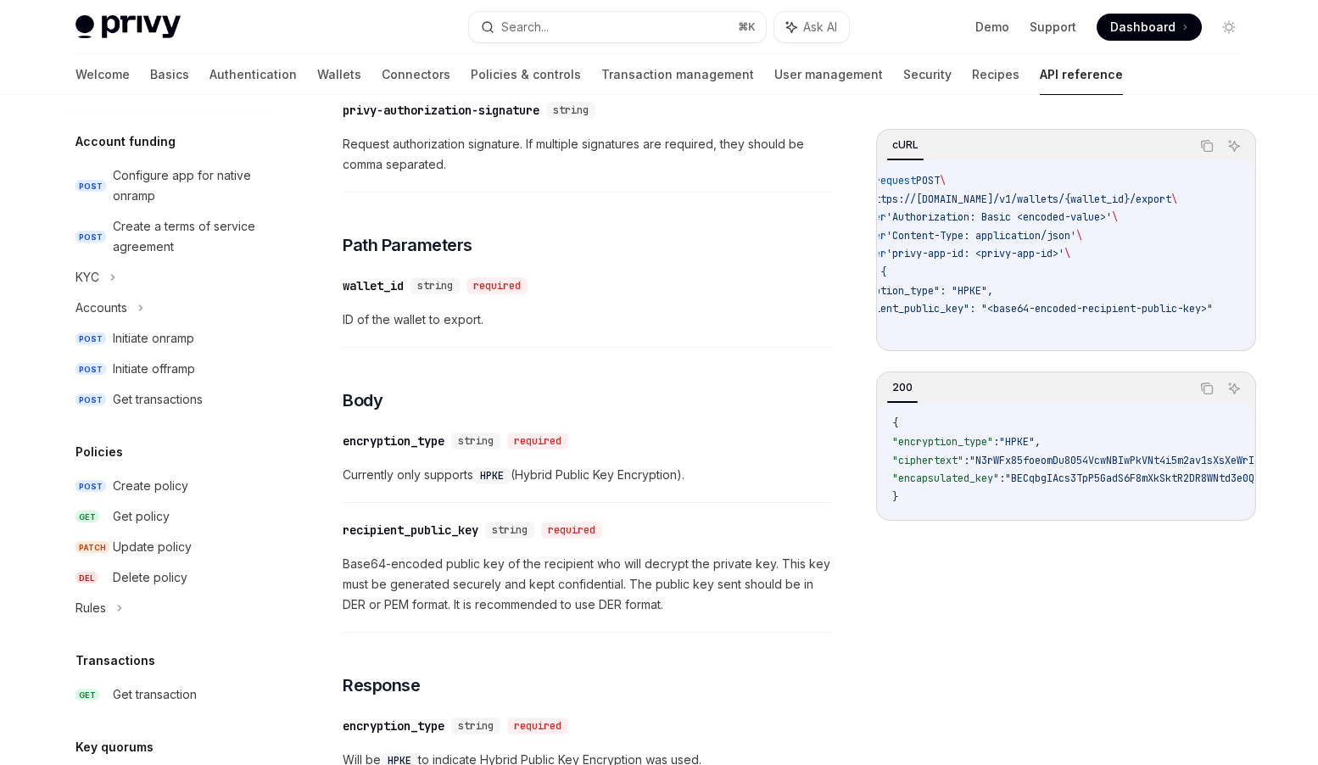
scroll to position [1049, 0]
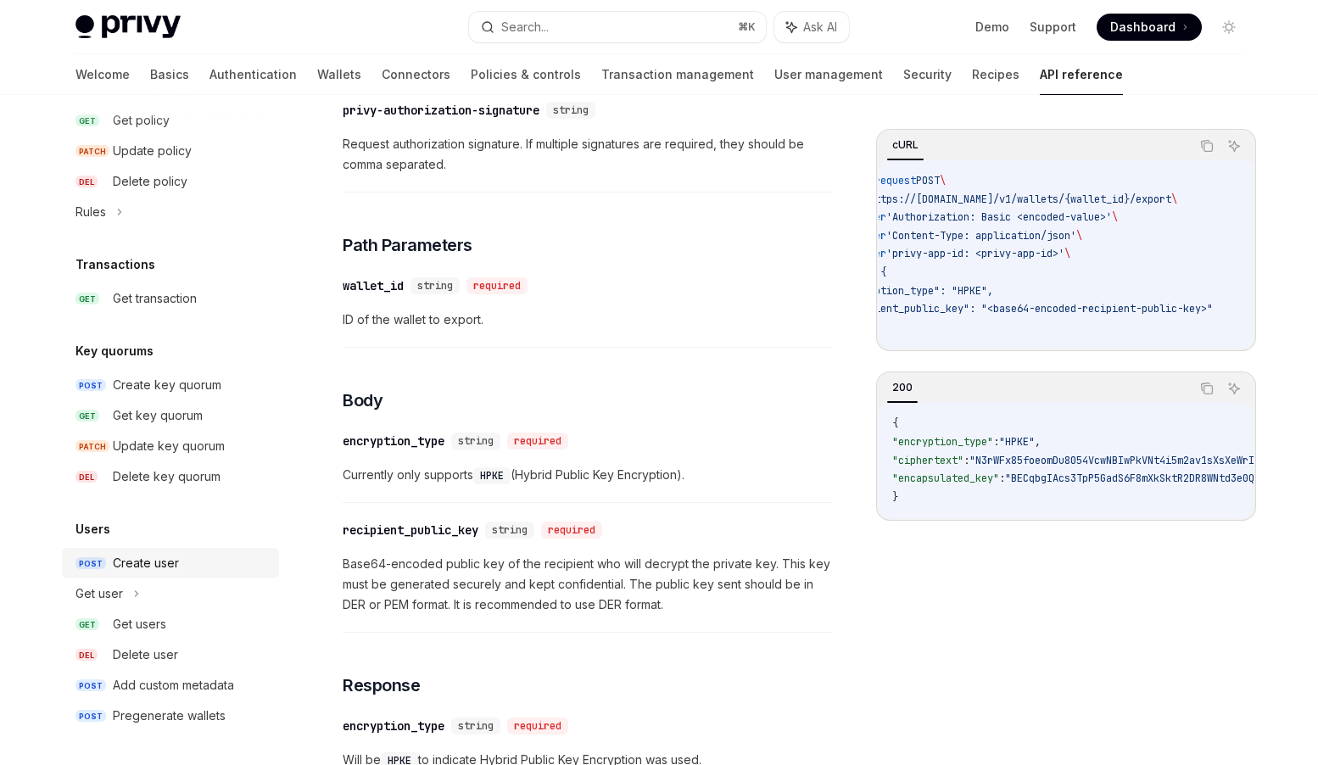
click at [146, 557] on div "Create user" at bounding box center [146, 563] width 66 height 20
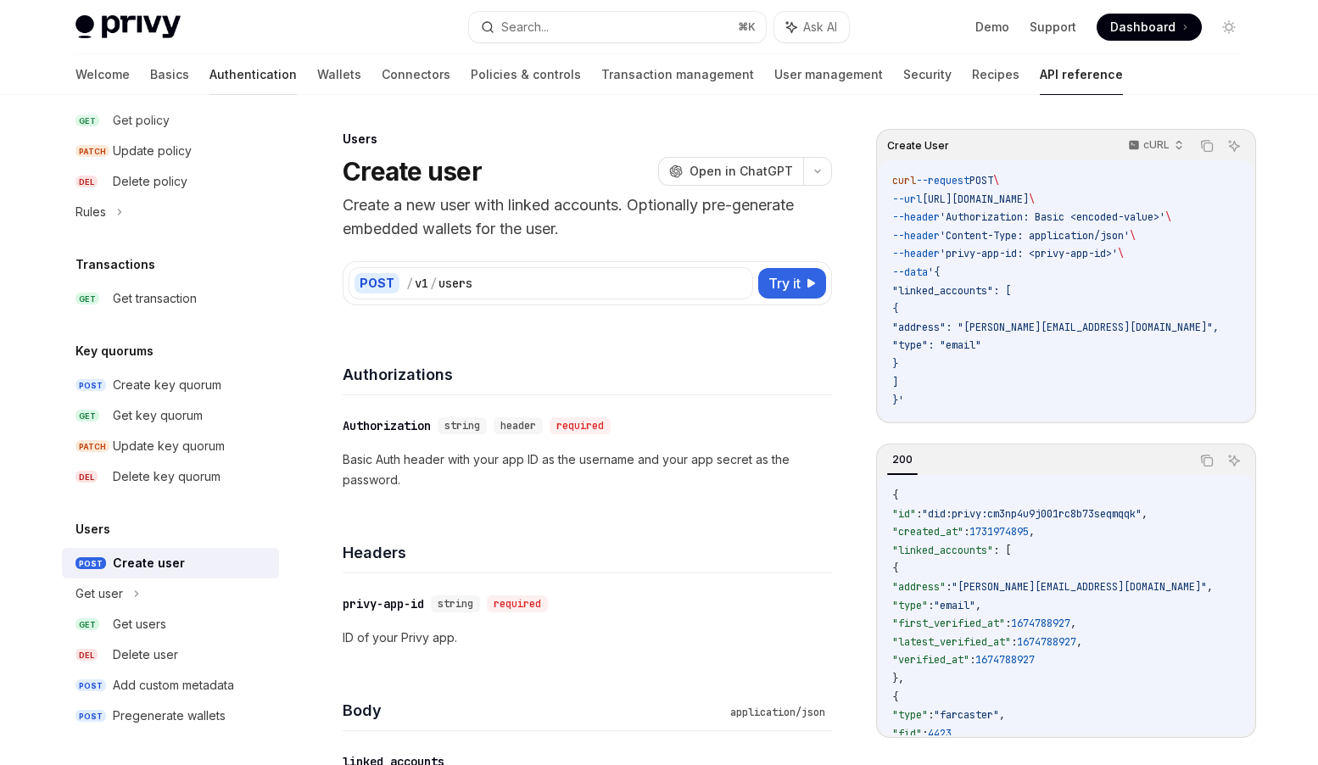
click at [210, 73] on link "Authentication" at bounding box center [253, 74] width 87 height 41
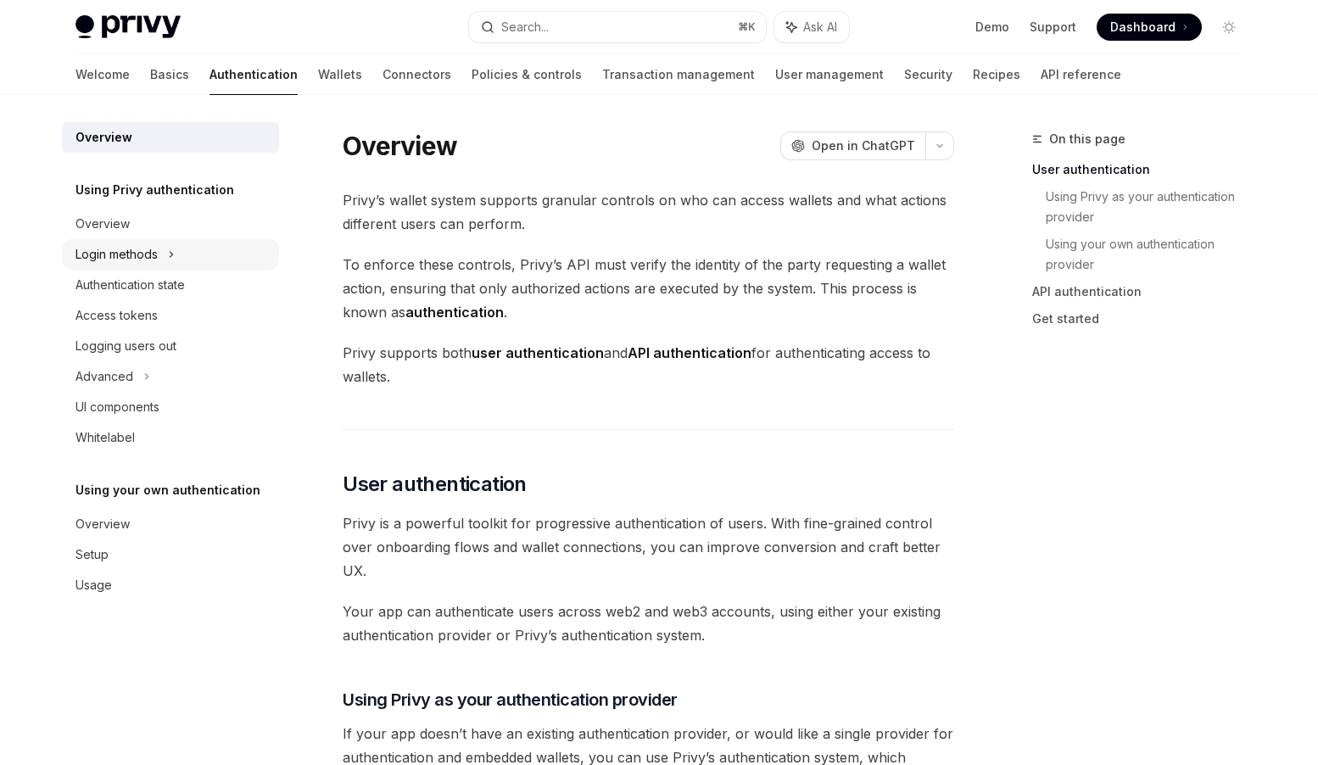
click at [136, 260] on div "Login methods" at bounding box center [117, 254] width 82 height 20
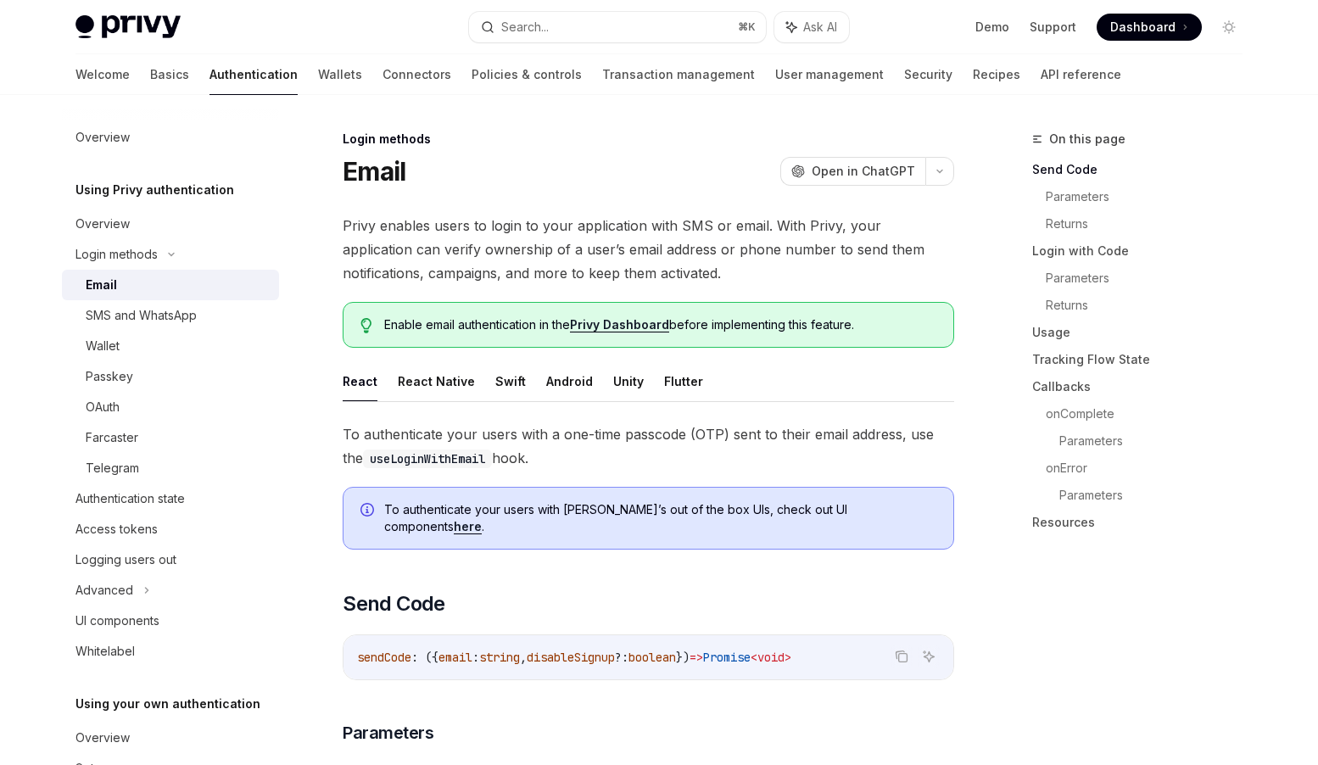
click at [107, 288] on div "Email" at bounding box center [101, 285] width 31 height 20
click at [557, 382] on button "Android" at bounding box center [569, 381] width 47 height 40
type textarea "*"
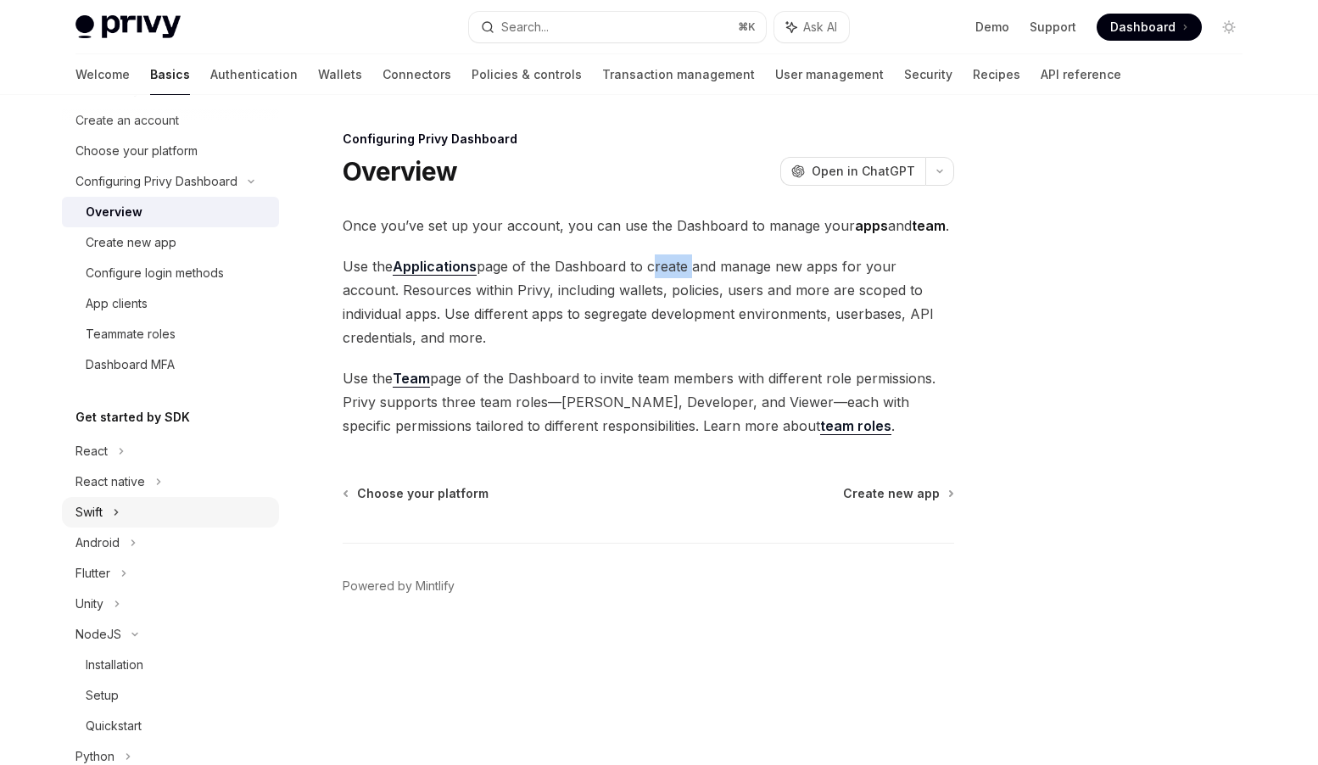
scroll to position [86, 0]
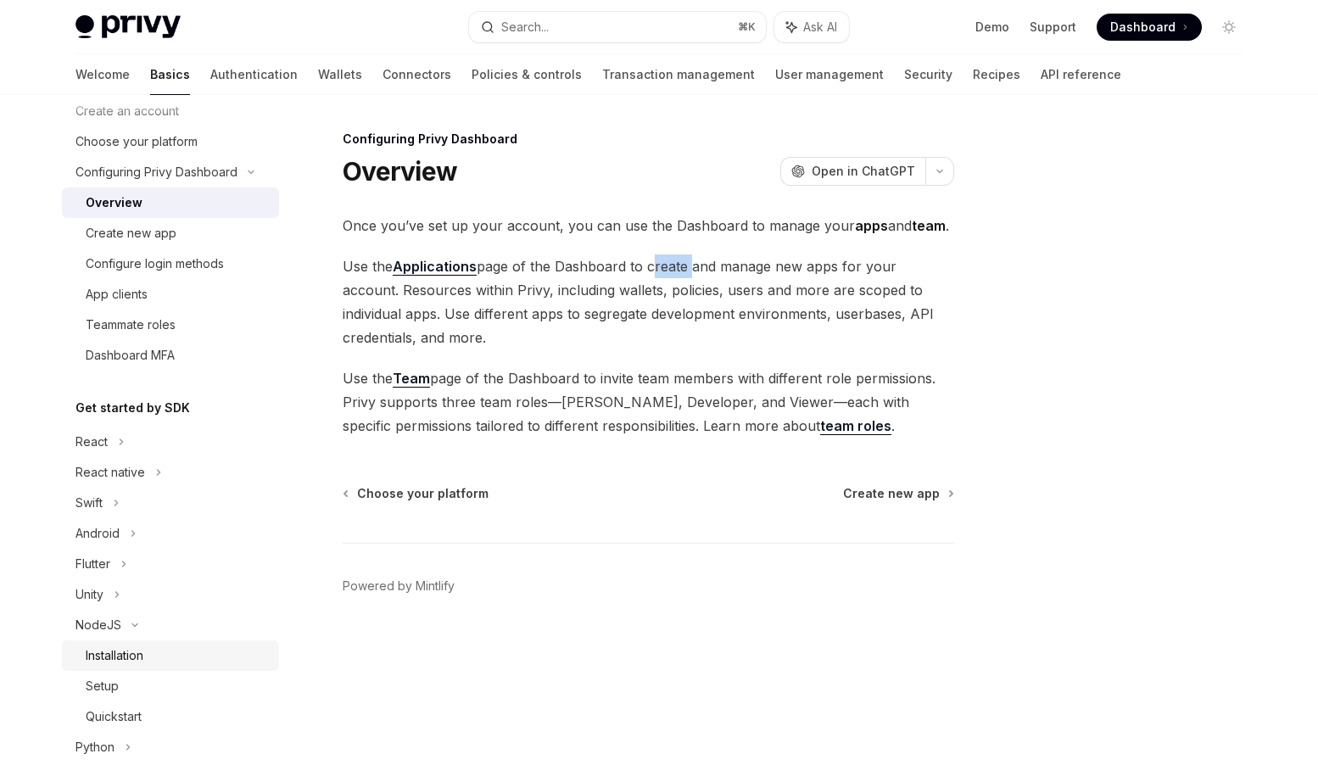
click at [131, 643] on link "Installation" at bounding box center [170, 655] width 217 height 31
type textarea "*"
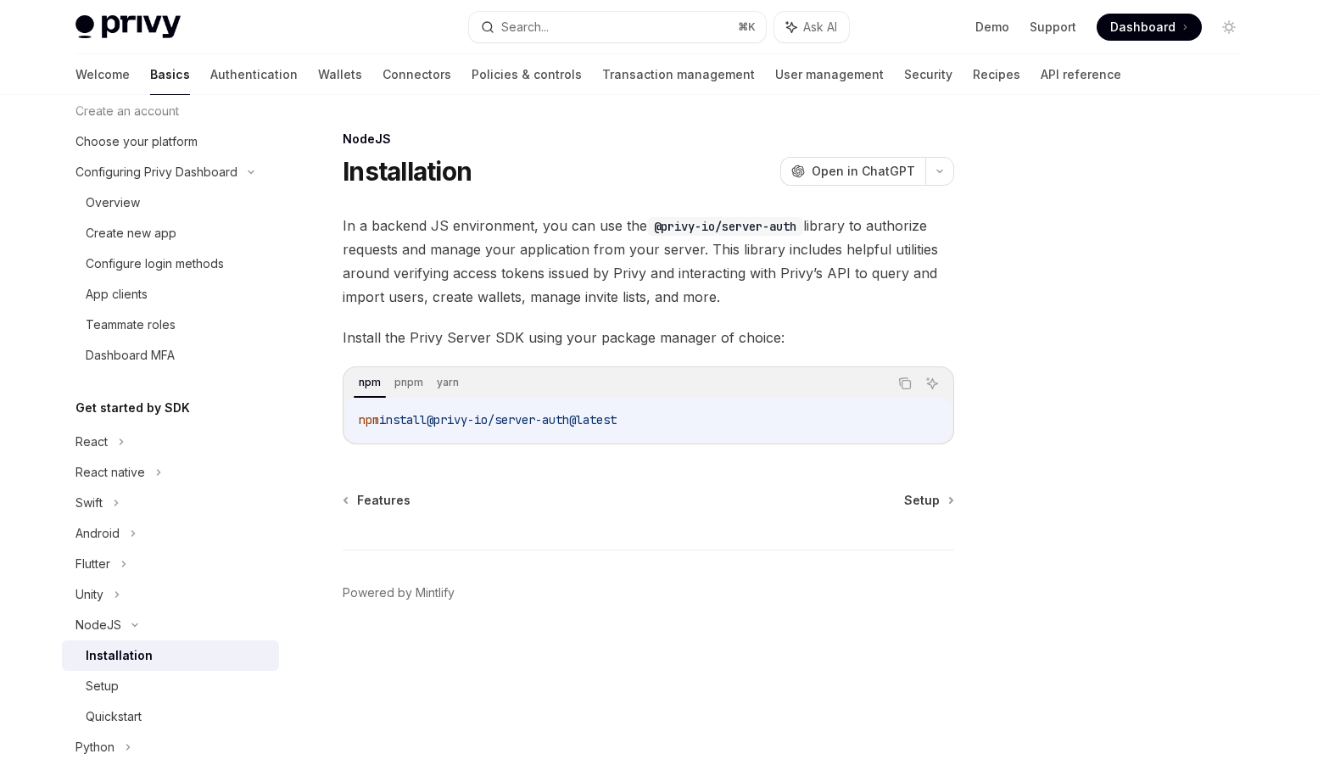
drag, startPoint x: 649, startPoint y: 417, endPoint x: 361, endPoint y: 417, distance: 287.6
click at [361, 417] on code "npm install @privy-io/server-auth@latest" at bounding box center [648, 420] width 579 height 20
copy span "npm install @privy-io/server-auth@latest"
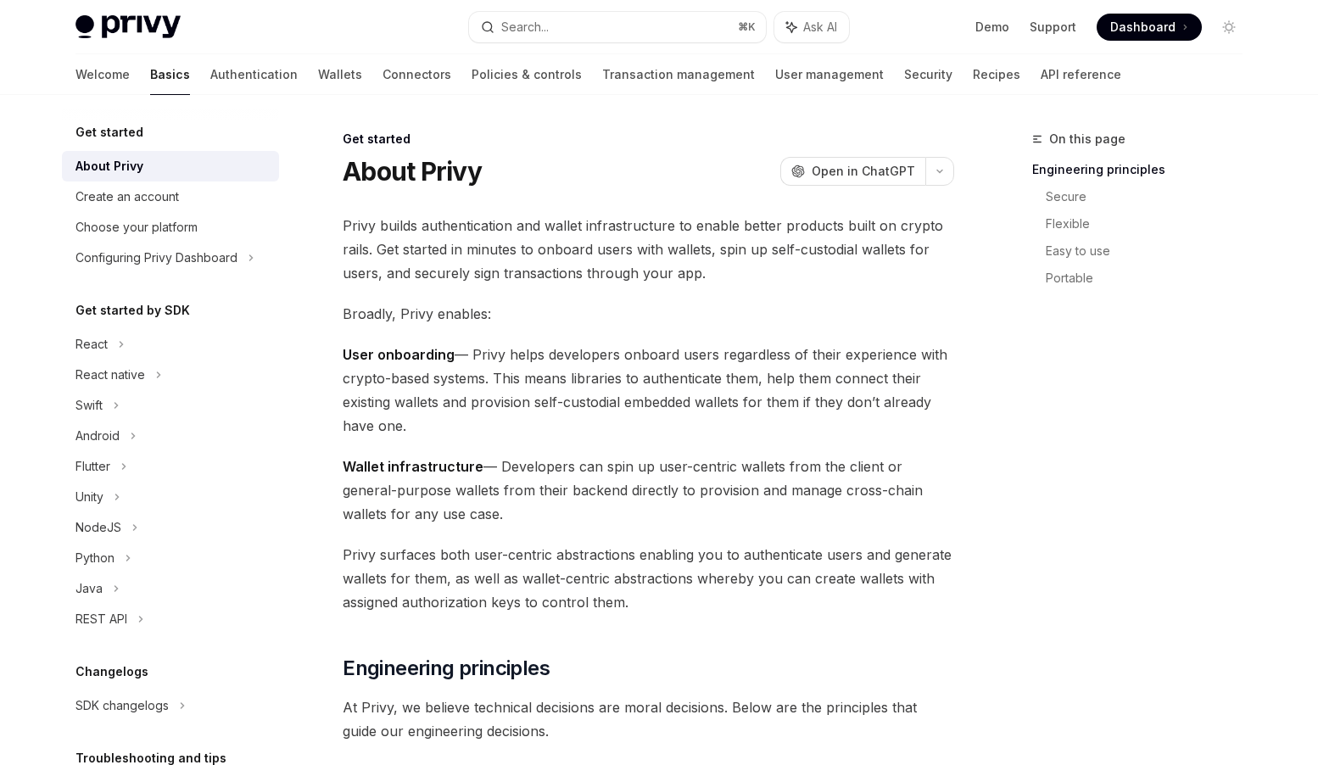
scroll to position [2, 0]
click at [104, 614] on div "REST API" at bounding box center [102, 619] width 52 height 20
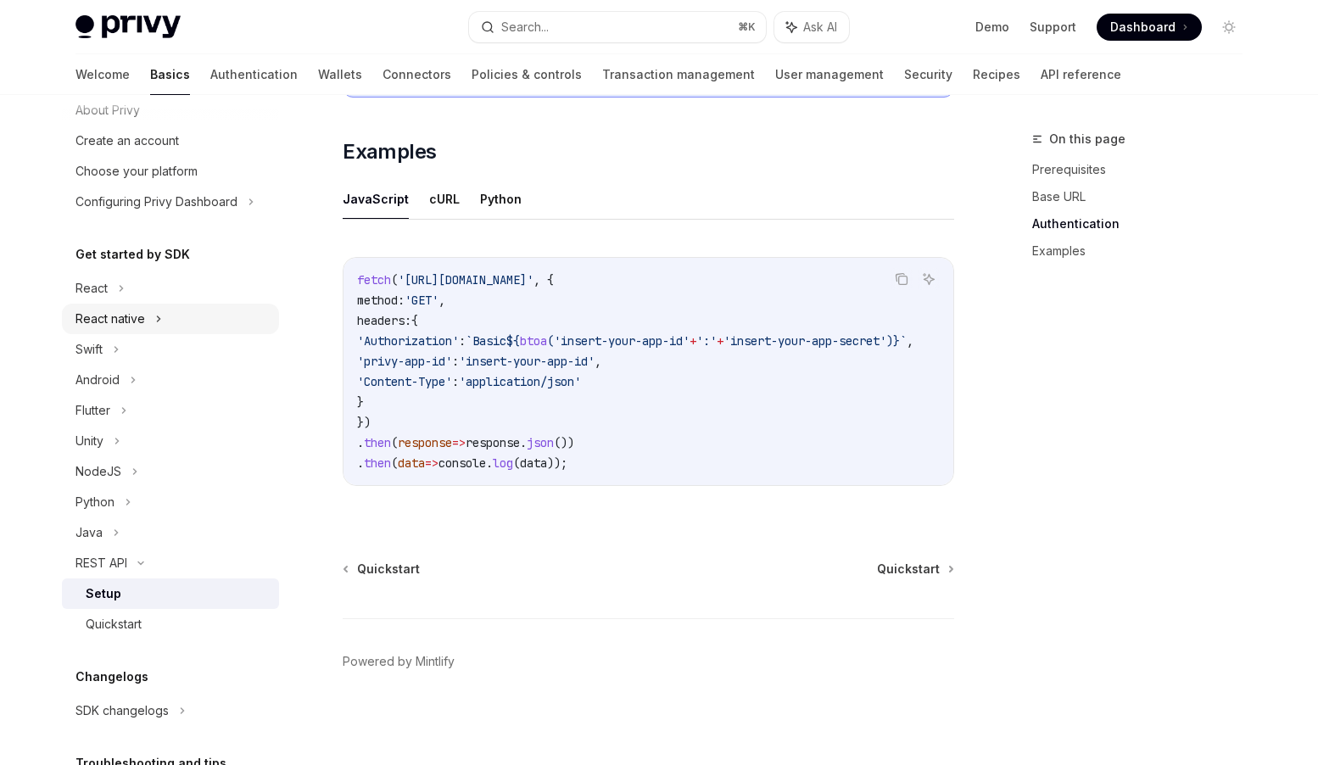
click at [106, 323] on div "React native" at bounding box center [111, 319] width 70 height 20
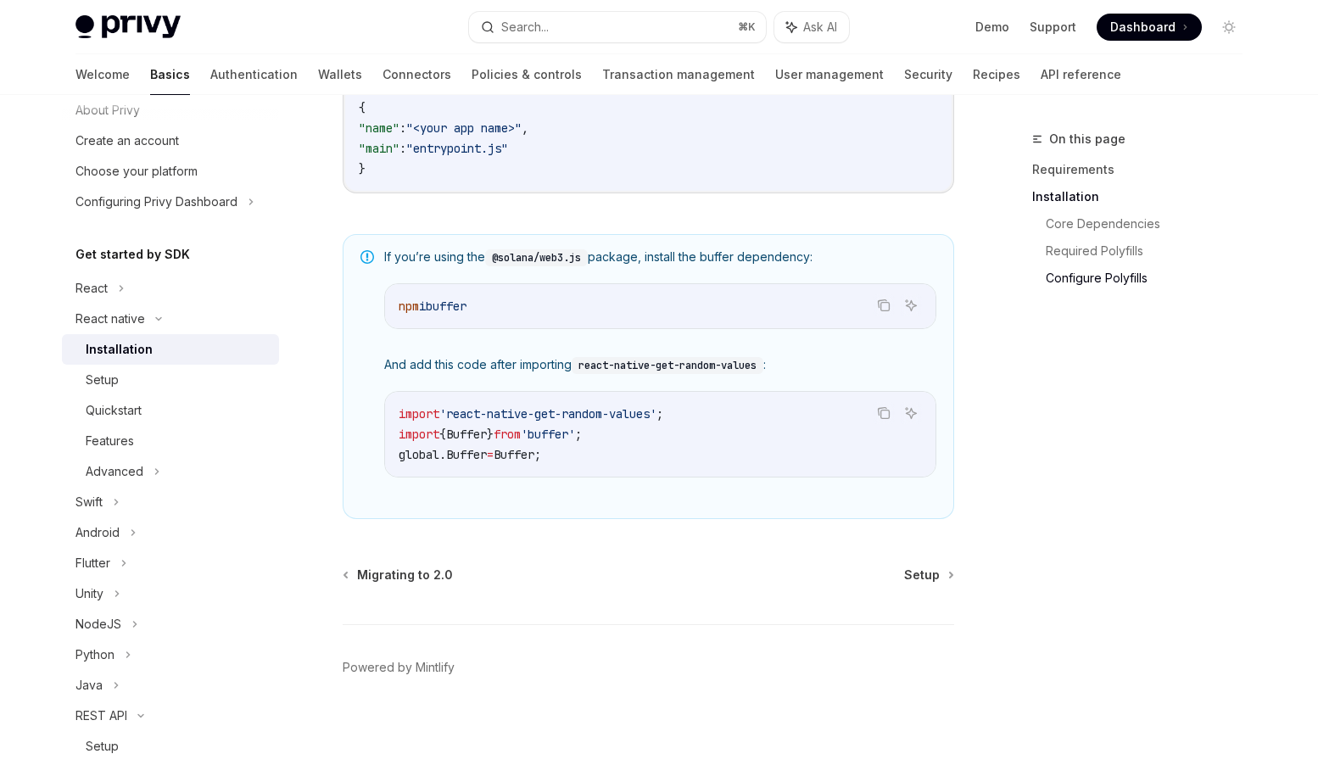
scroll to position [1162, 0]
click at [120, 383] on div "Setup" at bounding box center [177, 380] width 183 height 20
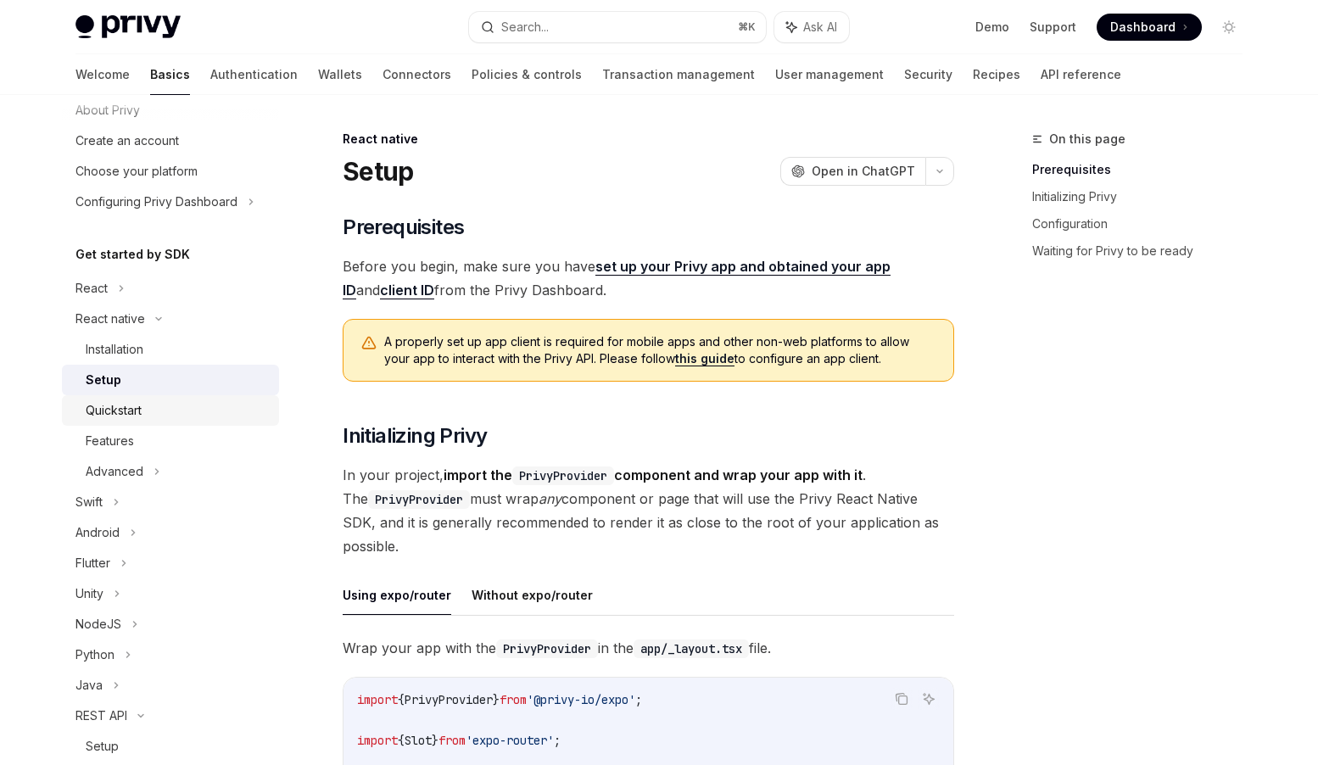
click at [132, 410] on div "Quickstart" at bounding box center [114, 410] width 56 height 20
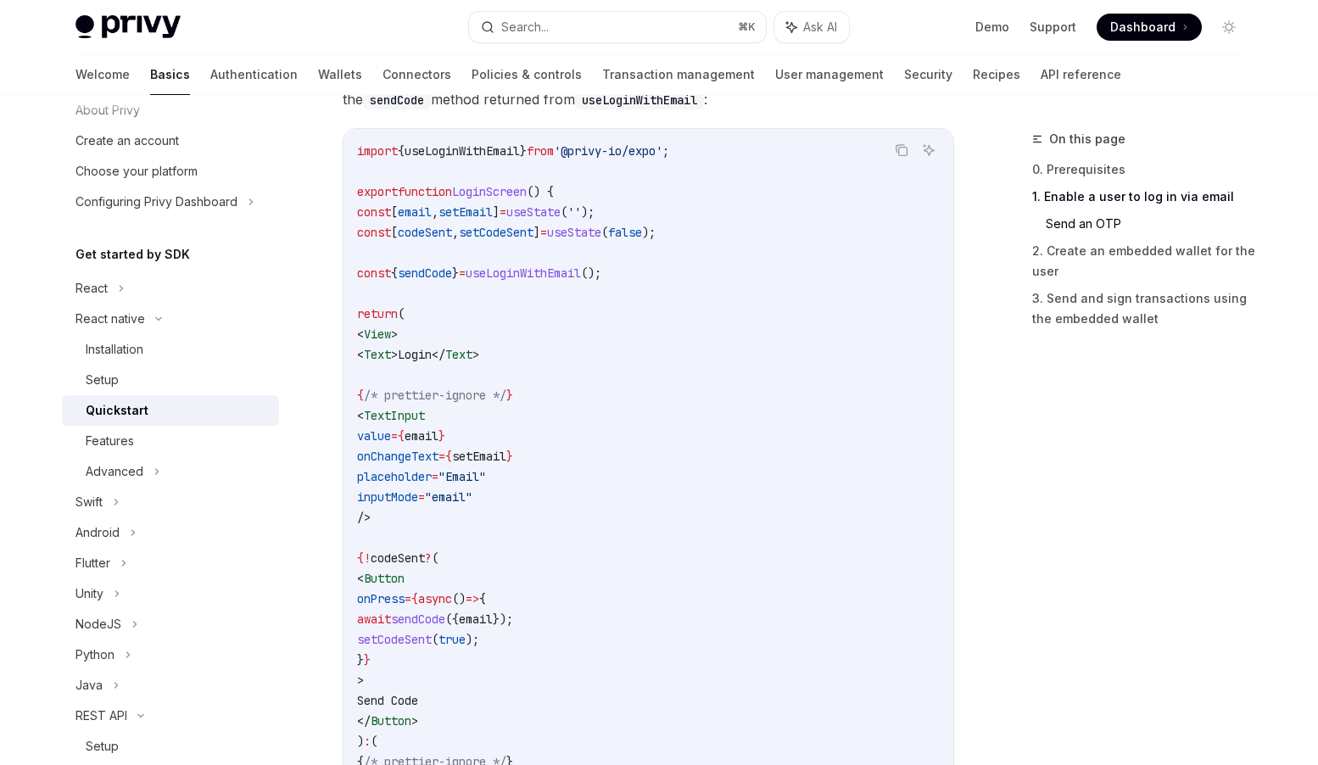
scroll to position [801, 0]
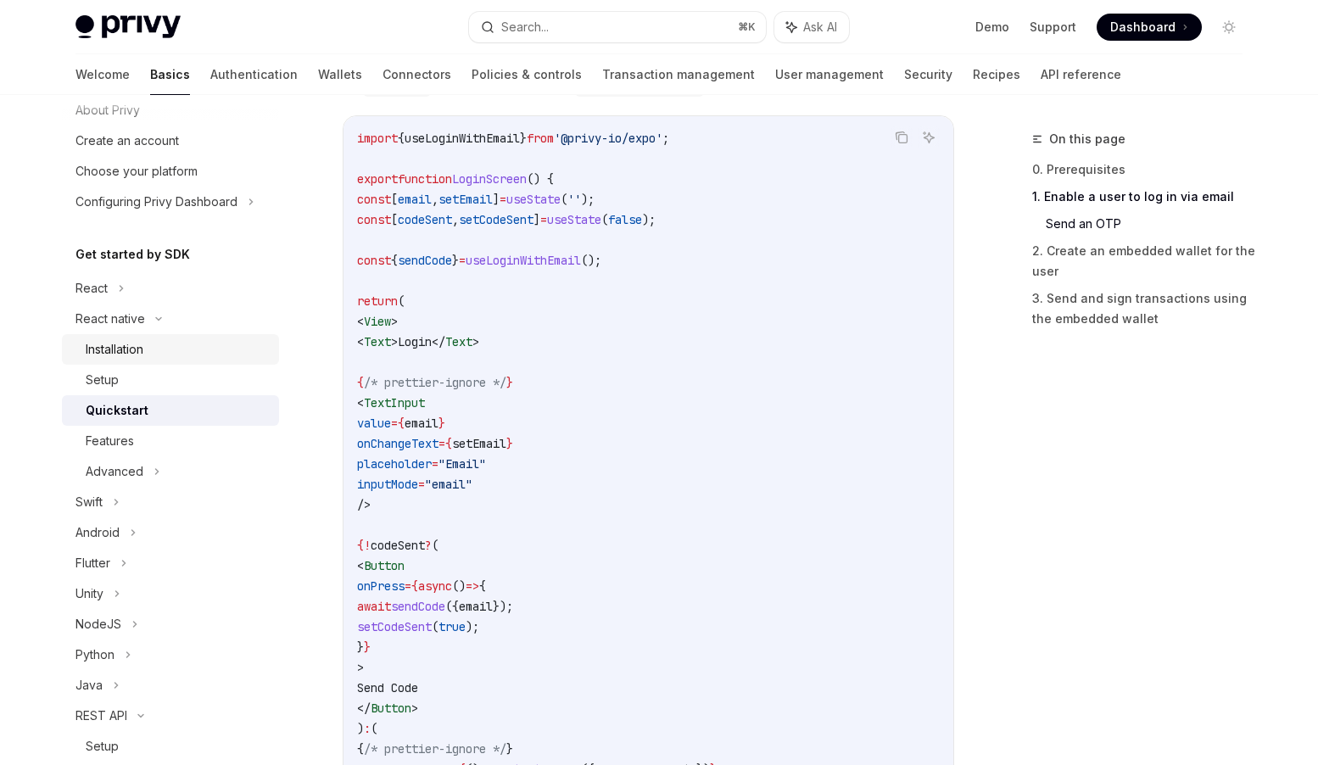
click at [115, 350] on div "Installation" at bounding box center [115, 349] width 58 height 20
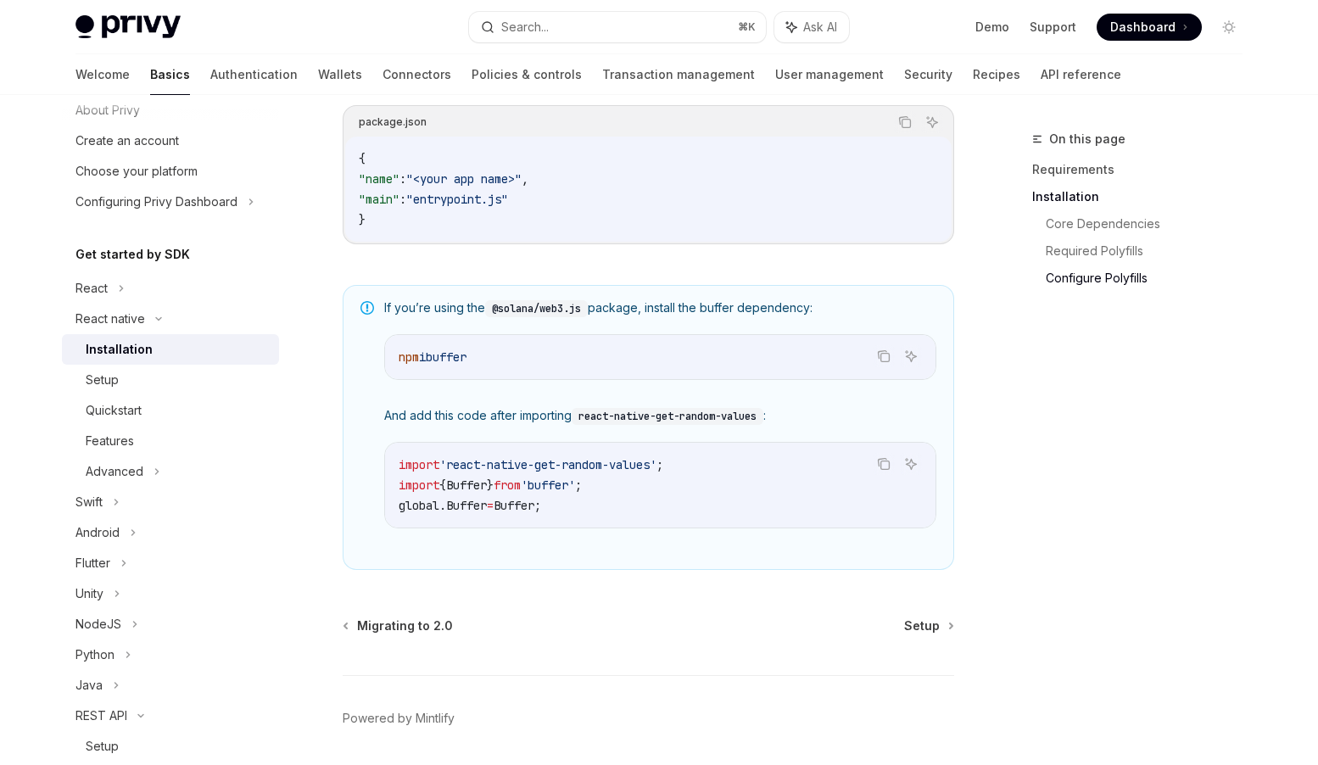
scroll to position [1176, 0]
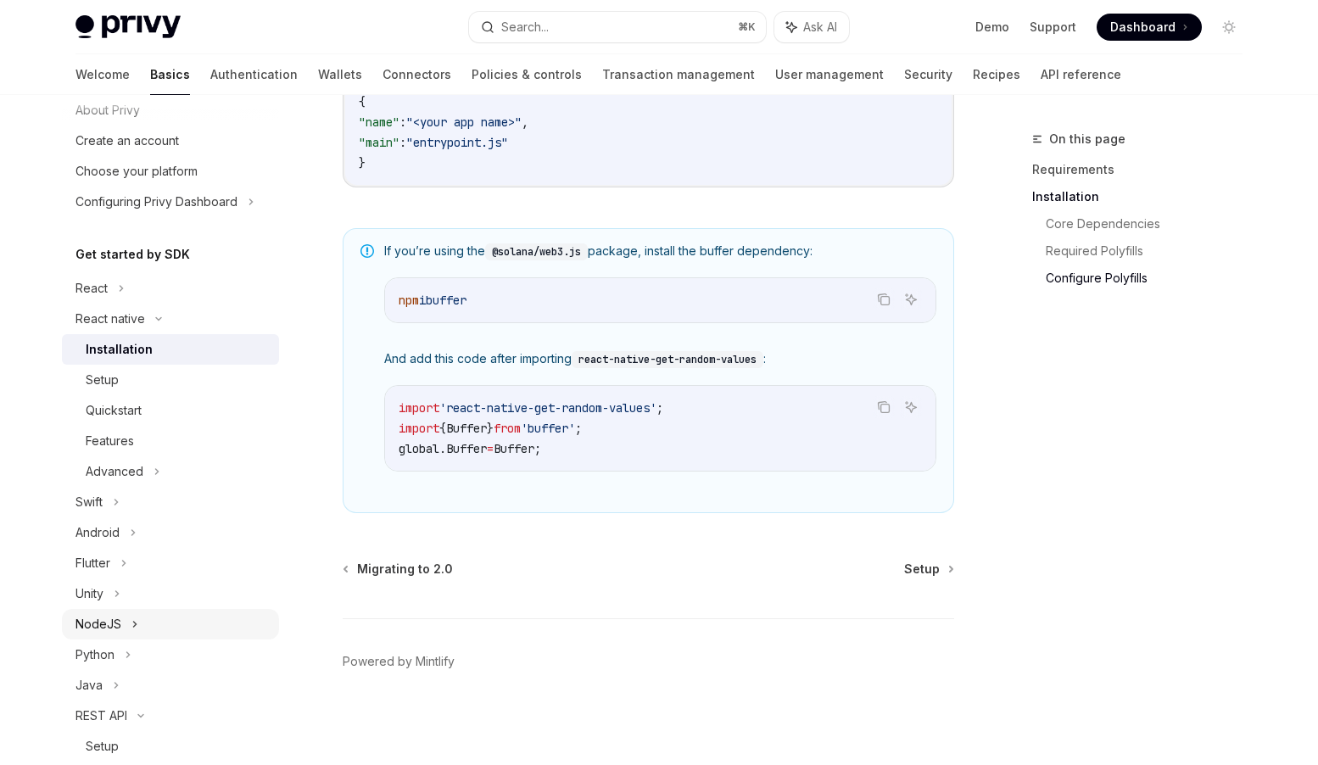
click at [118, 623] on div "NodeJS" at bounding box center [99, 624] width 46 height 20
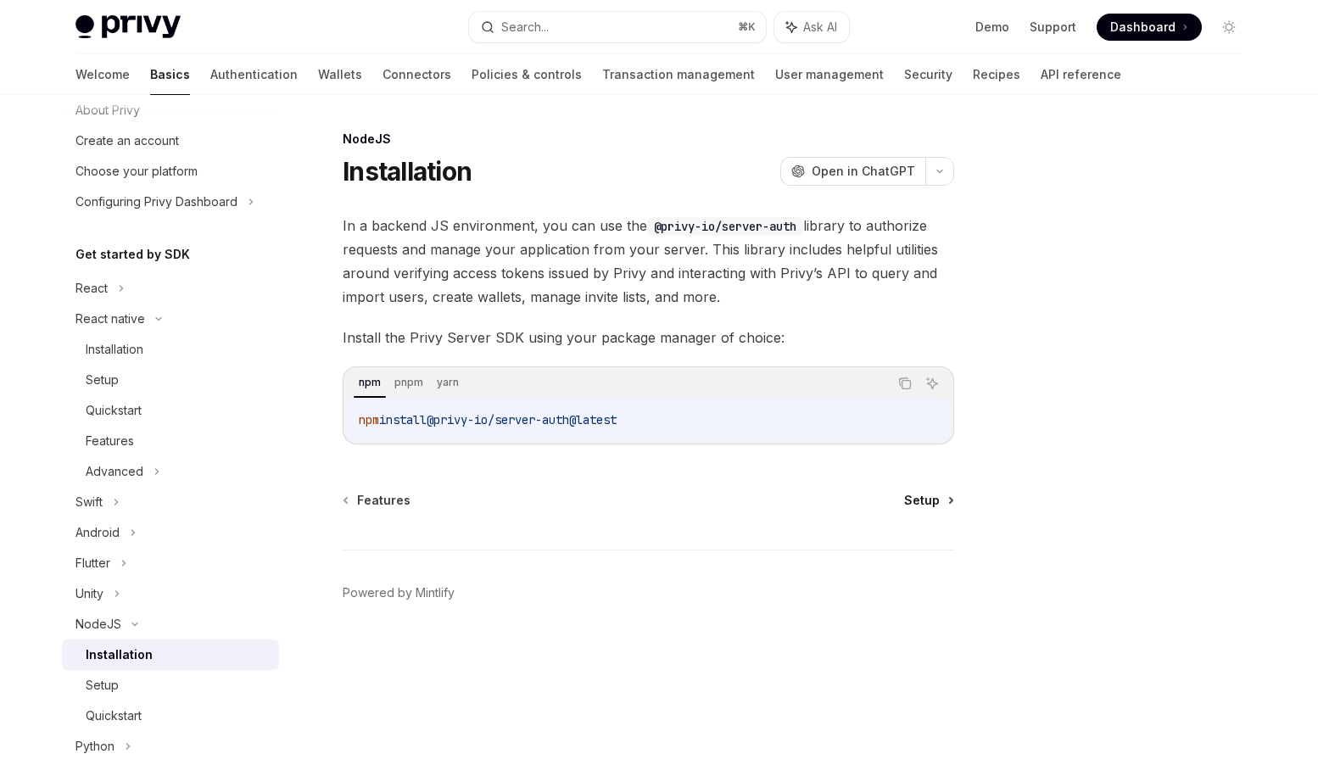
click at [926, 506] on span "Setup" at bounding box center [922, 500] width 36 height 17
type textarea "*"
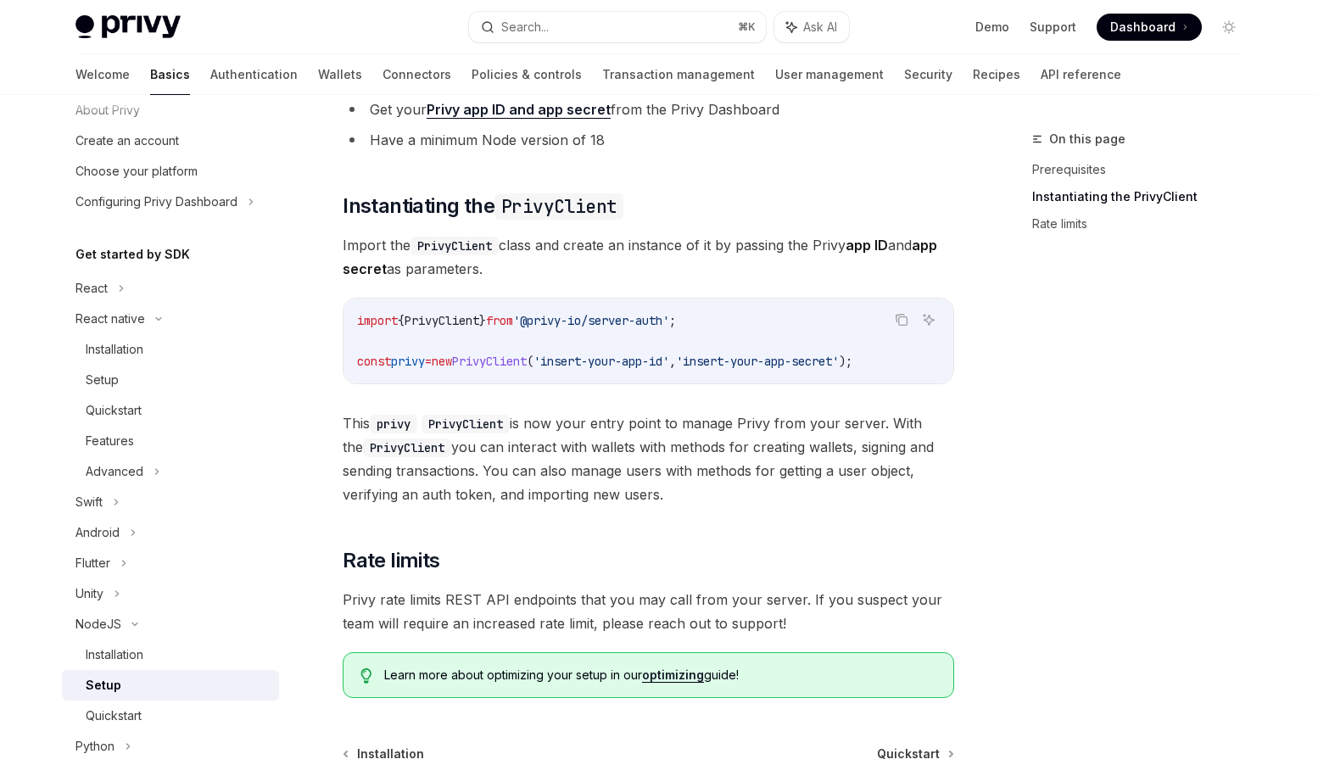
scroll to position [369, 0]
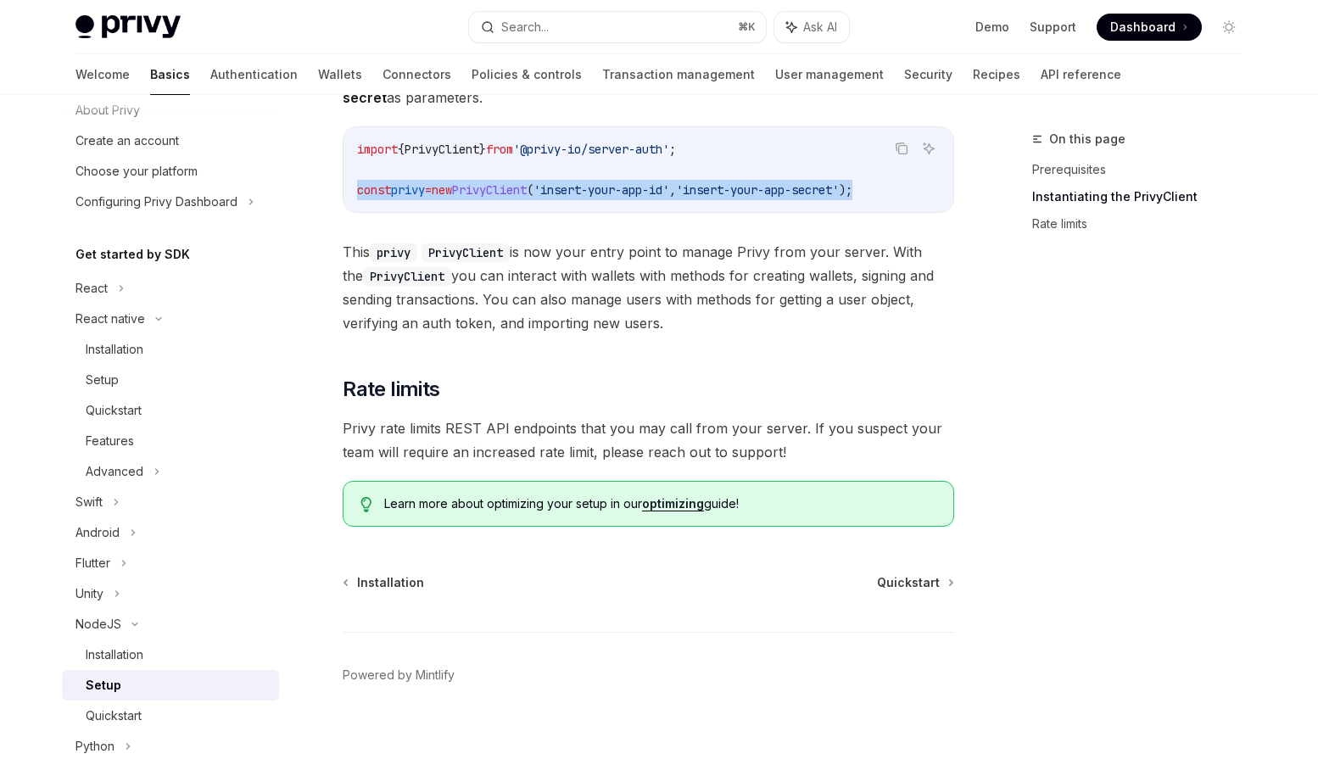
drag, startPoint x: 915, startPoint y: 189, endPoint x: 352, endPoint y: 186, distance: 563.3
click at [352, 186] on div "import { PrivyClient } from '@privy-io/server-auth' ; const privy = new PrivyCl…" at bounding box center [649, 169] width 610 height 85
copy span "const privy = new PrivyClient ( 'insert-your-app-id' , 'insert-your-app-secret'…"
drag, startPoint x: 616, startPoint y: 148, endPoint x: 559, endPoint y: 144, distance: 56.9
click at [559, 144] on span "'@privy-io/server-auth'" at bounding box center [591, 149] width 156 height 15
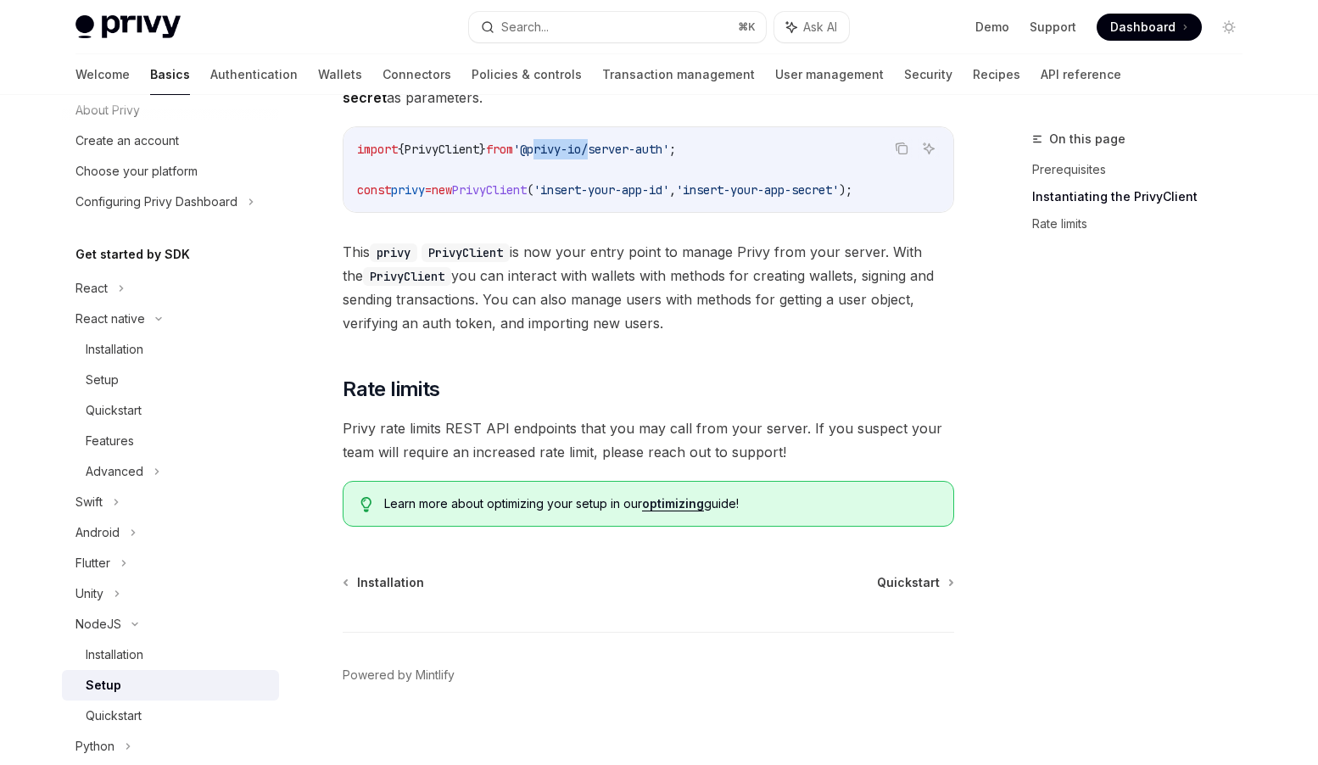
copy span "privy-io"
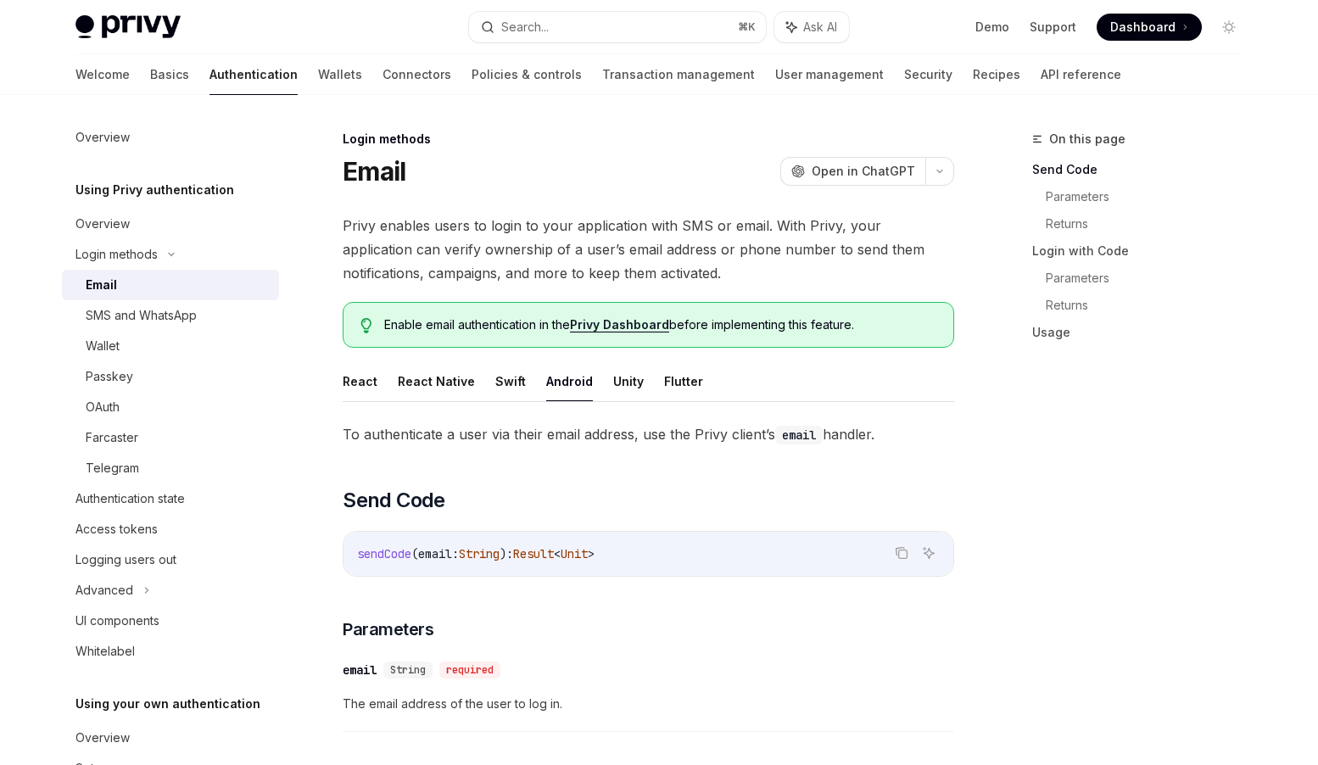
scroll to position [5, 0]
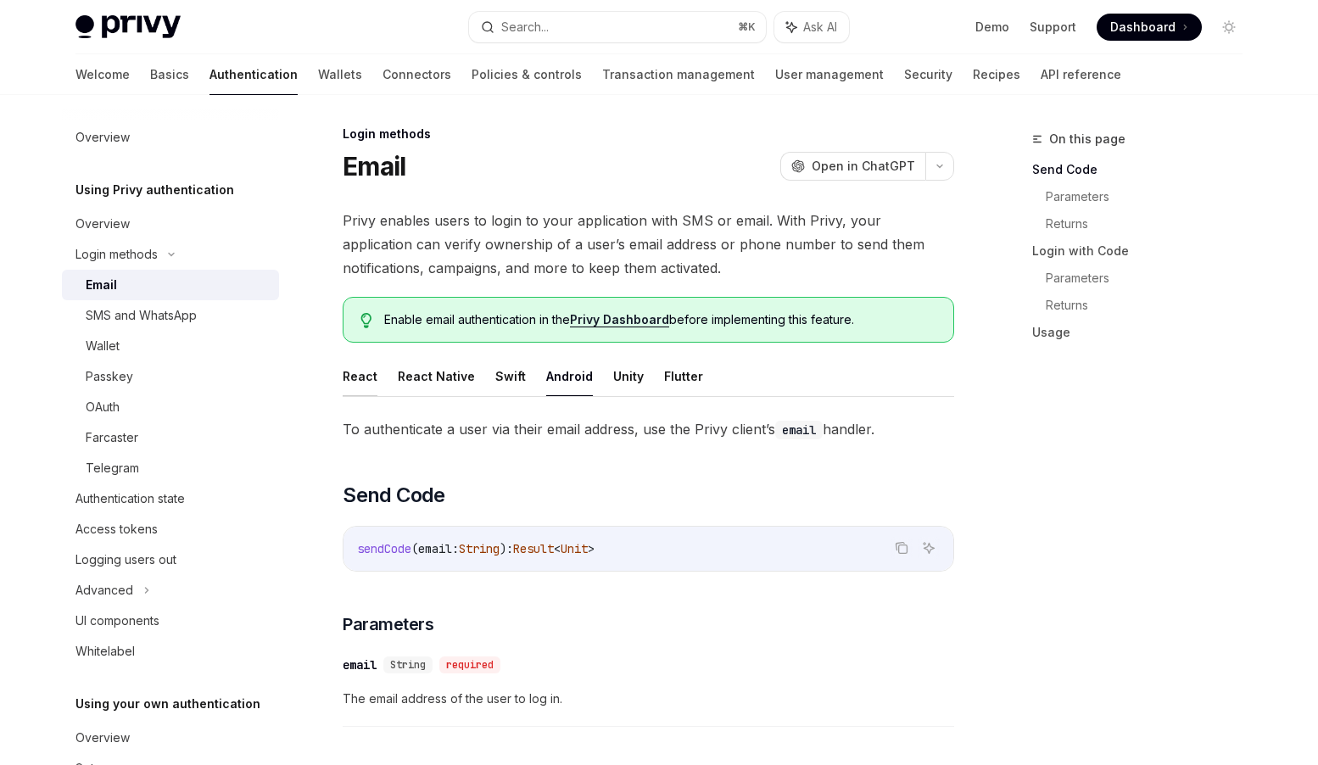
click at [351, 378] on button "React" at bounding box center [360, 376] width 35 height 40
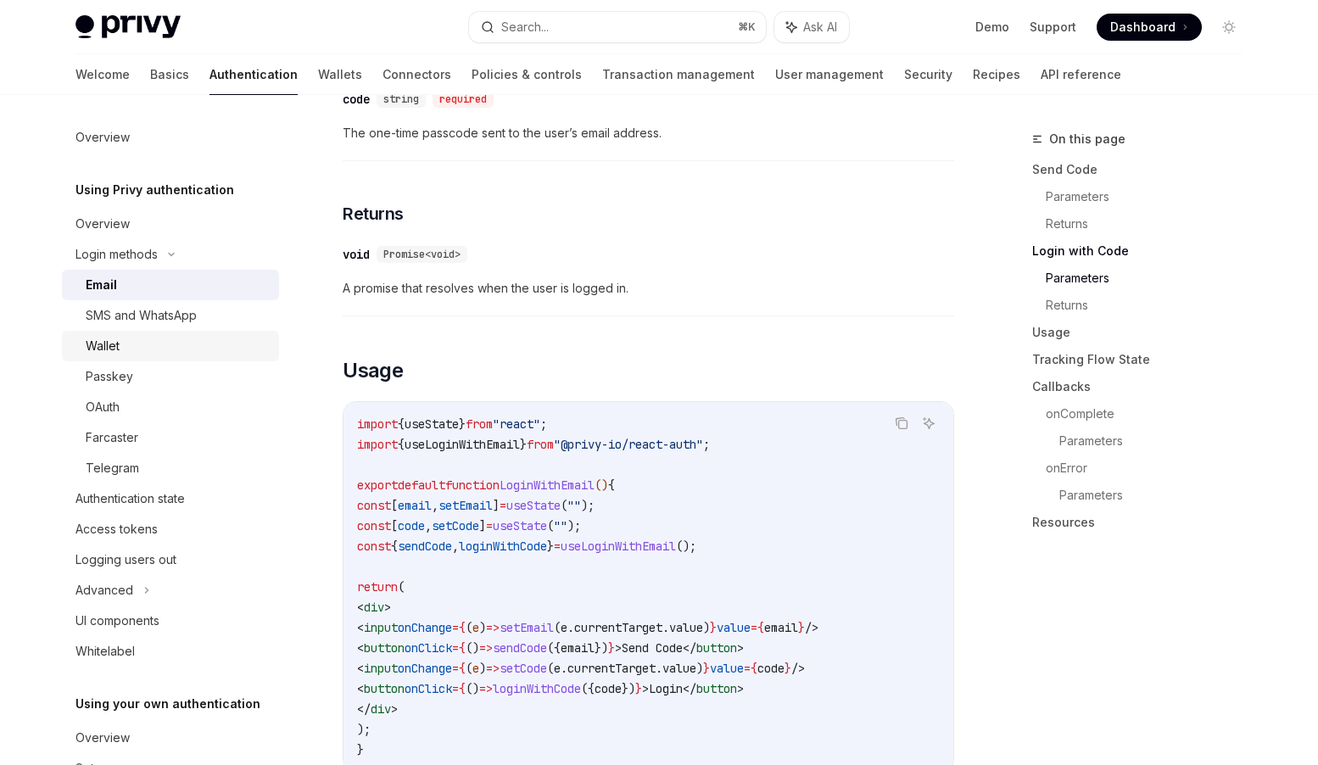
scroll to position [11, 0]
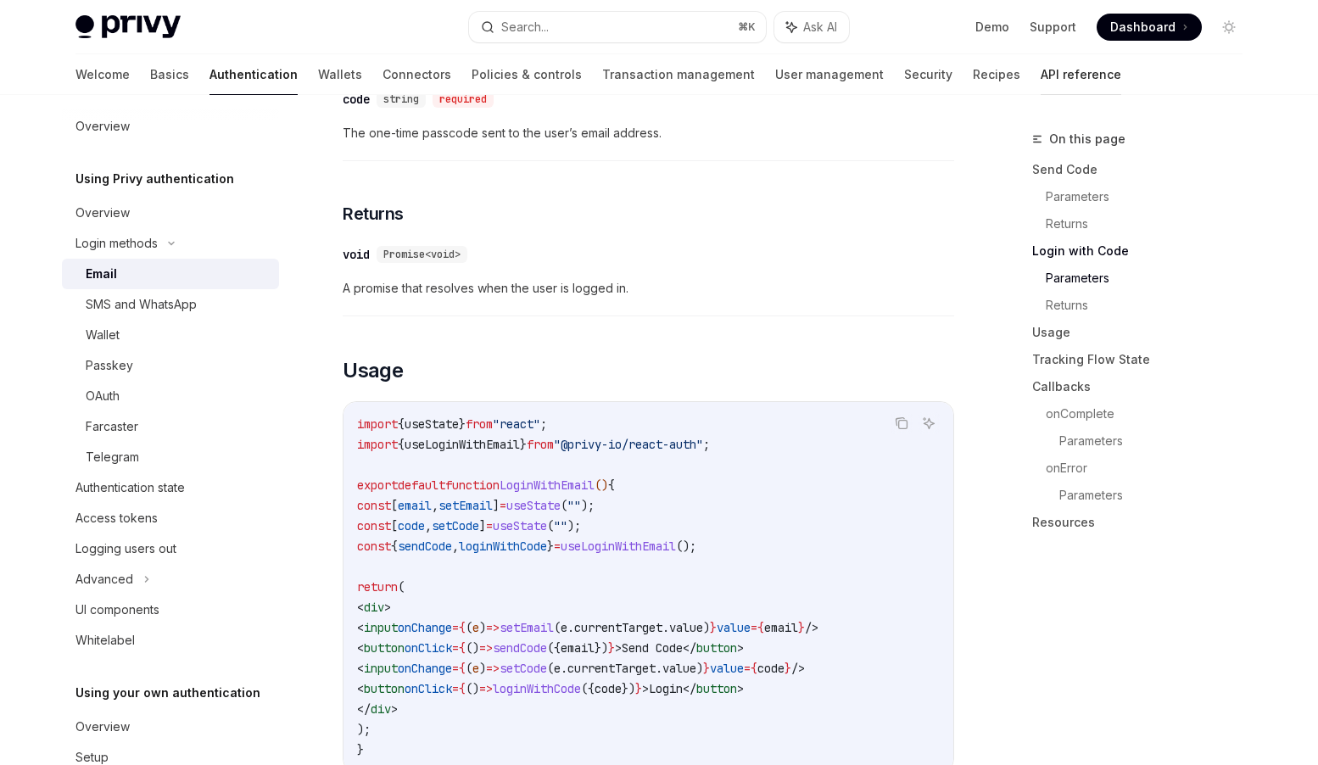
click at [1041, 74] on link "API reference" at bounding box center [1081, 74] width 81 height 41
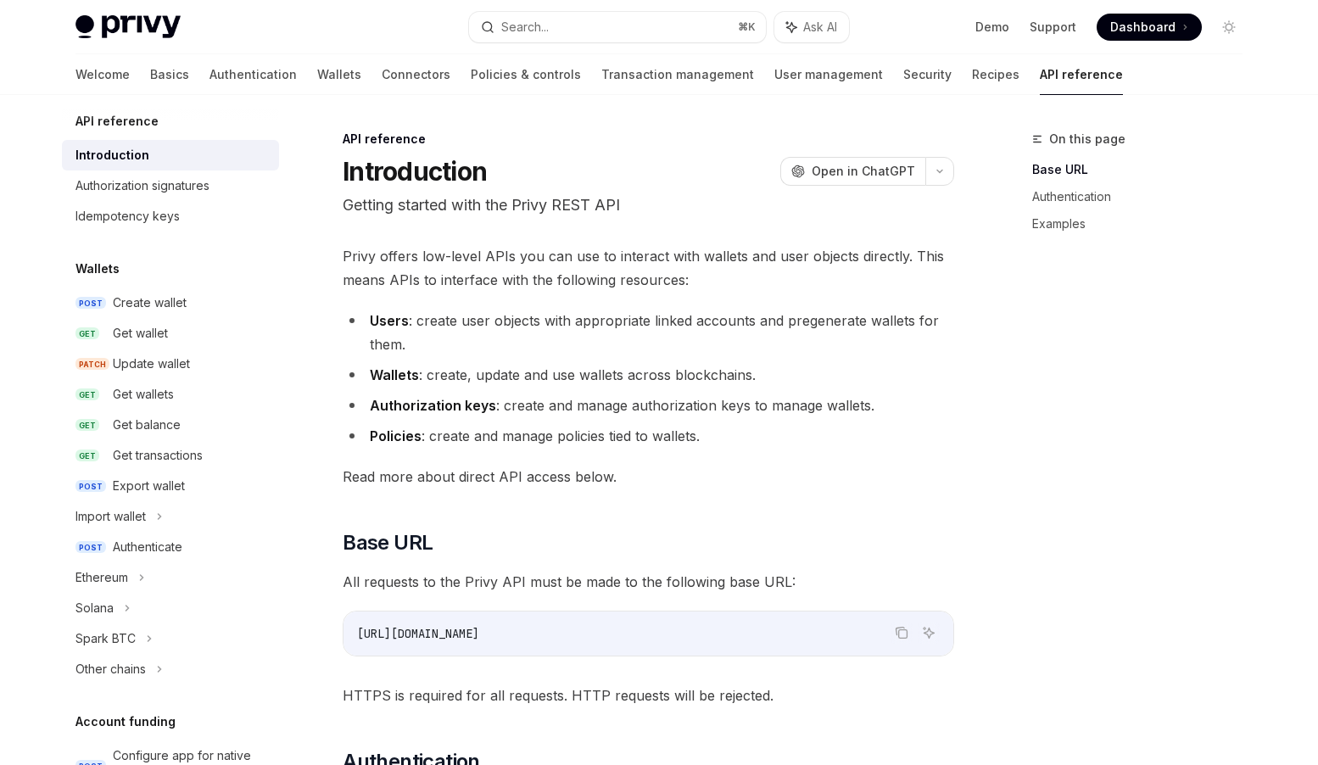
click at [1040, 70] on link "API reference" at bounding box center [1081, 74] width 83 height 41
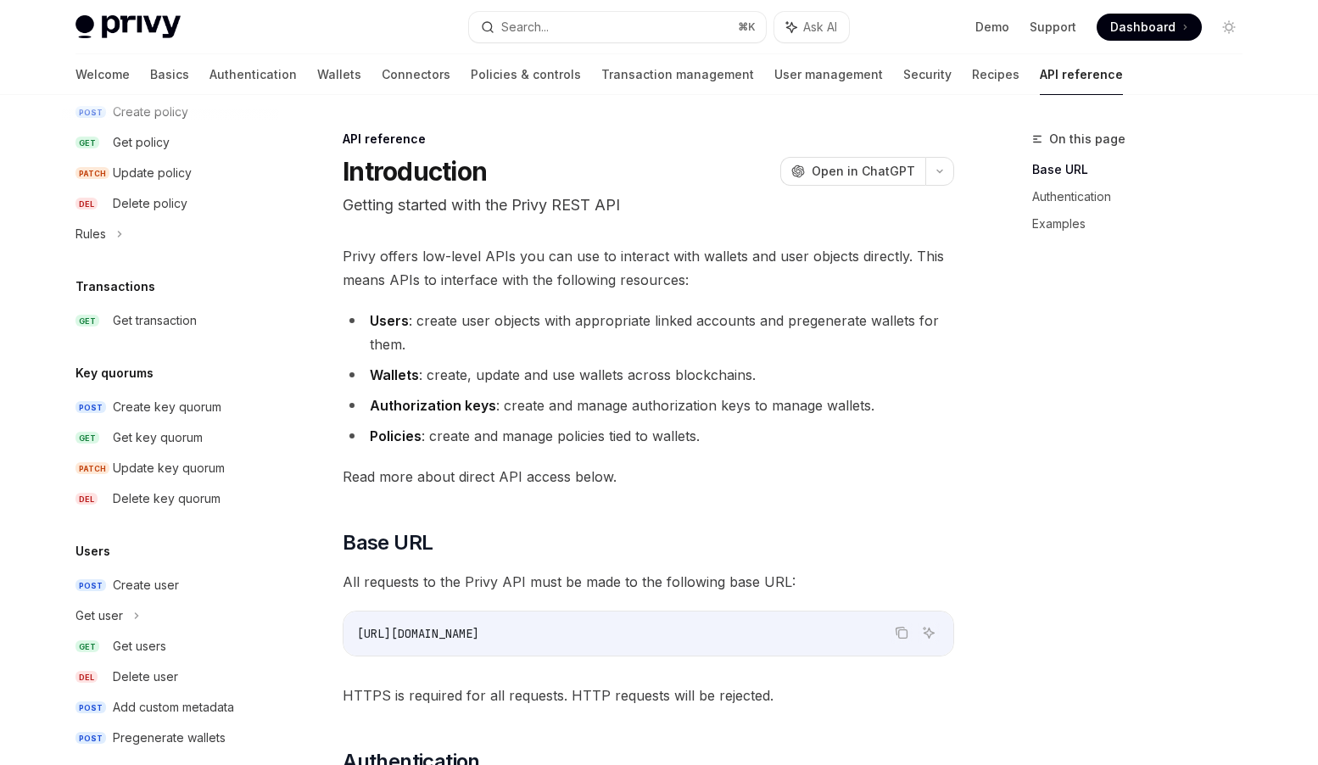
scroll to position [987, 0]
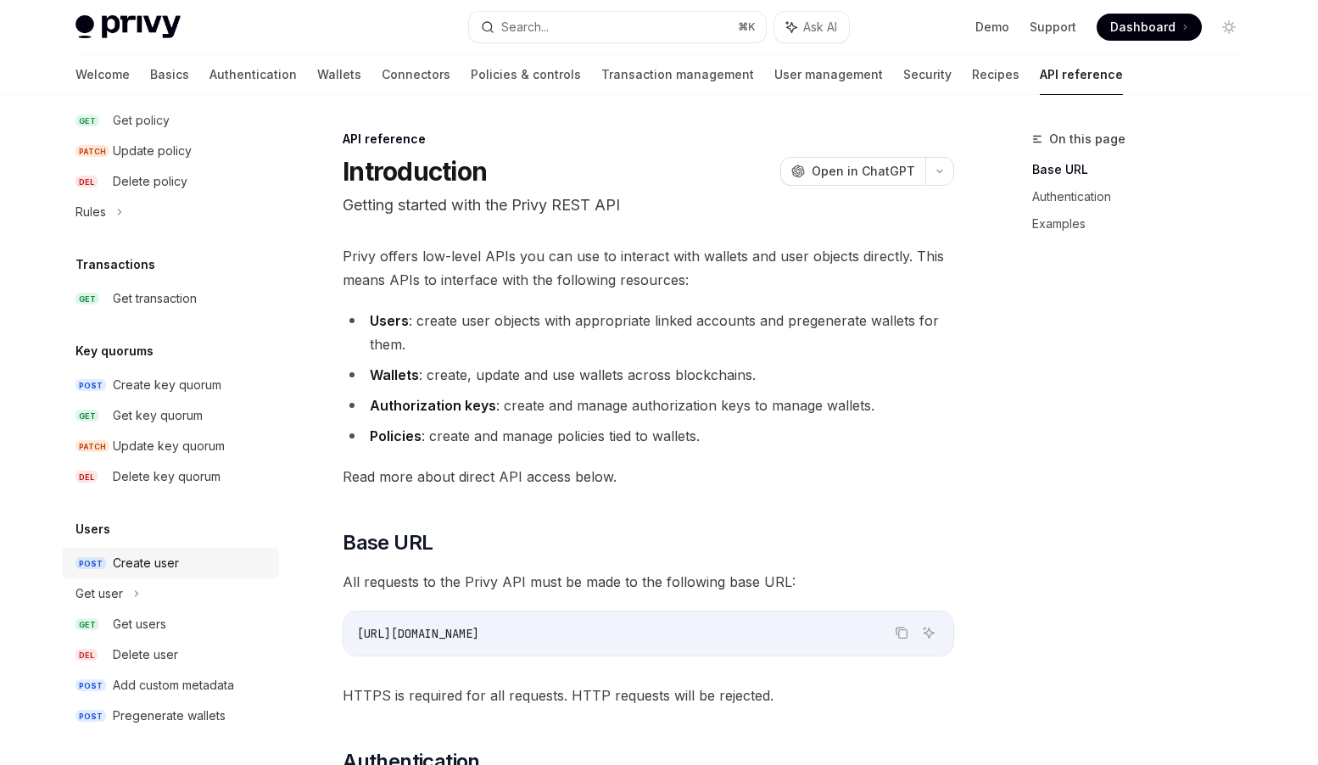
click at [145, 565] on div "Create user" at bounding box center [146, 563] width 66 height 20
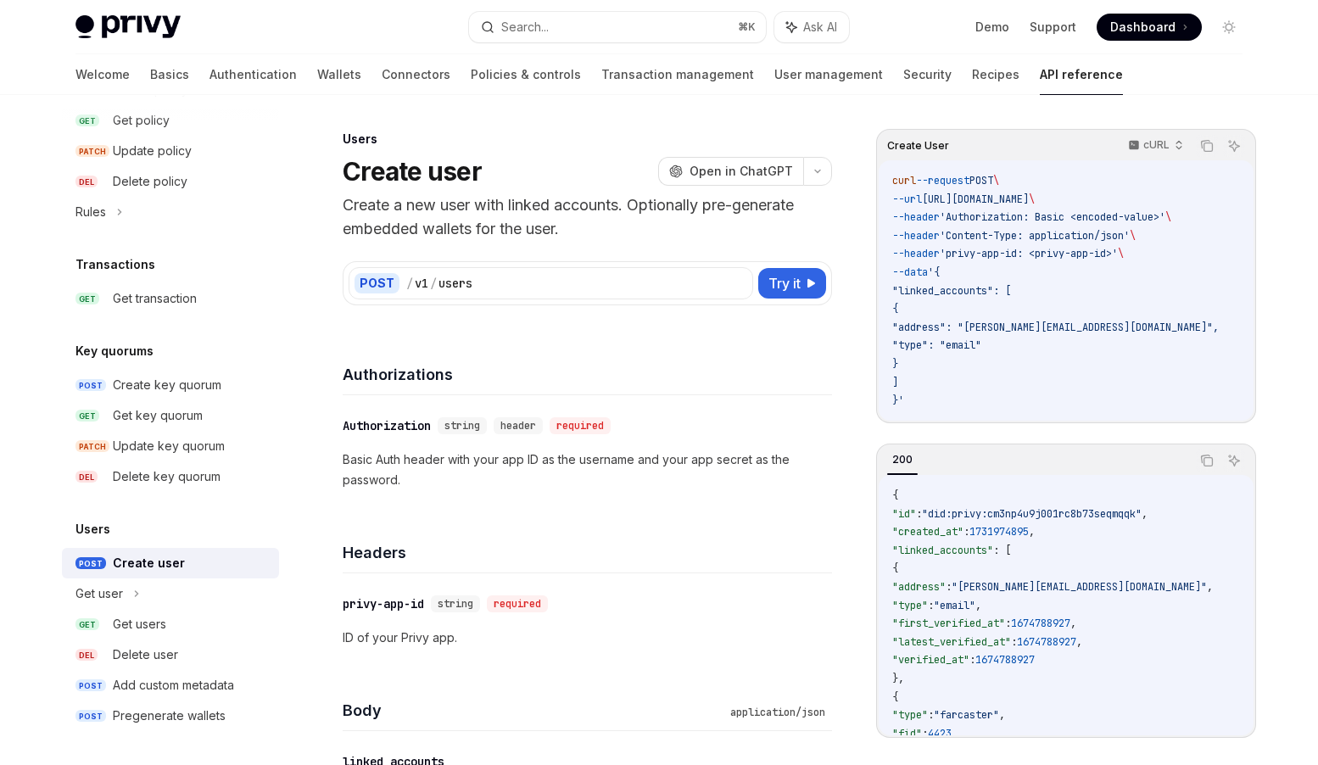
type textarea "*"
